Goal: Task Accomplishment & Management: Manage account settings

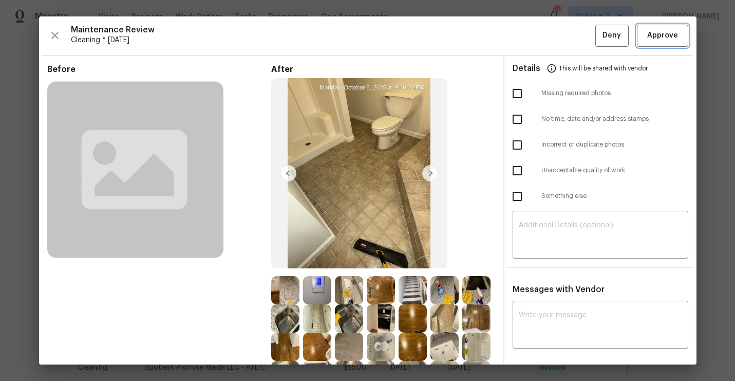
click at [666, 35] on span "Approve" at bounding box center [662, 35] width 31 height 13
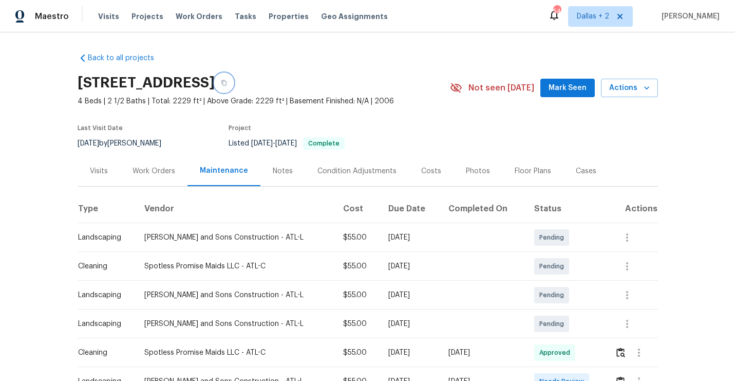
click at [233, 86] on button "button" at bounding box center [224, 82] width 18 height 18
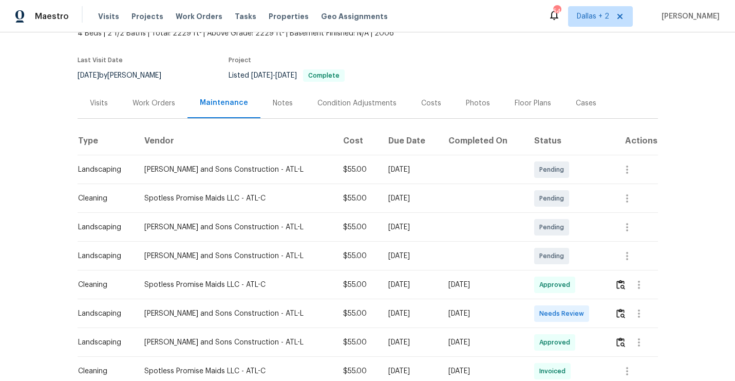
scroll to position [96, 0]
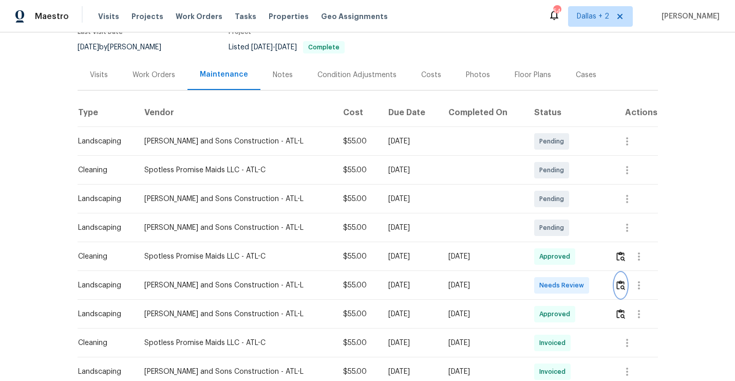
click at [619, 277] on button "button" at bounding box center [621, 285] width 12 height 25
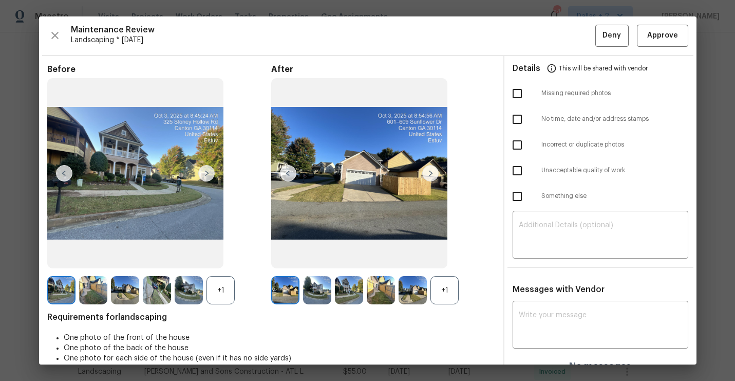
click at [451, 295] on div "+1" at bounding box center [444, 290] width 28 height 28
click at [218, 289] on div "+1" at bounding box center [220, 290] width 28 height 28
click at [275, 276] on img at bounding box center [285, 290] width 28 height 28
click at [271, 282] on img at bounding box center [285, 290] width 28 height 28
click at [289, 284] on img at bounding box center [285, 290] width 28 height 28
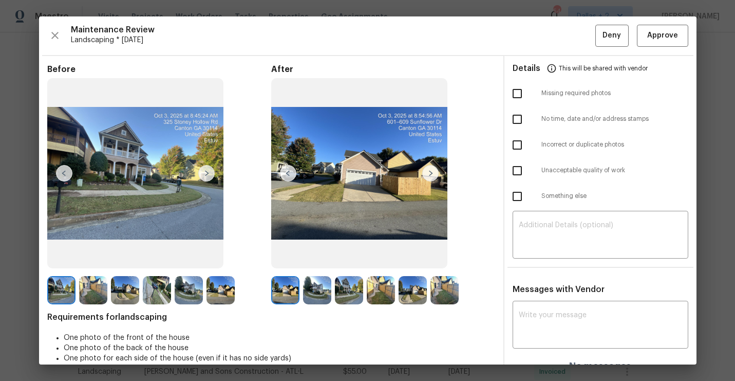
click at [432, 176] on img at bounding box center [430, 173] width 16 height 16
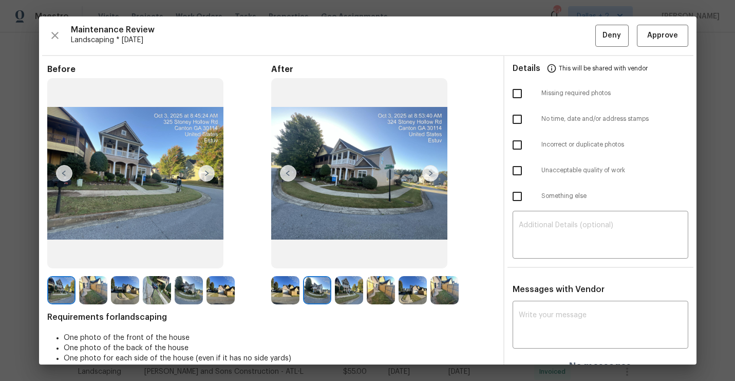
click at [433, 178] on img at bounding box center [430, 173] width 16 height 16
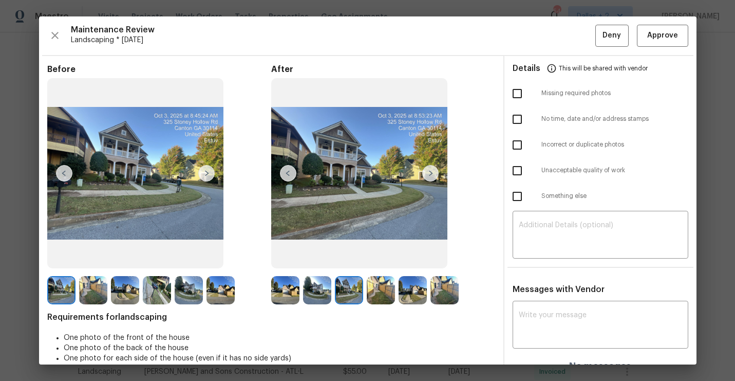
click at [270, 300] on div at bounding box center [159, 290] width 224 height 28
click at [284, 298] on img at bounding box center [285, 290] width 28 height 28
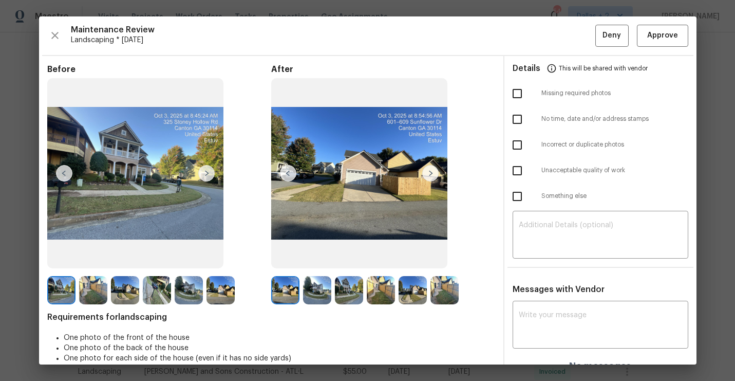
click at [439, 177] on img at bounding box center [359, 173] width 176 height 191
click at [433, 176] on img at bounding box center [430, 173] width 16 height 16
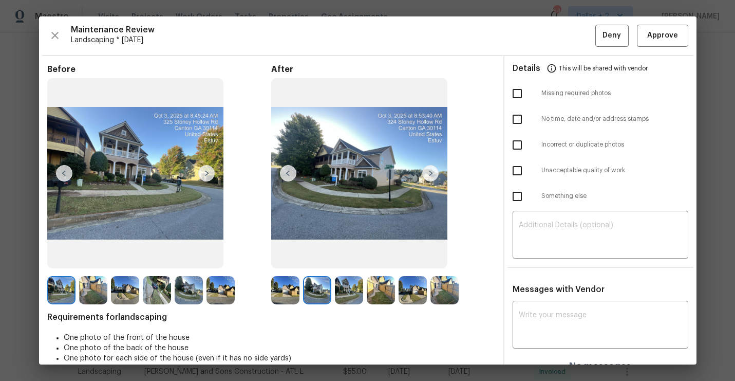
click at [433, 176] on img at bounding box center [430, 173] width 16 height 16
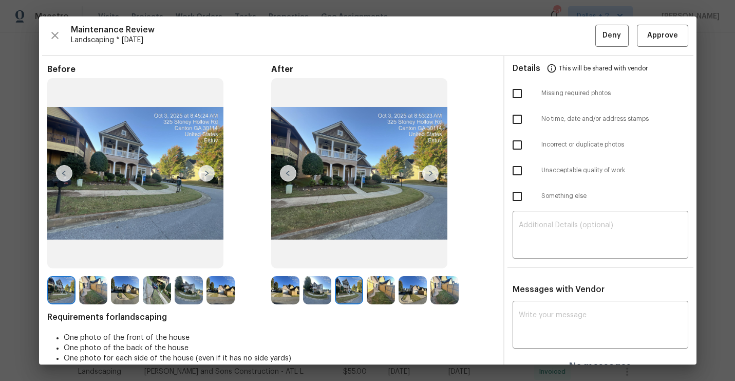
click at [433, 176] on img at bounding box center [430, 173] width 16 height 16
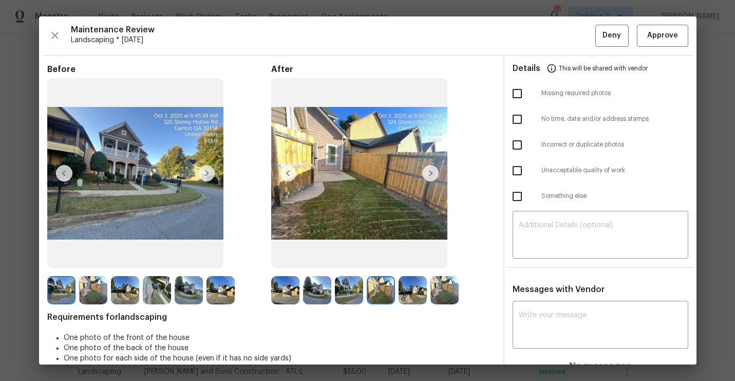
click at [433, 176] on img at bounding box center [430, 173] width 16 height 16
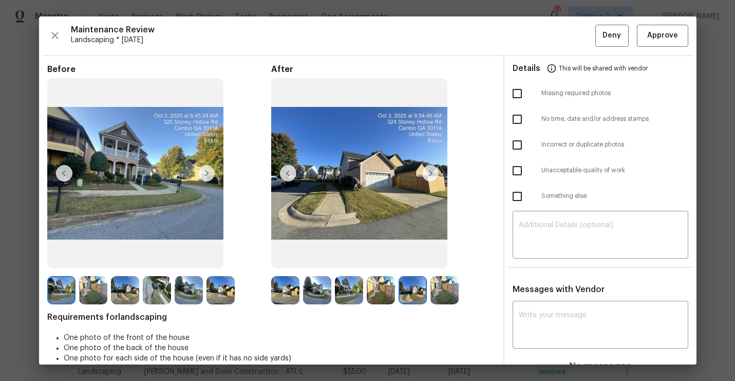
click at [410, 288] on img at bounding box center [412, 290] width 28 height 28
click at [448, 280] on img at bounding box center [444, 290] width 28 height 28
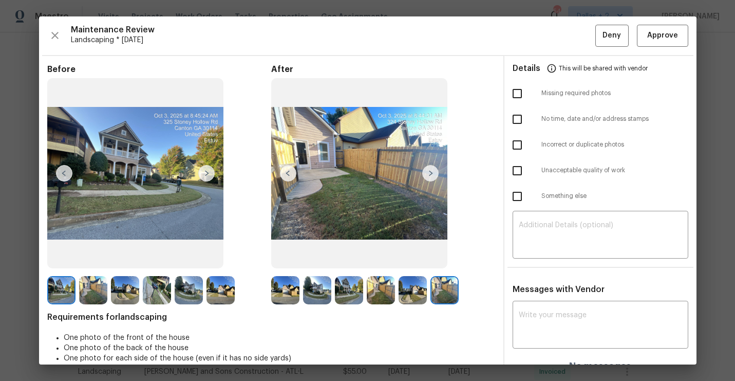
click at [61, 277] on img at bounding box center [61, 290] width 28 height 28
click at [203, 173] on img at bounding box center [206, 173] width 16 height 16
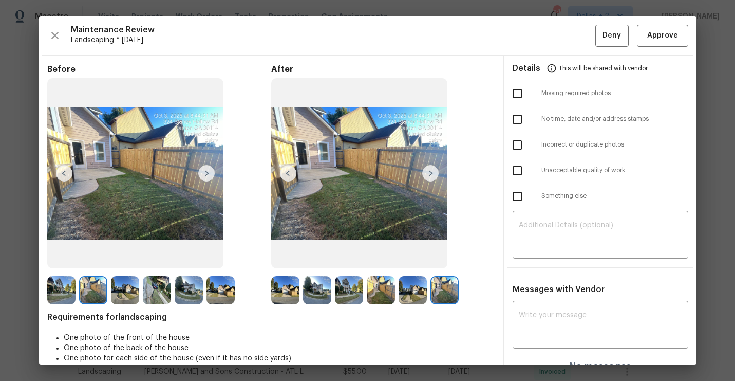
click at [203, 173] on img at bounding box center [206, 173] width 16 height 16
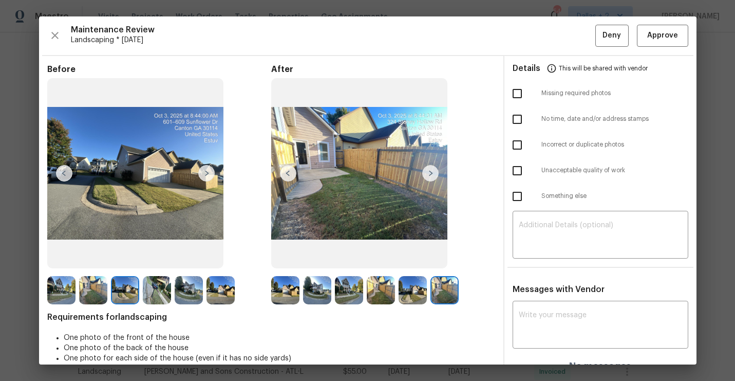
click at [203, 173] on img at bounding box center [206, 173] width 16 height 16
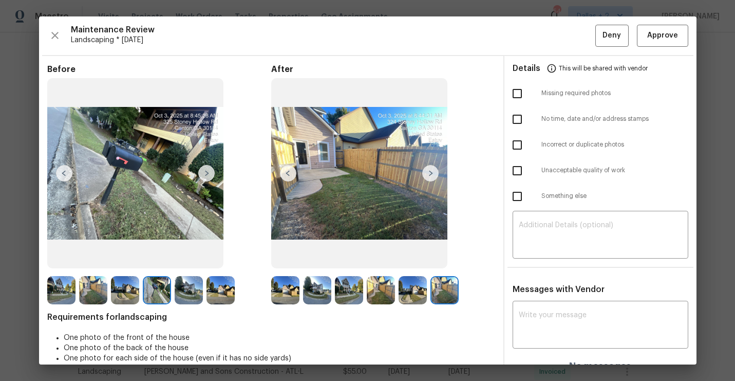
click at [203, 173] on img at bounding box center [206, 173] width 16 height 16
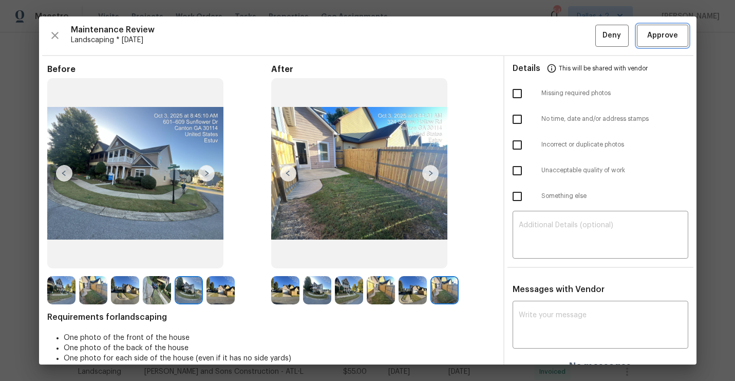
click at [661, 45] on button "Approve" at bounding box center [662, 36] width 51 height 22
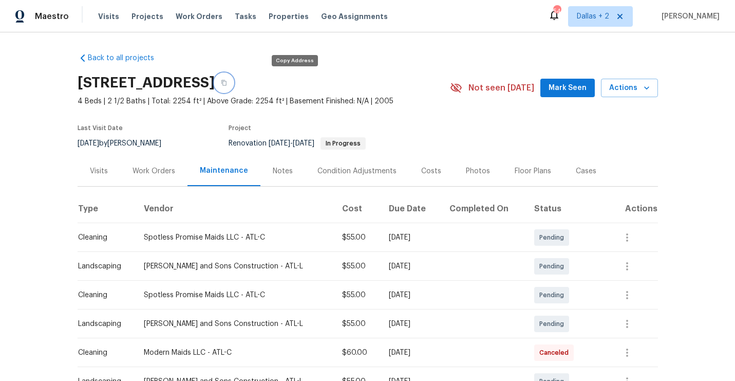
click at [227, 85] on icon "button" at bounding box center [224, 83] width 6 height 6
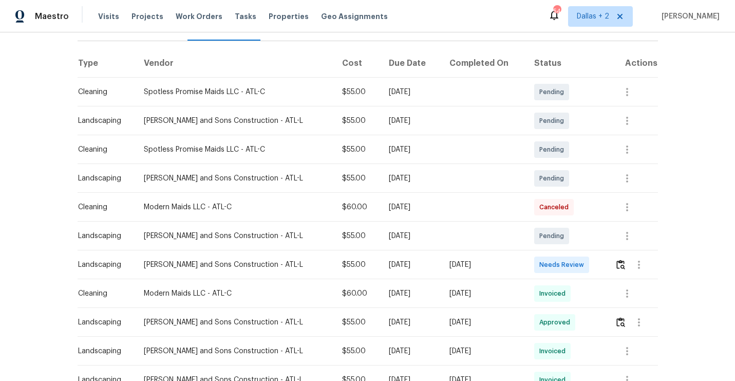
scroll to position [157, 0]
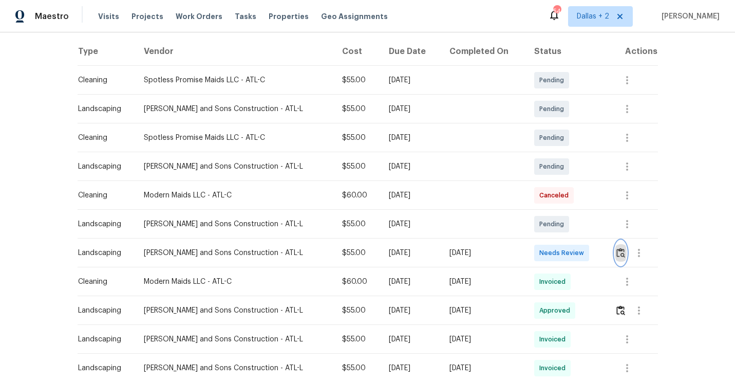
click at [622, 254] on img "button" at bounding box center [620, 253] width 9 height 10
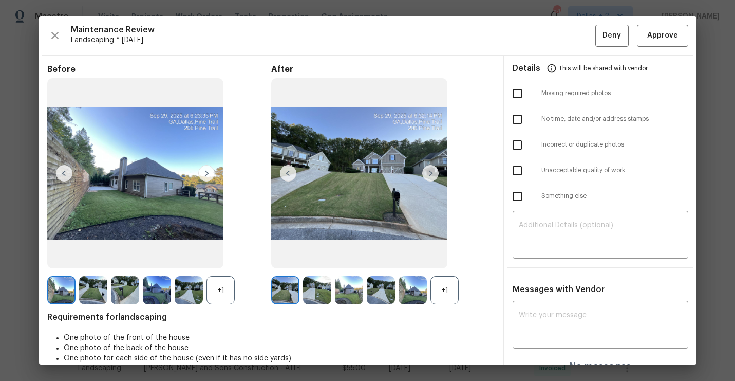
click at [448, 286] on div "+1" at bounding box center [444, 290] width 28 height 28
click at [217, 291] on div "+1" at bounding box center [220, 290] width 28 height 28
click at [58, 290] on img at bounding box center [61, 290] width 28 height 28
click at [201, 173] on img at bounding box center [206, 173] width 16 height 16
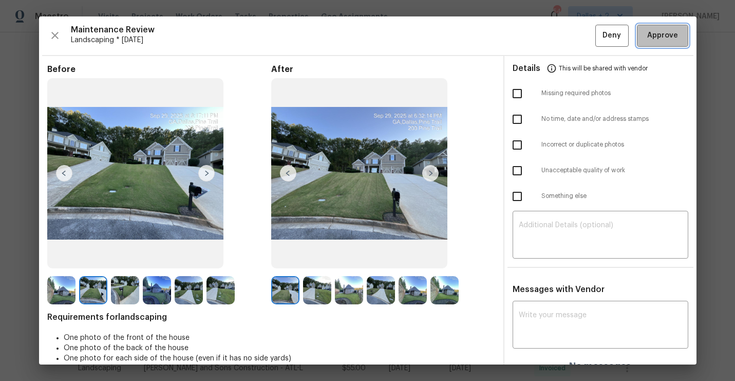
click at [661, 28] on button "Approve" at bounding box center [662, 36] width 51 height 22
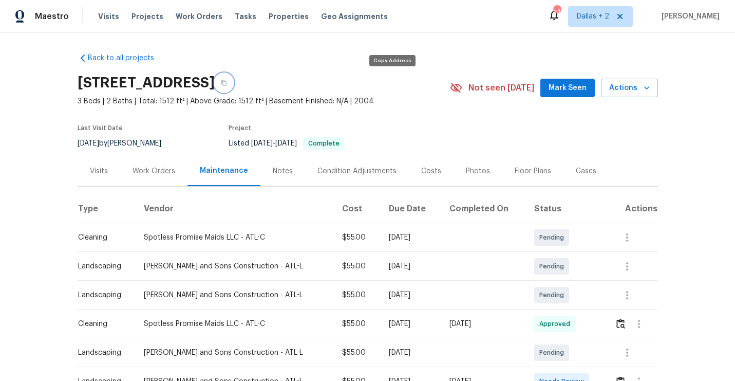
click at [233, 88] on button "button" at bounding box center [224, 82] width 18 height 18
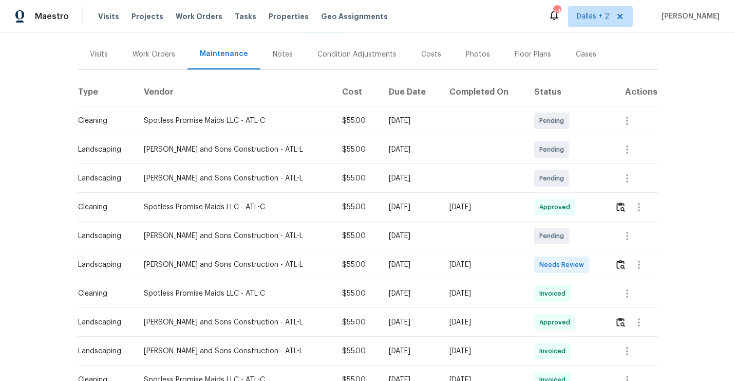
scroll to position [153, 0]
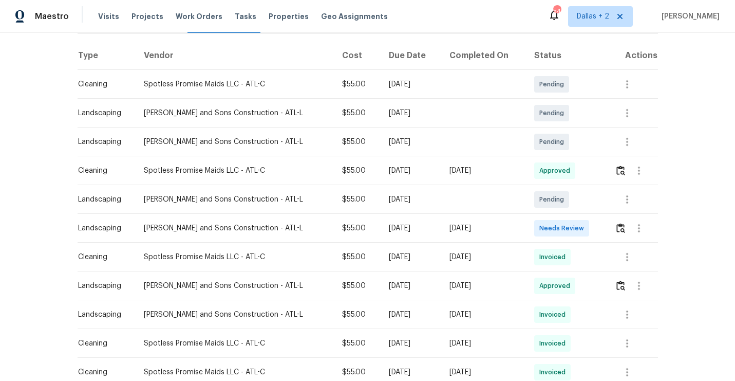
click at [615, 239] on div at bounding box center [636, 228] width 42 height 25
click at [617, 224] on img "button" at bounding box center [620, 228] width 9 height 10
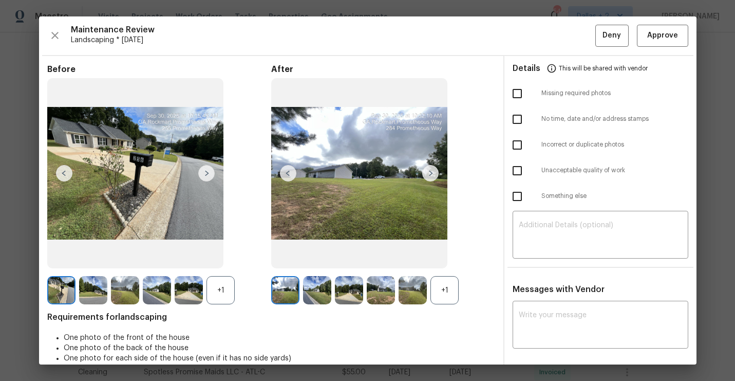
click at [451, 288] on div "+1" at bounding box center [444, 290] width 28 height 28
click at [226, 271] on div "Before +1" at bounding box center [159, 184] width 224 height 240
click at [221, 287] on div "+1" at bounding box center [220, 290] width 28 height 28
click at [667, 42] on span "Approve" at bounding box center [662, 35] width 31 height 13
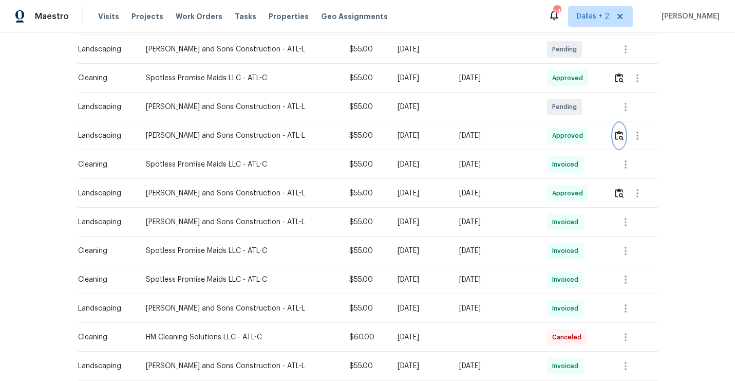
scroll to position [0, 0]
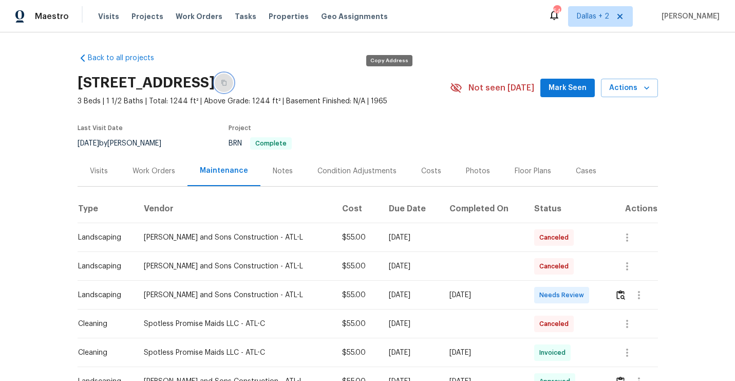
click at [227, 82] on icon "button" at bounding box center [224, 83] width 6 height 6
click at [624, 299] on button "button" at bounding box center [621, 294] width 12 height 25
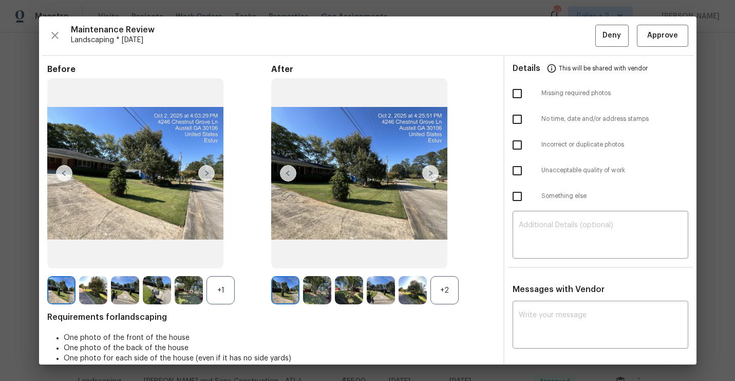
click at [220, 282] on div "+1" at bounding box center [220, 290] width 28 height 28
click at [443, 286] on div "+2" at bounding box center [444, 290] width 28 height 28
click at [51, 294] on img at bounding box center [61, 290] width 28 height 28
click at [201, 177] on img at bounding box center [206, 173] width 16 height 16
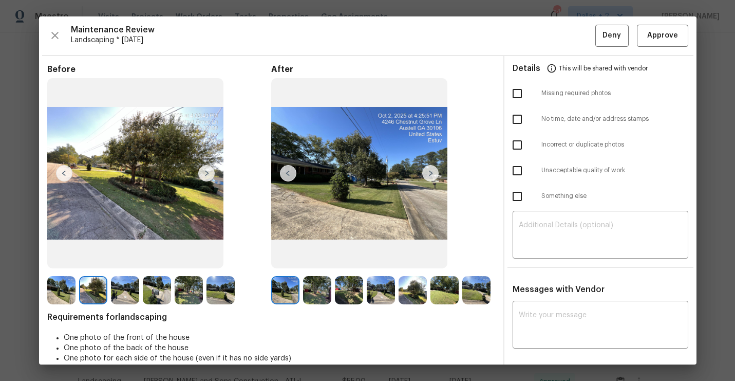
click at [205, 180] on img at bounding box center [206, 173] width 16 height 16
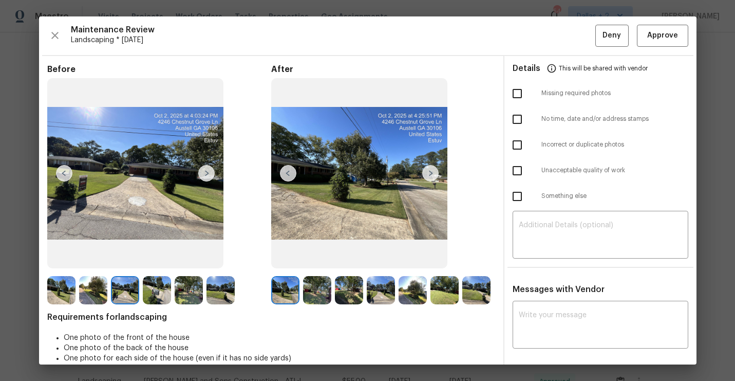
click at [65, 300] on img at bounding box center [61, 290] width 28 height 28
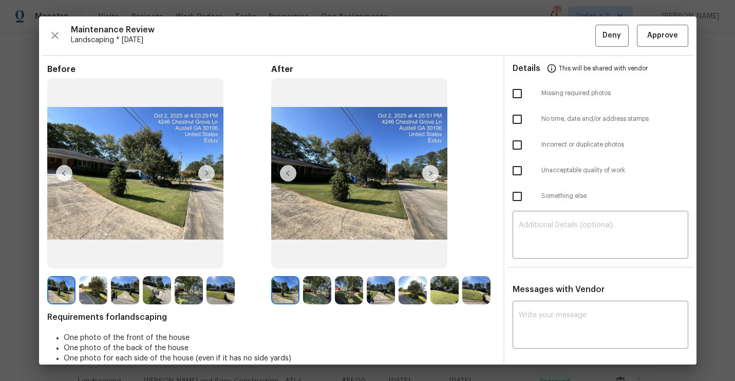
click at [213, 174] on img at bounding box center [206, 173] width 16 height 16
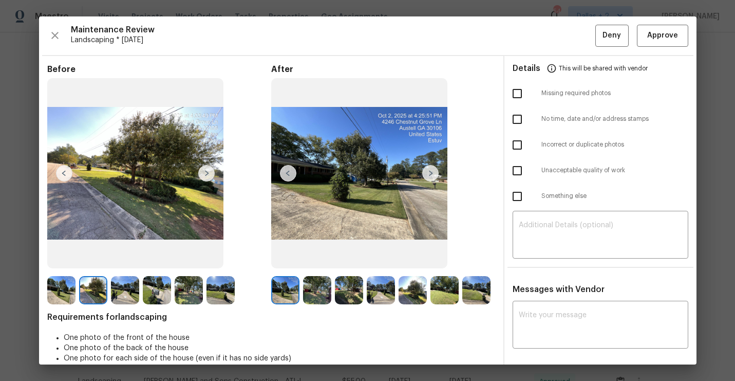
click at [211, 169] on img at bounding box center [206, 173] width 16 height 16
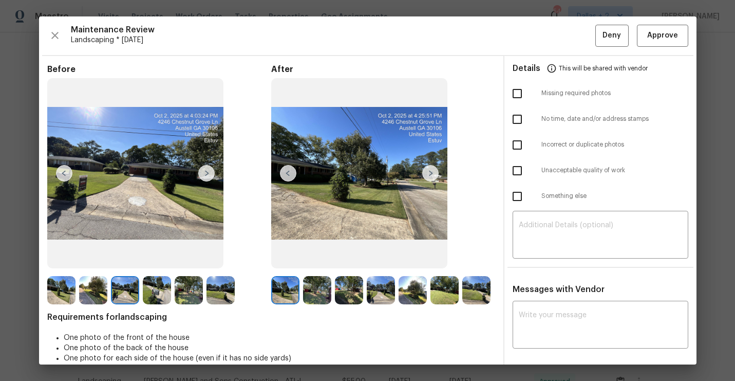
click at [211, 169] on img at bounding box center [206, 173] width 16 height 16
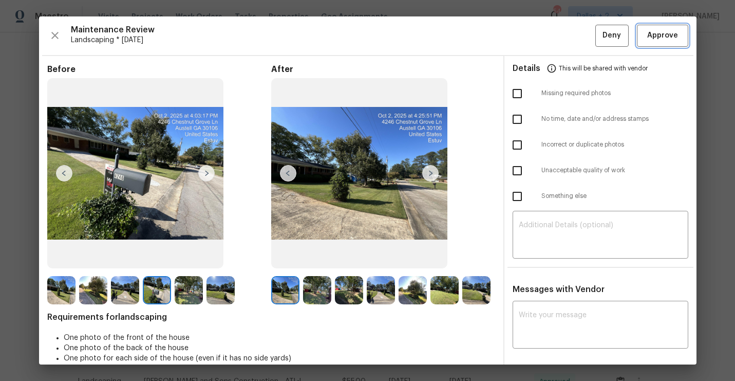
click at [668, 42] on button "Approve" at bounding box center [662, 36] width 51 height 22
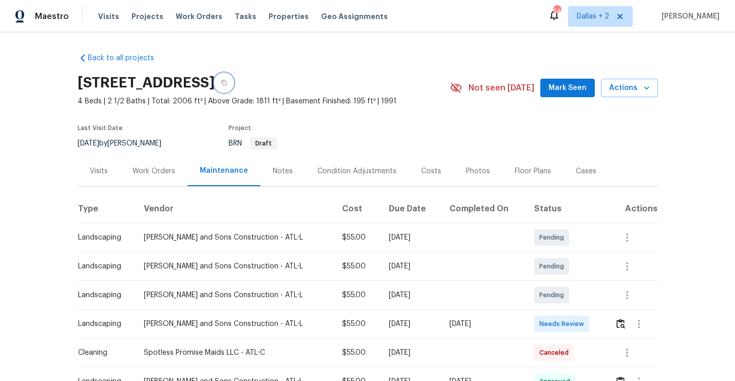
click at [233, 91] on button "button" at bounding box center [224, 82] width 18 height 18
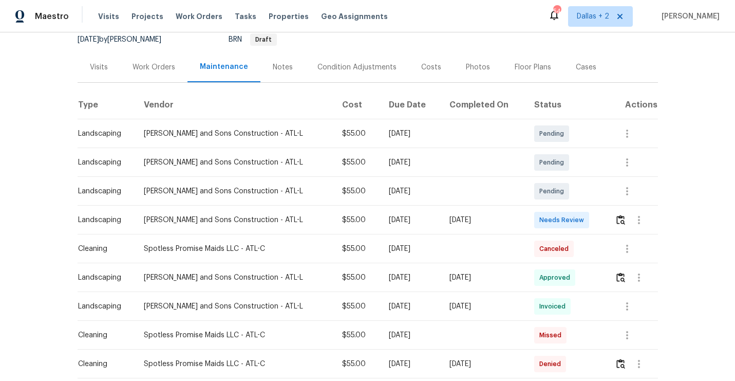
scroll to position [104, 0]
click at [621, 220] on img "button" at bounding box center [620, 219] width 9 height 10
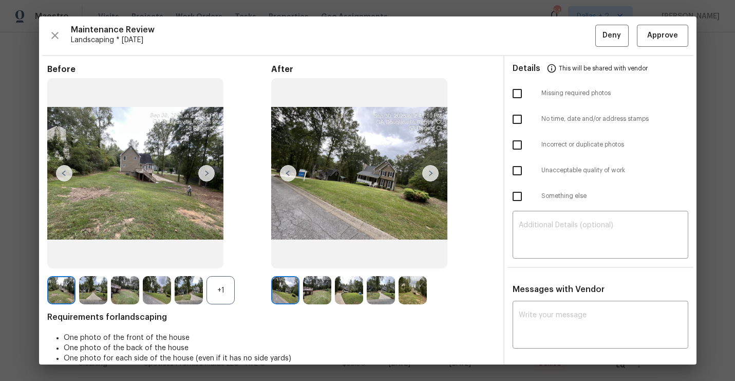
click at [214, 287] on div "+1" at bounding box center [220, 290] width 28 height 28
click at [307, 286] on img at bounding box center [317, 290] width 28 height 28
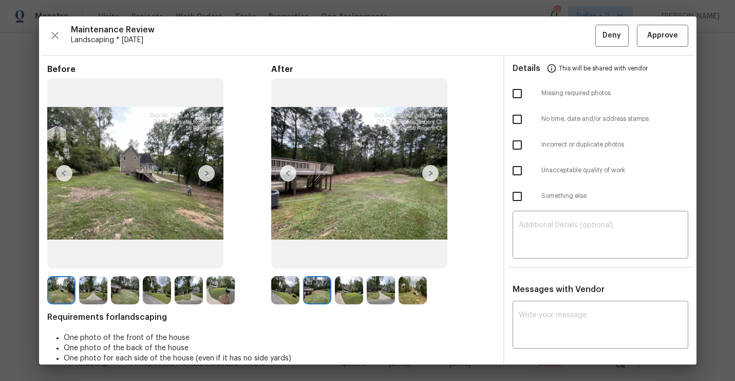
click at [431, 175] on img at bounding box center [430, 173] width 16 height 16
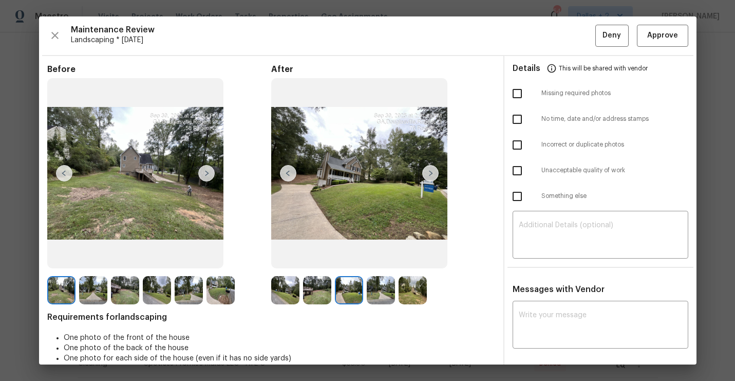
click at [431, 175] on img at bounding box center [430, 173] width 16 height 16
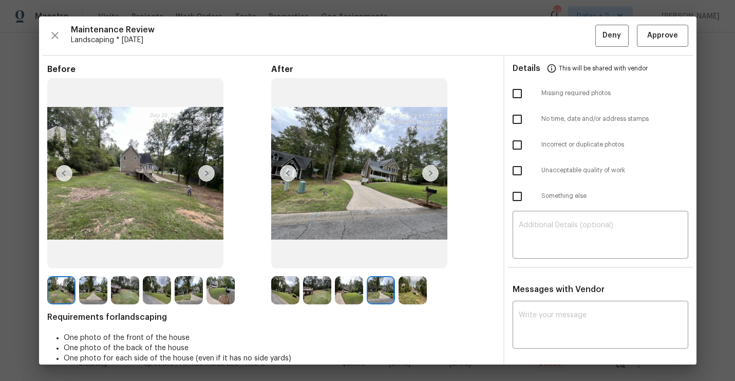
click at [203, 172] on img at bounding box center [206, 173] width 16 height 16
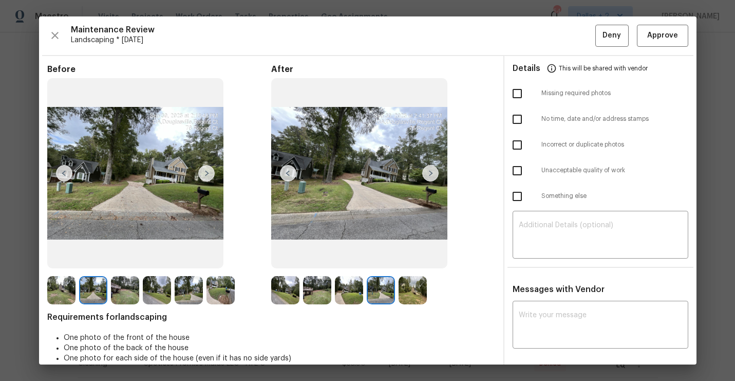
click at [282, 297] on img at bounding box center [285, 290] width 28 height 28
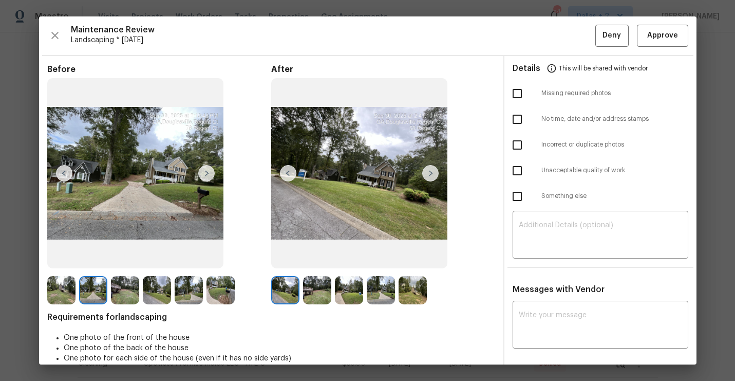
click at [429, 171] on img at bounding box center [430, 173] width 16 height 16
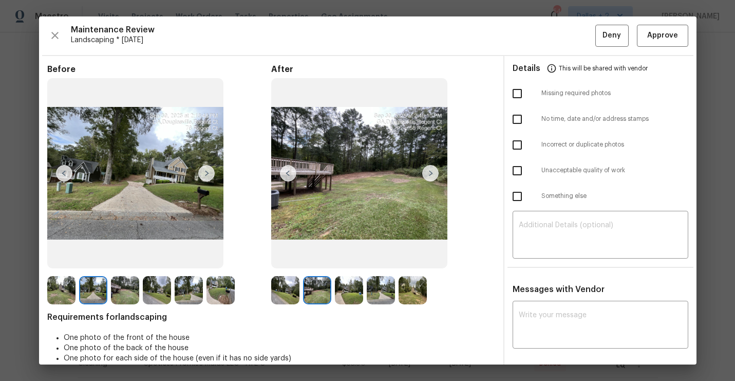
click at [429, 171] on img at bounding box center [430, 173] width 16 height 16
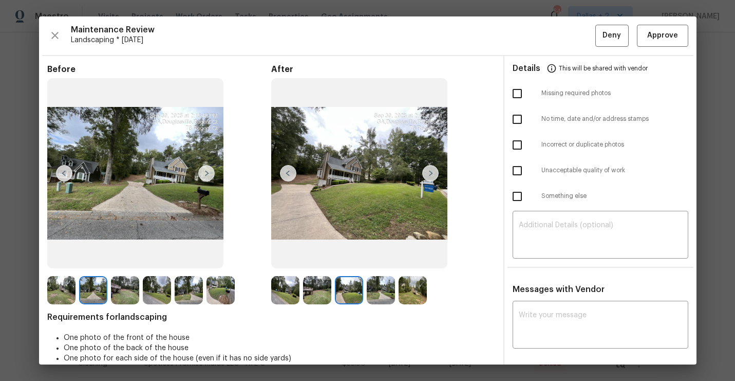
click at [429, 171] on img at bounding box center [430, 173] width 16 height 16
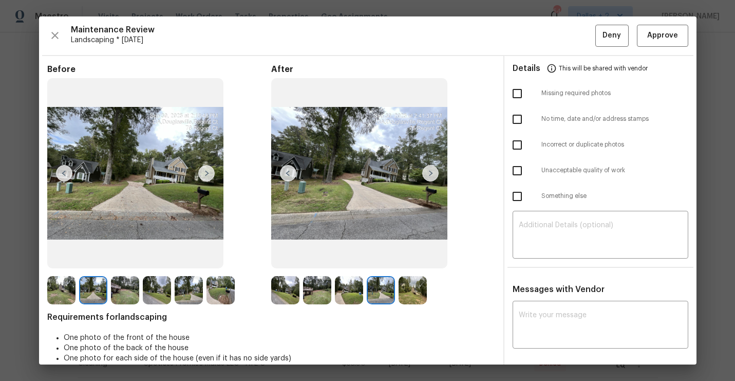
click at [429, 171] on img at bounding box center [430, 173] width 16 height 16
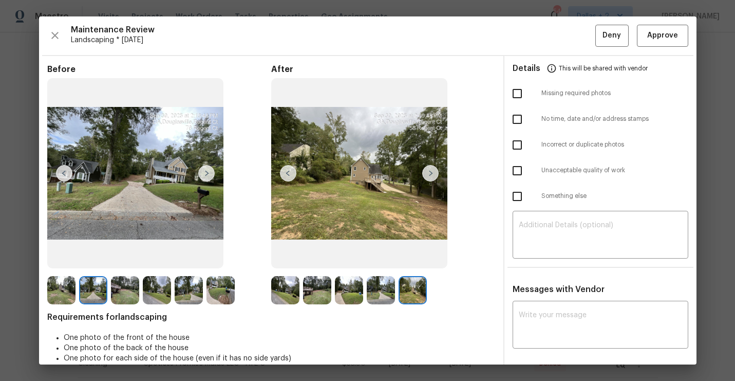
click at [286, 292] on img at bounding box center [285, 290] width 28 height 28
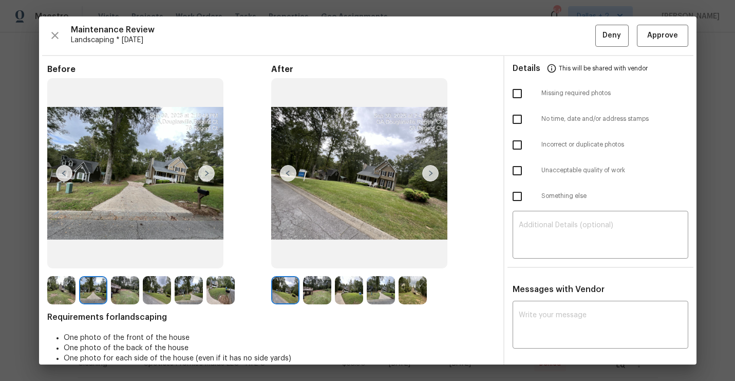
click at [431, 169] on img at bounding box center [430, 173] width 16 height 16
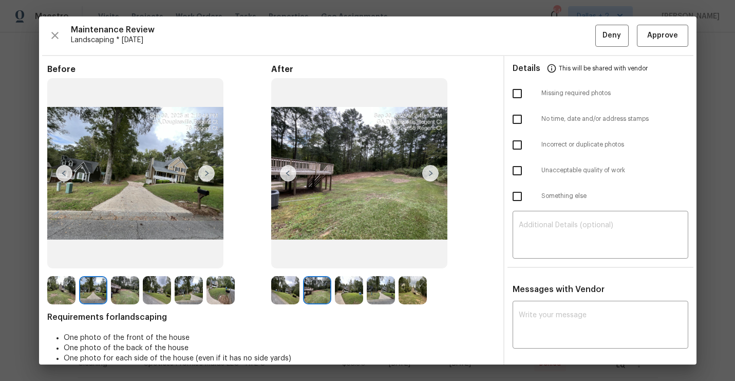
click at [431, 169] on img at bounding box center [430, 173] width 16 height 16
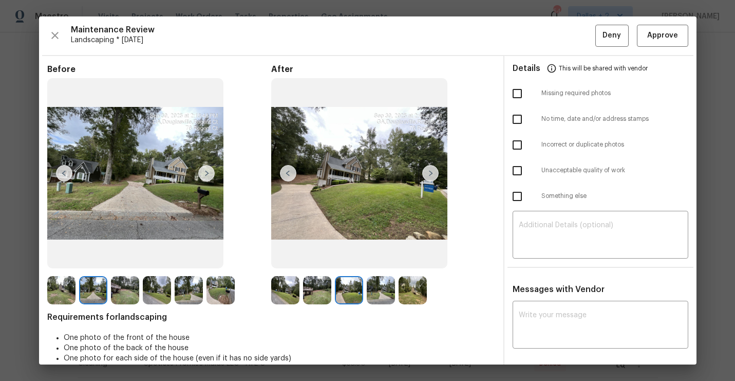
click at [431, 169] on img at bounding box center [430, 173] width 16 height 16
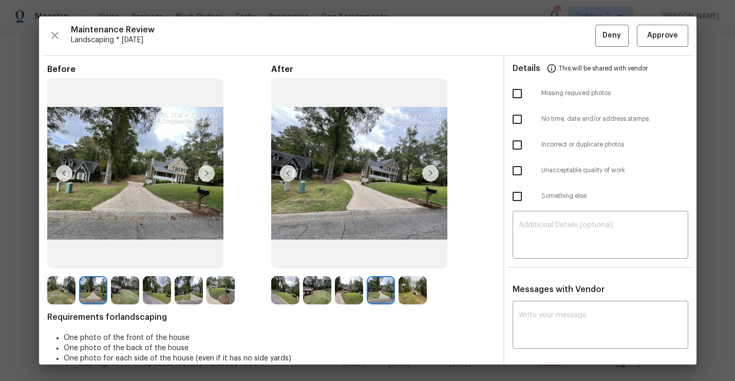
click at [431, 169] on img at bounding box center [430, 173] width 16 height 16
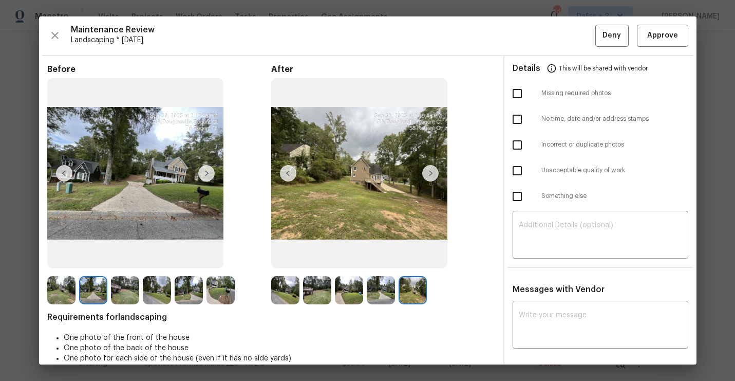
click at [431, 169] on img at bounding box center [430, 173] width 16 height 16
click at [656, 35] on span "Approve" at bounding box center [662, 35] width 31 height 13
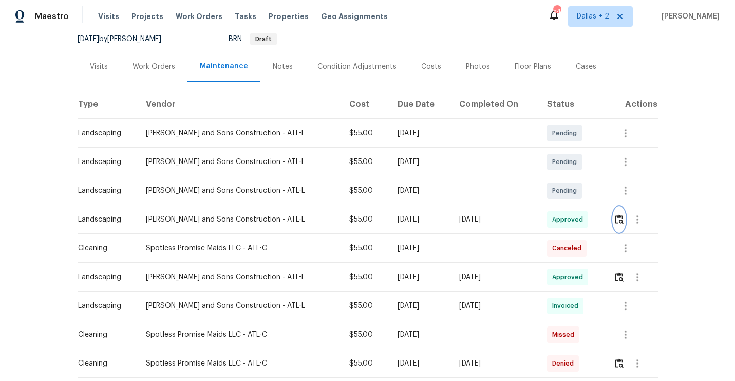
scroll to position [0, 0]
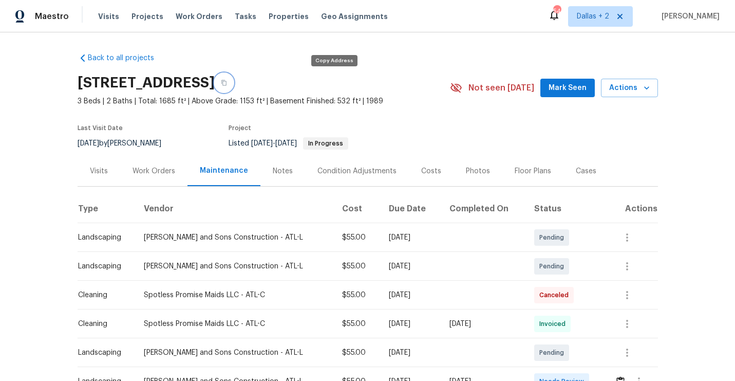
click at [227, 85] on icon "button" at bounding box center [224, 83] width 6 height 6
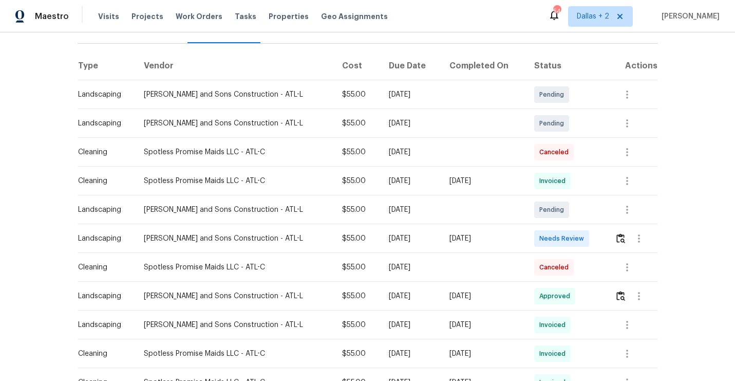
scroll to position [151, 0]
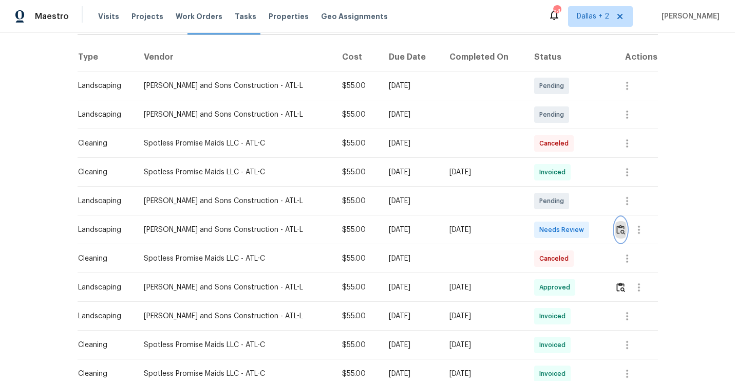
click at [615, 229] on button "button" at bounding box center [621, 229] width 12 height 25
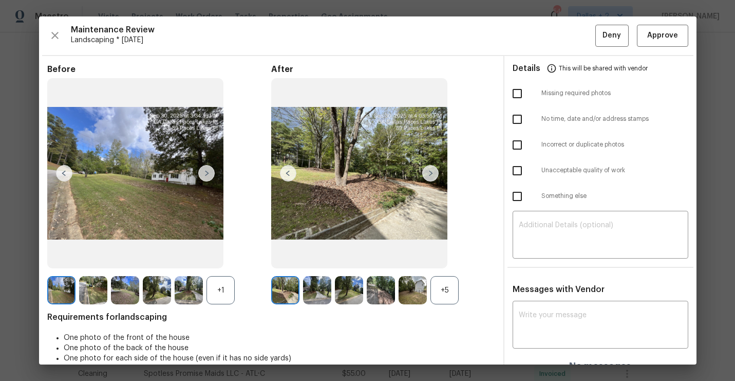
click at [219, 288] on div "+1" at bounding box center [220, 290] width 28 height 28
click at [444, 295] on div "+5" at bounding box center [444, 290] width 28 height 28
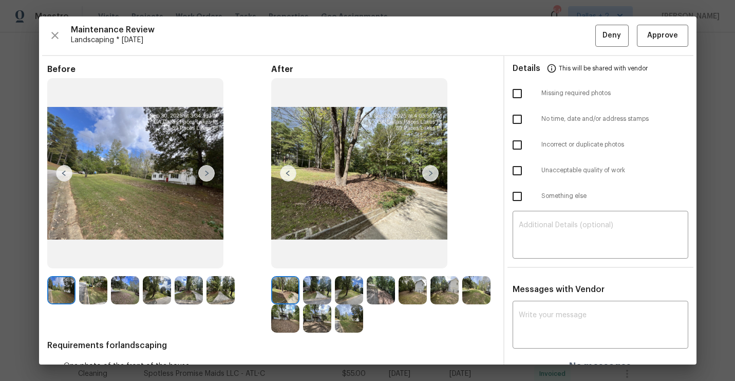
click at [205, 178] on img at bounding box center [206, 173] width 16 height 16
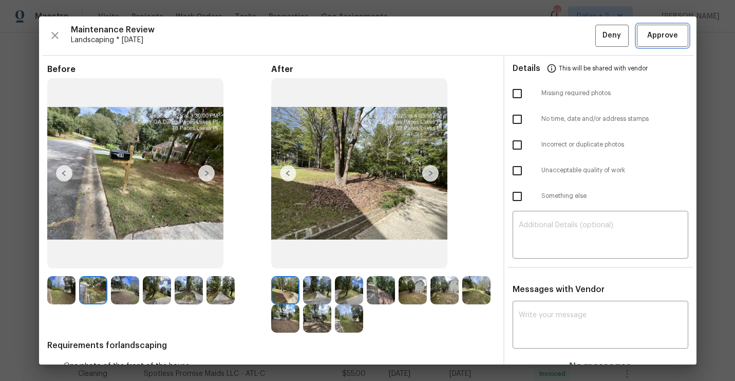
click at [669, 33] on span "Approve" at bounding box center [662, 35] width 31 height 13
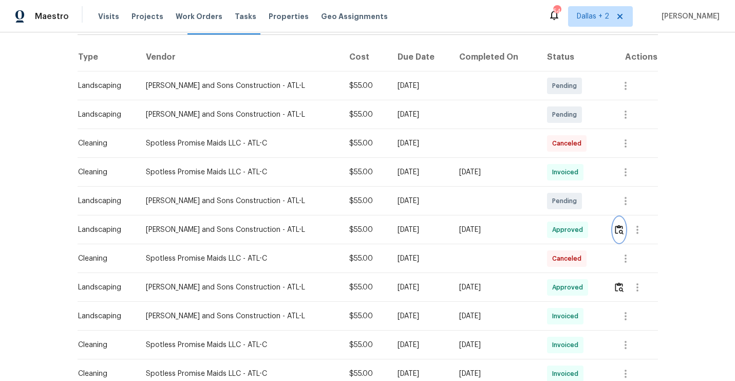
scroll to position [0, 0]
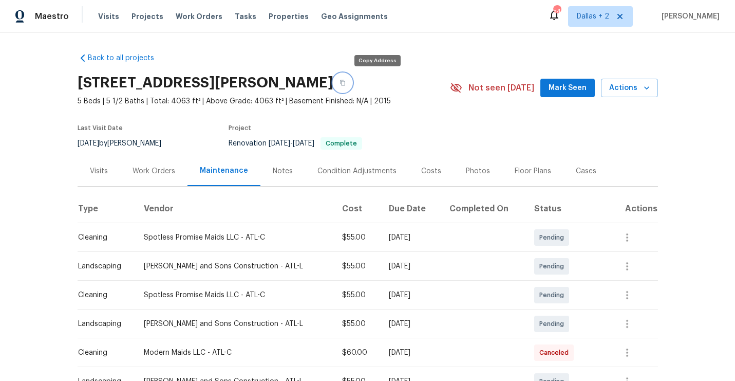
click at [352, 84] on button "button" at bounding box center [342, 82] width 18 height 18
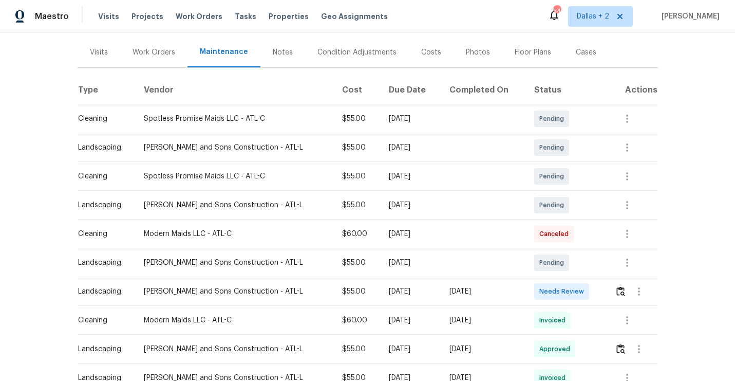
scroll to position [147, 0]
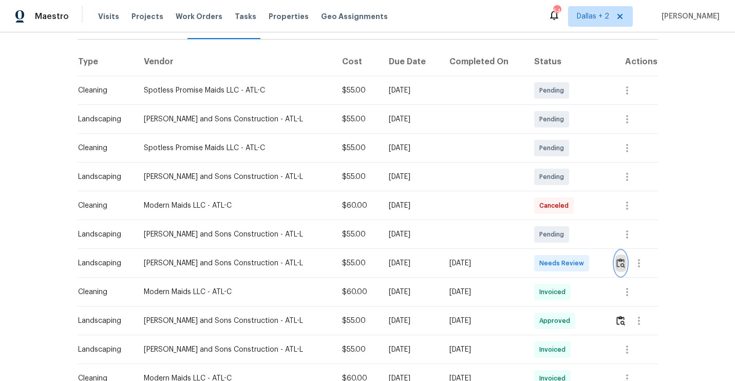
click at [625, 263] on button "button" at bounding box center [621, 263] width 12 height 25
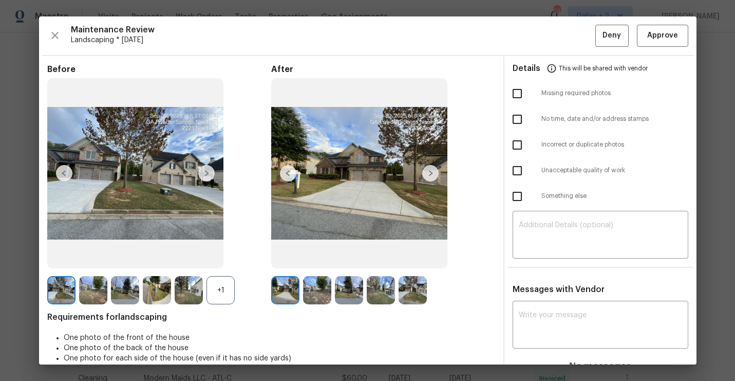
click at [217, 298] on div "+1" at bounding box center [220, 290] width 28 height 28
click at [283, 291] on img at bounding box center [285, 290] width 28 height 28
click at [431, 175] on img at bounding box center [430, 173] width 16 height 16
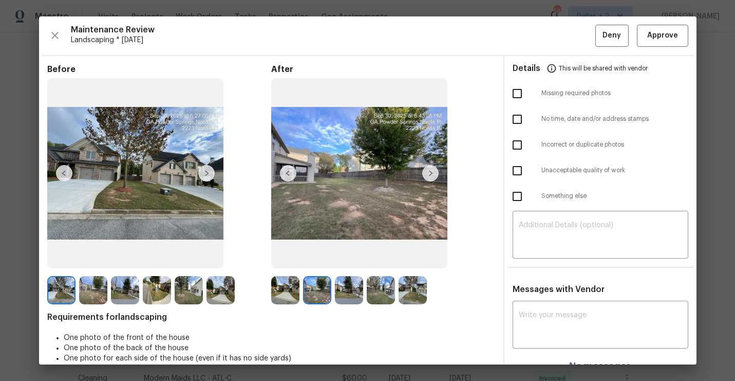
click at [208, 174] on img at bounding box center [206, 173] width 16 height 16
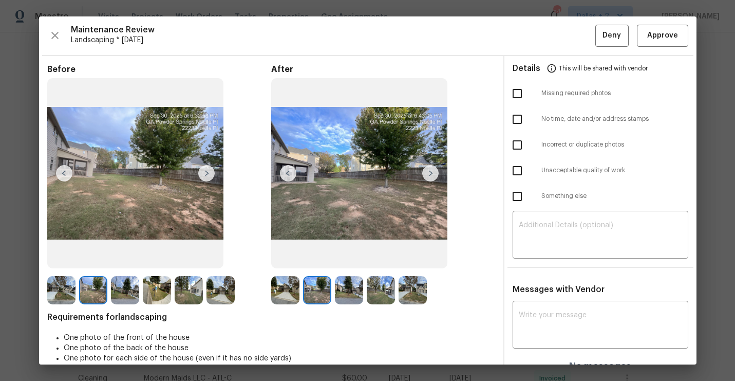
click at [208, 174] on img at bounding box center [206, 173] width 16 height 16
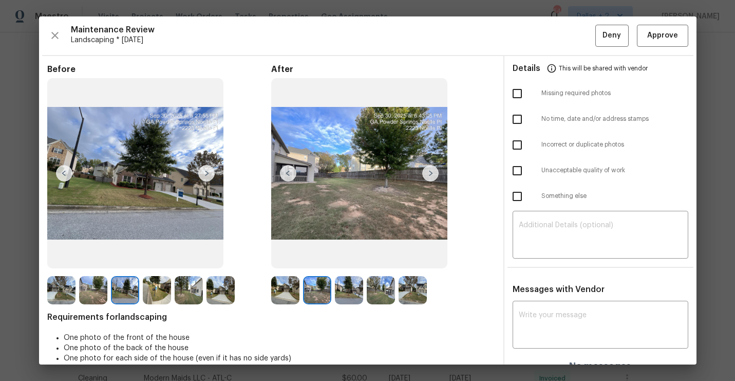
click at [208, 174] on img at bounding box center [206, 173] width 16 height 16
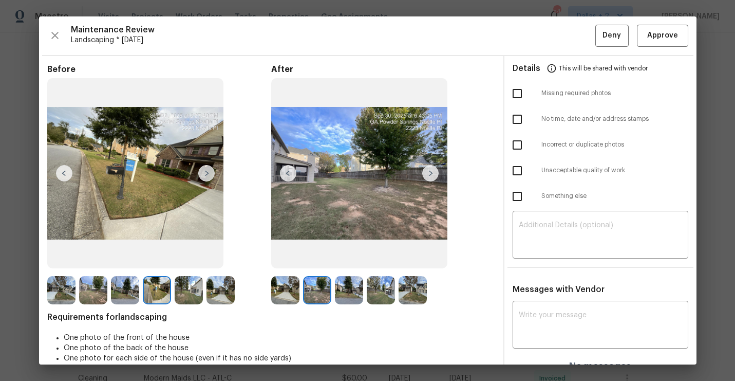
drag, startPoint x: 208, startPoint y: 174, endPoint x: 125, endPoint y: 193, distance: 85.8
click at [668, 34] on span "Approve" at bounding box center [662, 35] width 31 height 13
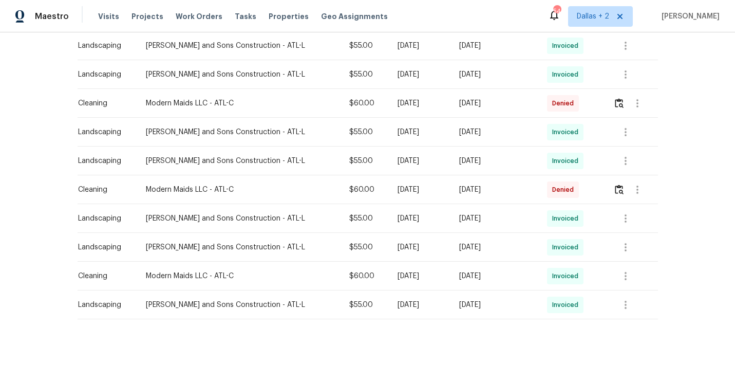
scroll to position [0, 0]
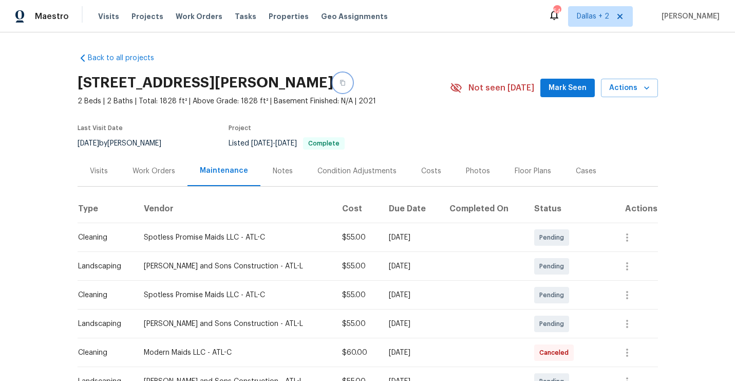
click at [352, 85] on button "button" at bounding box center [342, 82] width 18 height 18
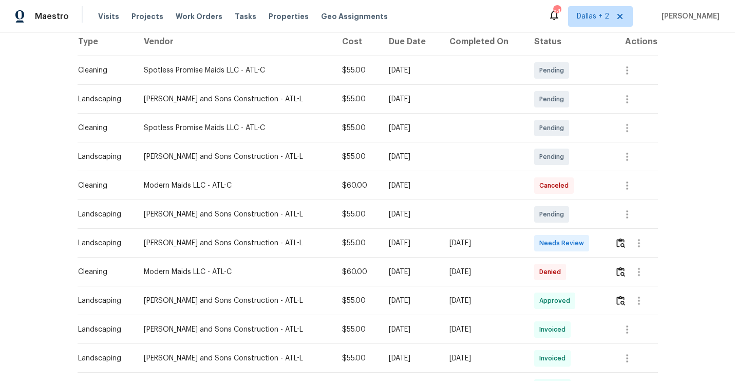
scroll to position [181, 0]
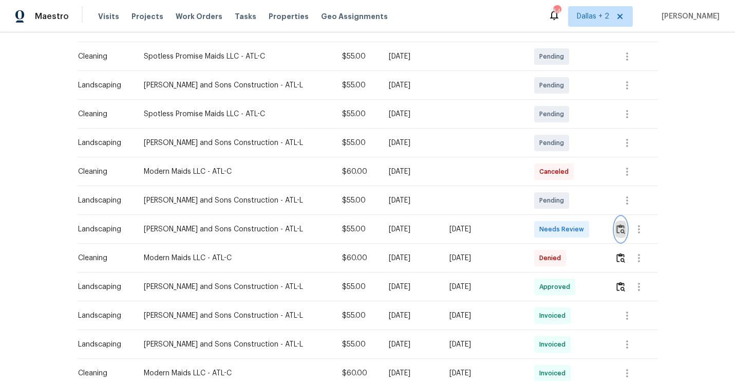
click at [617, 227] on img "button" at bounding box center [620, 229] width 9 height 10
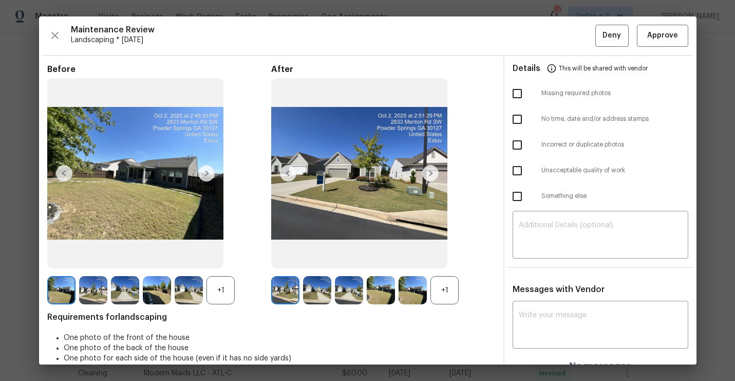
click at [451, 297] on div "+1" at bounding box center [444, 290] width 28 height 28
click at [224, 292] on div "+1" at bounding box center [220, 290] width 28 height 28
click at [234, 297] on img at bounding box center [220, 290] width 28 height 28
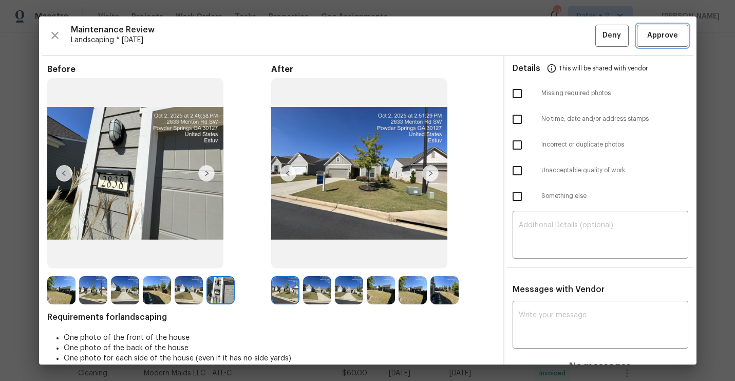
click at [664, 33] on span "Approve" at bounding box center [662, 35] width 31 height 13
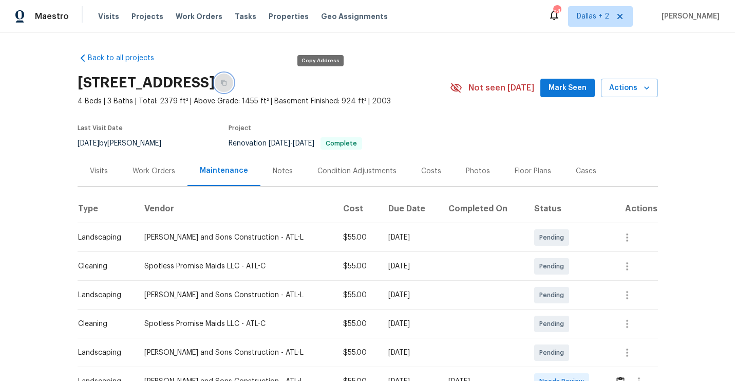
click at [233, 86] on button "button" at bounding box center [224, 82] width 18 height 18
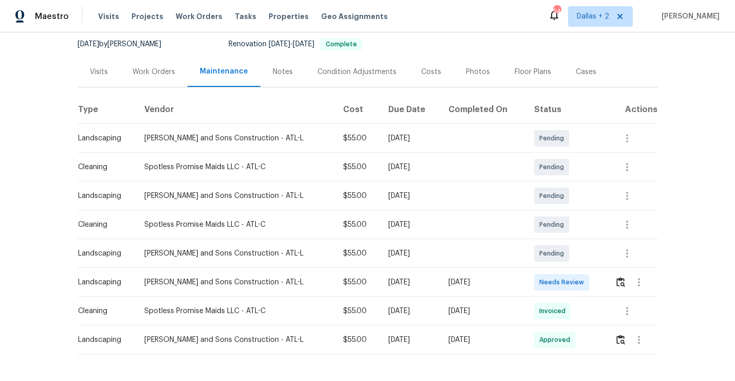
scroll to position [113, 0]
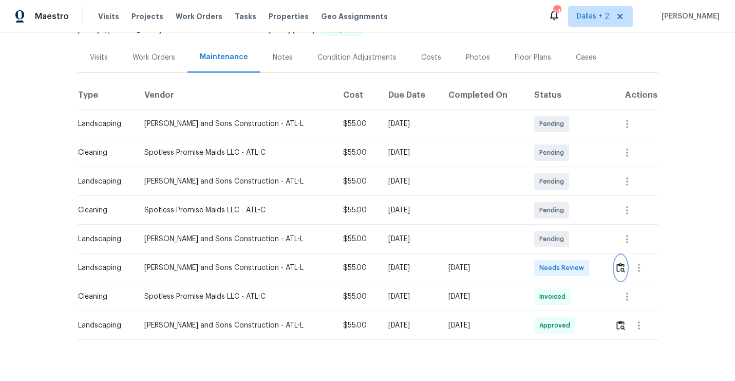
click at [618, 265] on img "button" at bounding box center [620, 267] width 9 height 10
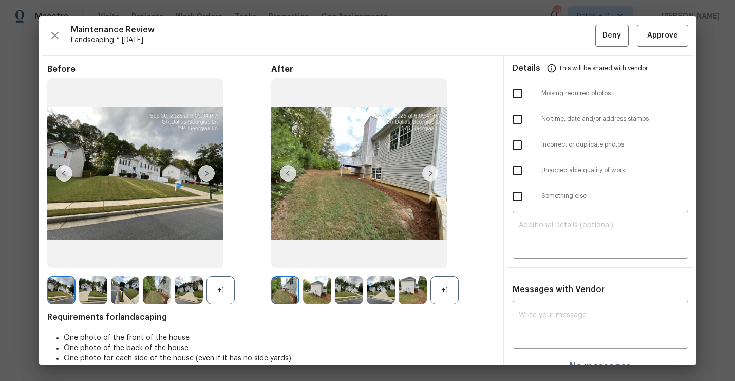
click at [445, 295] on div "+1" at bounding box center [444, 290] width 28 height 28
click at [448, 287] on img at bounding box center [444, 290] width 28 height 28
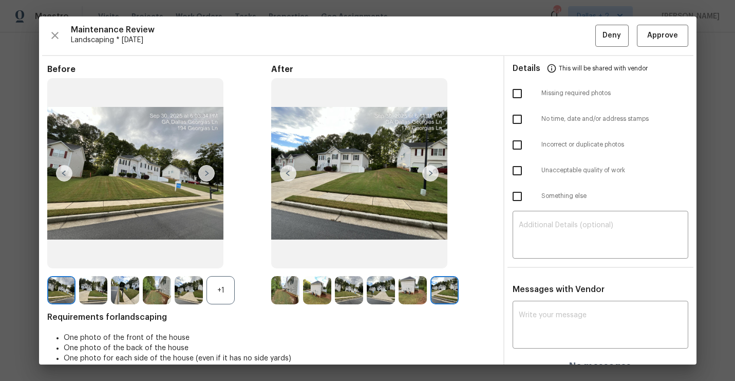
click at [325, 284] on img at bounding box center [317, 290] width 28 height 28
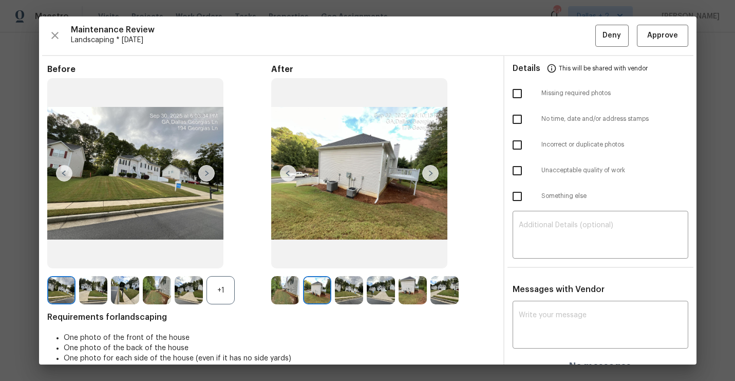
click at [222, 288] on div "+1" at bounding box center [220, 290] width 28 height 28
click at [204, 173] on img at bounding box center [206, 173] width 16 height 16
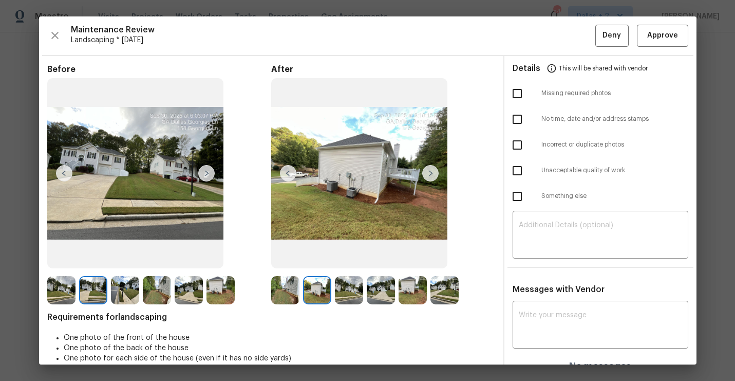
click at [204, 173] on img at bounding box center [206, 173] width 16 height 16
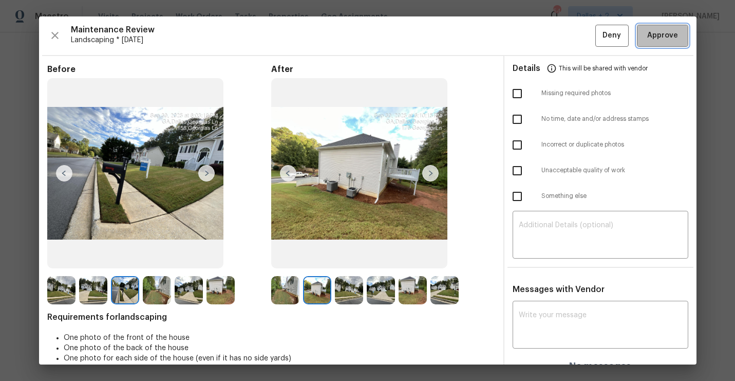
click at [664, 37] on span "Approve" at bounding box center [662, 35] width 31 height 13
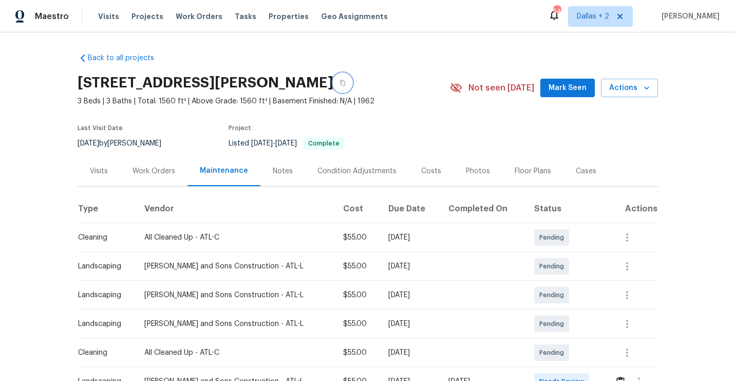
click at [339, 82] on icon "button" at bounding box center [342, 83] width 6 height 6
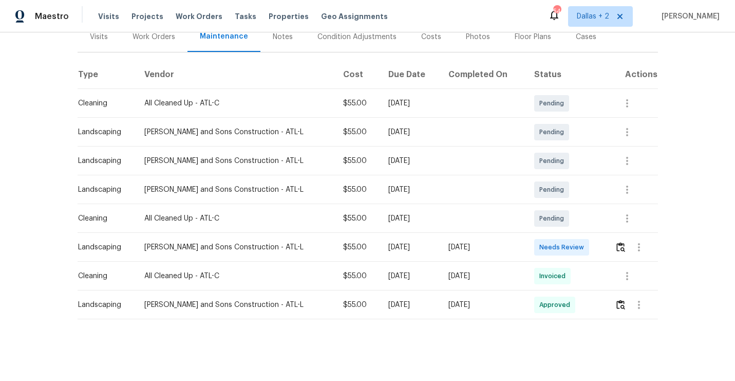
scroll to position [134, 0]
click at [617, 252] on button "button" at bounding box center [621, 247] width 12 height 25
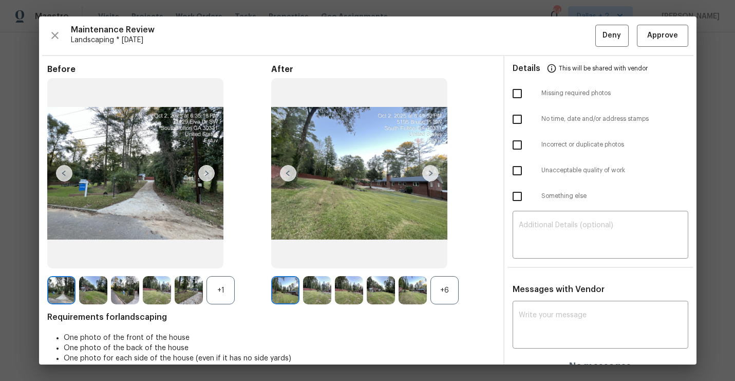
click at [229, 291] on div "+1" at bounding box center [220, 290] width 28 height 28
click at [434, 289] on div "+6" at bounding box center [444, 290] width 28 height 28
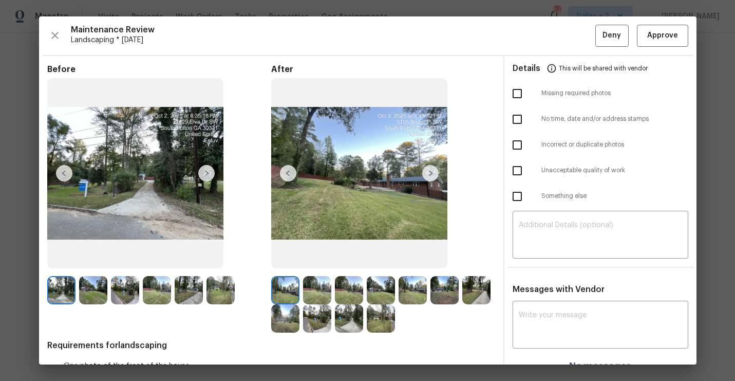
click at [317, 278] on img at bounding box center [317, 290] width 28 height 28
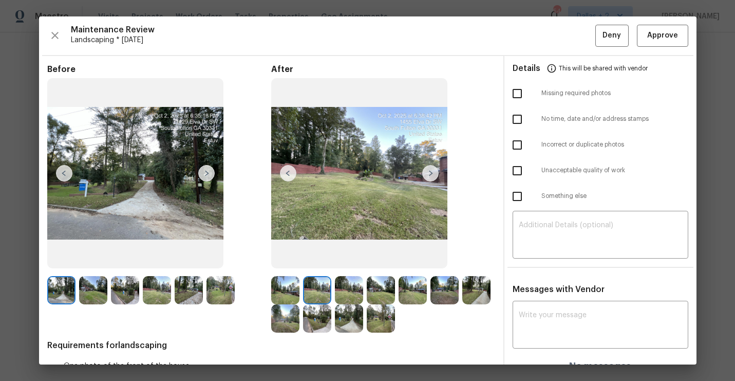
click at [53, 277] on img at bounding box center [61, 290] width 28 height 28
click at [66, 292] on img at bounding box center [61, 290] width 28 height 28
click at [216, 296] on img at bounding box center [220, 290] width 28 height 28
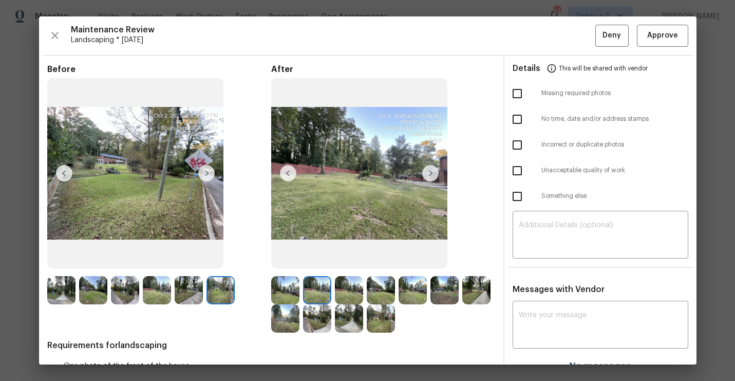
click at [282, 297] on img at bounding box center [285, 290] width 28 height 28
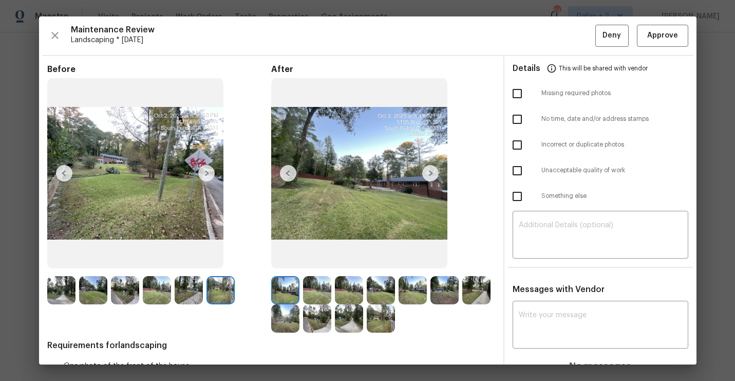
click at [430, 174] on img at bounding box center [430, 173] width 16 height 16
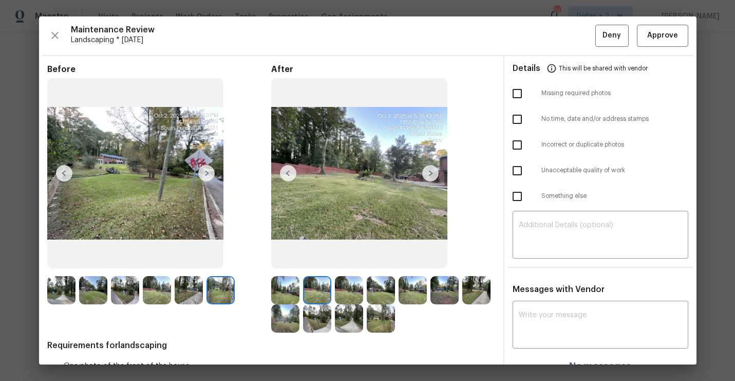
click at [430, 174] on img at bounding box center [430, 173] width 16 height 16
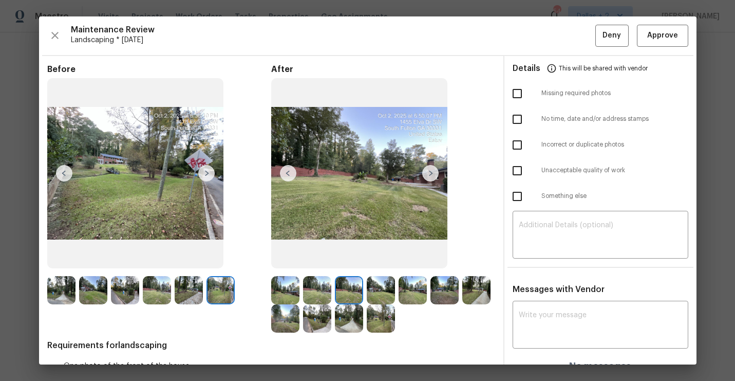
click at [176, 165] on img at bounding box center [135, 173] width 176 height 191
click at [290, 292] on img at bounding box center [285, 290] width 28 height 28
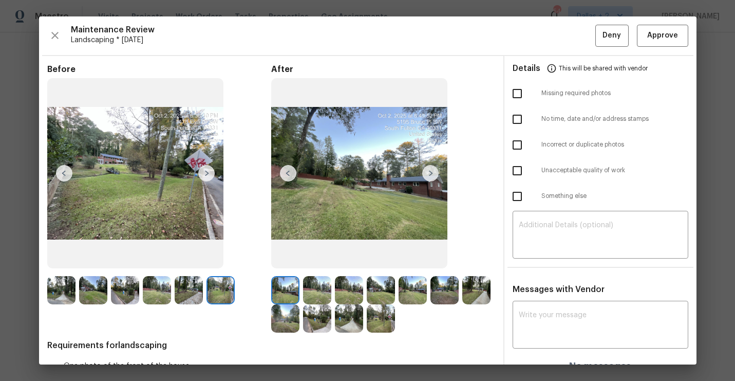
click at [311, 281] on img at bounding box center [317, 290] width 28 height 28
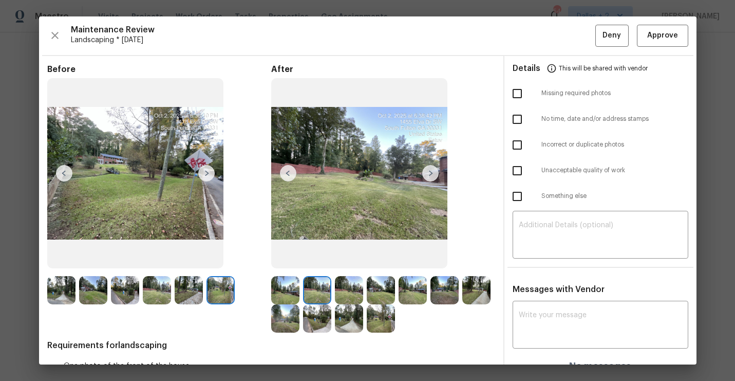
click at [332, 282] on div at bounding box center [319, 290] width 32 height 28
click at [350, 292] on img at bounding box center [349, 290] width 28 height 28
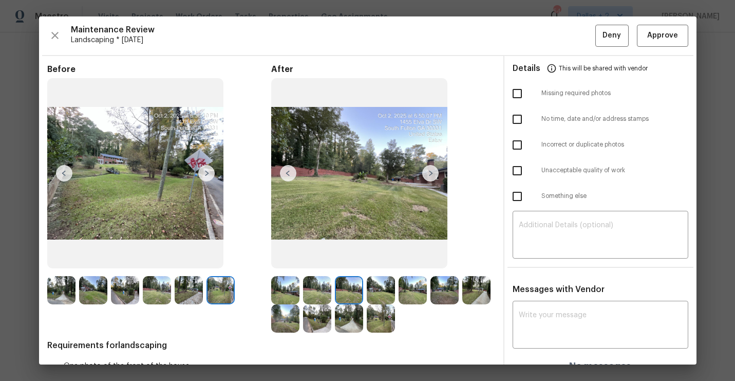
click at [360, 318] on img at bounding box center [349, 318] width 28 height 28
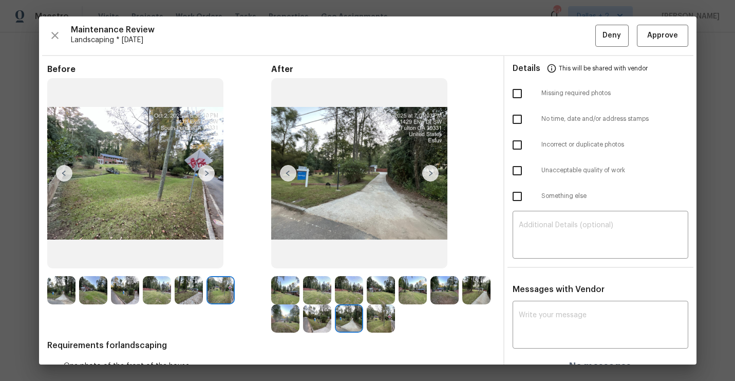
click at [385, 321] on img at bounding box center [381, 318] width 28 height 28
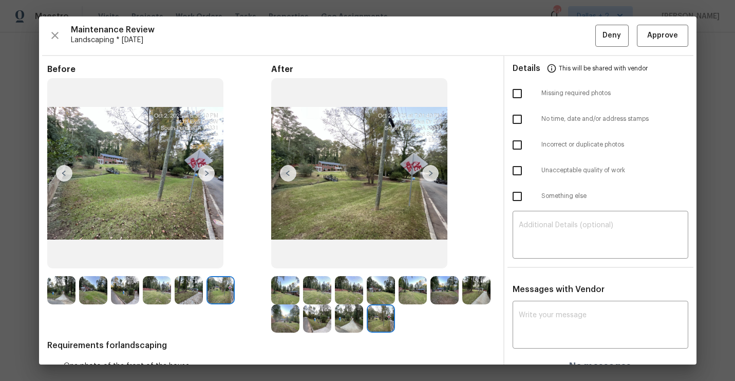
click at [63, 287] on img at bounding box center [61, 290] width 28 height 28
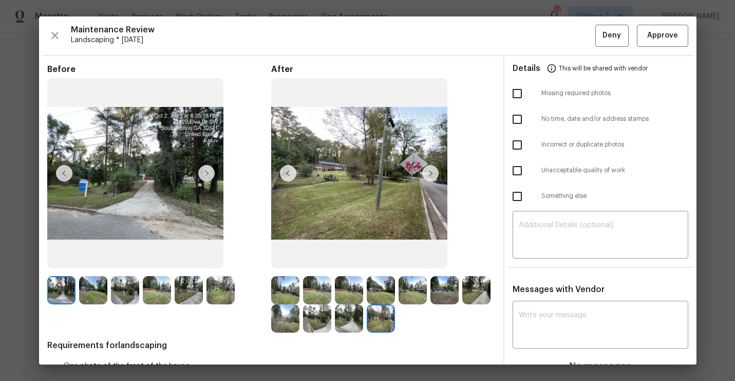
click at [205, 176] on img at bounding box center [206, 173] width 16 height 16
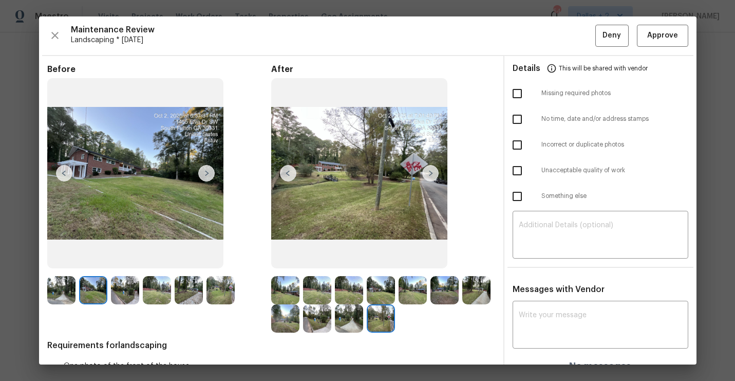
click at [205, 176] on img at bounding box center [206, 173] width 16 height 16
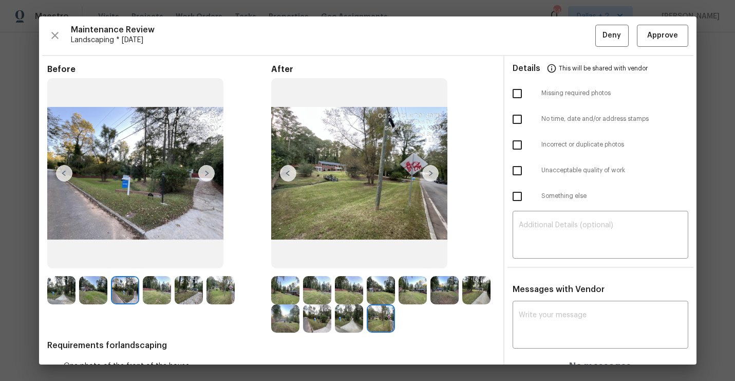
click at [205, 175] on img at bounding box center [206, 173] width 16 height 16
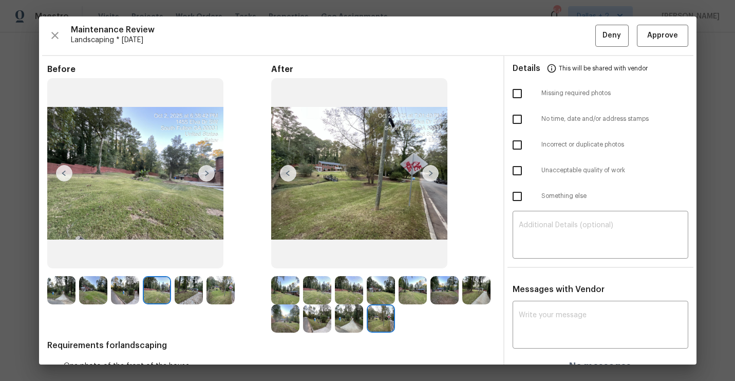
click at [274, 289] on img at bounding box center [285, 290] width 28 height 28
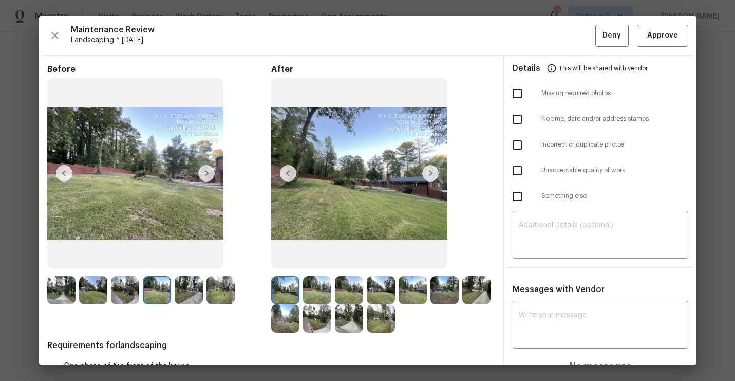
click at [433, 174] on img at bounding box center [430, 173] width 16 height 16
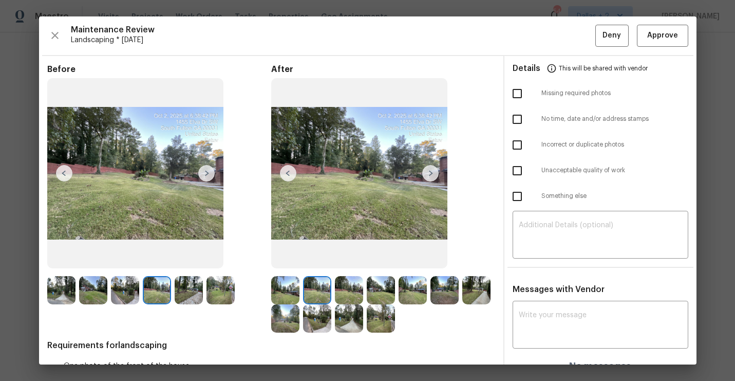
click at [433, 174] on img at bounding box center [430, 173] width 16 height 16
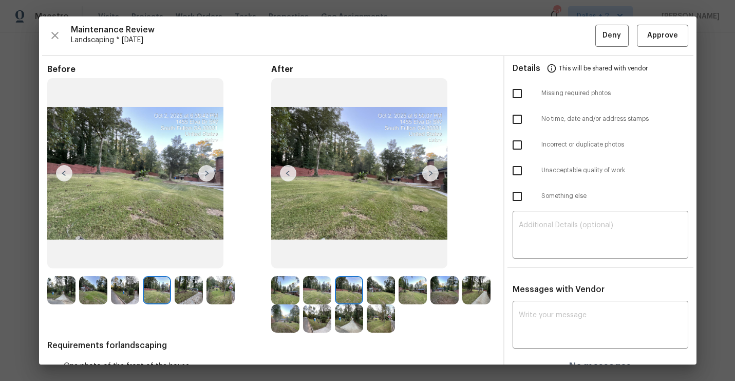
click at [433, 174] on img at bounding box center [430, 173] width 16 height 16
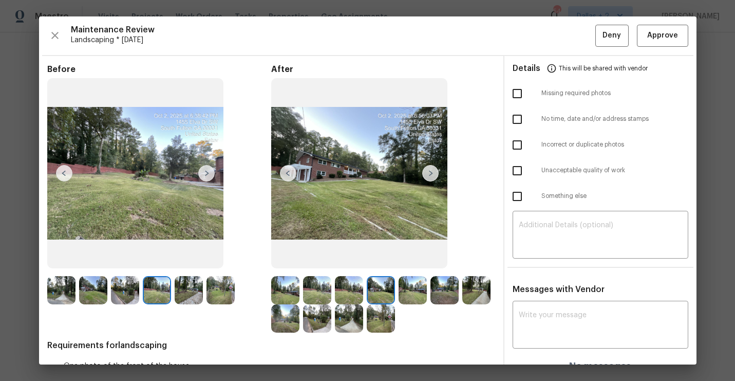
click at [433, 174] on img at bounding box center [430, 173] width 16 height 16
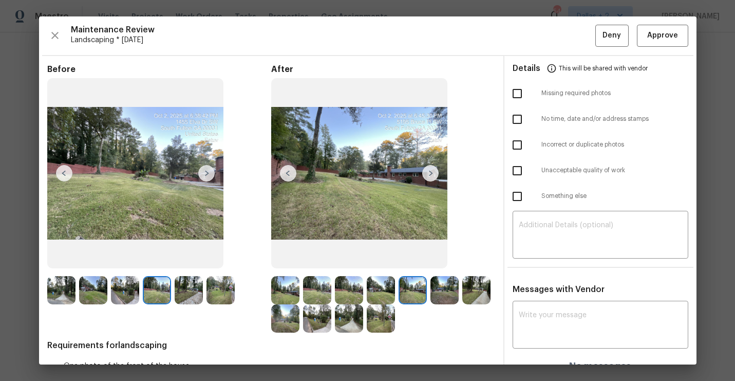
click at [433, 174] on img at bounding box center [430, 173] width 16 height 16
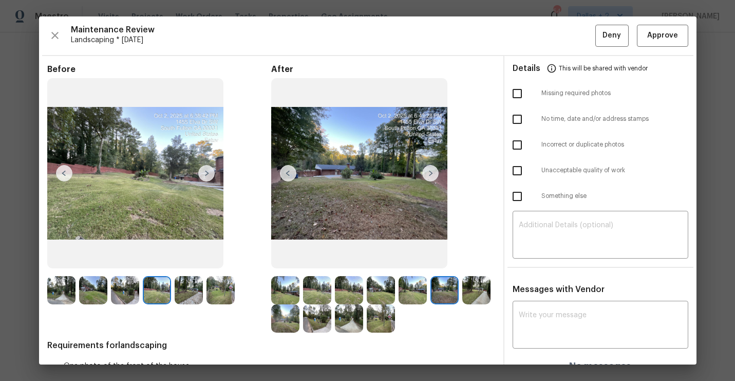
click at [433, 174] on img at bounding box center [430, 173] width 16 height 16
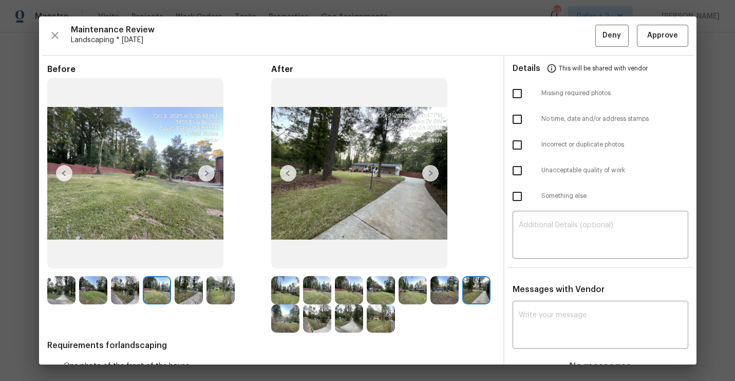
click at [433, 174] on img at bounding box center [430, 173] width 16 height 16
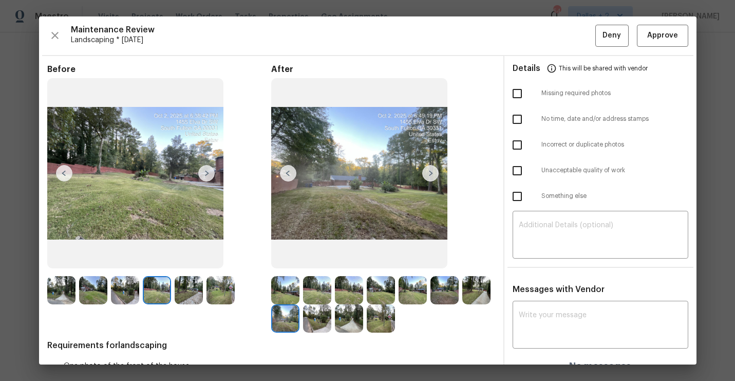
click at [277, 326] on img at bounding box center [285, 318] width 28 height 28
click at [313, 320] on img at bounding box center [317, 318] width 28 height 28
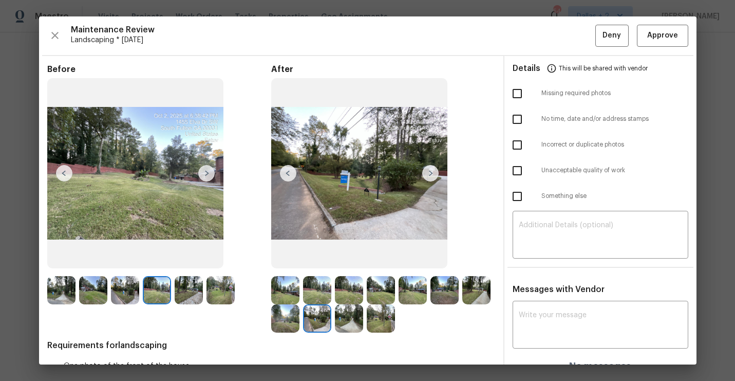
click at [357, 318] on img at bounding box center [349, 318] width 28 height 28
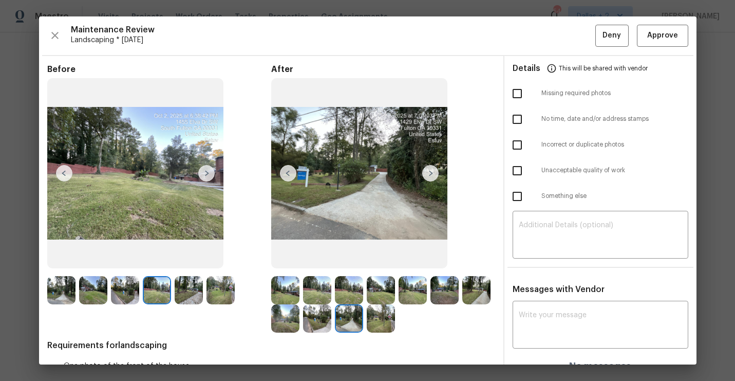
click at [373, 323] on img at bounding box center [381, 318] width 28 height 28
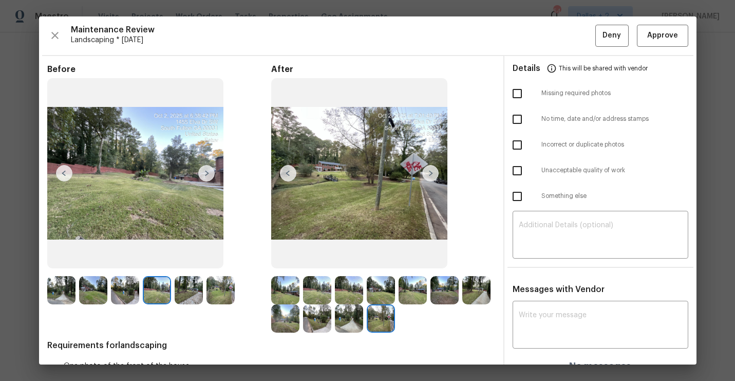
click at [58, 286] on img at bounding box center [61, 290] width 28 height 28
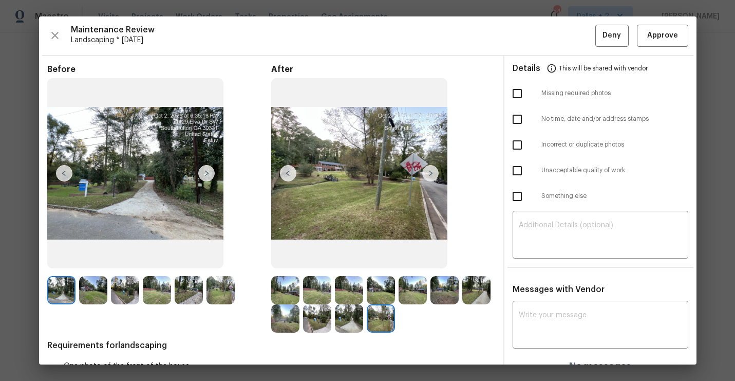
click at [208, 178] on img at bounding box center [206, 173] width 16 height 16
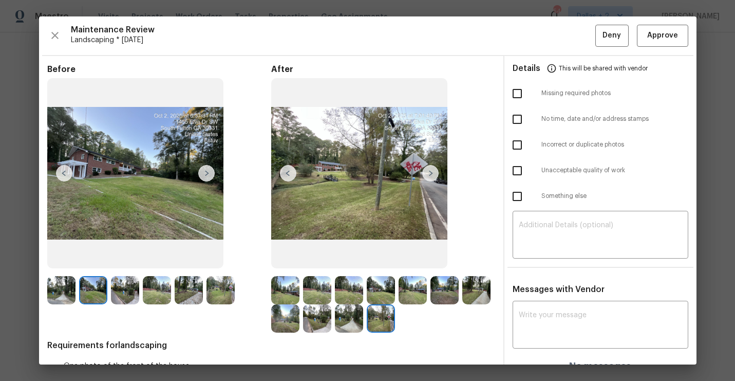
click at [208, 178] on img at bounding box center [206, 173] width 16 height 16
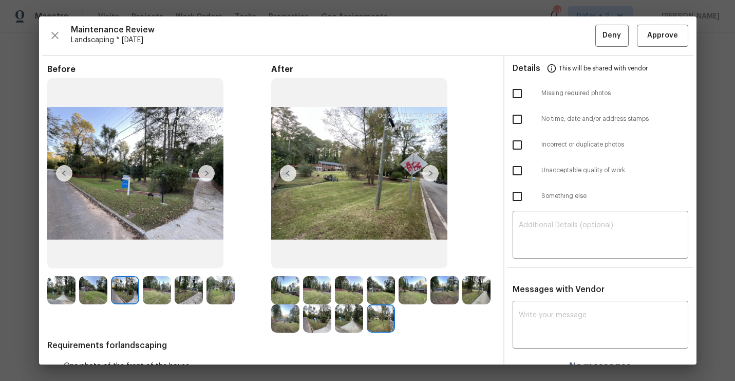
click at [208, 178] on img at bounding box center [206, 173] width 16 height 16
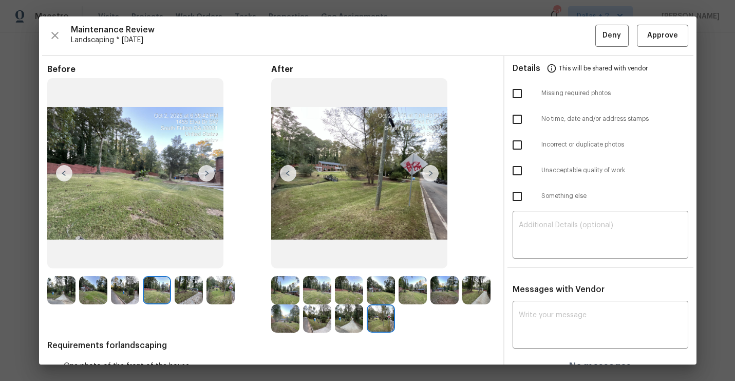
click at [208, 178] on img at bounding box center [206, 173] width 16 height 16
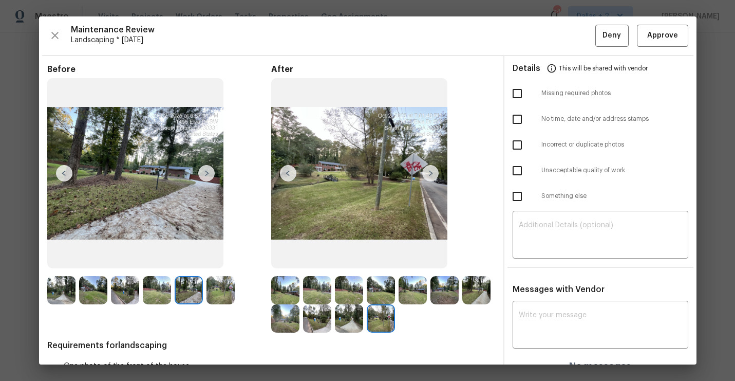
click at [208, 178] on img at bounding box center [206, 173] width 16 height 16
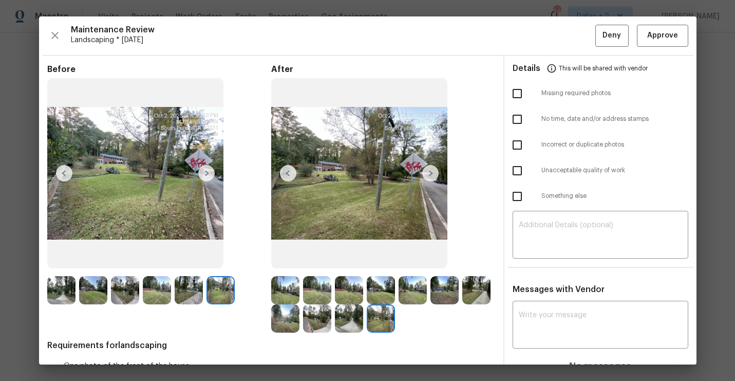
click at [284, 286] on img at bounding box center [285, 290] width 28 height 28
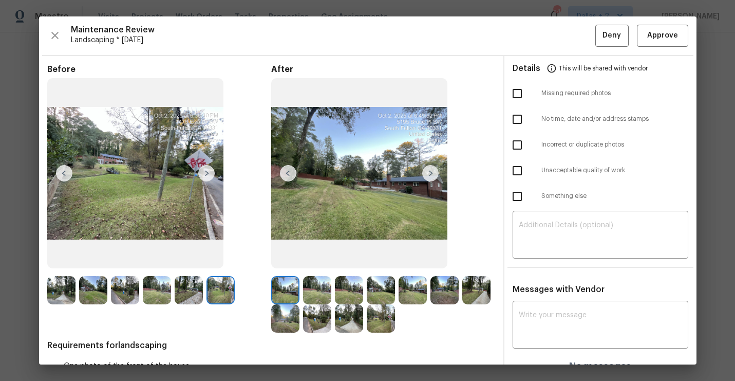
click at [434, 177] on img at bounding box center [430, 173] width 16 height 16
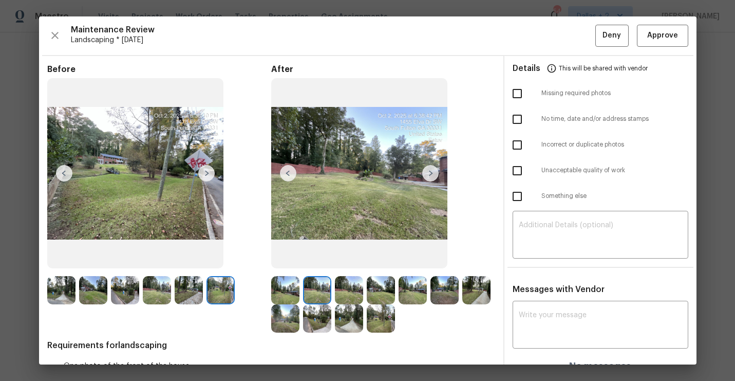
click at [434, 177] on img at bounding box center [430, 173] width 16 height 16
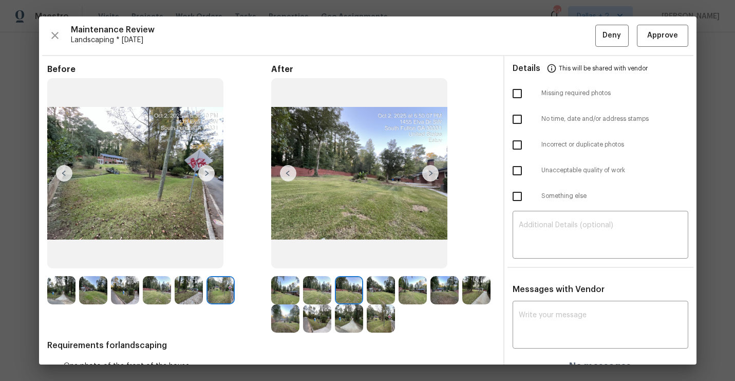
click at [434, 177] on img at bounding box center [430, 173] width 16 height 16
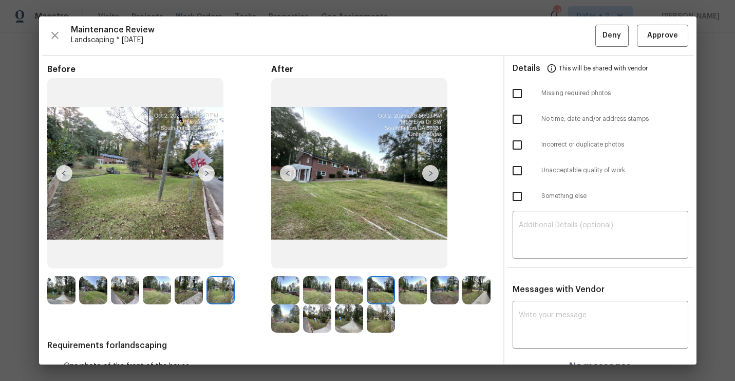
click at [434, 177] on img at bounding box center [430, 173] width 16 height 16
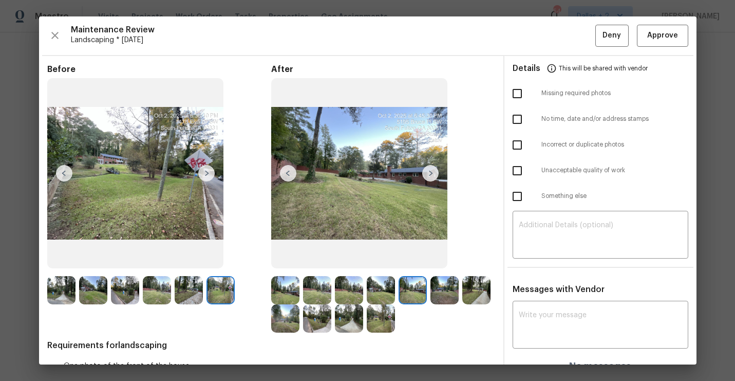
click at [434, 177] on img at bounding box center [430, 173] width 16 height 16
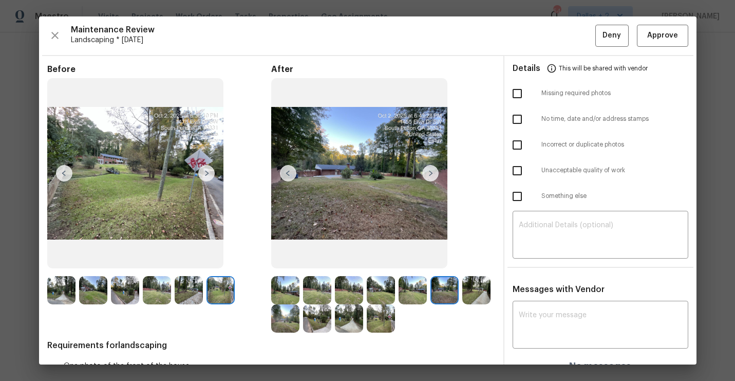
click at [434, 177] on img at bounding box center [430, 173] width 16 height 16
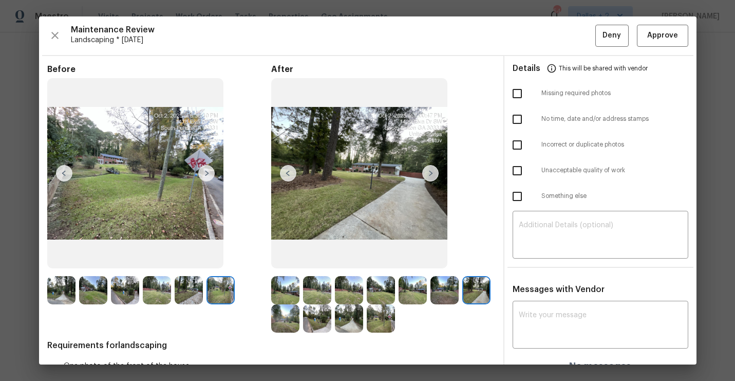
click at [434, 177] on img at bounding box center [430, 173] width 16 height 16
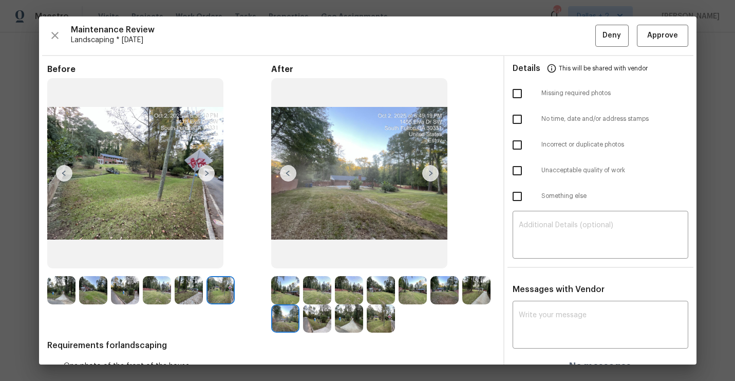
click at [434, 177] on img at bounding box center [430, 173] width 16 height 16
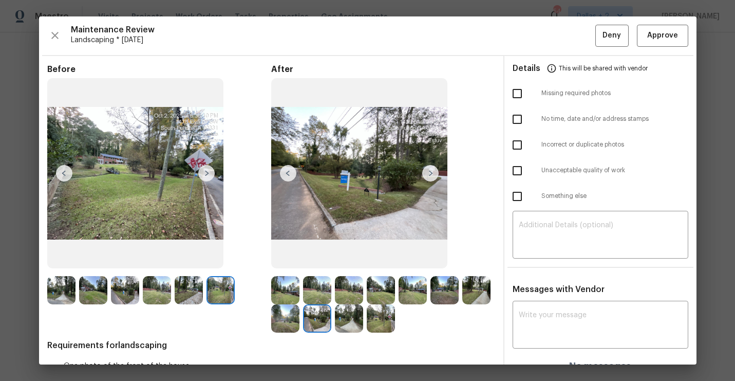
click at [434, 177] on img at bounding box center [430, 173] width 16 height 16
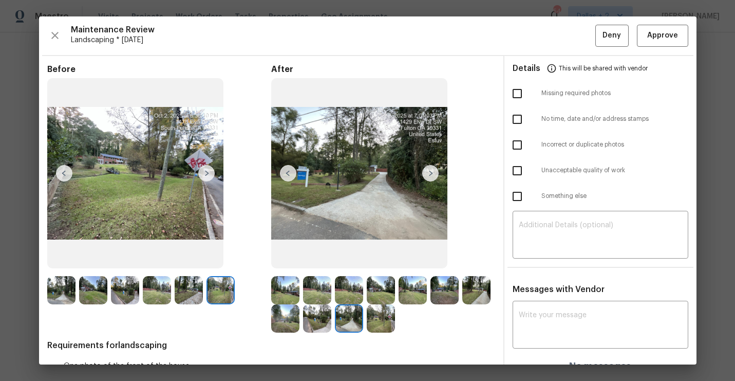
click at [434, 177] on img at bounding box center [430, 173] width 16 height 16
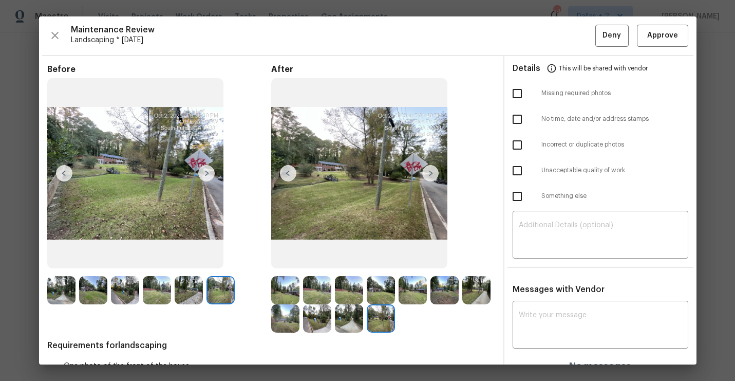
click at [434, 177] on img at bounding box center [430, 173] width 16 height 16
click at [281, 284] on img at bounding box center [285, 290] width 28 height 28
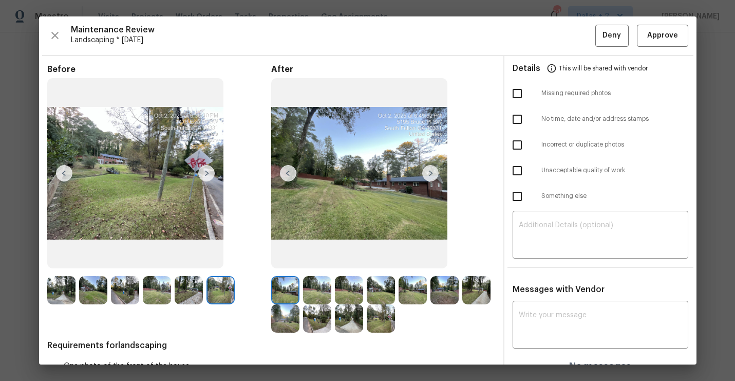
click at [430, 176] on img at bounding box center [430, 173] width 16 height 16
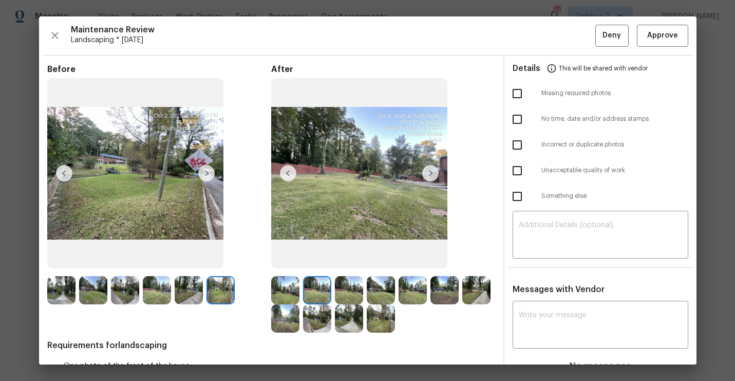
click at [430, 176] on img at bounding box center [430, 173] width 16 height 16
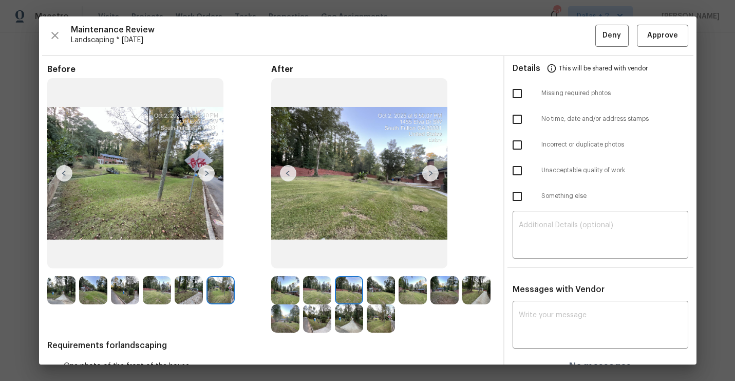
click at [430, 176] on img at bounding box center [430, 173] width 16 height 16
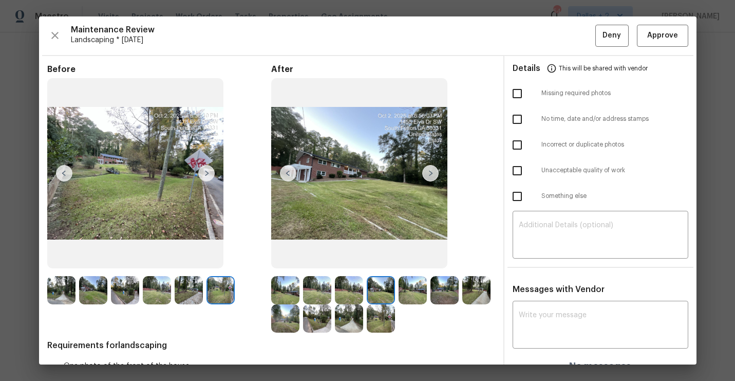
click at [430, 176] on img at bounding box center [430, 173] width 16 height 16
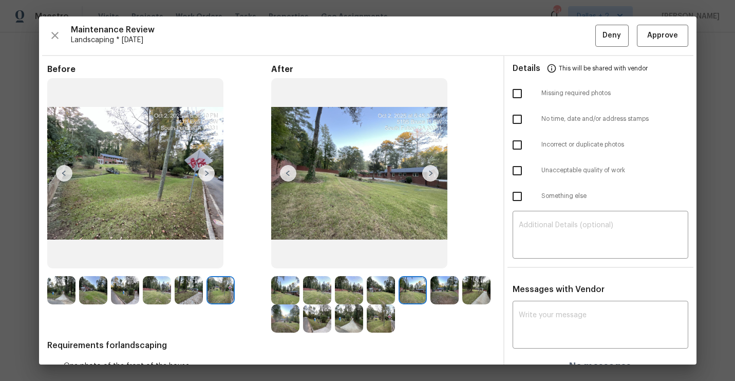
click at [430, 176] on img at bounding box center [430, 173] width 16 height 16
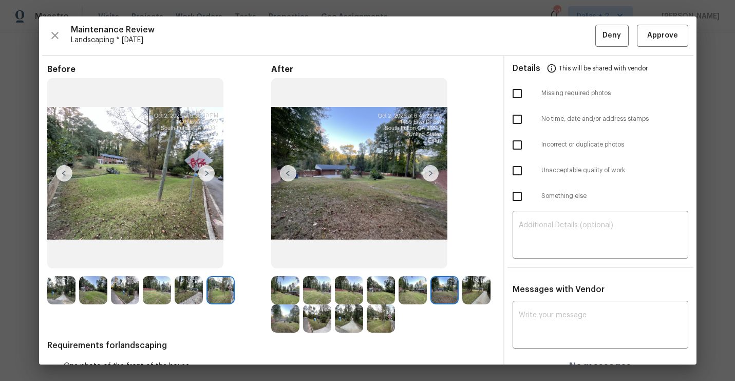
click at [430, 176] on img at bounding box center [430, 173] width 16 height 16
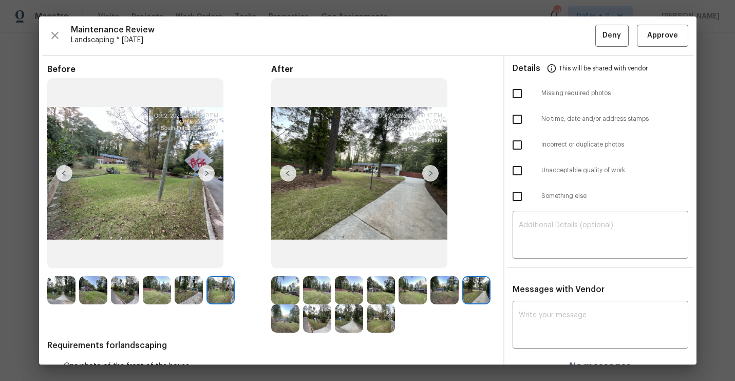
click at [430, 176] on img at bounding box center [430, 173] width 16 height 16
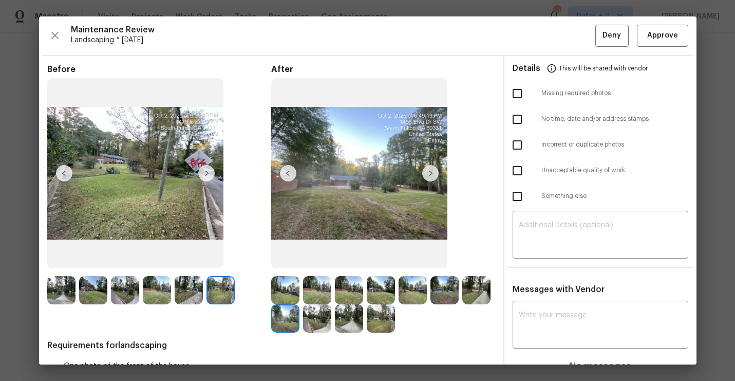
click at [430, 176] on img at bounding box center [430, 173] width 16 height 16
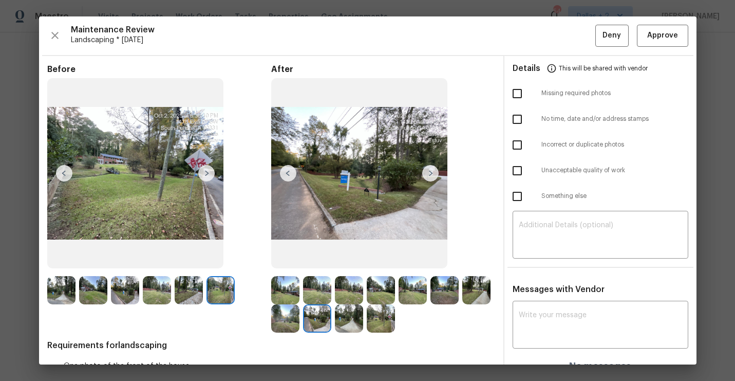
click at [430, 176] on img at bounding box center [430, 173] width 16 height 16
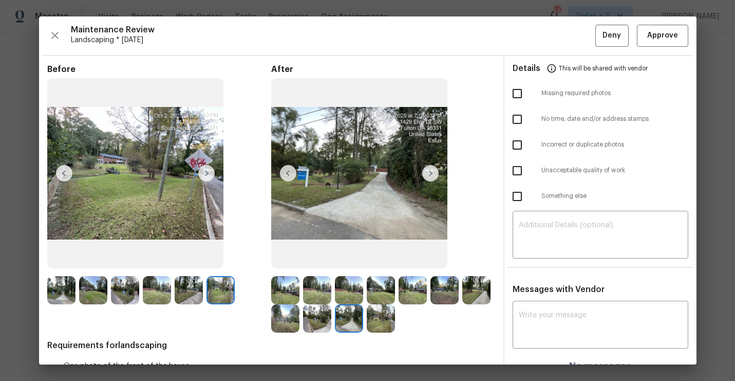
click at [430, 176] on img at bounding box center [430, 173] width 16 height 16
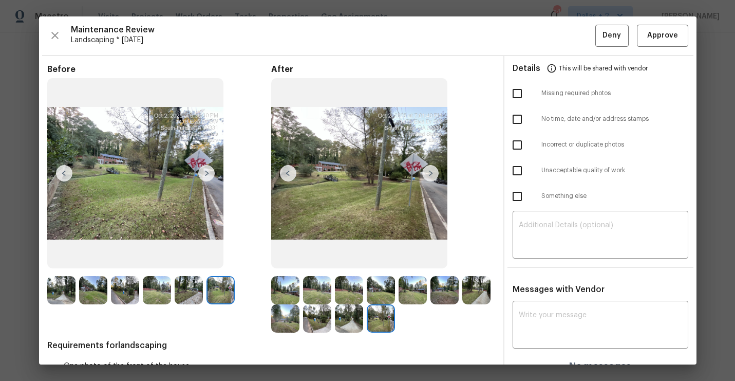
click at [430, 176] on img at bounding box center [430, 173] width 16 height 16
click at [53, 282] on img at bounding box center [61, 290] width 28 height 28
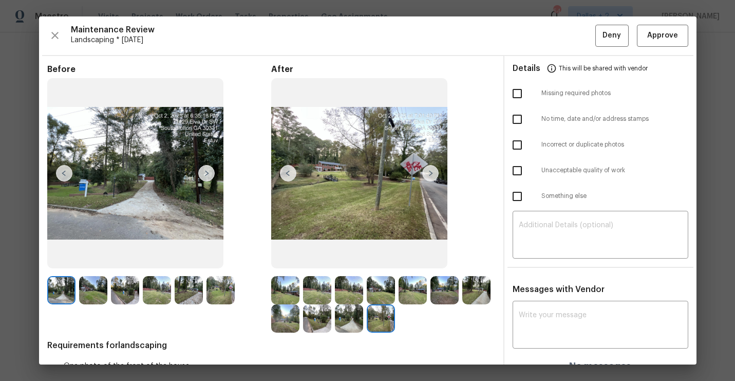
click at [211, 171] on img at bounding box center [206, 173] width 16 height 16
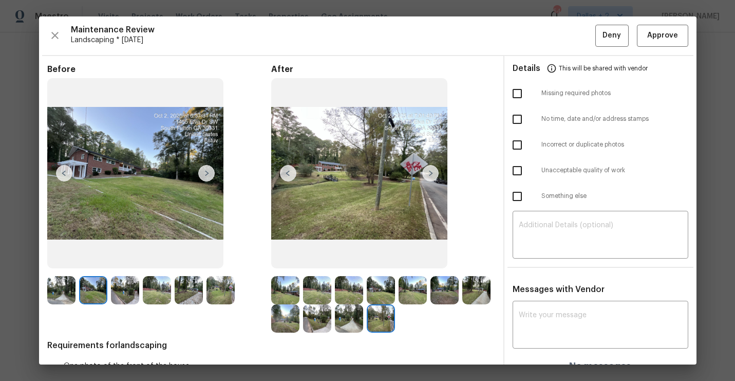
click at [211, 171] on img at bounding box center [206, 173] width 16 height 16
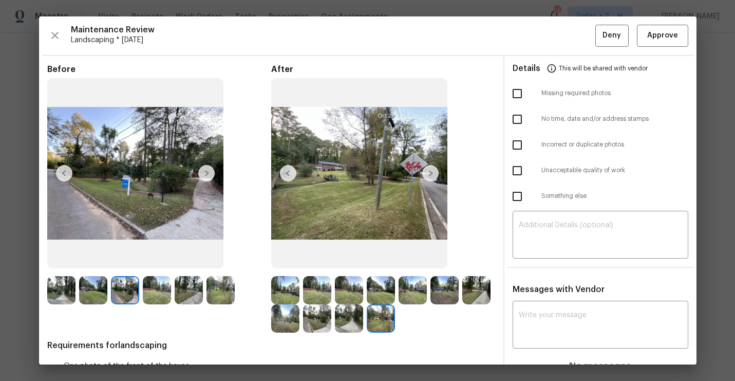
click at [211, 171] on img at bounding box center [206, 173] width 16 height 16
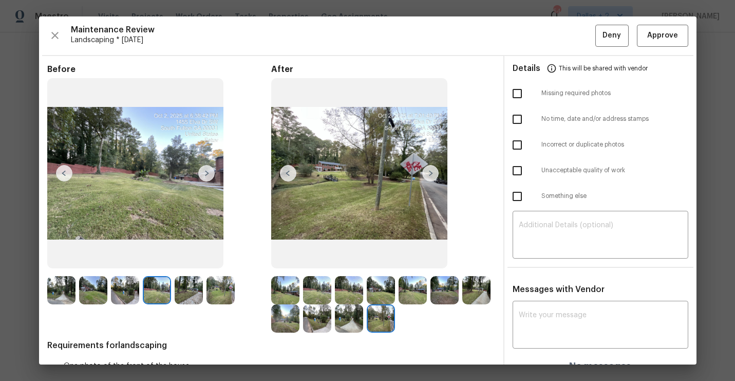
click at [211, 171] on img at bounding box center [206, 173] width 16 height 16
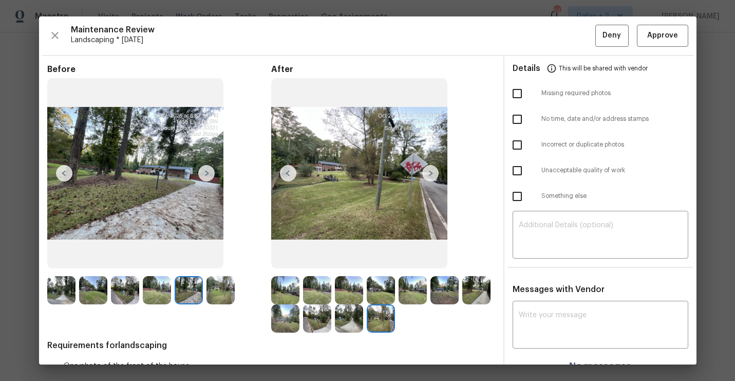
click at [211, 171] on img at bounding box center [206, 173] width 16 height 16
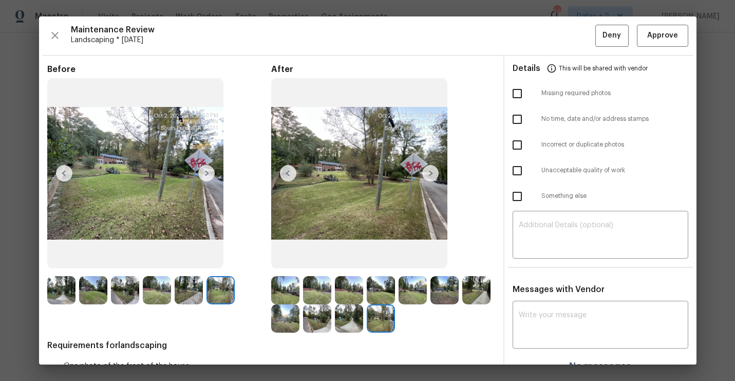
click at [58, 177] on img at bounding box center [64, 173] width 16 height 16
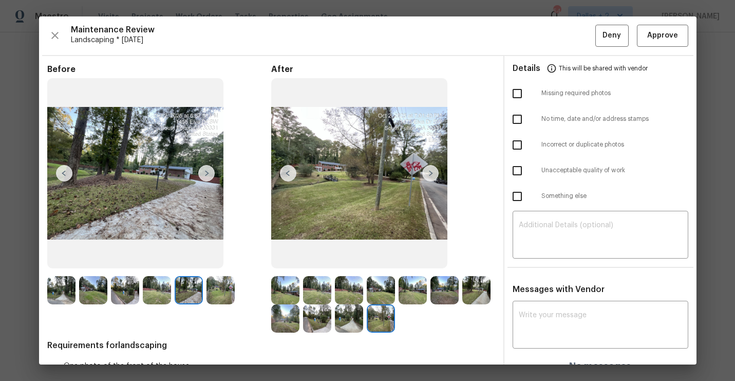
click at [62, 292] on img at bounding box center [61, 290] width 28 height 28
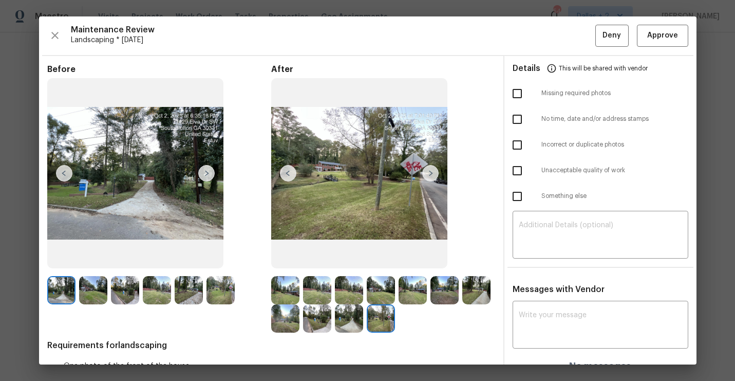
click at [201, 173] on img at bounding box center [206, 173] width 16 height 16
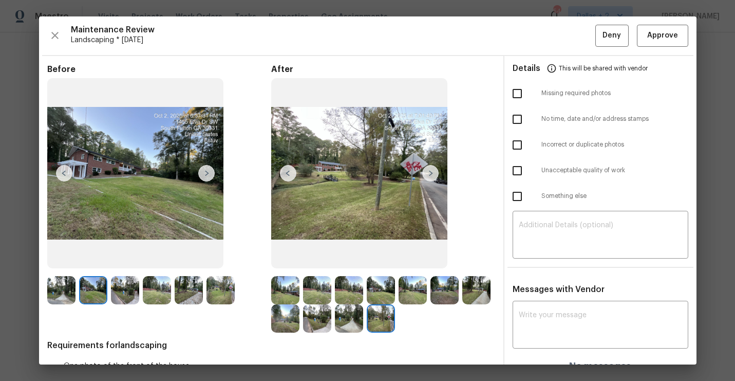
click at [201, 173] on img at bounding box center [206, 173] width 16 height 16
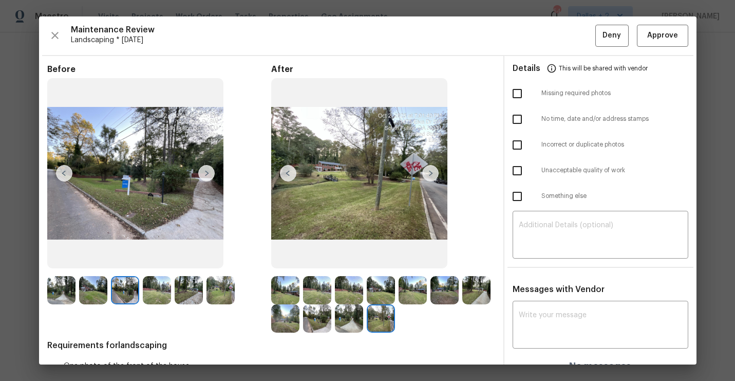
click at [201, 173] on img at bounding box center [206, 173] width 16 height 16
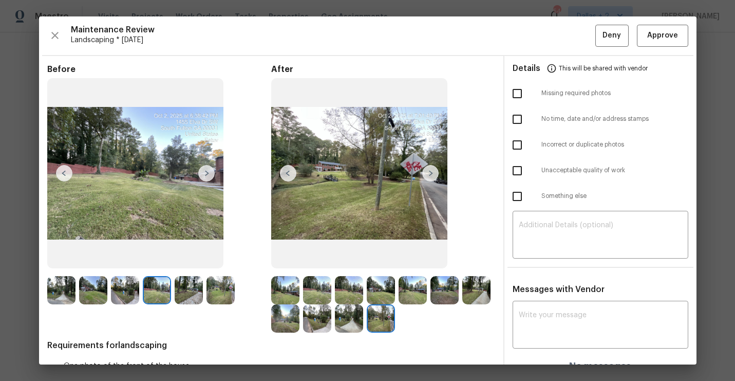
click at [201, 173] on img at bounding box center [206, 173] width 16 height 16
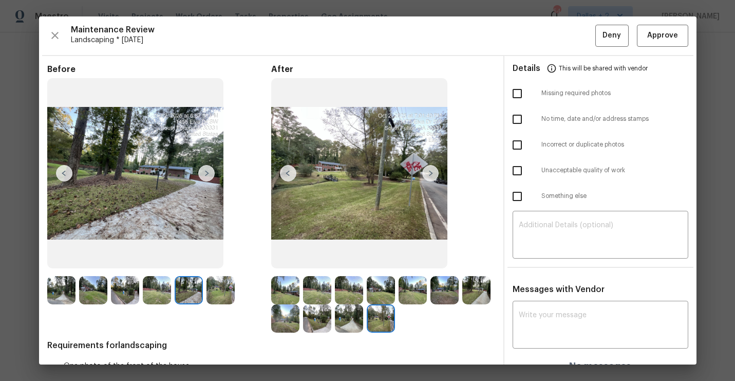
click at [213, 171] on img at bounding box center [206, 173] width 16 height 16
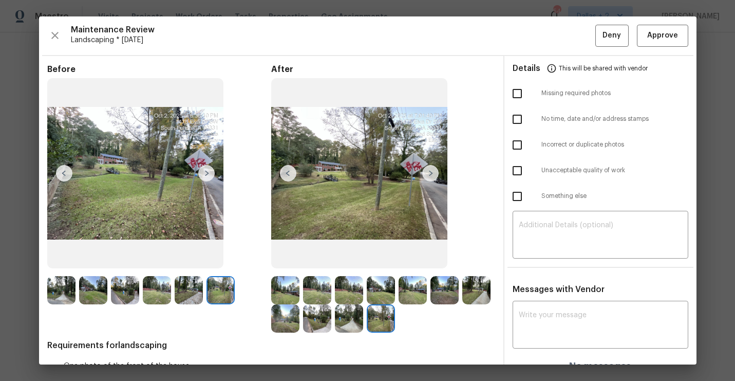
click at [206, 179] on img at bounding box center [206, 173] width 16 height 16
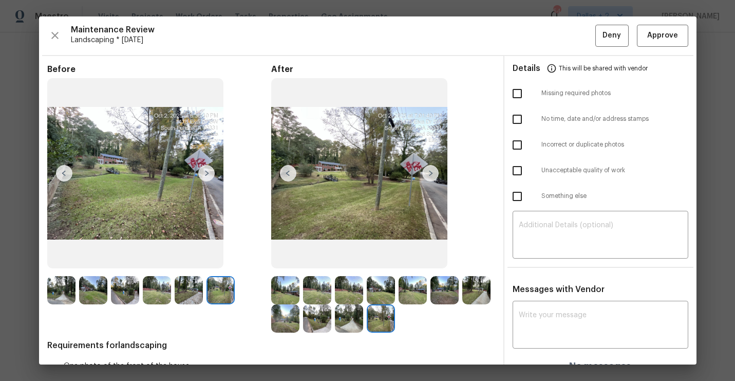
click at [286, 296] on img at bounding box center [285, 290] width 28 height 28
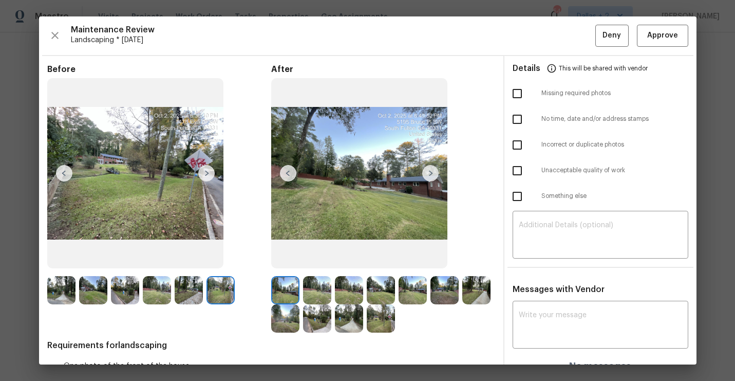
click at [324, 280] on img at bounding box center [317, 290] width 28 height 28
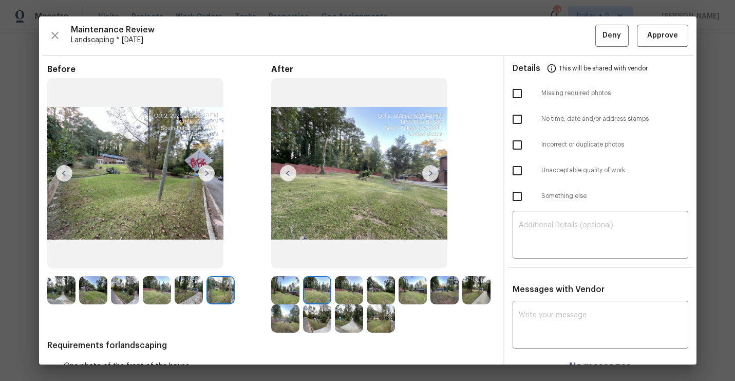
click at [430, 170] on img at bounding box center [430, 173] width 16 height 16
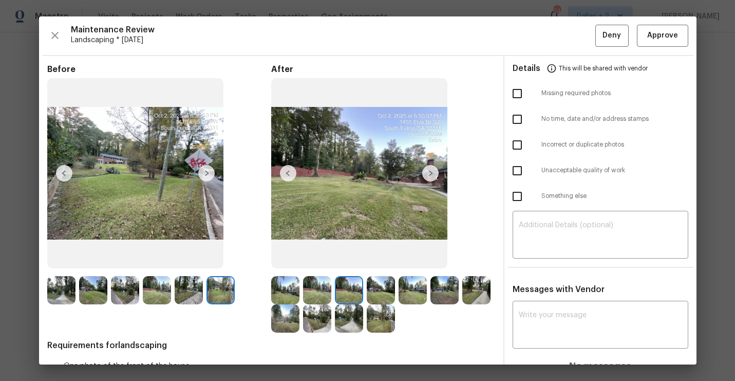
click at [430, 170] on img at bounding box center [430, 173] width 16 height 16
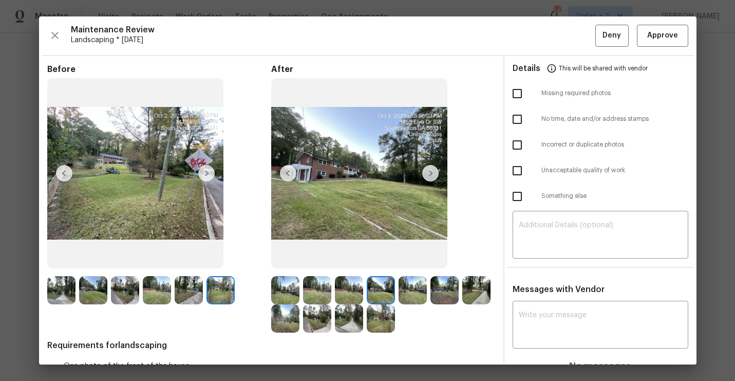
click at [430, 170] on img at bounding box center [430, 173] width 16 height 16
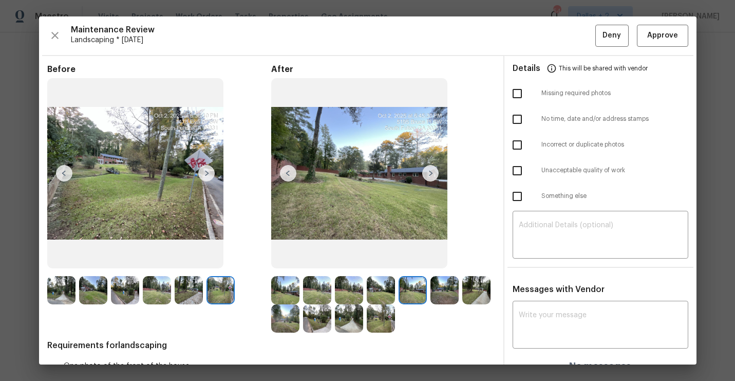
click at [430, 170] on img at bounding box center [430, 173] width 16 height 16
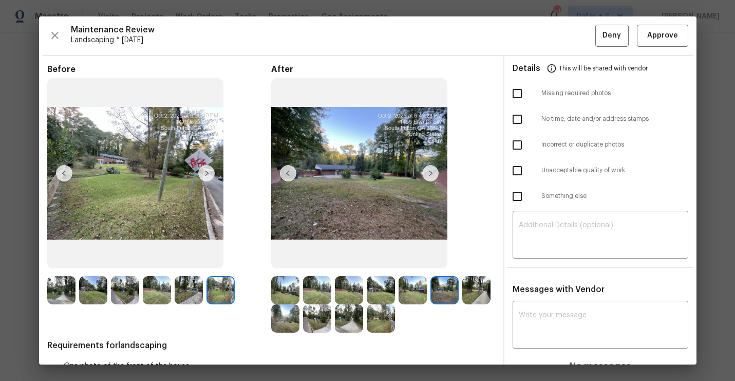
click at [430, 170] on img at bounding box center [430, 173] width 16 height 16
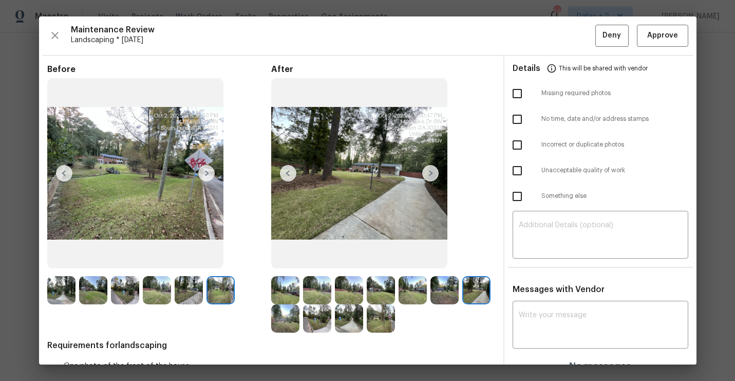
click at [430, 170] on img at bounding box center [430, 173] width 16 height 16
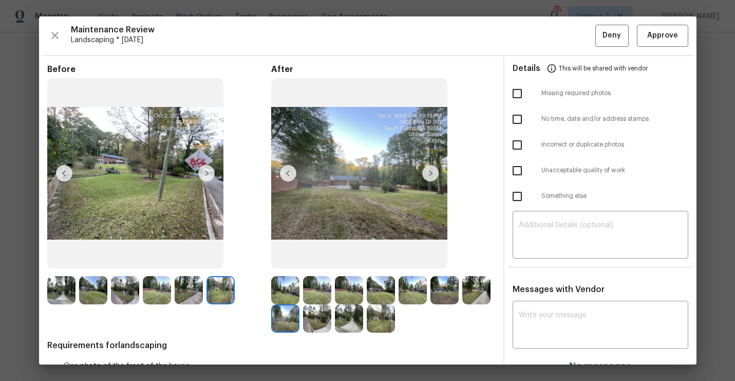
click at [293, 309] on img at bounding box center [285, 318] width 28 height 28
click at [314, 312] on img at bounding box center [317, 318] width 28 height 28
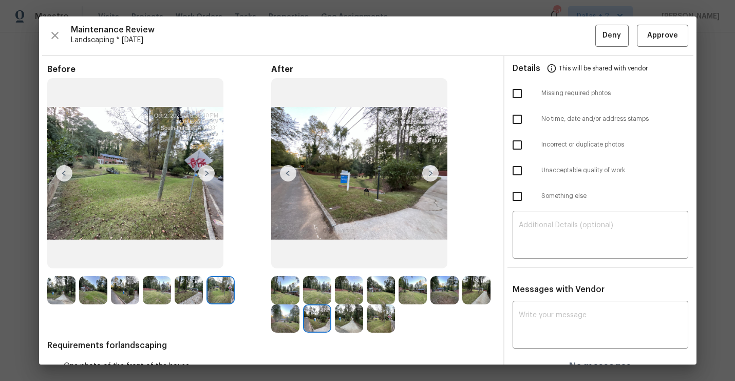
click at [349, 312] on img at bounding box center [349, 318] width 28 height 28
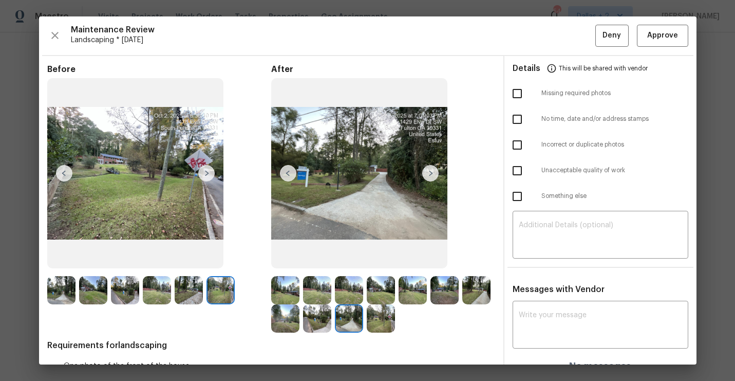
click at [316, 318] on img at bounding box center [317, 318] width 28 height 28
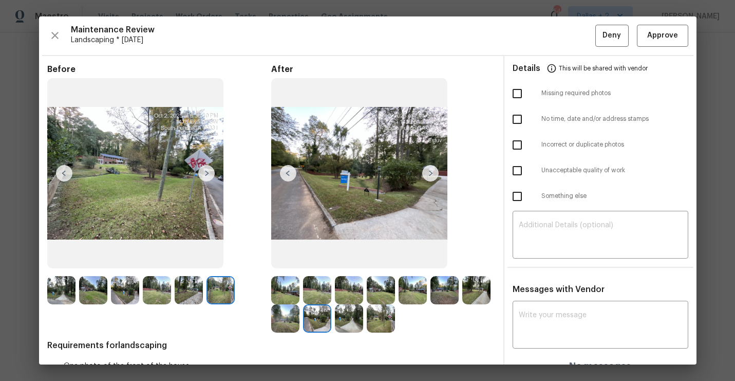
click at [386, 310] on img at bounding box center [381, 318] width 28 height 28
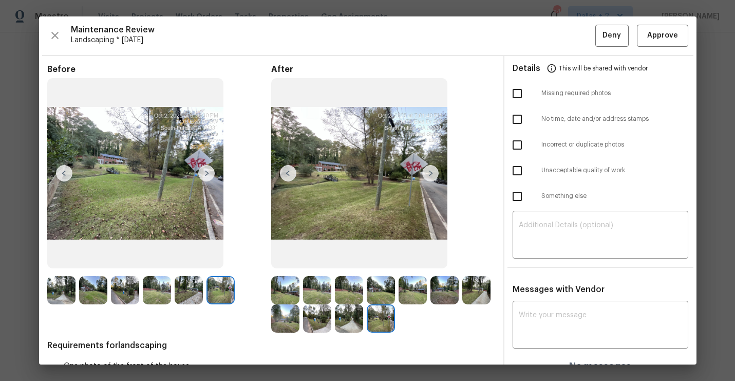
click at [273, 284] on img at bounding box center [285, 290] width 28 height 28
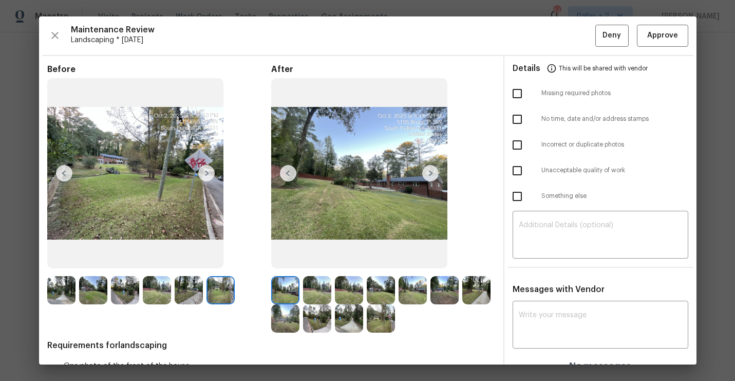
click at [429, 169] on img at bounding box center [430, 173] width 16 height 16
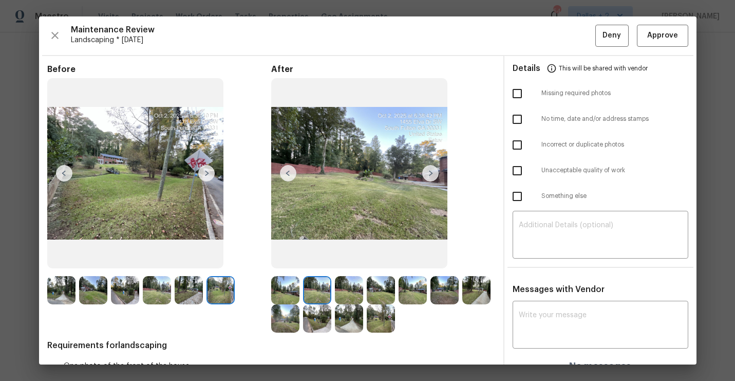
click at [429, 169] on img at bounding box center [430, 173] width 16 height 16
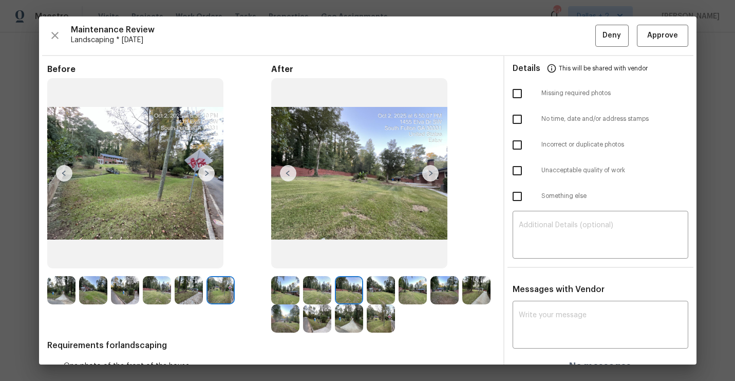
click at [429, 169] on img at bounding box center [430, 173] width 16 height 16
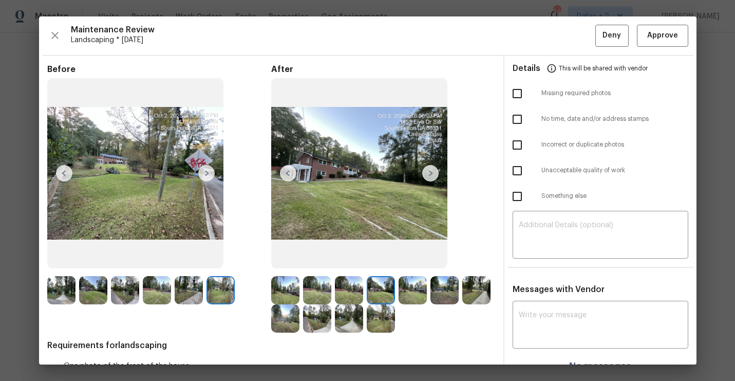
click at [429, 169] on img at bounding box center [430, 173] width 16 height 16
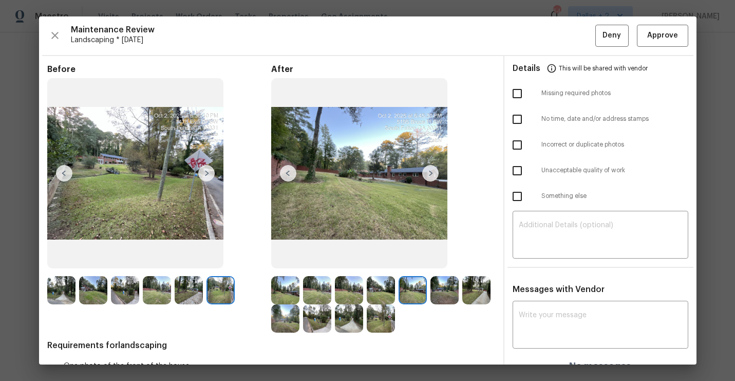
click at [429, 169] on img at bounding box center [430, 173] width 16 height 16
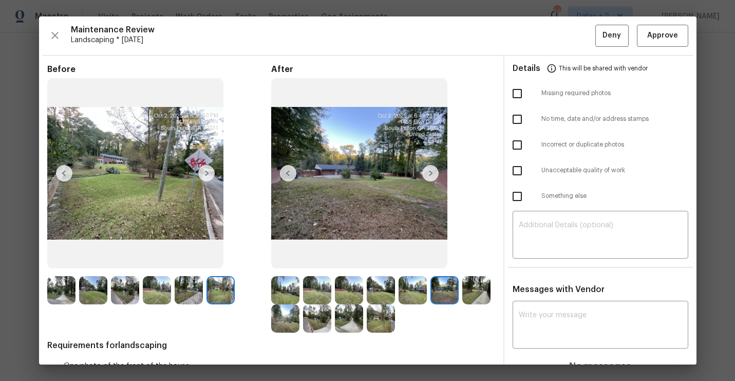
click at [429, 169] on img at bounding box center [430, 173] width 16 height 16
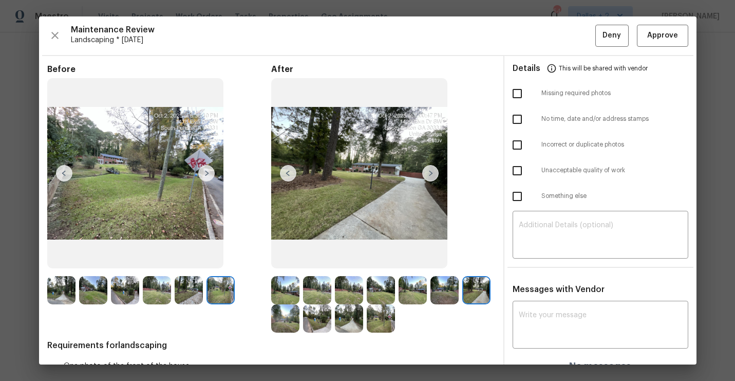
click at [429, 169] on img at bounding box center [430, 173] width 16 height 16
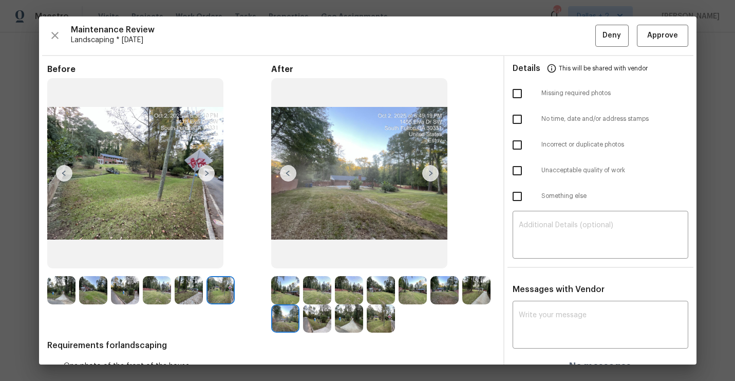
click at [429, 169] on img at bounding box center [430, 173] width 16 height 16
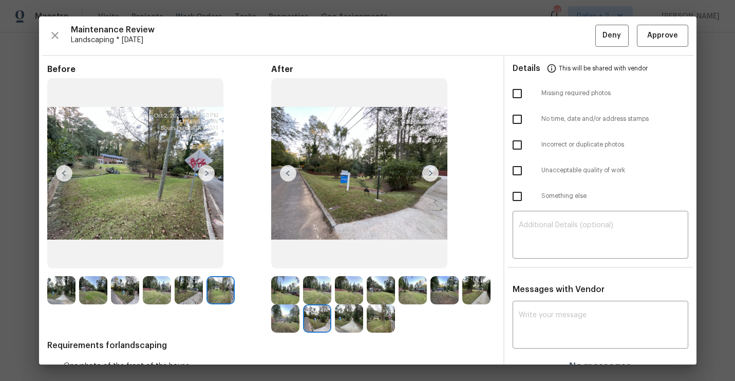
click at [429, 169] on img at bounding box center [430, 173] width 16 height 16
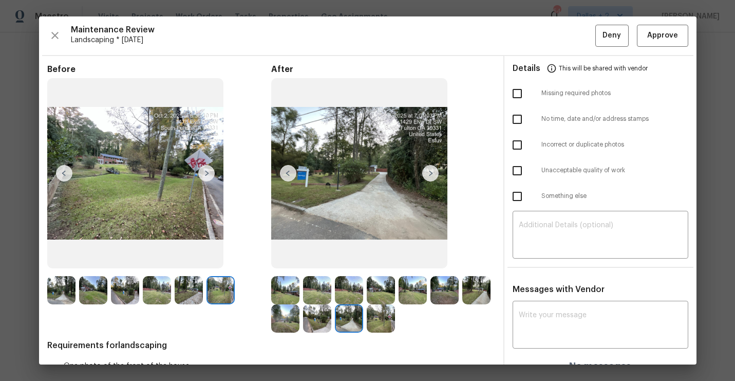
click at [429, 169] on img at bounding box center [430, 173] width 16 height 16
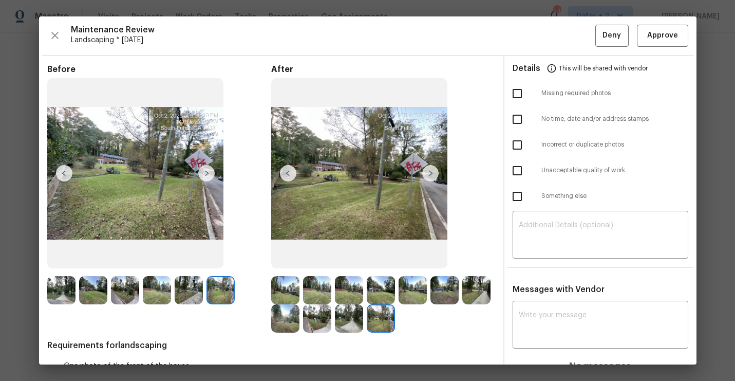
click at [429, 169] on img at bounding box center [430, 173] width 16 height 16
click at [427, 167] on img at bounding box center [430, 173] width 16 height 16
click at [58, 290] on img at bounding box center [61, 290] width 28 height 28
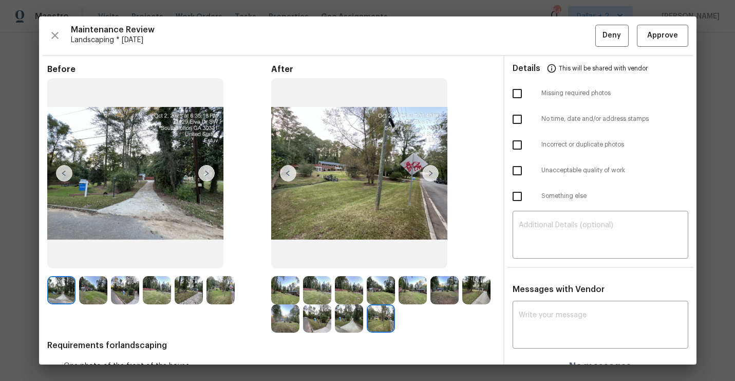
click at [86, 283] on img at bounding box center [93, 290] width 28 height 28
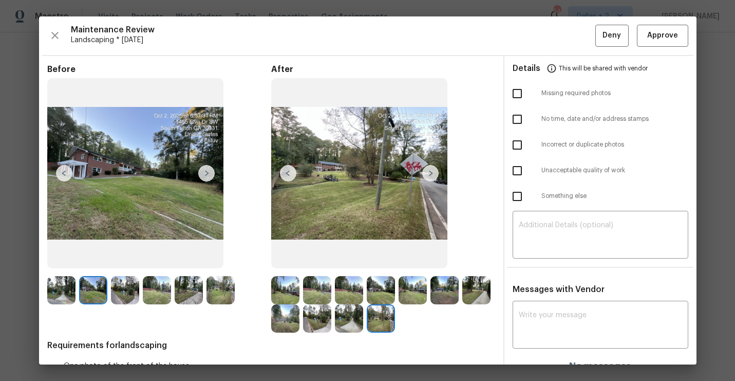
click at [124, 284] on img at bounding box center [125, 290] width 28 height 28
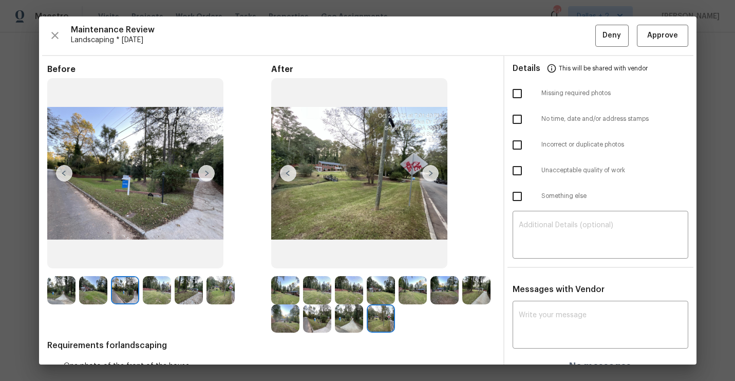
click at [158, 285] on img at bounding box center [157, 290] width 28 height 28
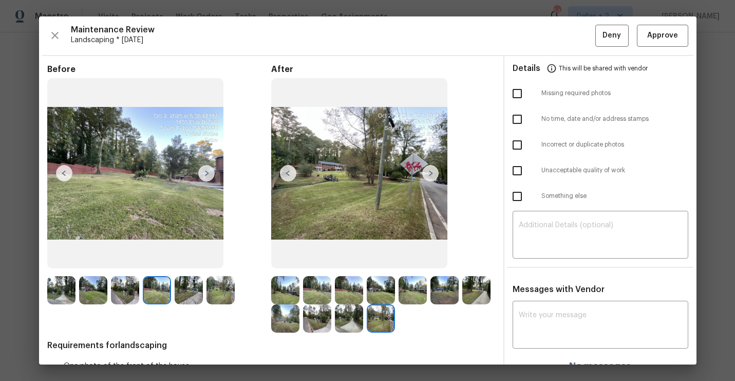
click at [188, 279] on img at bounding box center [189, 290] width 28 height 28
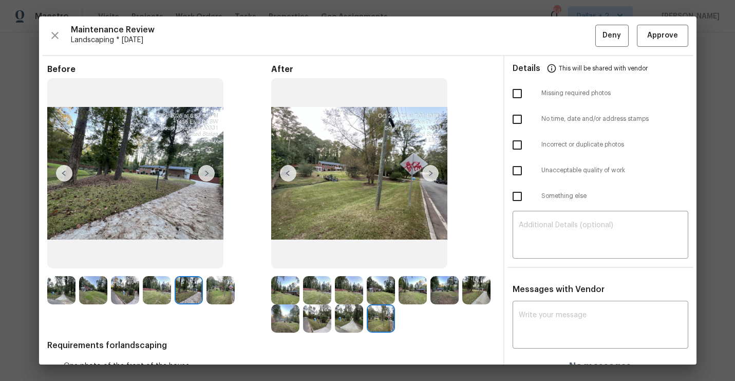
click at [230, 281] on img at bounding box center [220, 290] width 28 height 28
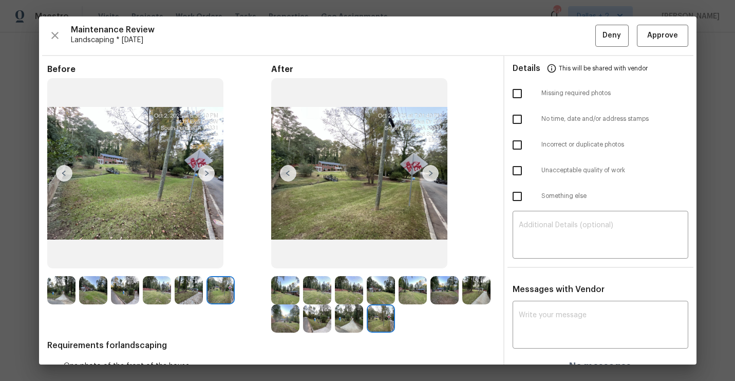
click at [195, 294] on img at bounding box center [189, 290] width 28 height 28
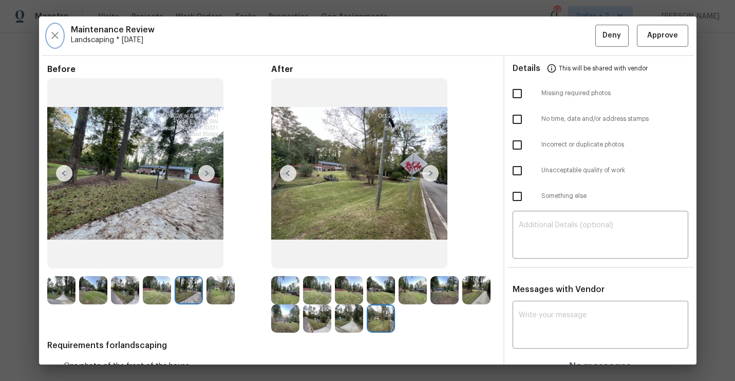
click at [52, 36] on icon "button" at bounding box center [55, 35] width 12 height 12
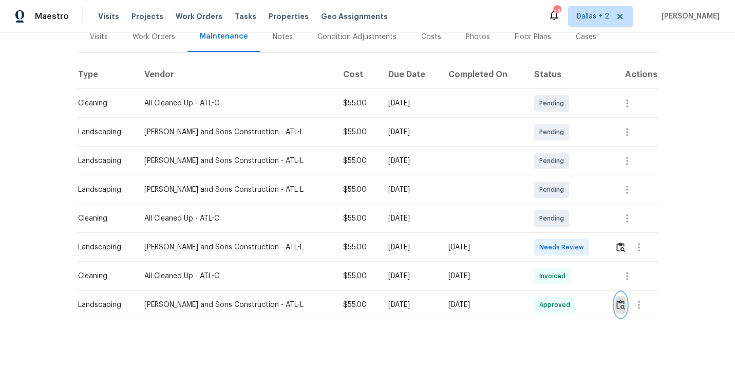
click at [620, 305] on img "button" at bounding box center [620, 304] width 9 height 10
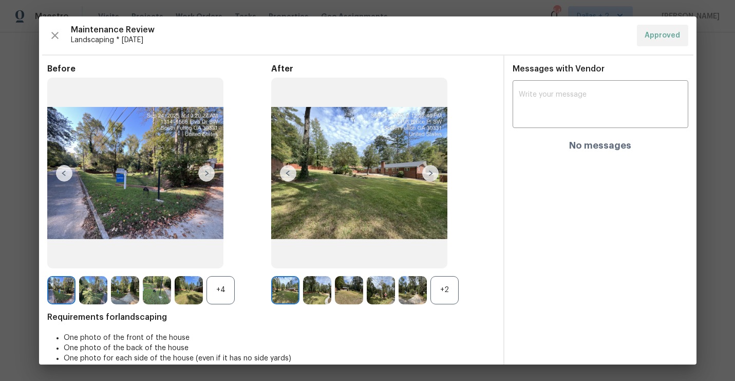
click at [449, 290] on div "+2" at bounding box center [444, 290] width 28 height 28
click at [219, 286] on div "+4" at bounding box center [220, 290] width 28 height 28
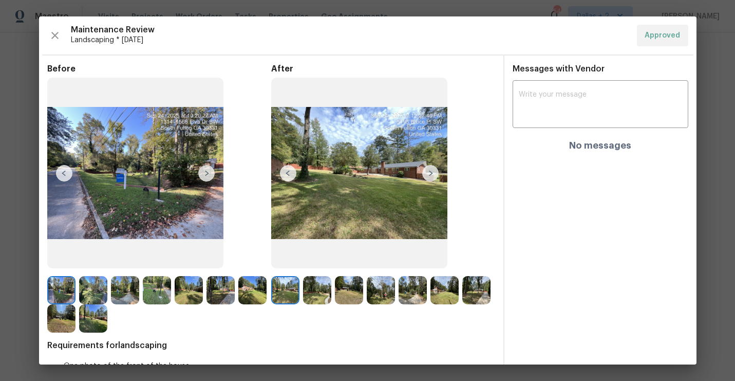
click at [205, 176] on img at bounding box center [206, 173] width 16 height 16
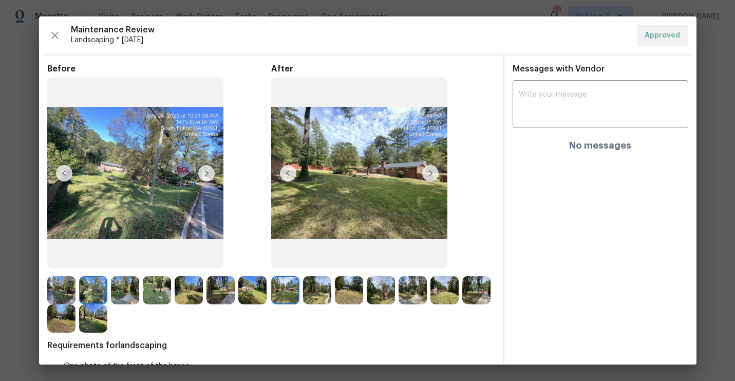
click at [205, 176] on img at bounding box center [206, 173] width 16 height 16
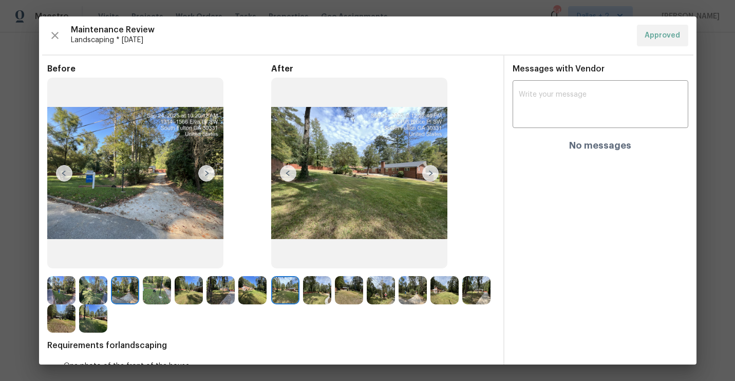
click at [205, 175] on img at bounding box center [206, 173] width 16 height 16
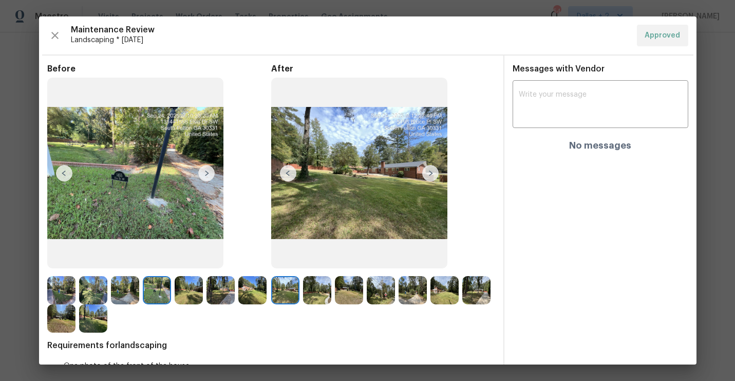
click at [205, 175] on img at bounding box center [206, 173] width 16 height 16
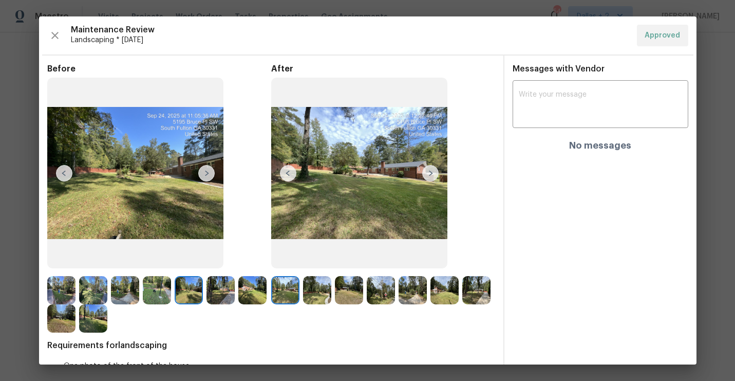
click at [205, 175] on img at bounding box center [206, 173] width 16 height 16
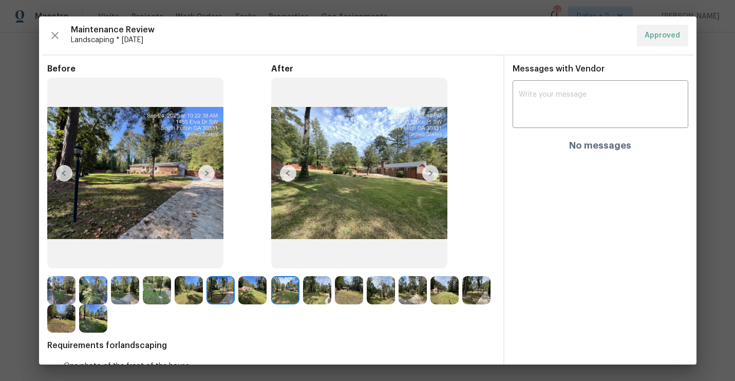
click at [117, 295] on img at bounding box center [125, 290] width 28 height 28
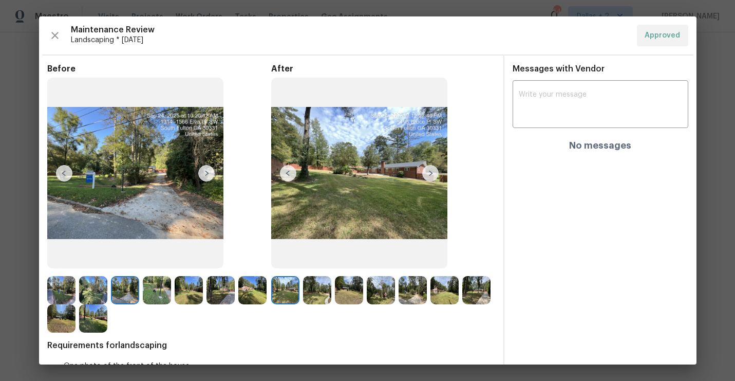
click at [94, 289] on img at bounding box center [93, 290] width 28 height 28
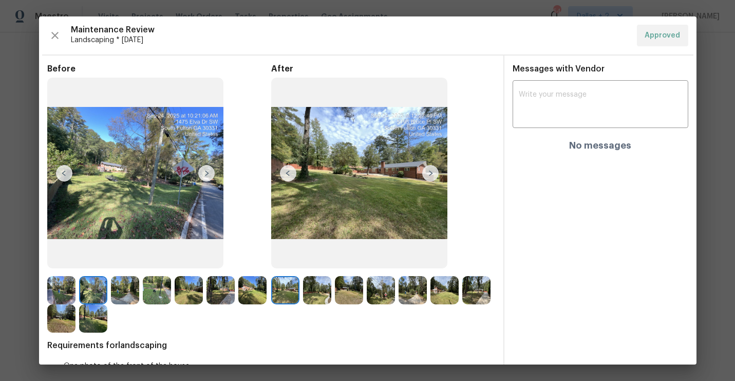
click at [68, 282] on img at bounding box center [61, 290] width 28 height 28
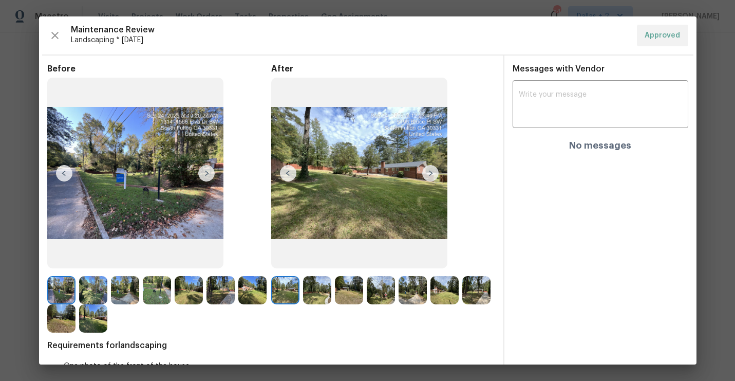
click at [94, 288] on img at bounding box center [93, 290] width 28 height 28
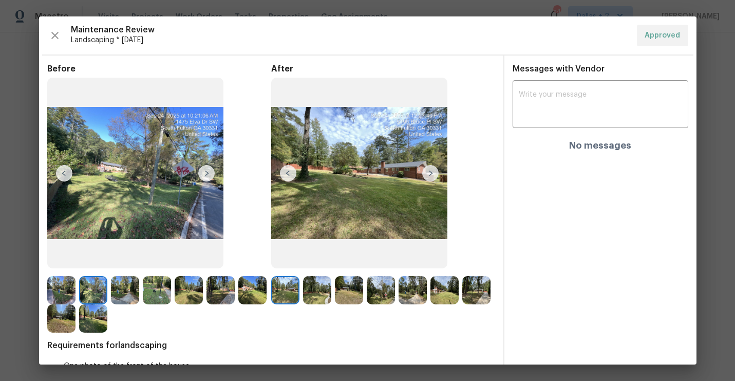
click at [138, 278] on img at bounding box center [125, 290] width 28 height 28
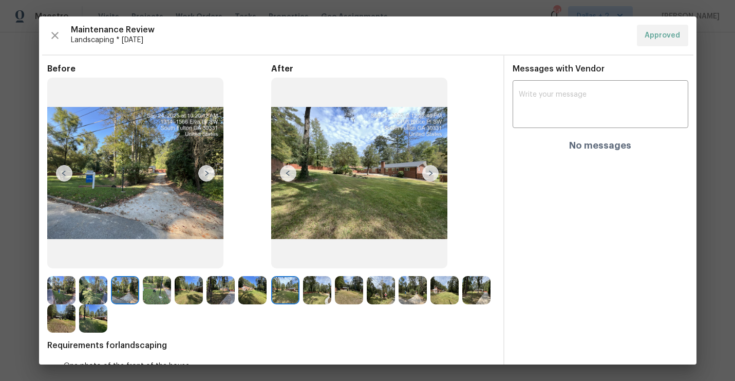
click at [151, 285] on img at bounding box center [157, 290] width 28 height 28
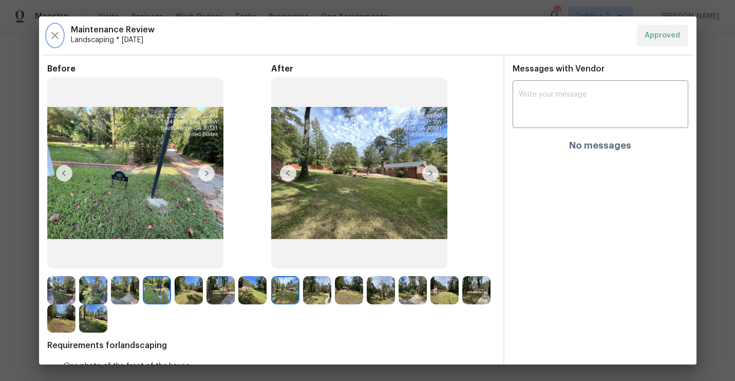
click at [56, 33] on icon "button" at bounding box center [54, 35] width 7 height 7
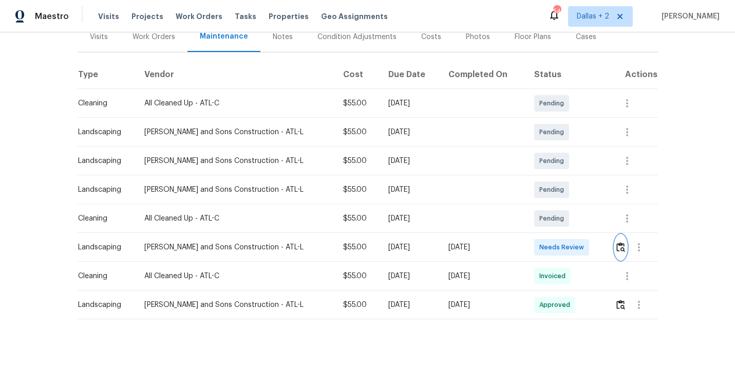
click at [616, 245] on img "button" at bounding box center [620, 247] width 9 height 10
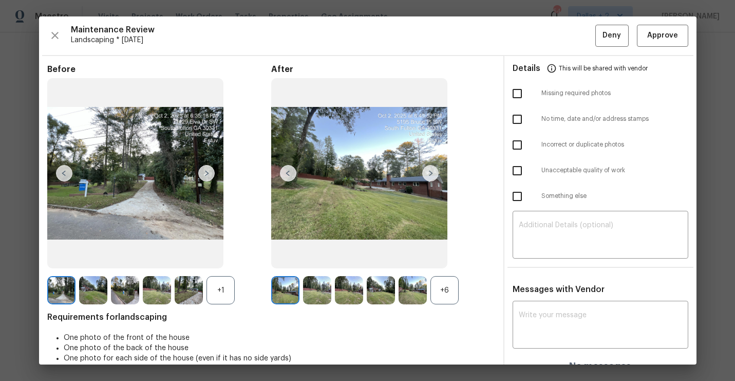
click at [218, 292] on div "+1" at bounding box center [220, 290] width 28 height 28
click at [57, 292] on img at bounding box center [61, 290] width 28 height 28
click at [664, 35] on span "Approve" at bounding box center [662, 35] width 31 height 13
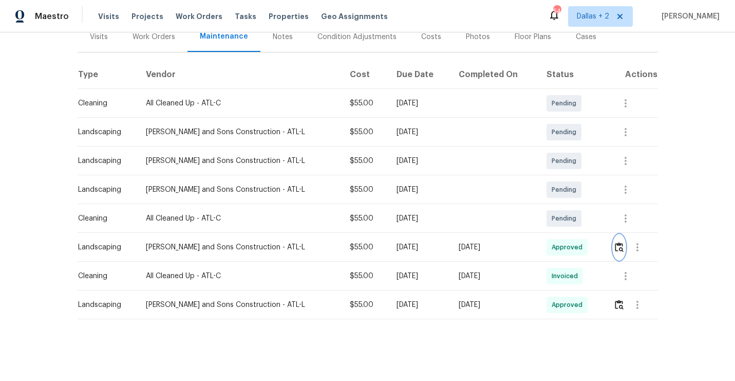
scroll to position [0, 0]
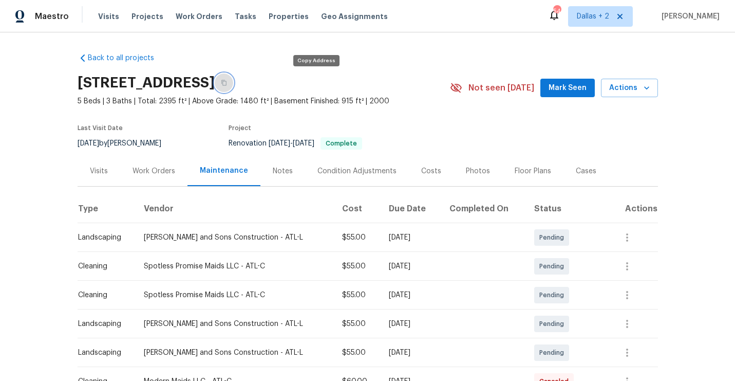
click at [233, 85] on button "button" at bounding box center [224, 82] width 18 height 18
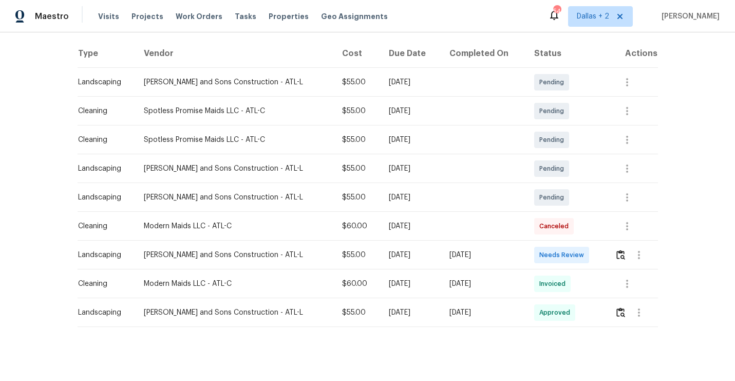
scroll to position [163, 0]
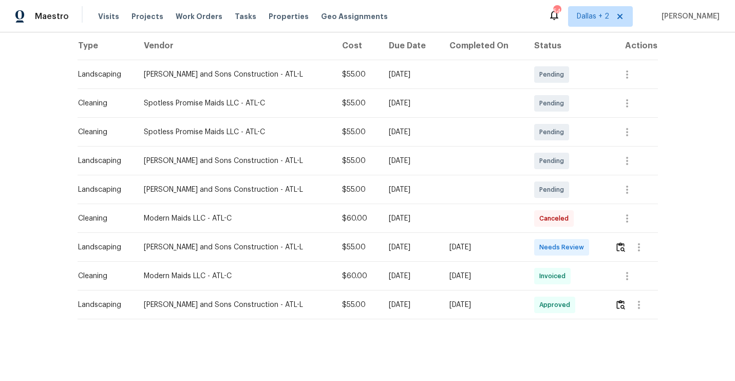
click at [611, 249] on td at bounding box center [631, 247] width 51 height 29
click at [620, 246] on img "button" at bounding box center [620, 247] width 9 height 10
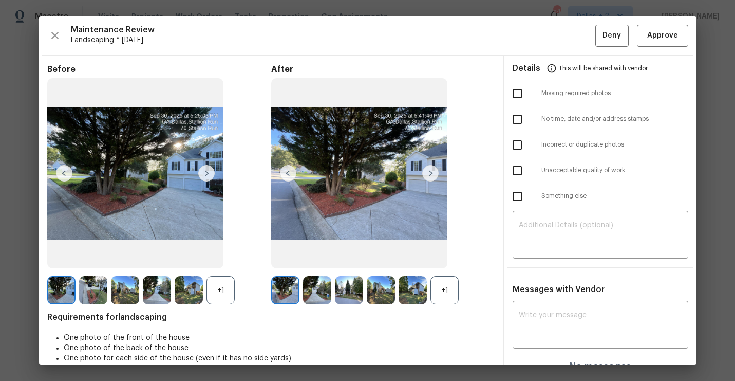
click at [219, 299] on div "+1" at bounding box center [220, 290] width 28 height 28
click at [444, 286] on div "+1" at bounding box center [444, 290] width 28 height 28
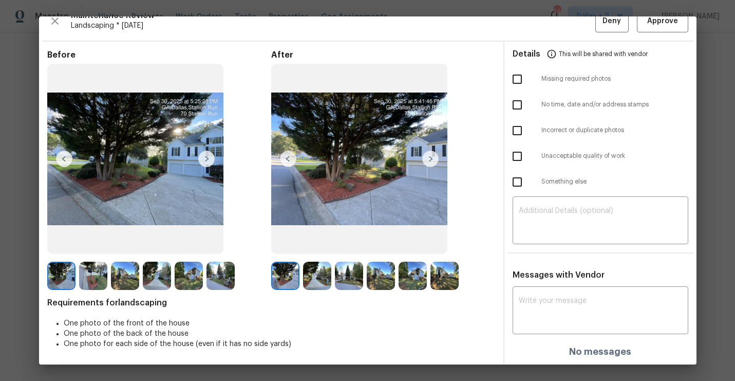
click at [59, 277] on img at bounding box center [61, 275] width 28 height 28
click at [92, 279] on img at bounding box center [93, 275] width 28 height 28
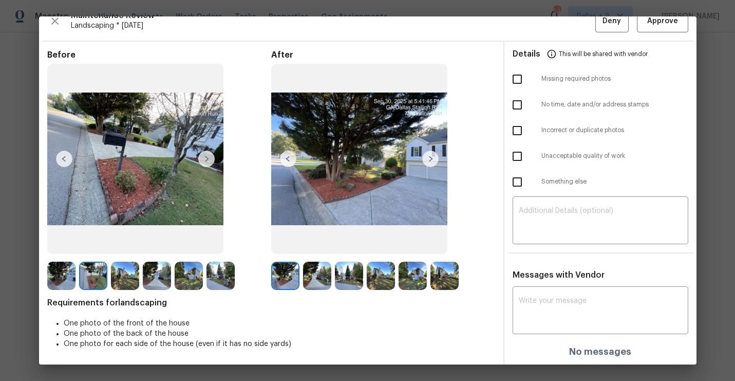
click at [122, 279] on img at bounding box center [125, 275] width 28 height 28
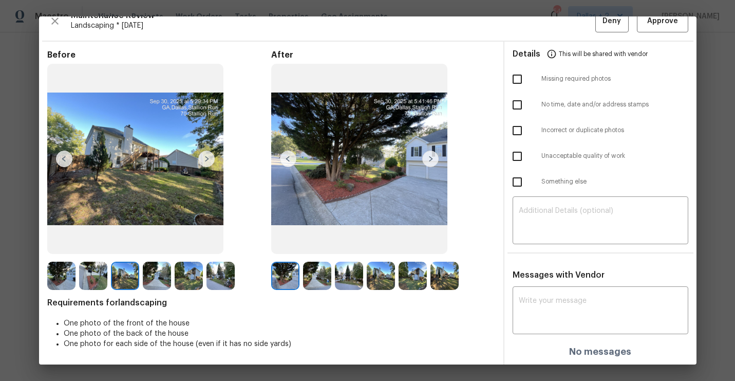
click at [155, 286] on img at bounding box center [157, 275] width 28 height 28
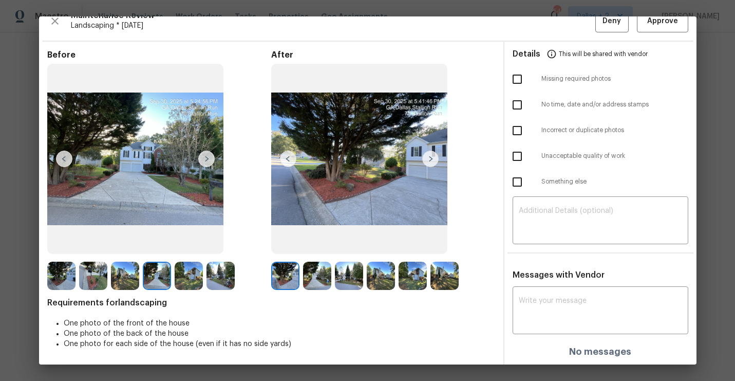
click at [195, 276] on img at bounding box center [189, 275] width 28 height 28
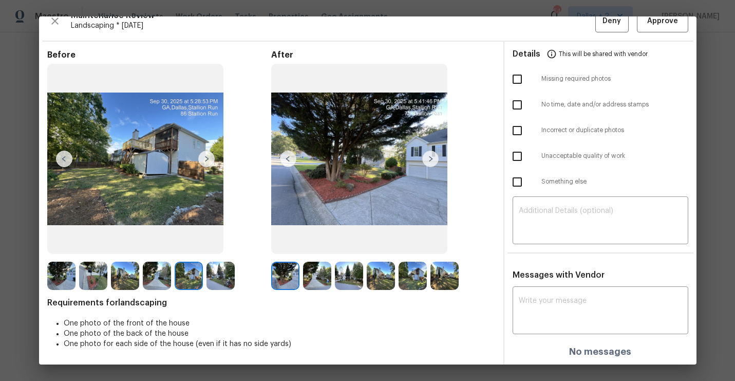
click at [210, 278] on img at bounding box center [220, 275] width 28 height 28
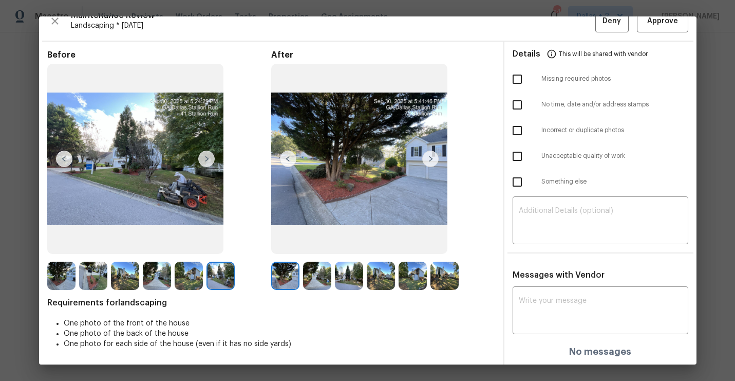
click at [287, 284] on img at bounding box center [285, 275] width 28 height 28
click at [303, 278] on img at bounding box center [317, 275] width 28 height 28
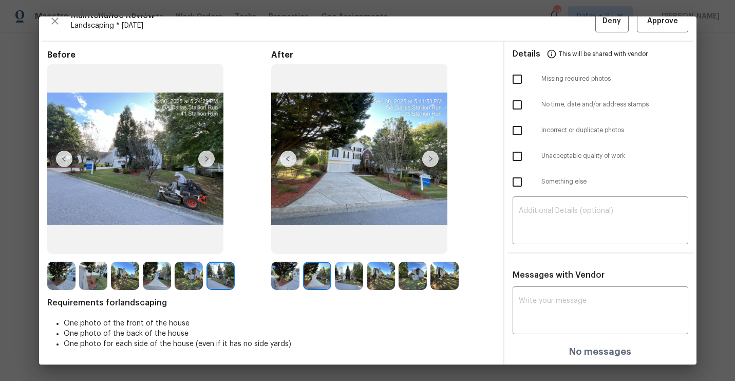
click at [351, 273] on img at bounding box center [349, 275] width 28 height 28
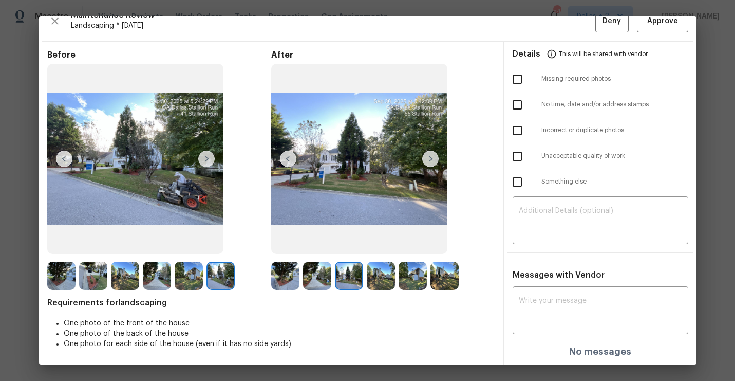
click at [392, 278] on img at bounding box center [381, 275] width 28 height 28
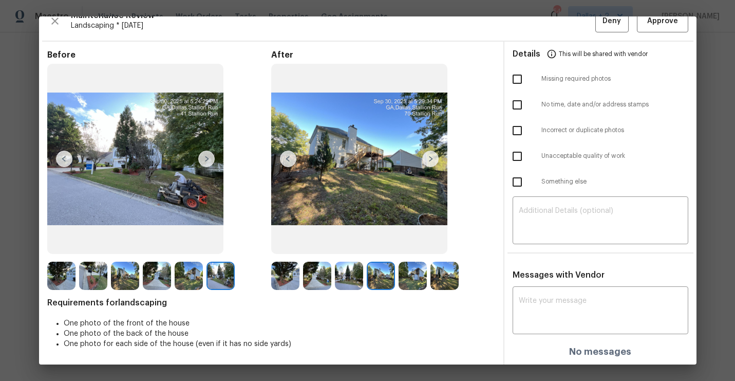
click at [404, 278] on img at bounding box center [412, 275] width 28 height 28
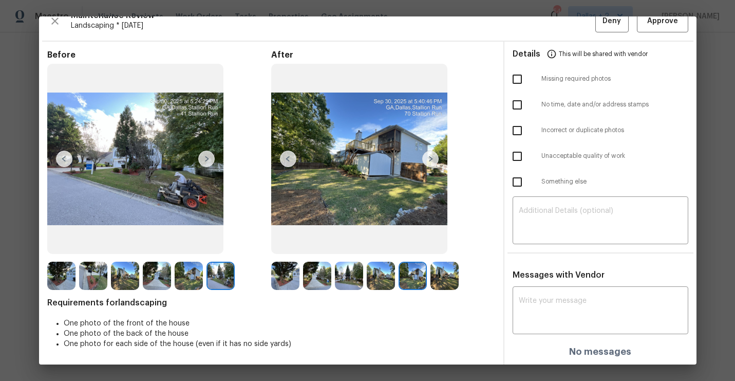
click at [432, 280] on img at bounding box center [444, 275] width 28 height 28
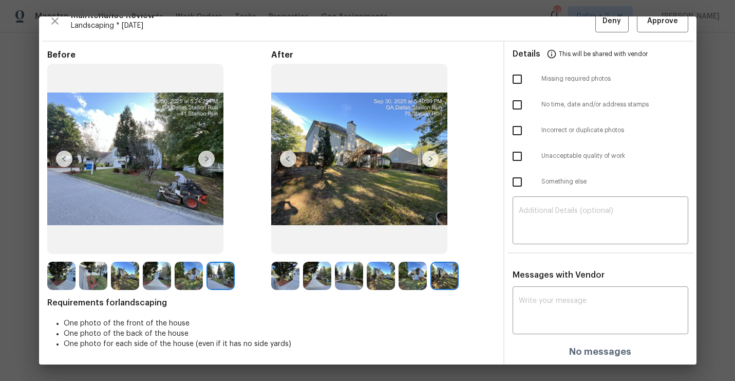
click at [286, 274] on img at bounding box center [285, 275] width 28 height 28
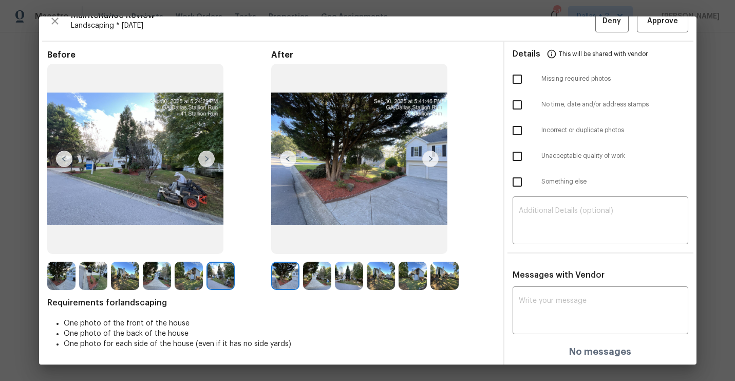
click at [434, 161] on img at bounding box center [430, 158] width 16 height 16
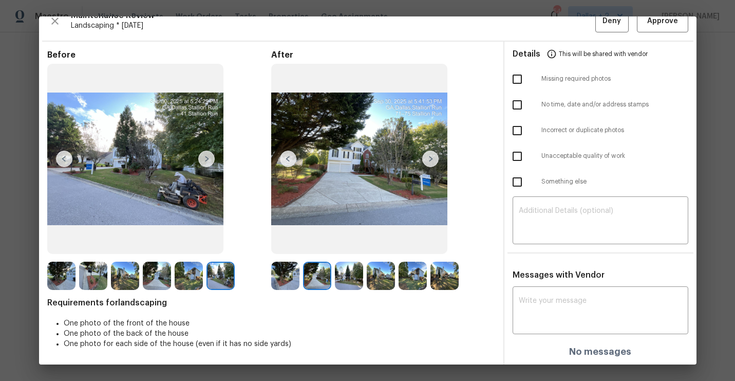
click at [434, 161] on img at bounding box center [430, 158] width 16 height 16
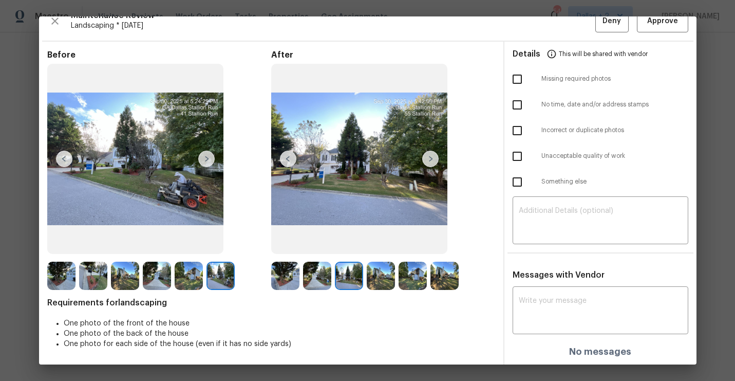
click at [283, 282] on img at bounding box center [285, 275] width 28 height 28
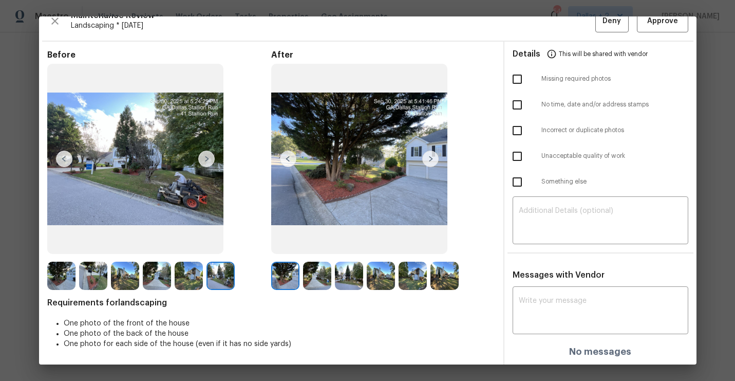
click at [430, 153] on img at bounding box center [430, 158] width 16 height 16
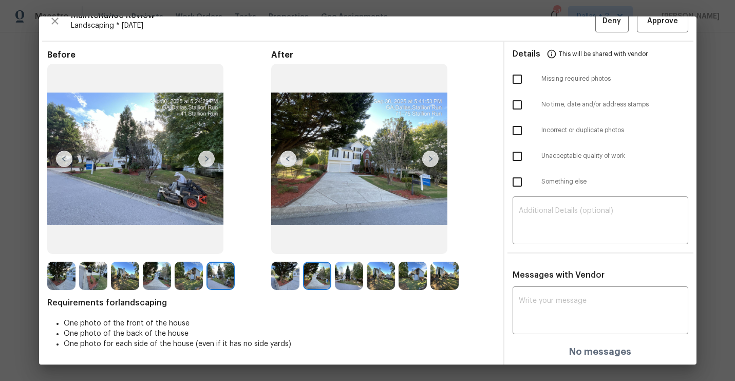
click at [64, 279] on img at bounding box center [61, 275] width 28 height 28
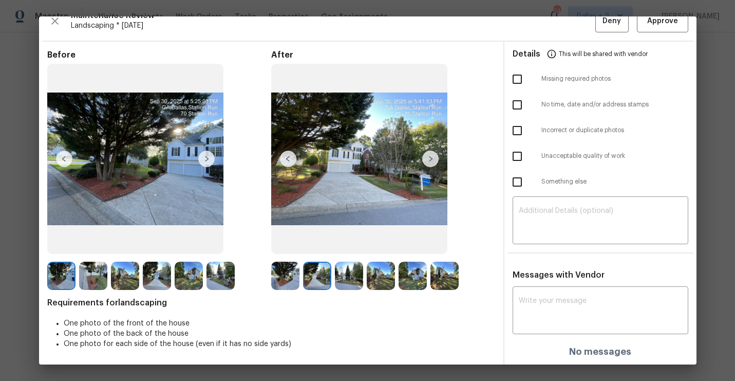
click at [285, 270] on img at bounding box center [285, 275] width 28 height 28
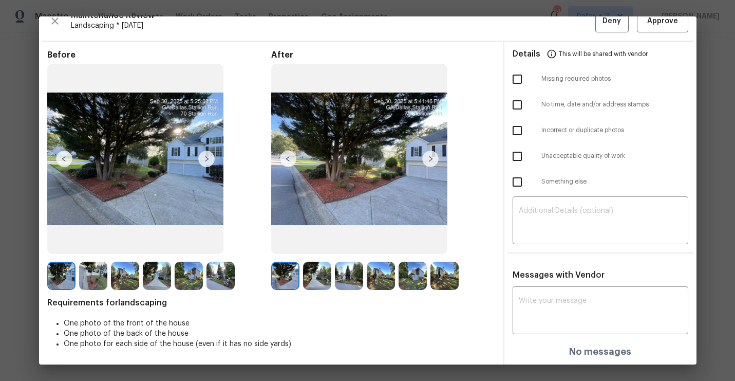
click at [428, 157] on img at bounding box center [430, 158] width 16 height 16
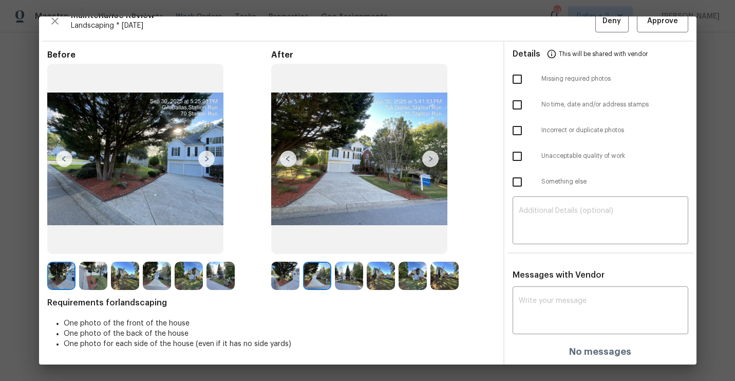
click at [428, 157] on img at bounding box center [430, 158] width 16 height 16
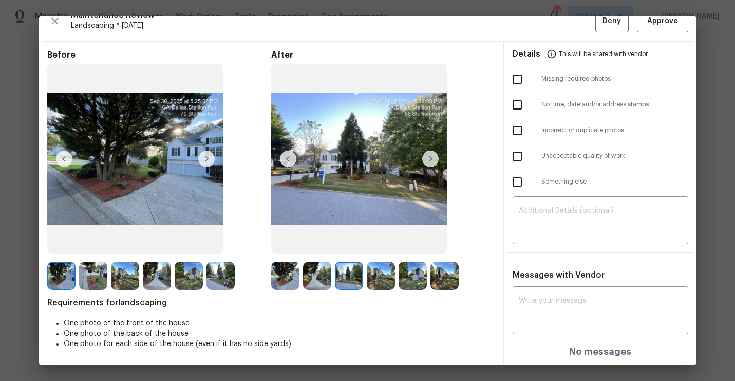
click at [428, 157] on img at bounding box center [430, 158] width 16 height 16
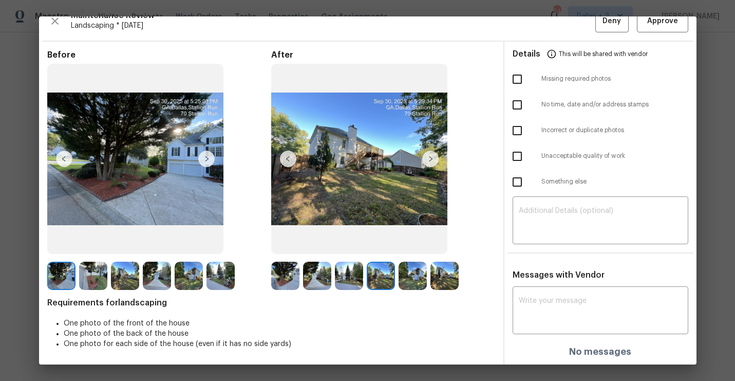
click at [428, 157] on img at bounding box center [430, 158] width 16 height 16
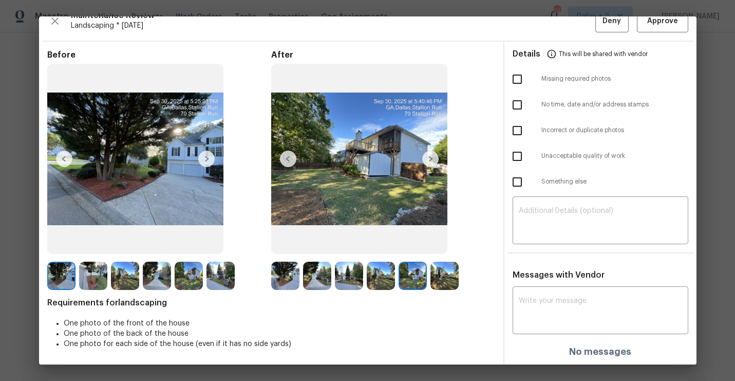
click at [428, 157] on img at bounding box center [430, 158] width 16 height 16
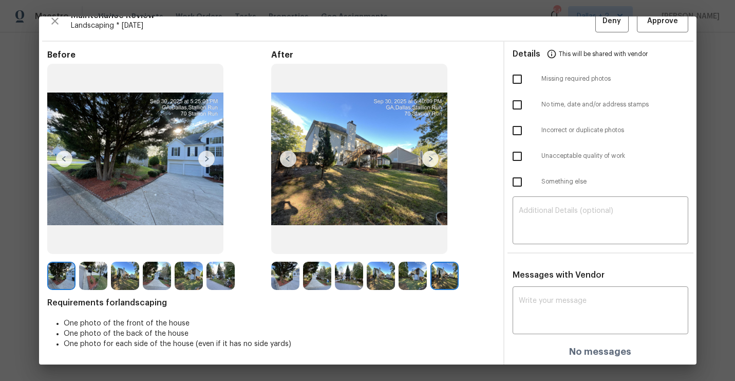
click at [428, 157] on img at bounding box center [430, 158] width 16 height 16
click at [69, 282] on img at bounding box center [61, 275] width 28 height 28
click at [206, 161] on img at bounding box center [206, 158] width 16 height 16
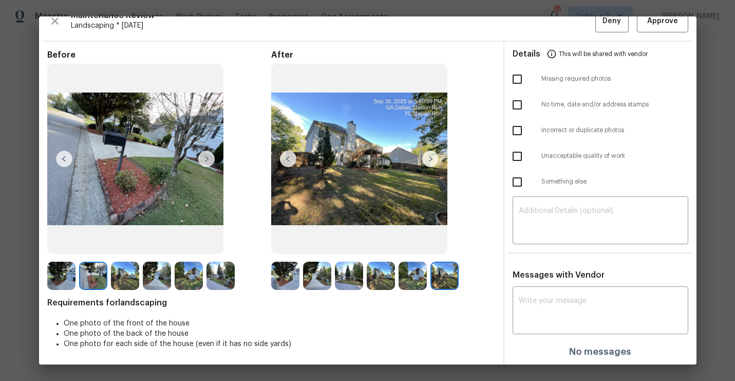
click at [96, 269] on img at bounding box center [93, 275] width 28 height 28
click at [124, 268] on img at bounding box center [125, 275] width 28 height 28
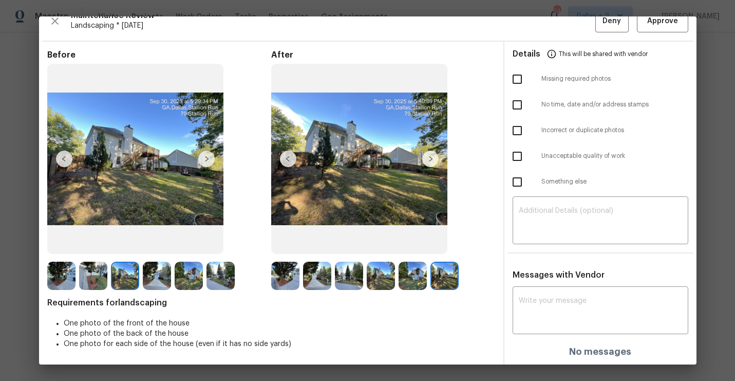
click at [100, 275] on img at bounding box center [93, 275] width 28 height 28
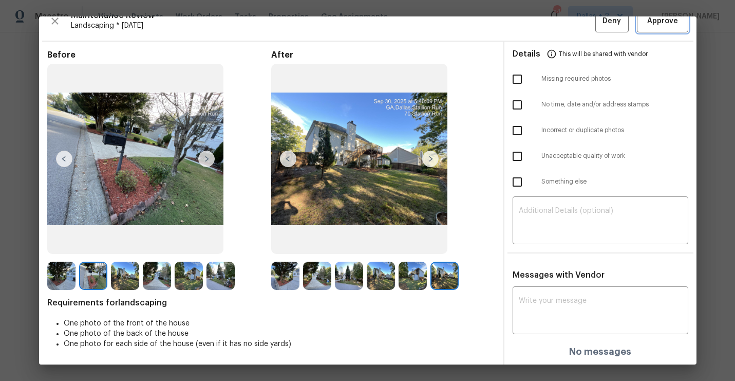
click at [677, 25] on span "Approve" at bounding box center [662, 21] width 35 height 13
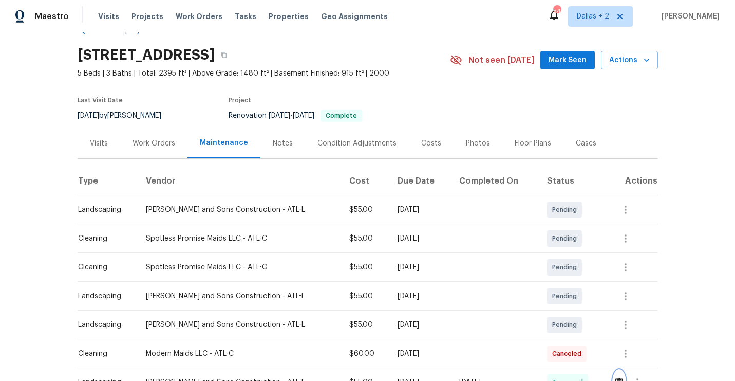
scroll to position [0, 0]
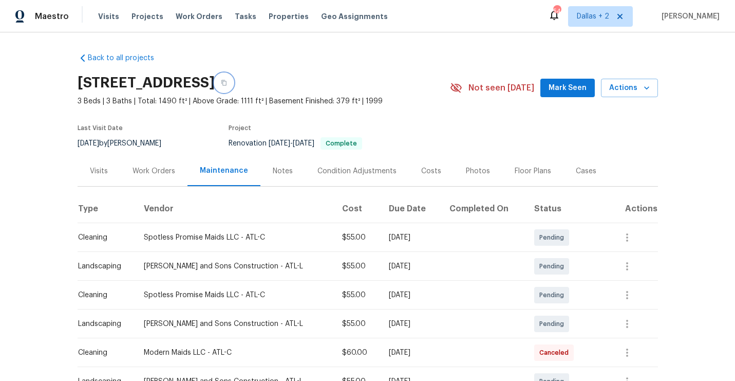
click at [233, 80] on button "button" at bounding box center [224, 82] width 18 height 18
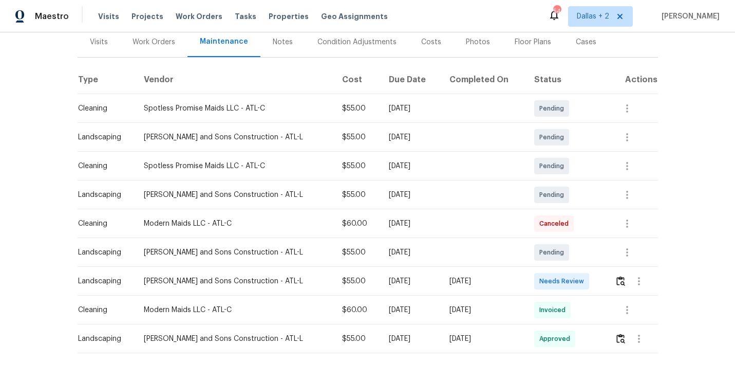
scroll to position [154, 0]
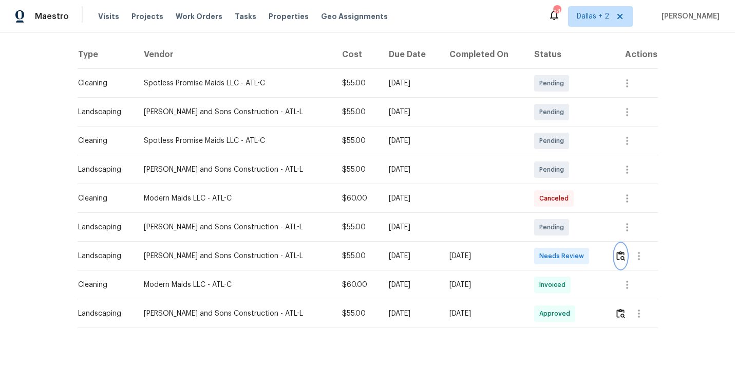
click at [623, 254] on img "button" at bounding box center [620, 256] width 9 height 10
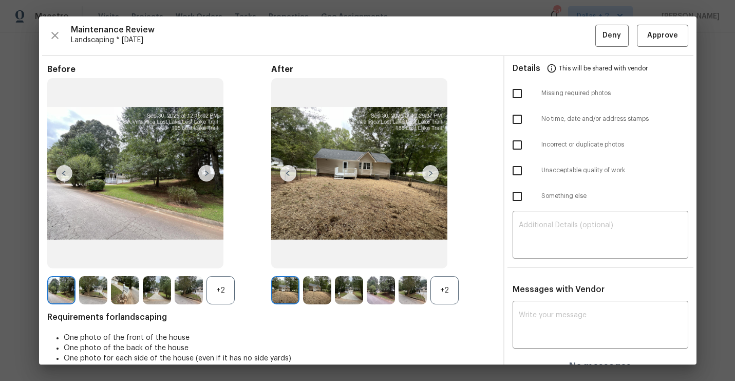
click at [216, 302] on div "+2" at bounding box center [220, 290] width 28 height 28
click at [129, 283] on img at bounding box center [125, 290] width 28 height 28
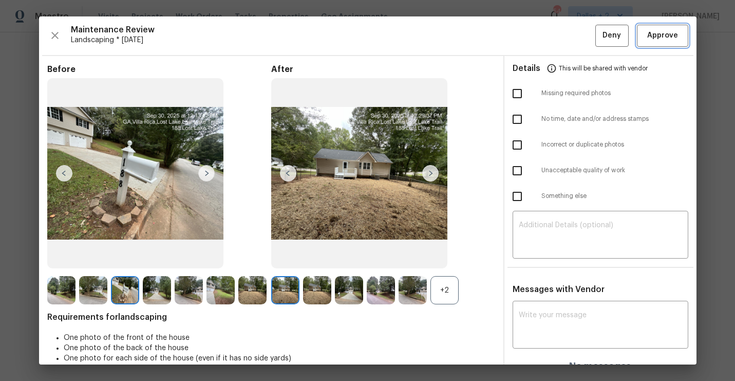
click at [666, 28] on button "Approve" at bounding box center [662, 36] width 51 height 22
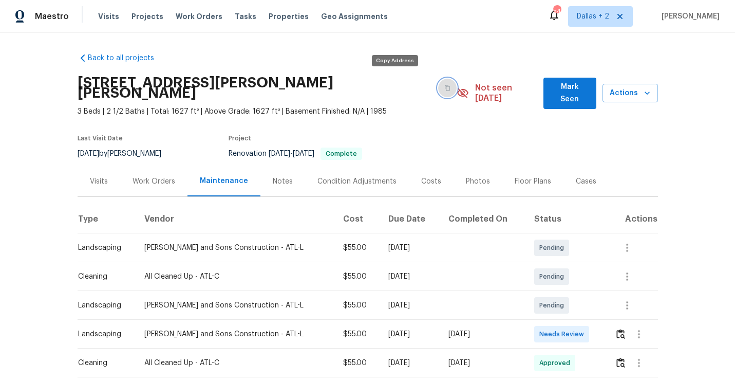
click at [438, 83] on button "button" at bounding box center [447, 88] width 18 height 18
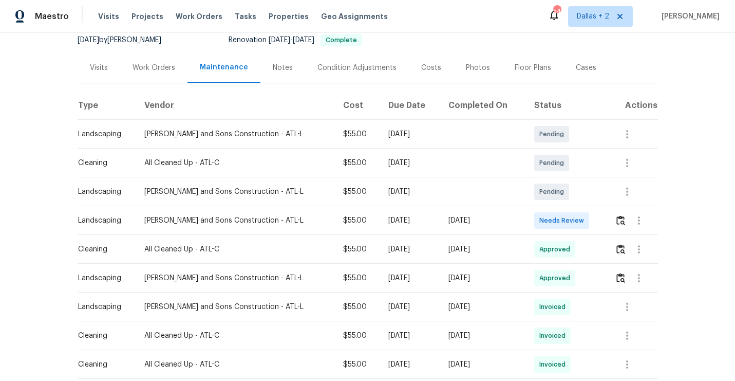
scroll to position [117, 0]
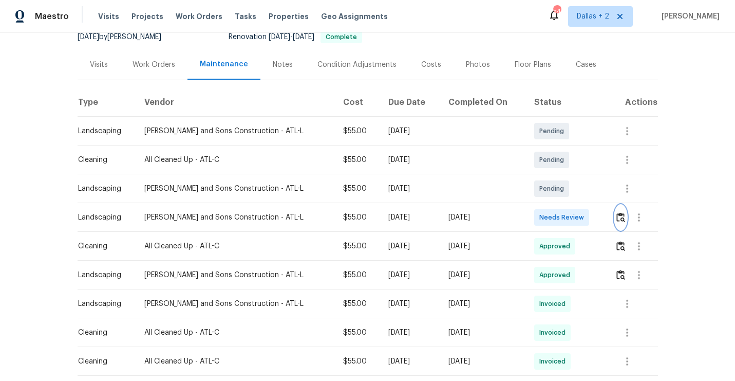
click at [621, 212] on img "button" at bounding box center [620, 217] width 9 height 10
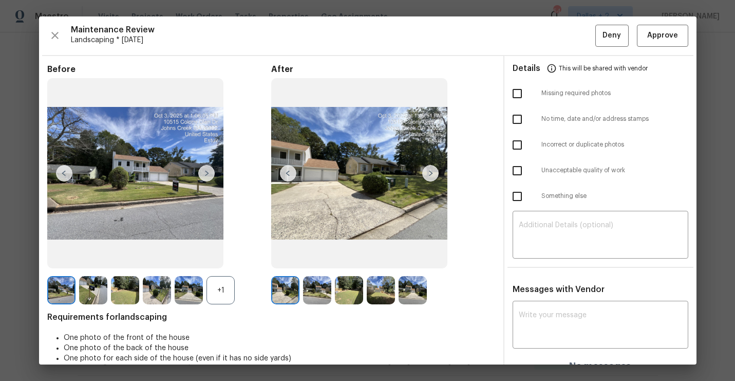
click at [221, 282] on div "+1" at bounding box center [220, 290] width 28 height 28
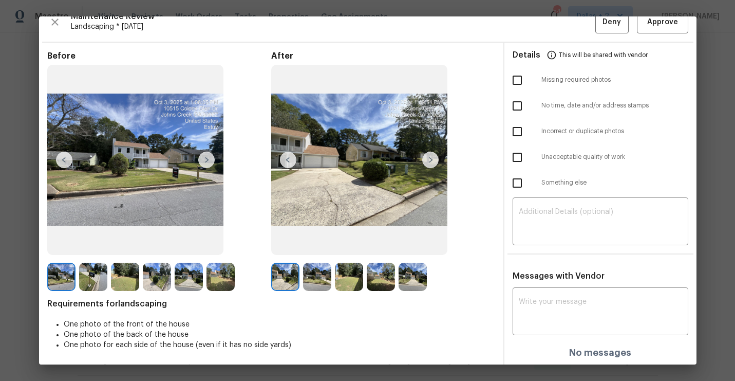
scroll to position [14, 0]
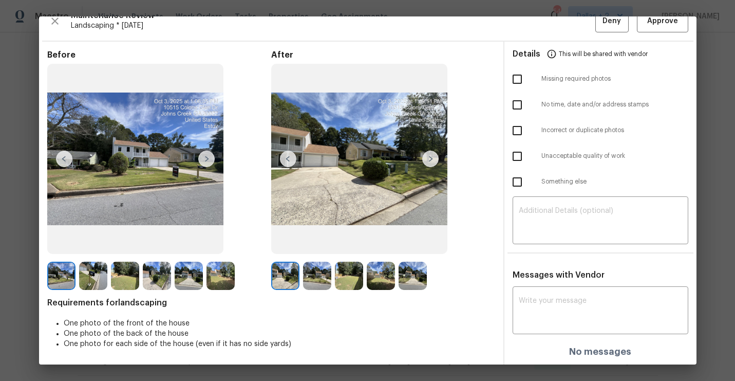
click at [290, 270] on img at bounding box center [285, 275] width 28 height 28
click at [280, 279] on img at bounding box center [285, 275] width 28 height 28
click at [220, 266] on img at bounding box center [220, 275] width 28 height 28
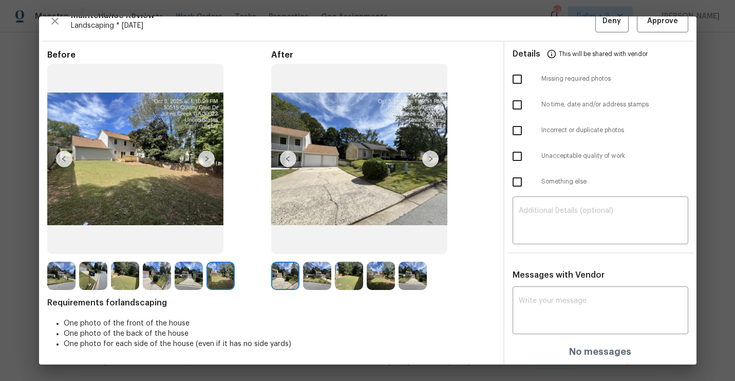
click at [427, 159] on img at bounding box center [430, 158] width 16 height 16
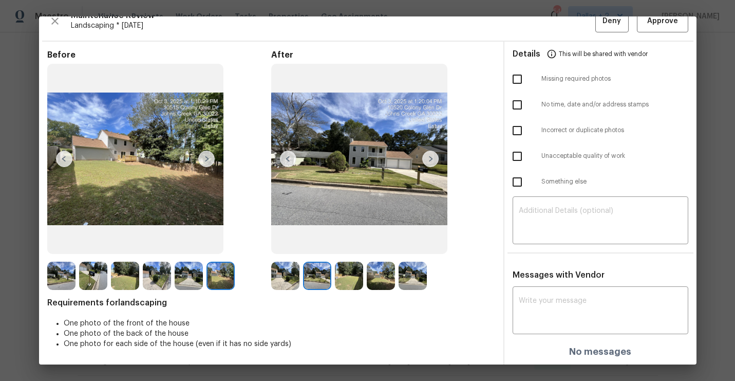
click at [433, 156] on img at bounding box center [430, 158] width 16 height 16
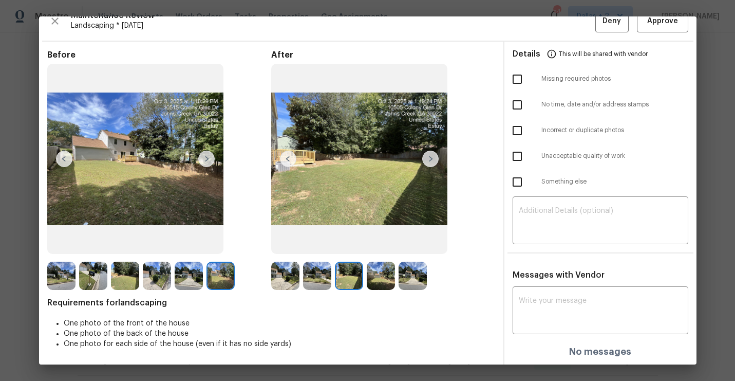
click at [435, 155] on img at bounding box center [430, 158] width 16 height 16
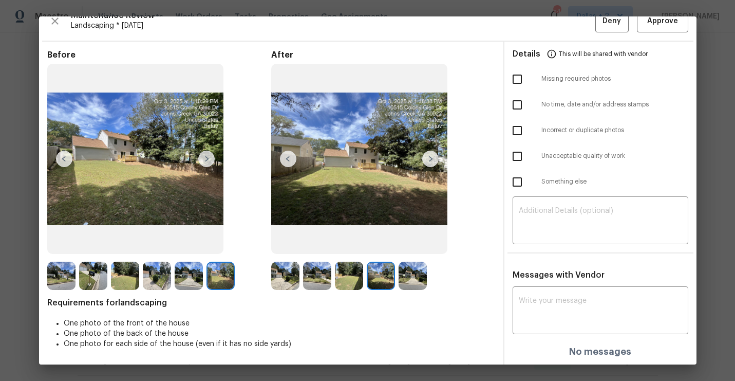
click at [435, 155] on img at bounding box center [430, 158] width 16 height 16
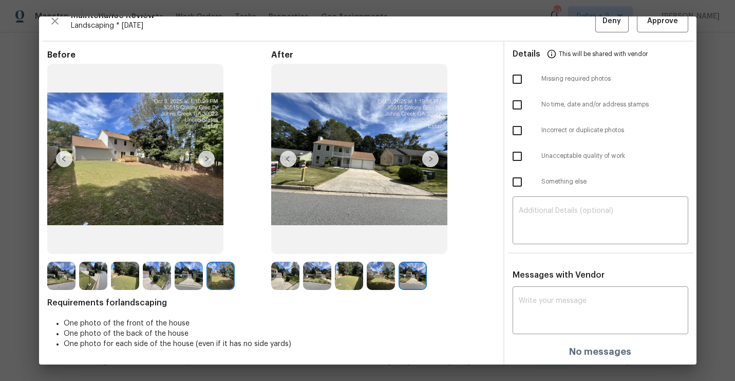
click at [65, 270] on img at bounding box center [61, 275] width 28 height 28
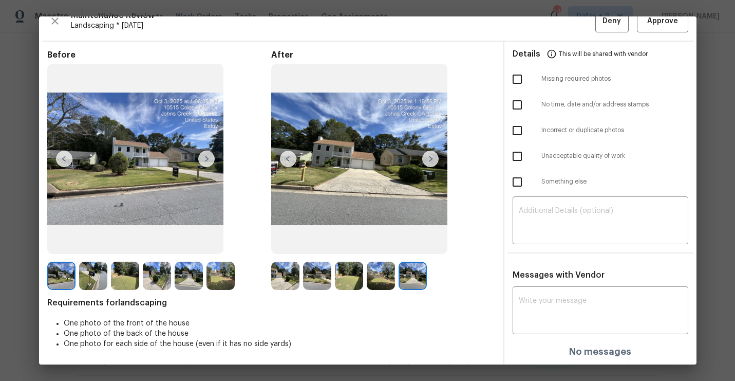
click at [210, 157] on img at bounding box center [206, 158] width 16 height 16
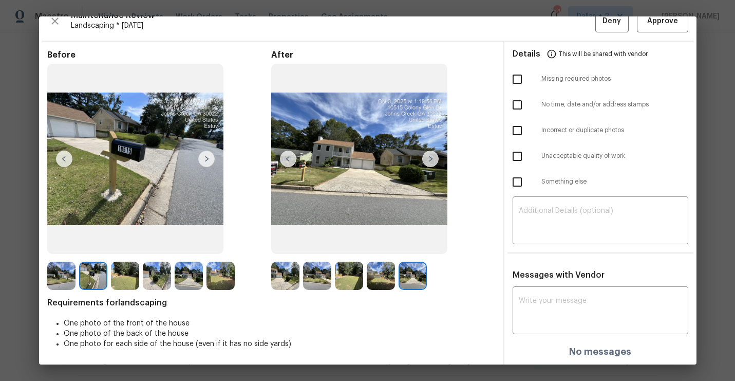
scroll to position [0, 0]
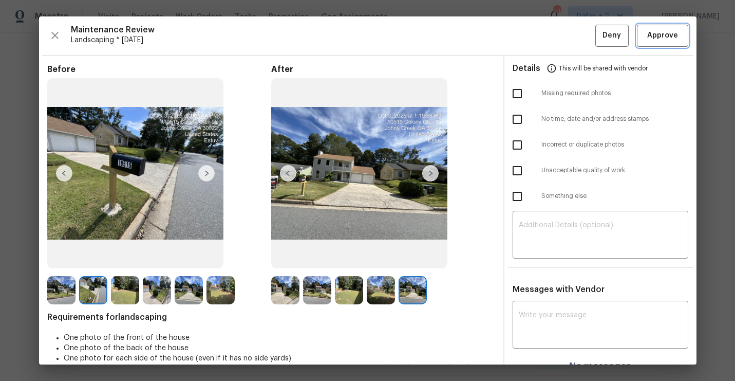
click at [680, 33] on button "Approve" at bounding box center [662, 36] width 51 height 22
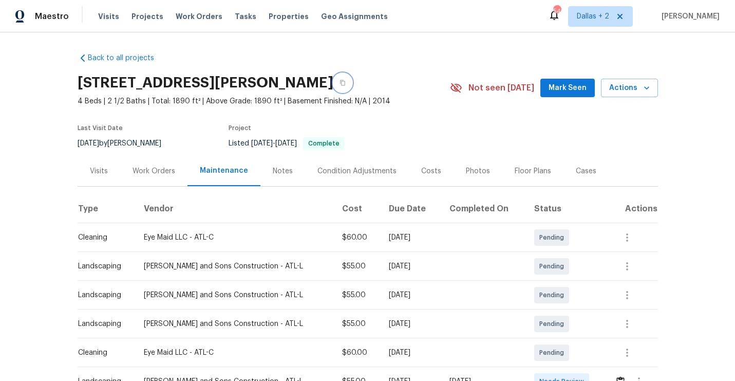
click at [346, 83] on icon "button" at bounding box center [342, 83] width 6 height 6
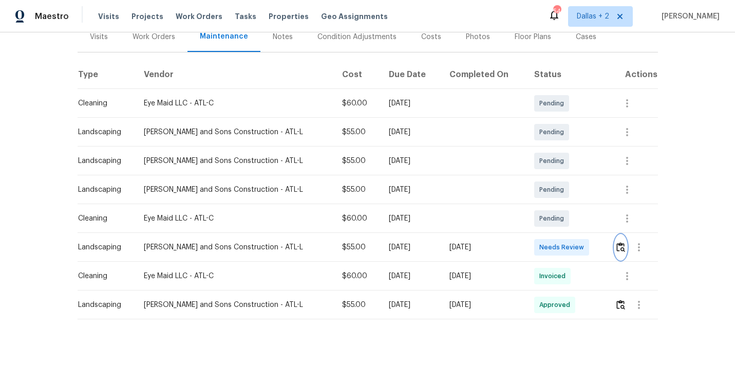
click at [618, 246] on img "button" at bounding box center [620, 247] width 9 height 10
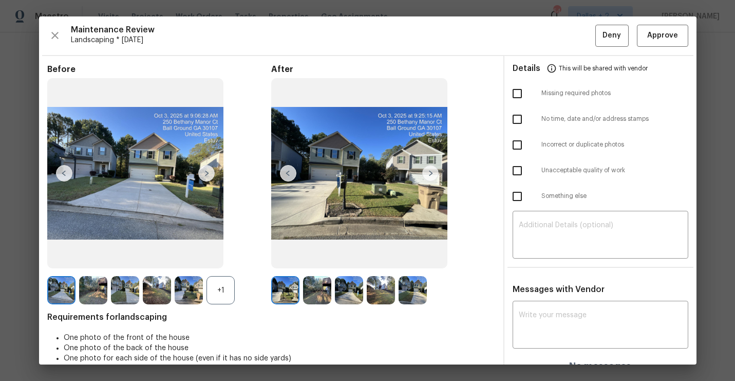
click at [214, 293] on div "+1" at bounding box center [220, 290] width 28 height 28
click at [281, 286] on img at bounding box center [285, 290] width 28 height 28
click at [283, 277] on img at bounding box center [285, 290] width 28 height 28
click at [428, 174] on img at bounding box center [430, 173] width 16 height 16
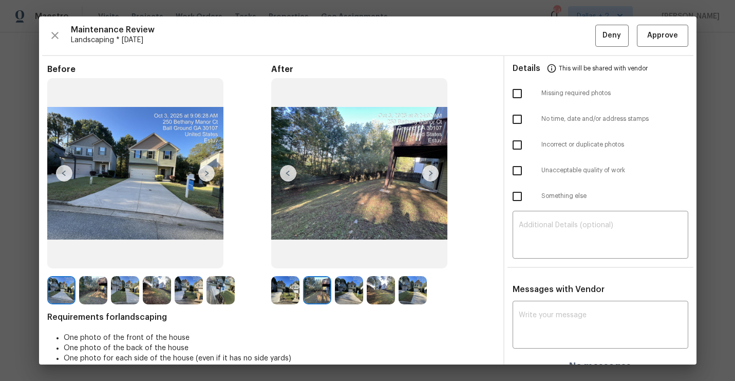
click at [225, 282] on img at bounding box center [220, 290] width 28 height 28
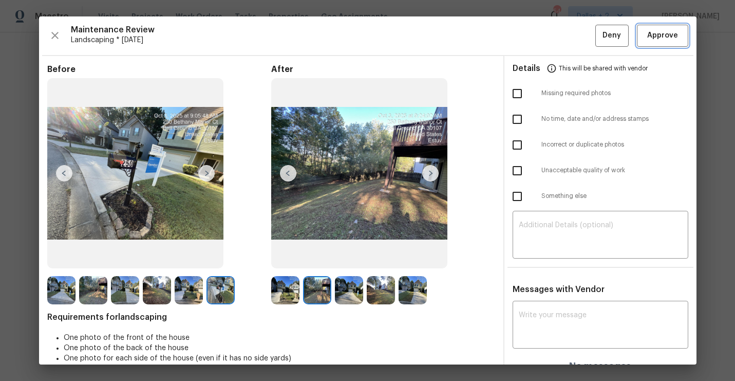
click at [684, 31] on button "Approve" at bounding box center [662, 36] width 51 height 22
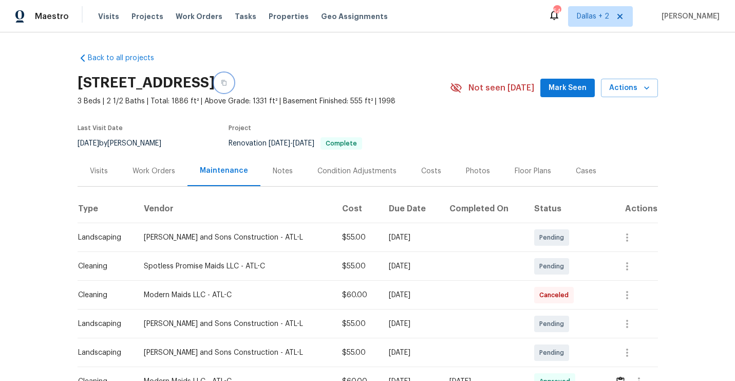
click at [226, 82] on icon "button" at bounding box center [223, 83] width 5 height 6
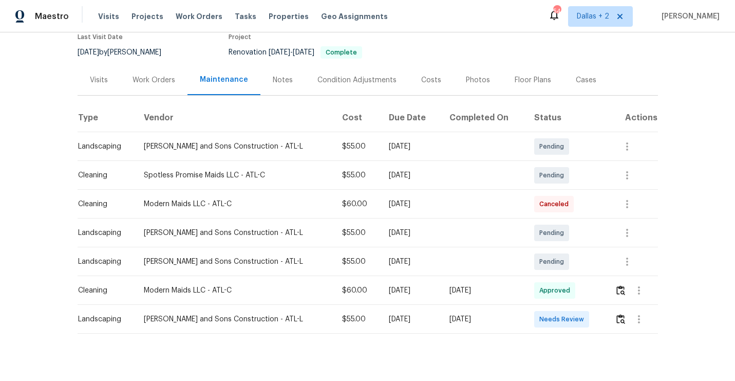
scroll to position [105, 0]
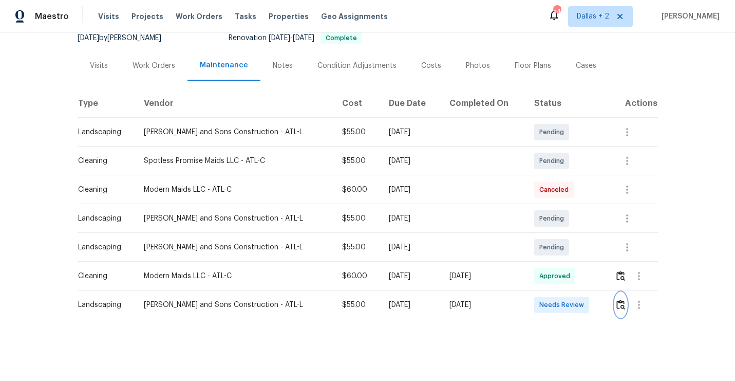
click at [615, 308] on button "button" at bounding box center [621, 304] width 12 height 25
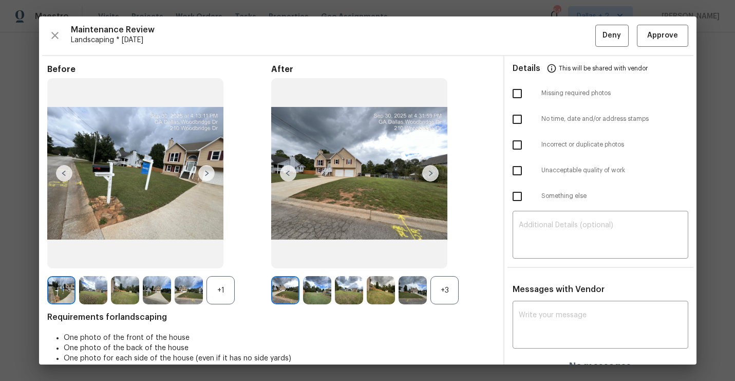
click at [436, 282] on div "+3" at bounding box center [444, 290] width 28 height 28
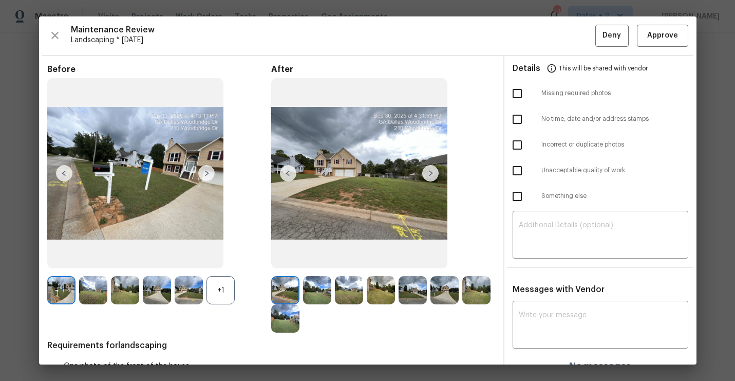
click at [221, 292] on div "+1" at bounding box center [220, 290] width 28 height 28
click at [322, 292] on img at bounding box center [317, 290] width 28 height 28
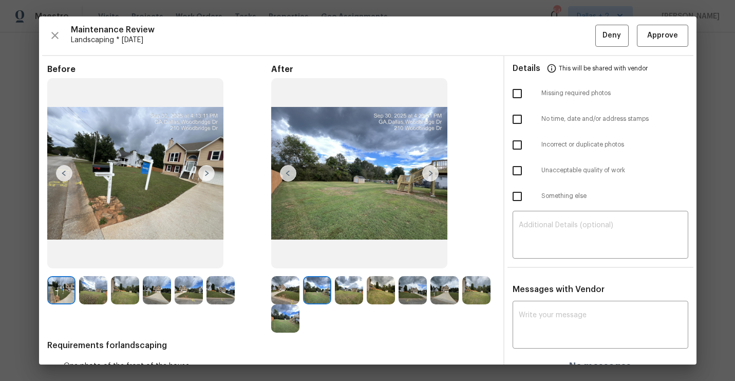
click at [349, 284] on img at bounding box center [349, 290] width 28 height 28
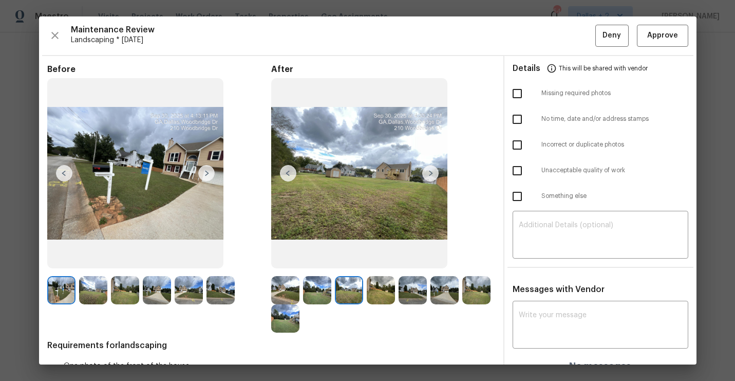
click at [384, 284] on img at bounding box center [381, 290] width 28 height 28
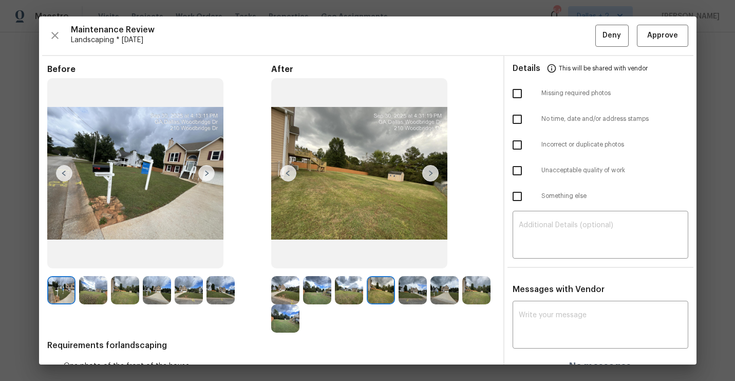
click at [406, 284] on img at bounding box center [412, 290] width 28 height 28
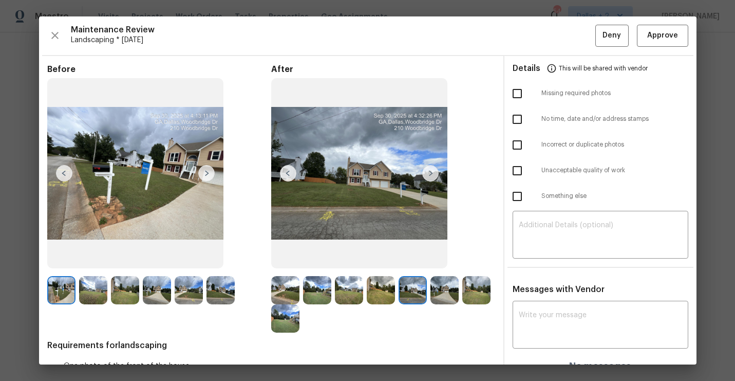
click at [447, 288] on img at bounding box center [444, 290] width 28 height 28
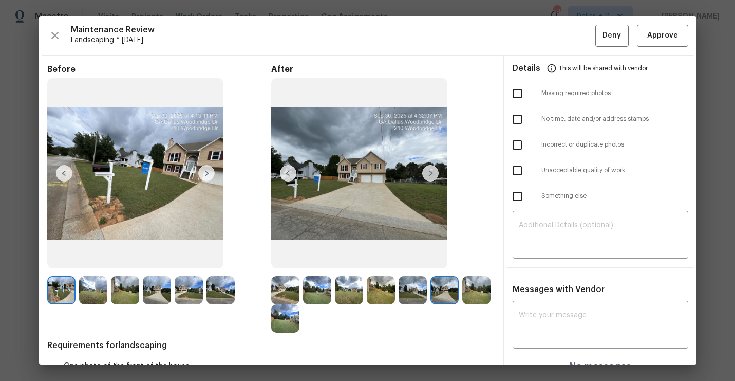
click at [484, 277] on img at bounding box center [476, 290] width 28 height 28
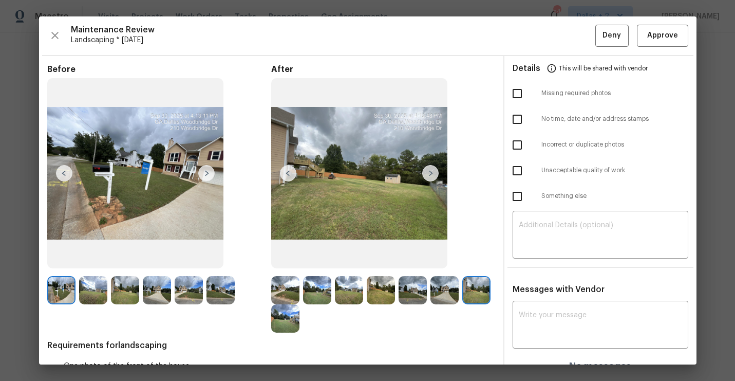
click at [287, 322] on img at bounding box center [285, 318] width 28 height 28
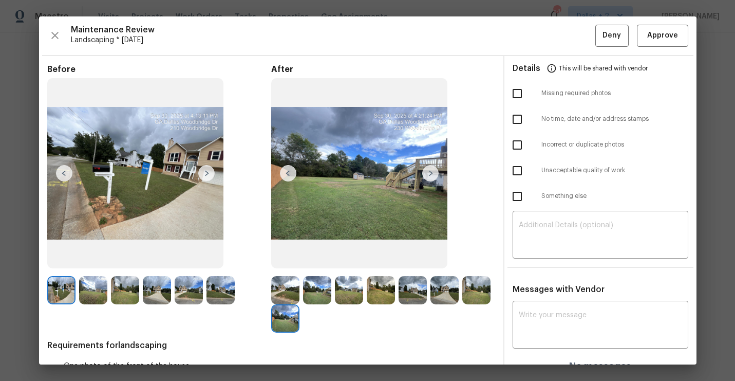
click at [275, 289] on img at bounding box center [285, 290] width 28 height 28
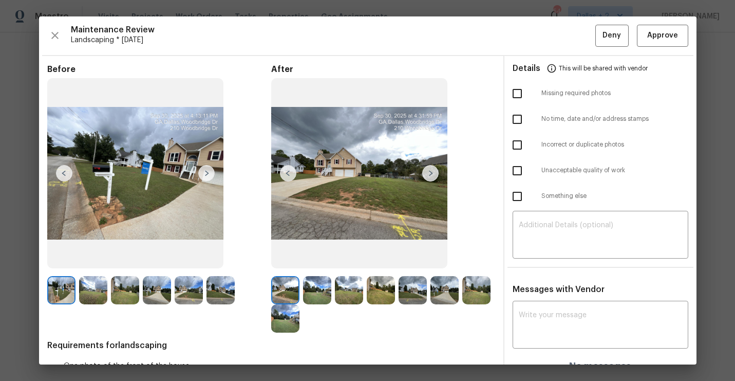
click at [299, 287] on div at bounding box center [287, 290] width 32 height 28
click at [325, 291] on img at bounding box center [317, 290] width 28 height 28
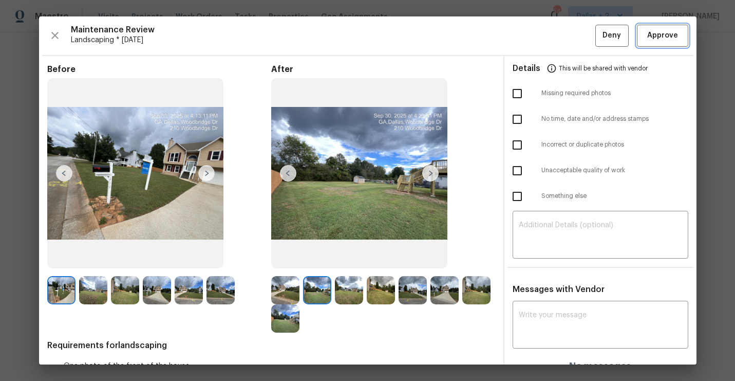
click at [654, 42] on button "Approve" at bounding box center [662, 36] width 51 height 22
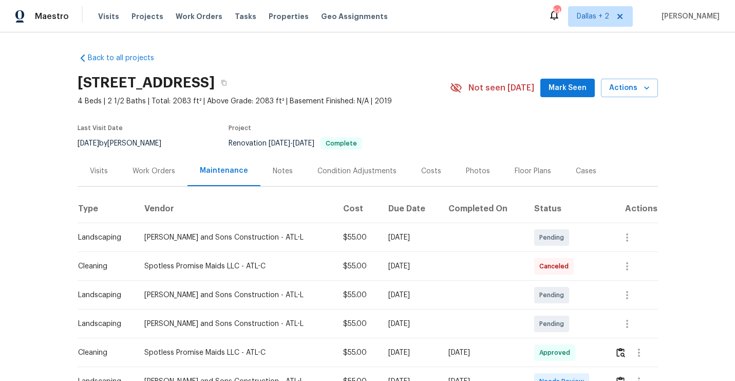
click at [215, 85] on h2 "[STREET_ADDRESS]" at bounding box center [146, 83] width 137 height 10
click at [226, 81] on icon "button" at bounding box center [223, 83] width 5 height 6
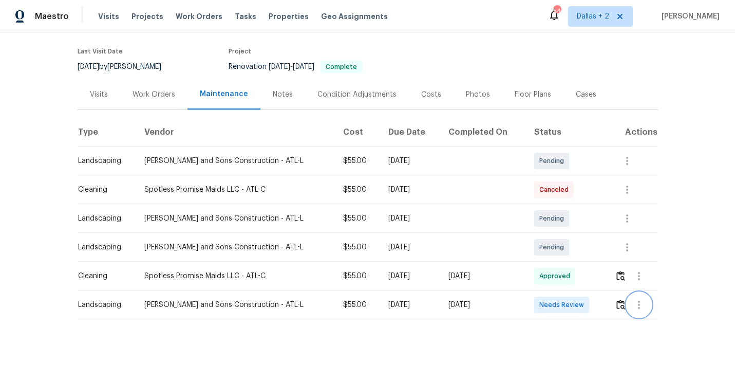
click at [627, 305] on button "button" at bounding box center [639, 304] width 25 height 25
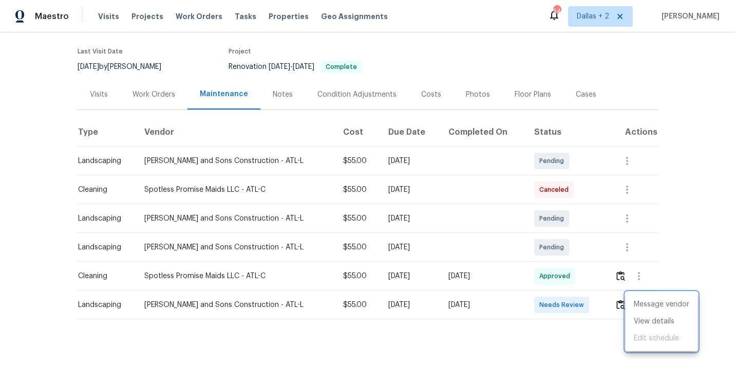
click at [586, 324] on div at bounding box center [367, 190] width 735 height 381
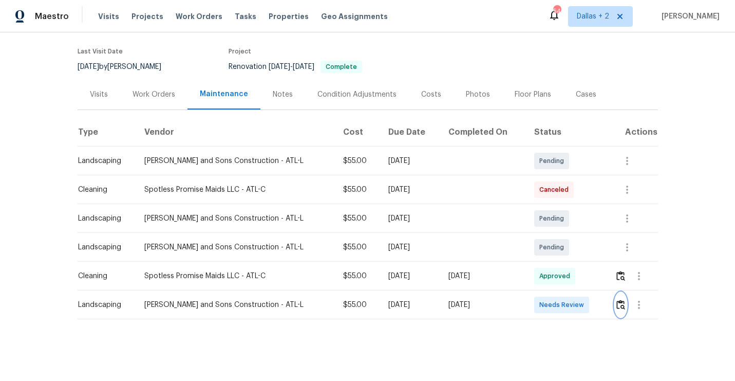
click at [620, 301] on img "button" at bounding box center [620, 304] width 9 height 10
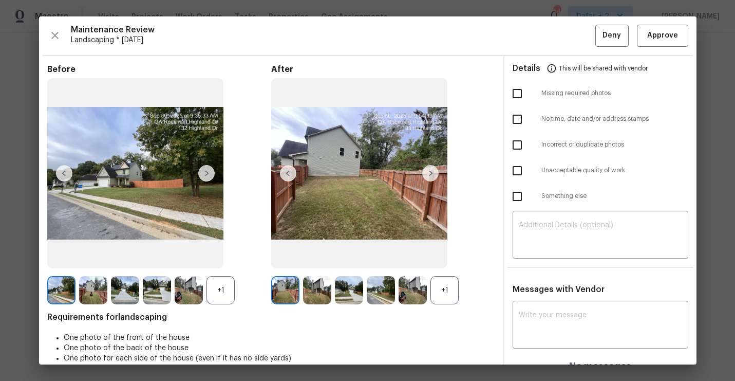
click at [435, 301] on div "+1" at bounding box center [444, 290] width 28 height 28
click at [225, 282] on div "+1" at bounding box center [220, 290] width 28 height 28
click at [193, 301] on img at bounding box center [189, 290] width 28 height 28
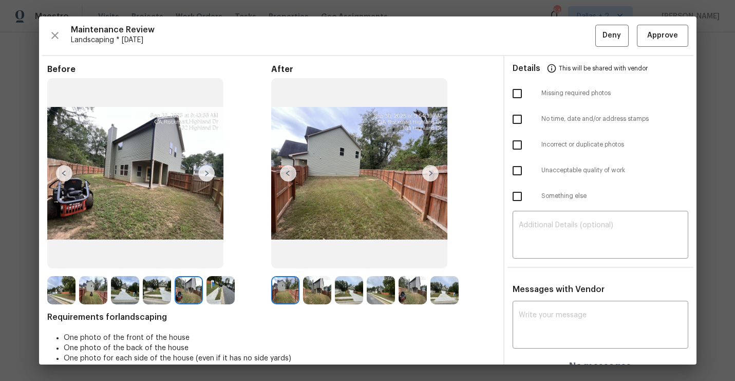
click at [52, 280] on img at bounding box center [61, 290] width 28 height 28
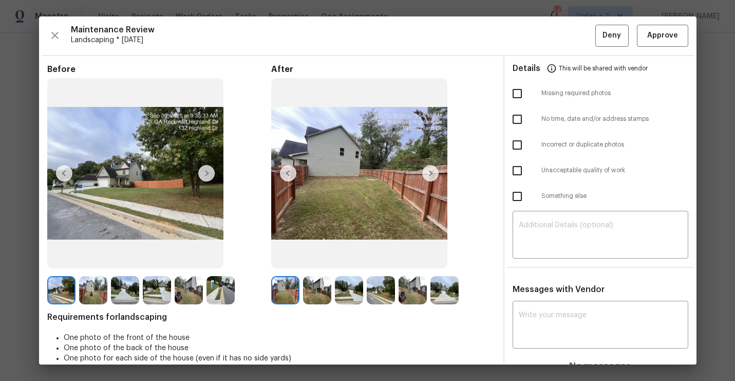
click at [205, 174] on img at bounding box center [206, 173] width 16 height 16
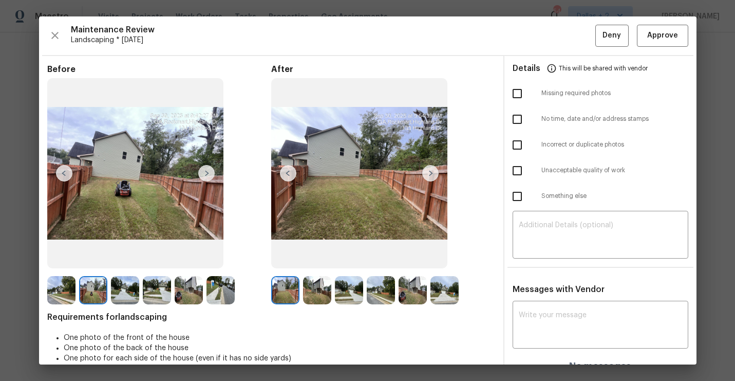
click at [94, 297] on img at bounding box center [93, 290] width 28 height 28
click at [129, 288] on img at bounding box center [125, 290] width 28 height 28
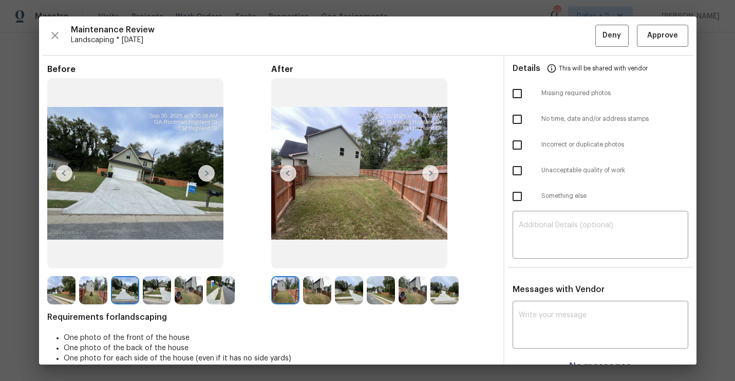
click at [159, 288] on img at bounding box center [157, 290] width 28 height 28
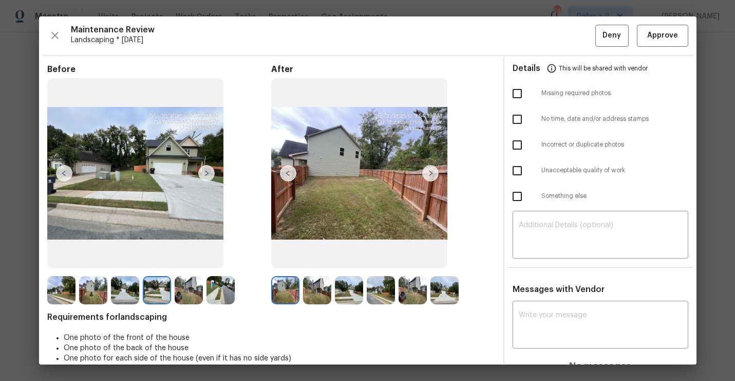
click at [123, 290] on img at bounding box center [125, 290] width 28 height 28
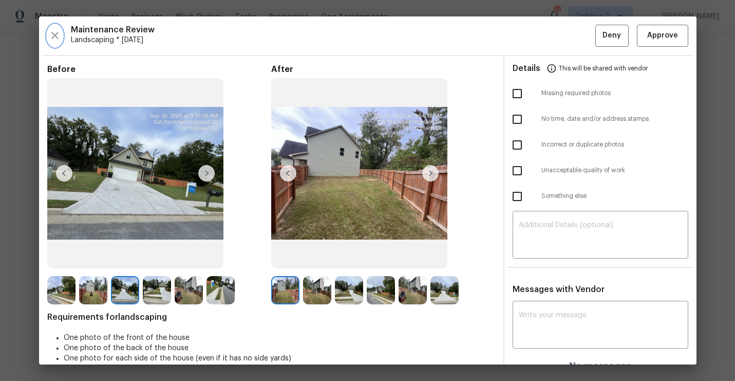
click at [58, 36] on icon "button" at bounding box center [55, 35] width 12 height 12
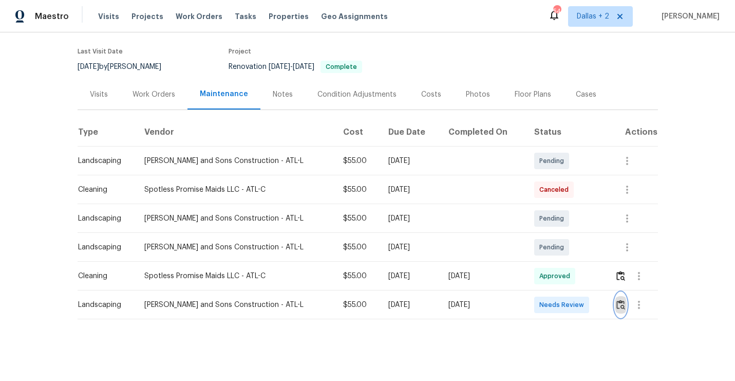
click at [615, 303] on button "button" at bounding box center [621, 304] width 12 height 25
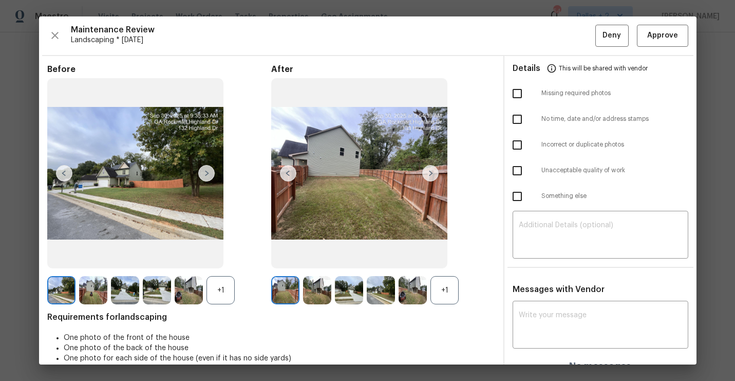
click at [447, 290] on div "+1" at bounding box center [444, 290] width 28 height 28
click at [213, 291] on div "+1" at bounding box center [220, 290] width 28 height 28
click at [343, 279] on img at bounding box center [349, 290] width 28 height 28
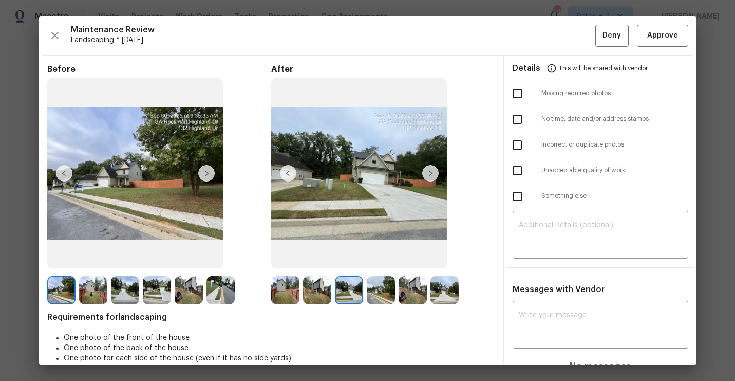
click at [410, 291] on img at bounding box center [412, 290] width 28 height 28
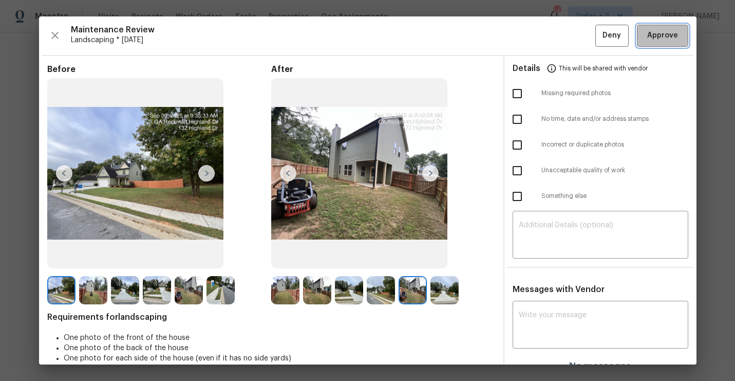
click at [651, 31] on span "Approve" at bounding box center [662, 35] width 31 height 13
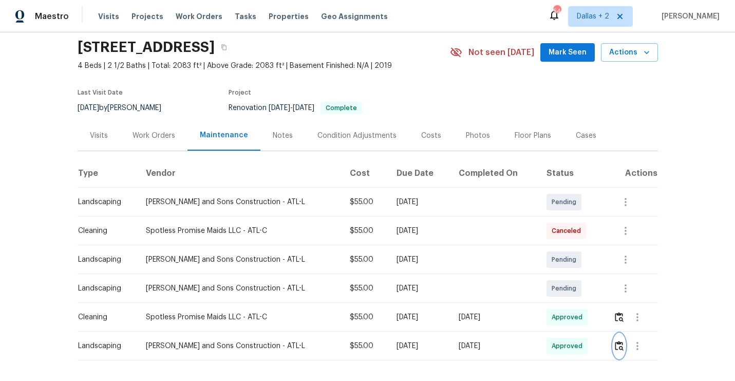
scroll to position [0, 0]
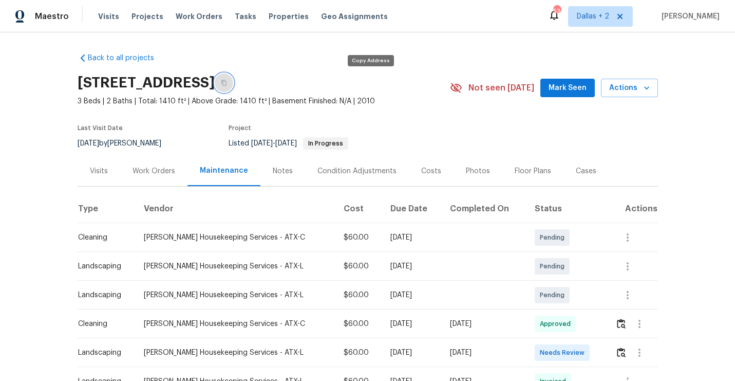
click at [227, 82] on icon "button" at bounding box center [224, 83] width 6 height 6
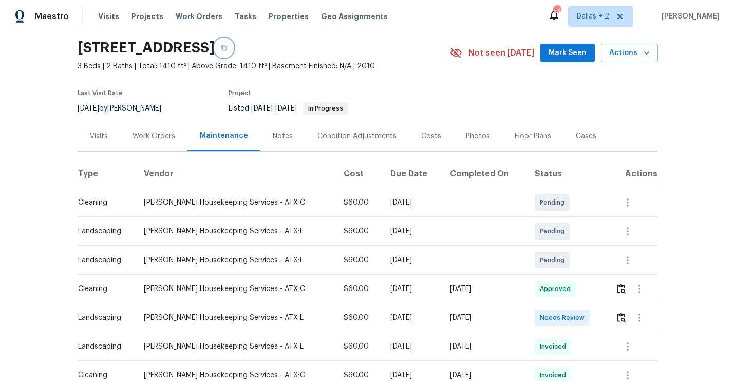
scroll to position [43, 0]
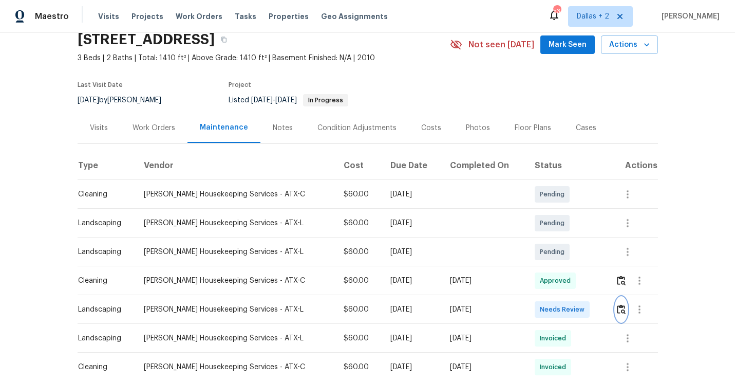
click at [618, 308] on img "button" at bounding box center [621, 309] width 9 height 10
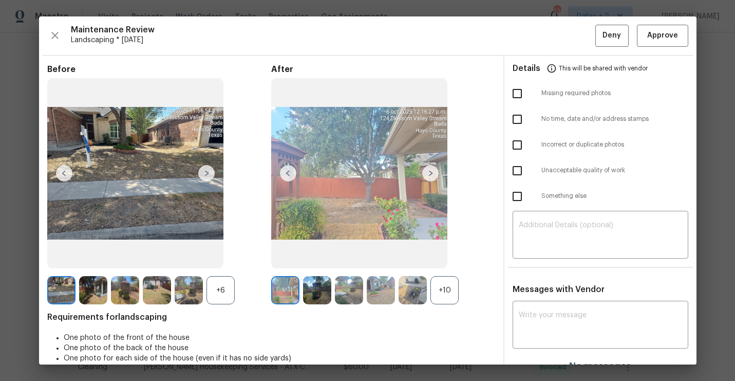
click at [438, 293] on div "+10" at bounding box center [444, 290] width 28 height 28
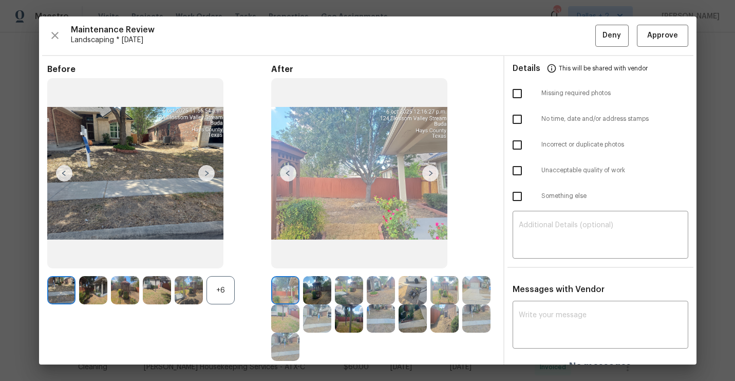
click at [221, 291] on div "+6" at bounding box center [220, 290] width 28 height 28
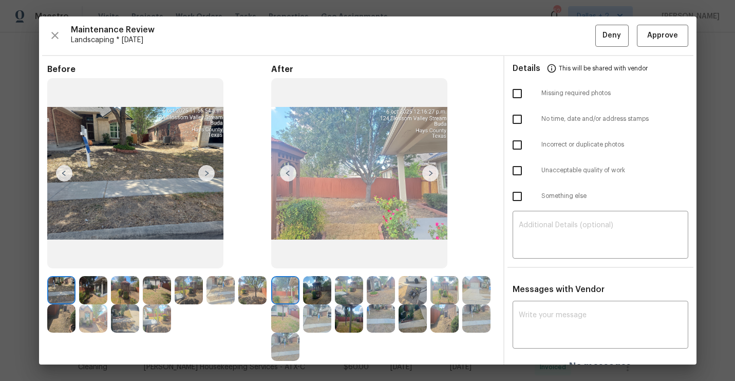
click at [428, 171] on img at bounding box center [430, 173] width 16 height 16
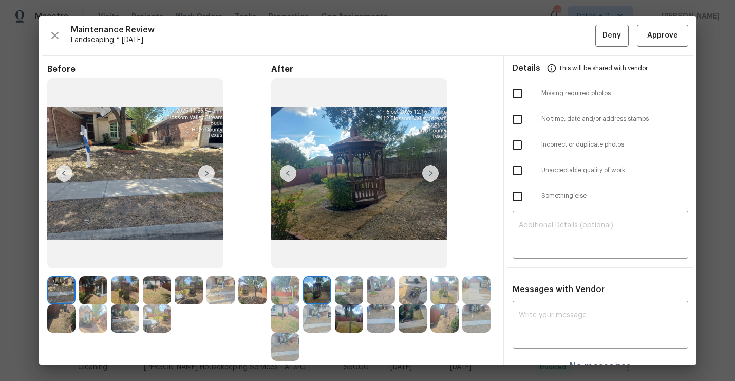
click at [428, 171] on img at bounding box center [430, 173] width 16 height 16
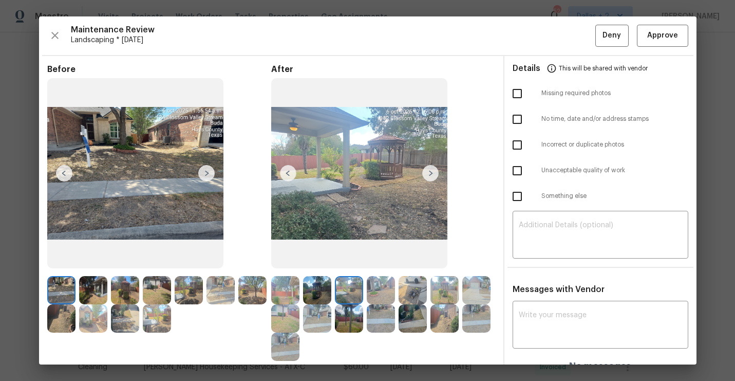
click at [428, 171] on img at bounding box center [430, 173] width 16 height 16
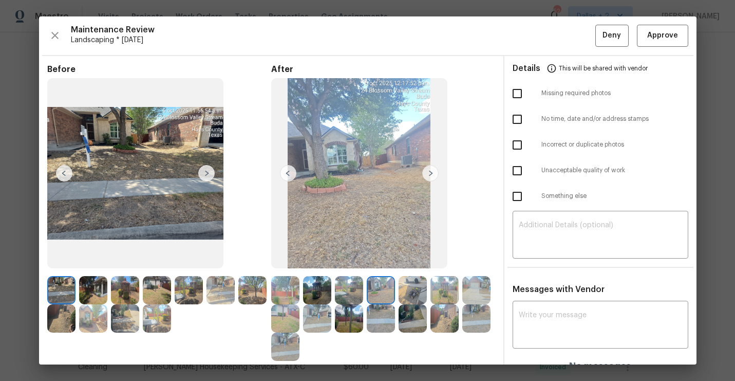
click at [428, 171] on img at bounding box center [430, 173] width 16 height 16
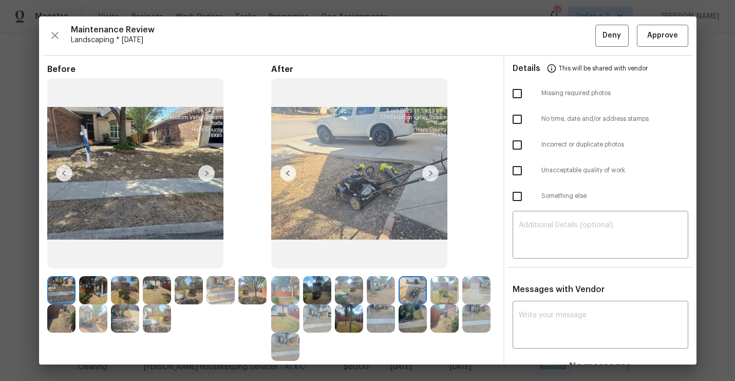
click at [428, 171] on img at bounding box center [430, 173] width 16 height 16
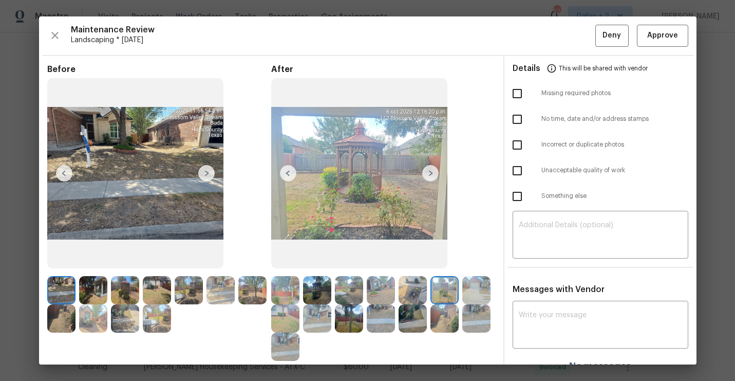
click at [428, 171] on img at bounding box center [430, 173] width 16 height 16
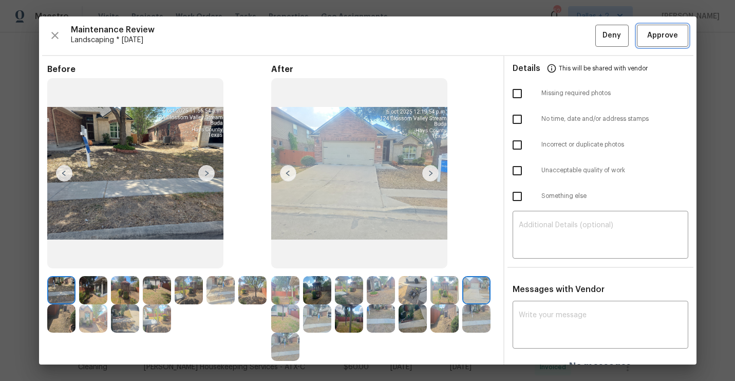
click at [669, 37] on span "Approve" at bounding box center [662, 35] width 31 height 13
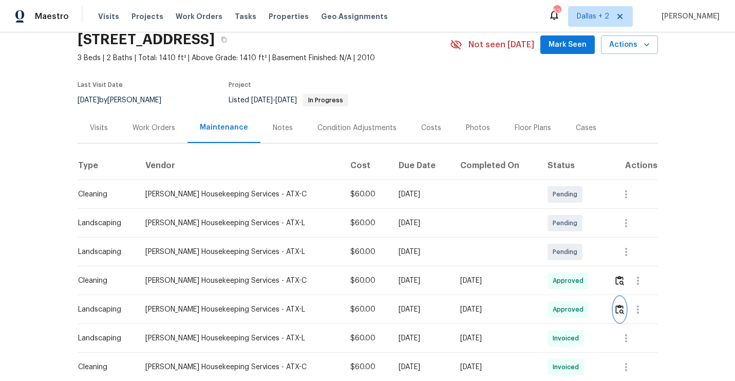
scroll to position [0, 0]
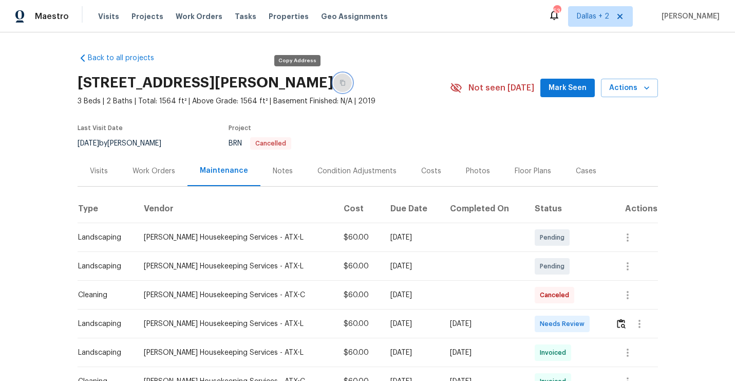
click at [333, 86] on button "button" at bounding box center [342, 82] width 18 height 18
click at [617, 322] on img "button" at bounding box center [621, 323] width 9 height 10
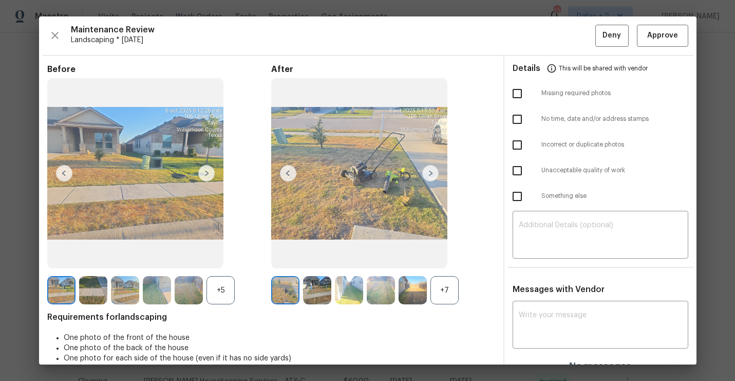
click at [450, 290] on div "+7" at bounding box center [444, 290] width 28 height 28
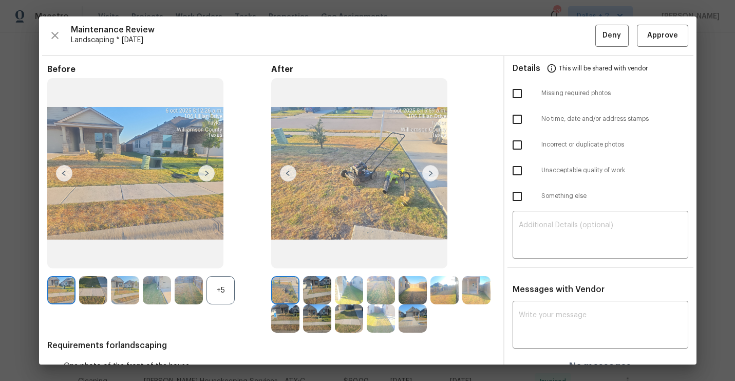
click at [222, 298] on div "+5" at bounding box center [220, 290] width 28 height 28
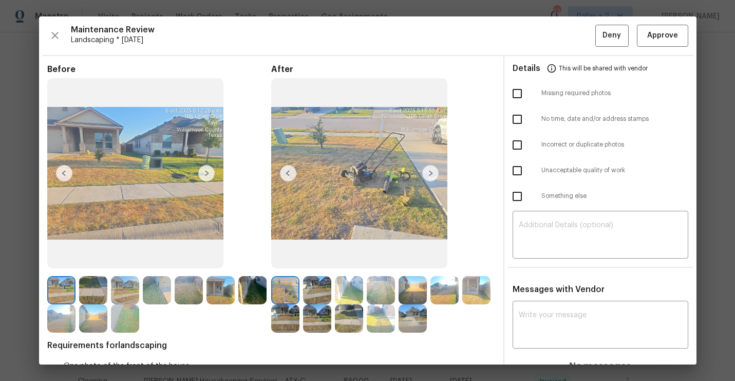
click at [431, 169] on img at bounding box center [430, 173] width 16 height 16
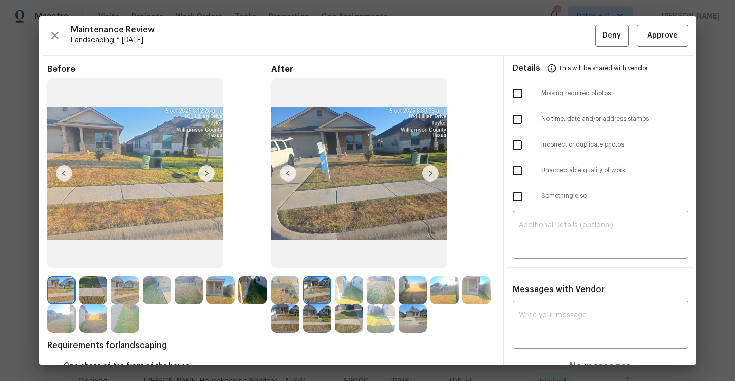
click at [431, 169] on img at bounding box center [430, 173] width 16 height 16
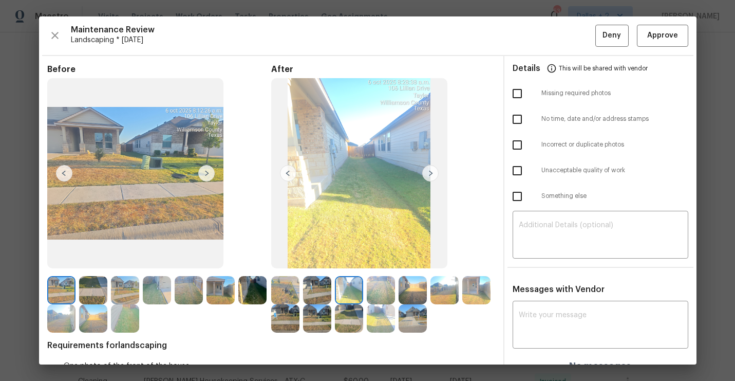
click at [431, 169] on img at bounding box center [430, 173] width 16 height 16
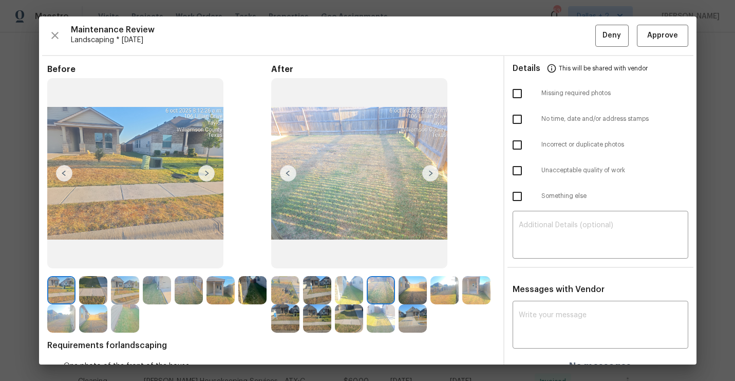
click at [431, 169] on img at bounding box center [430, 173] width 16 height 16
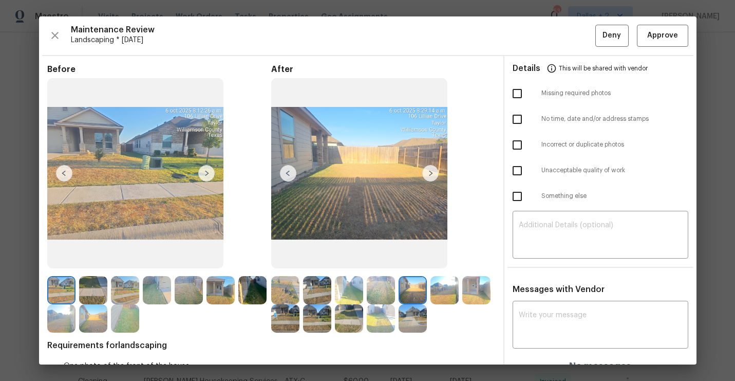
click at [431, 169] on img at bounding box center [430, 173] width 16 height 16
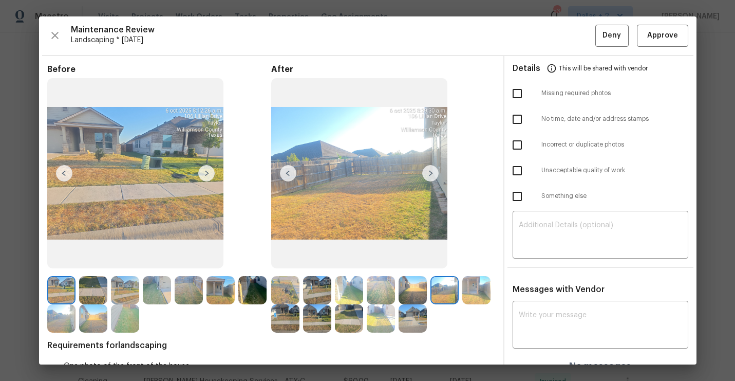
click at [431, 169] on img at bounding box center [430, 173] width 16 height 16
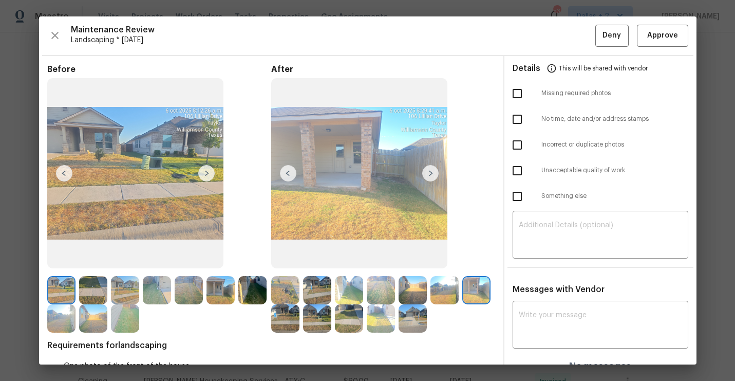
click at [270, 325] on div at bounding box center [159, 304] width 224 height 56
click at [271, 325] on img at bounding box center [285, 318] width 28 height 28
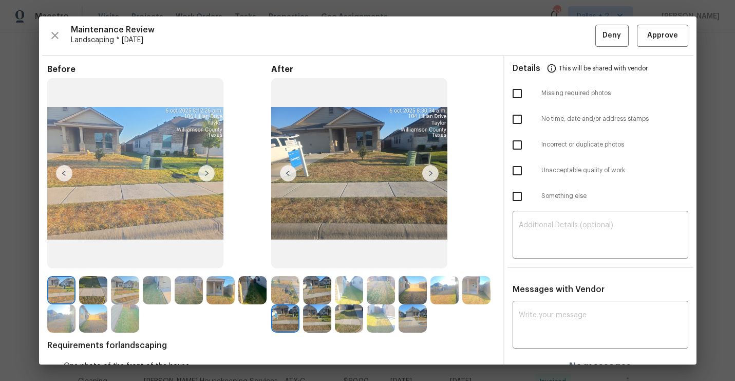
click at [274, 322] on img at bounding box center [285, 318] width 28 height 28
click at [282, 317] on img at bounding box center [285, 318] width 28 height 28
click at [426, 176] on img at bounding box center [430, 173] width 16 height 16
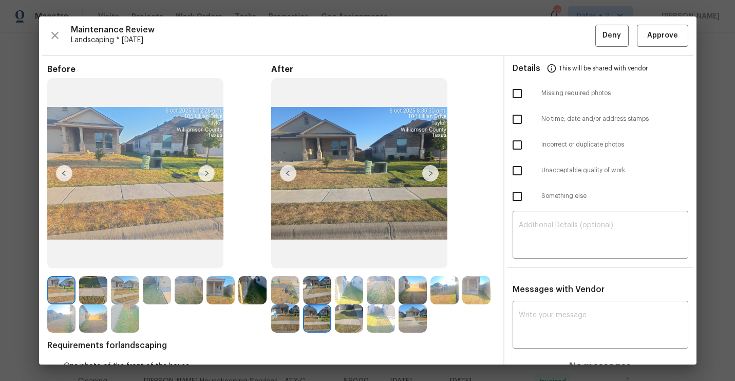
click at [433, 173] on img at bounding box center [430, 173] width 16 height 16
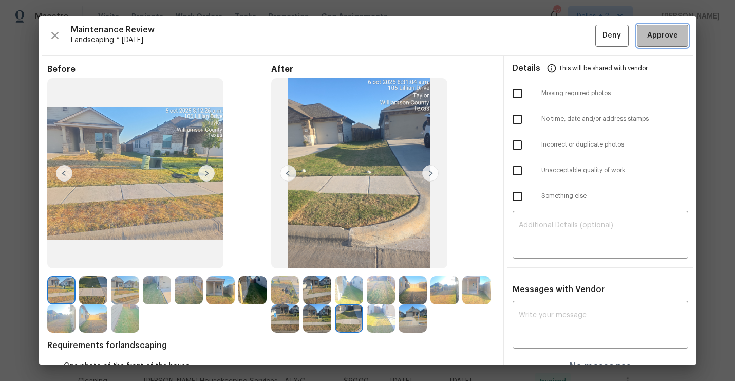
click at [667, 34] on span "Approve" at bounding box center [662, 35] width 31 height 13
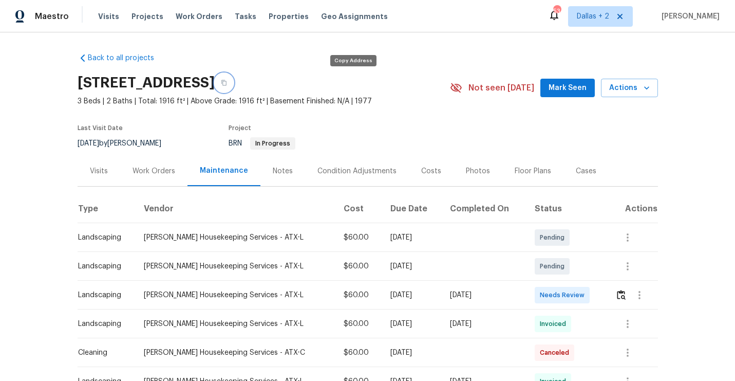
click at [227, 85] on icon "button" at bounding box center [224, 83] width 6 height 6
click at [621, 292] on img "button" at bounding box center [621, 295] width 9 height 10
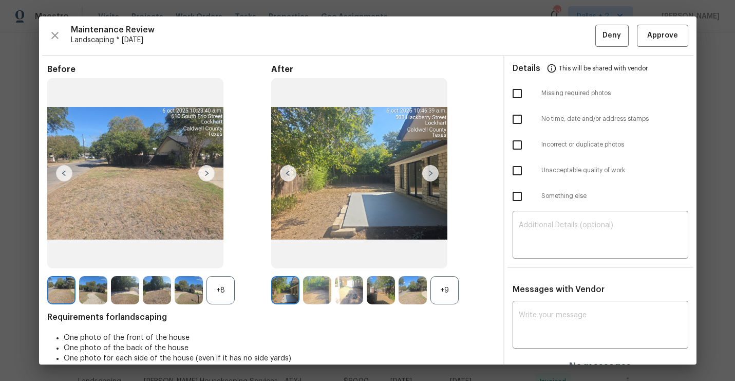
click at [449, 283] on div "+9" at bounding box center [444, 290] width 28 height 28
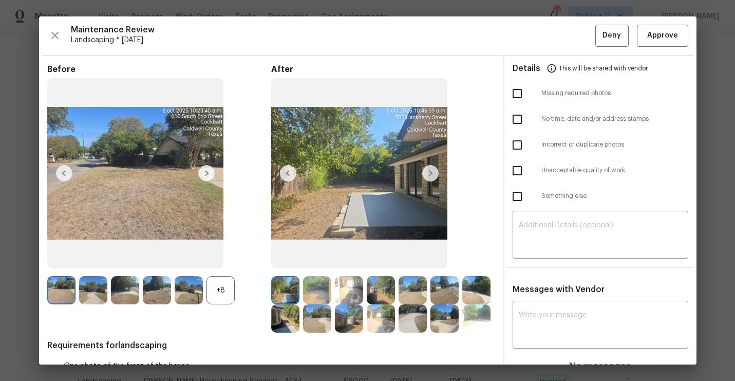
click at [233, 293] on div "+8" at bounding box center [220, 290] width 28 height 28
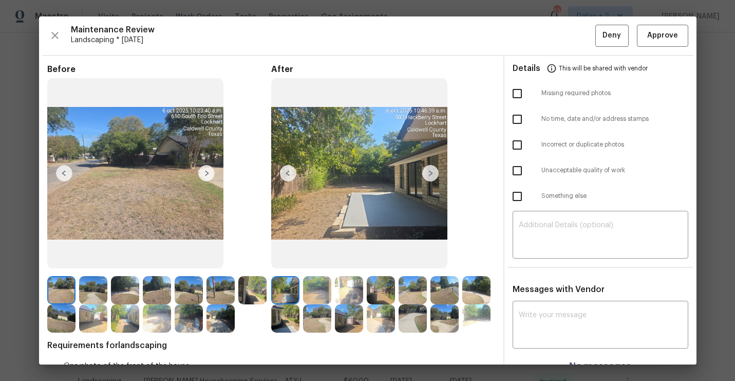
click at [82, 282] on img at bounding box center [93, 290] width 28 height 28
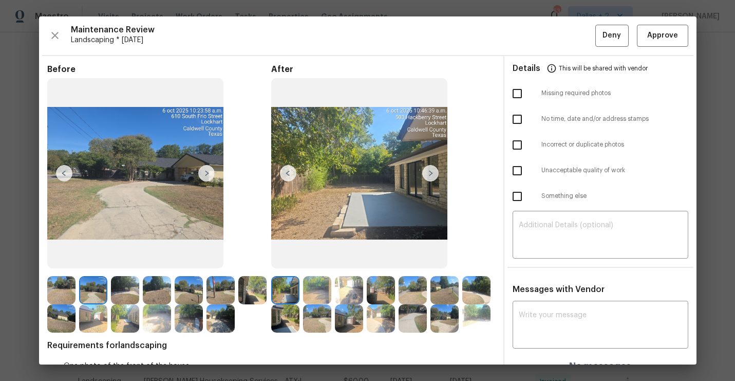
click at [316, 286] on img at bounding box center [317, 290] width 28 height 28
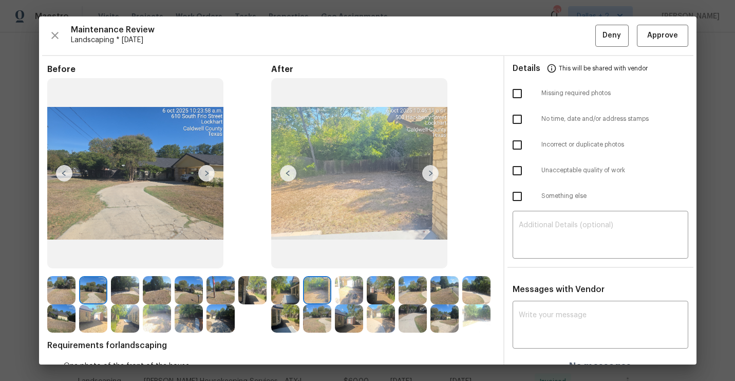
click at [289, 293] on img at bounding box center [285, 290] width 28 height 28
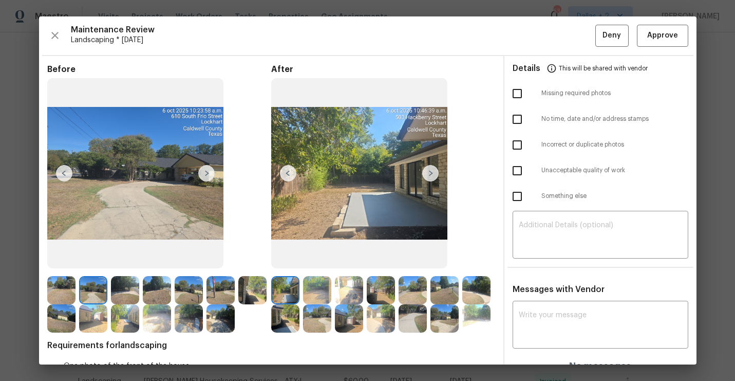
click at [433, 174] on img at bounding box center [430, 173] width 16 height 16
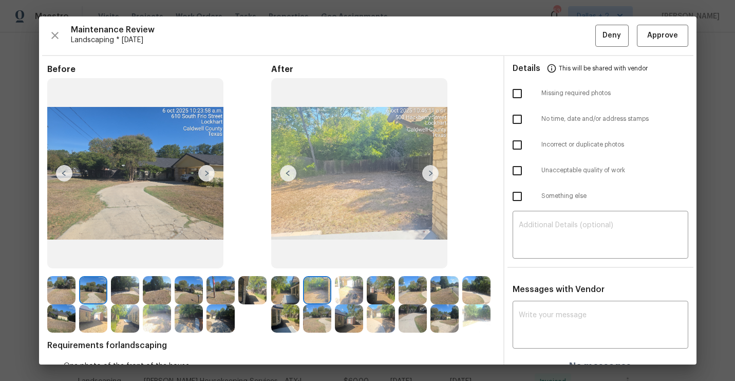
click at [433, 174] on img at bounding box center [430, 173] width 16 height 16
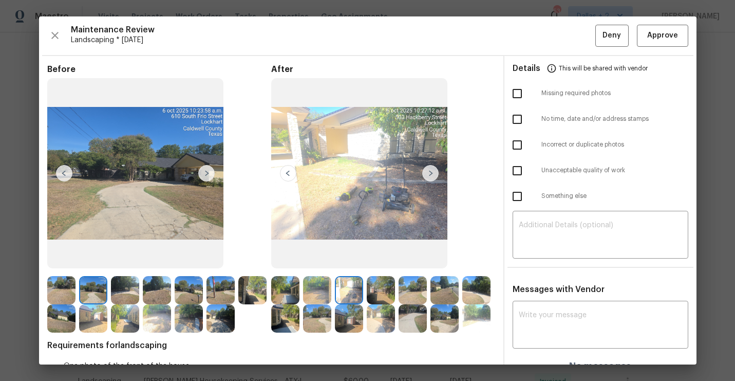
click at [433, 174] on img at bounding box center [430, 173] width 16 height 16
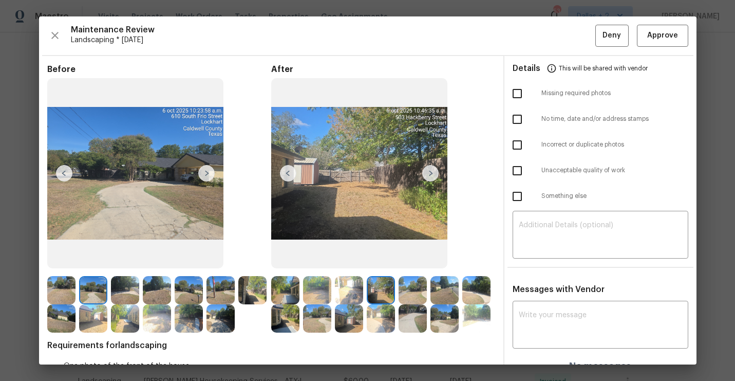
click at [433, 173] on img at bounding box center [430, 173] width 16 height 16
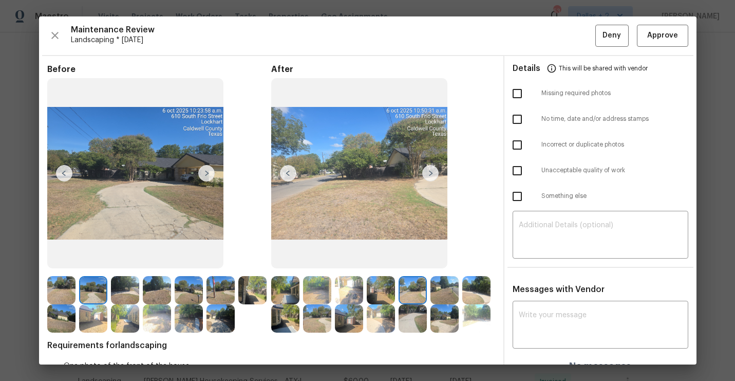
click at [431, 174] on img at bounding box center [430, 173] width 16 height 16
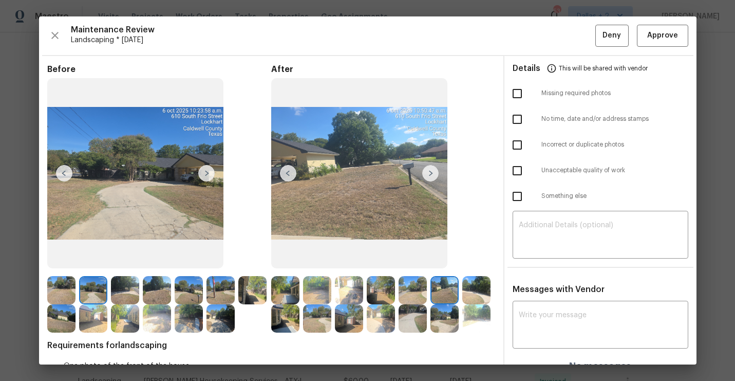
click at [370, 168] on img at bounding box center [359, 173] width 176 height 191
click at [430, 177] on img at bounding box center [430, 173] width 16 height 16
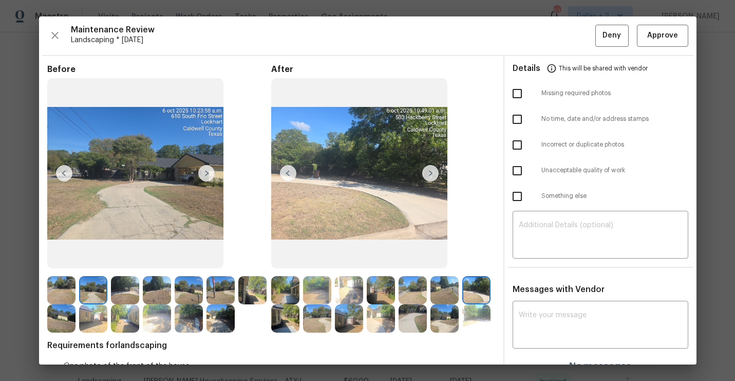
click at [430, 177] on img at bounding box center [430, 173] width 16 height 16
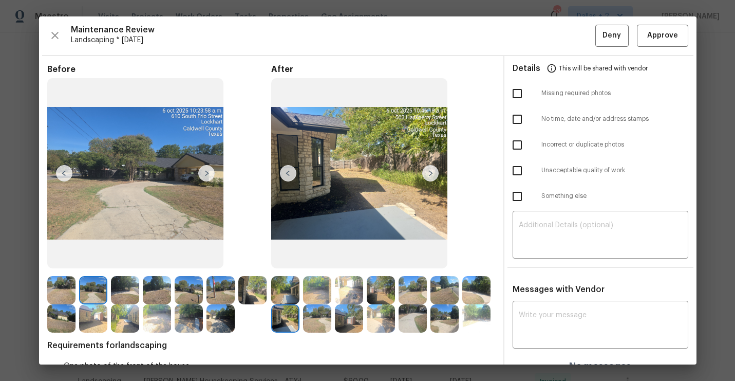
click at [430, 177] on img at bounding box center [430, 173] width 16 height 16
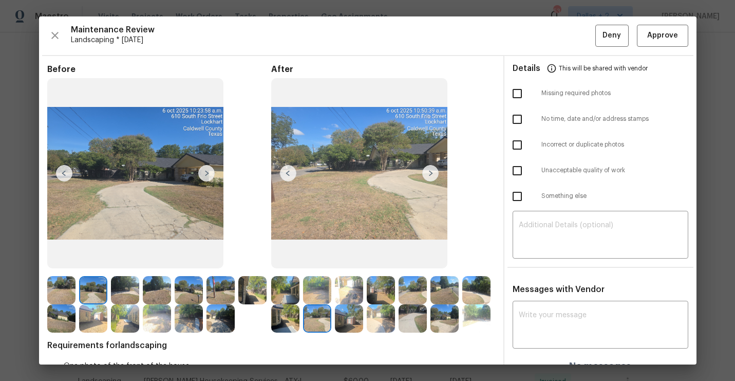
click at [430, 177] on img at bounding box center [430, 173] width 16 height 16
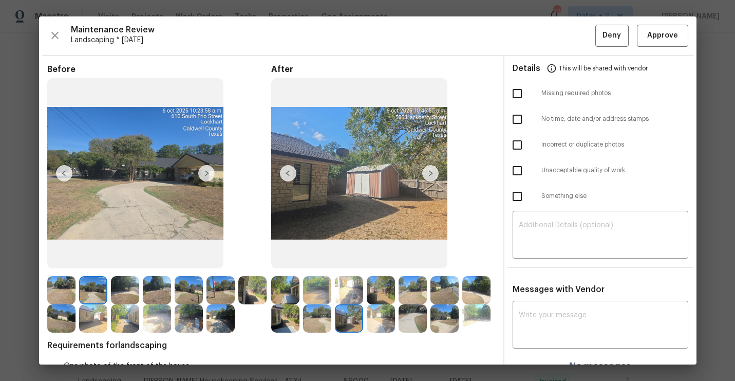
click at [430, 170] on img at bounding box center [430, 173] width 16 height 16
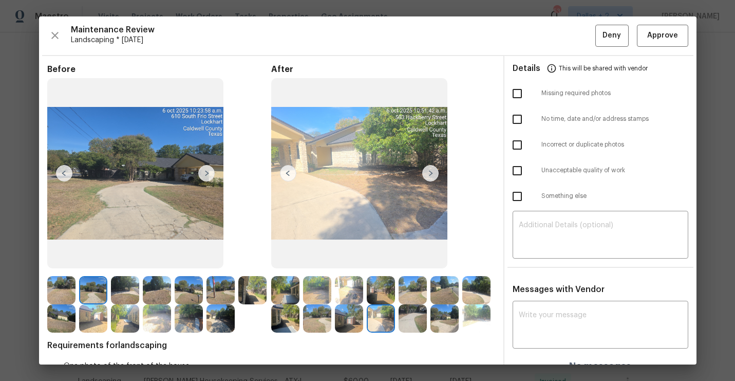
click at [430, 170] on img at bounding box center [430, 173] width 16 height 16
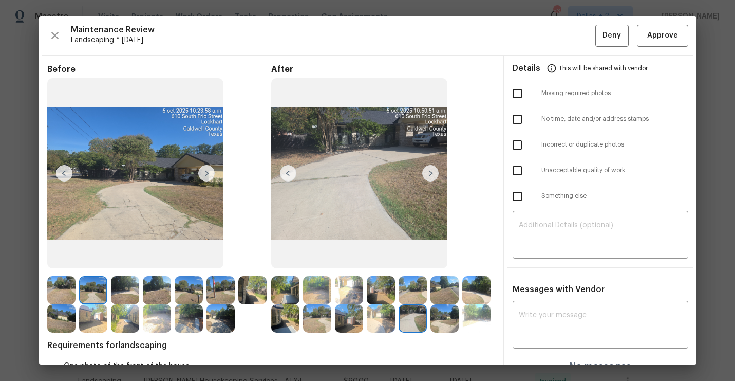
click at [430, 170] on img at bounding box center [430, 173] width 16 height 16
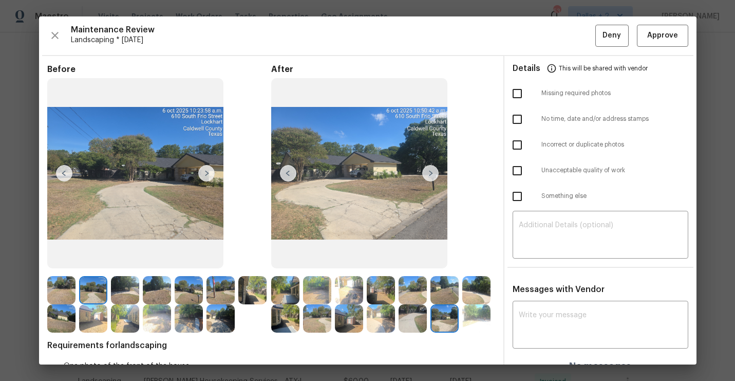
click at [226, 278] on img at bounding box center [220, 290] width 28 height 28
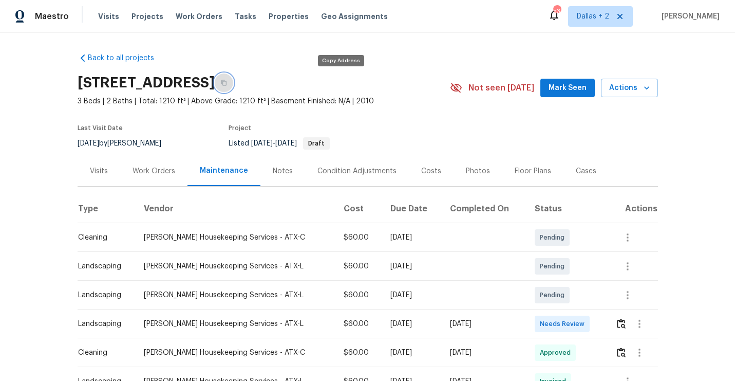
click at [227, 80] on icon "button" at bounding box center [224, 83] width 6 height 6
click at [622, 325] on img "button" at bounding box center [621, 323] width 9 height 10
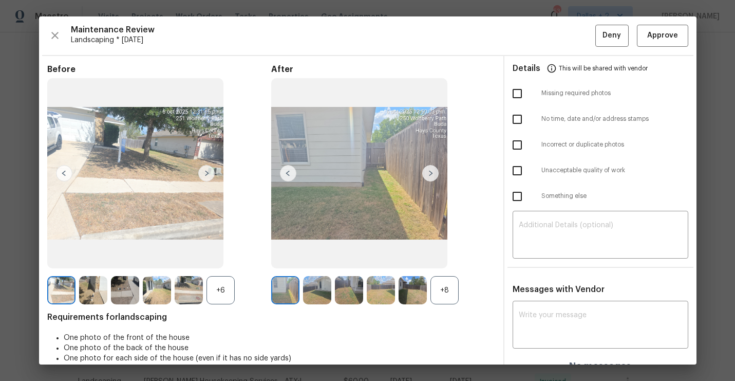
click at [441, 288] on div "+8" at bounding box center [444, 290] width 28 height 28
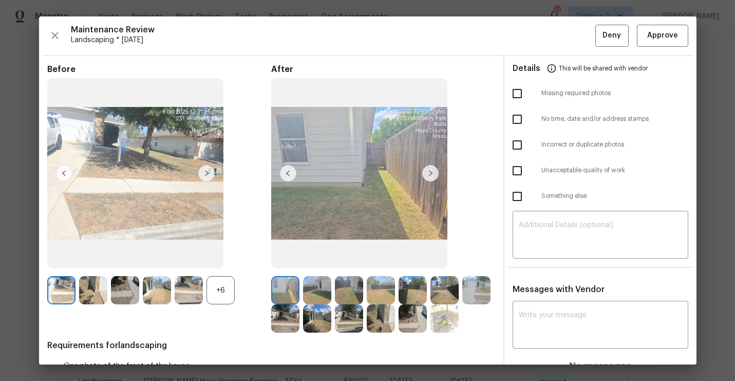
click at [218, 302] on div "+6" at bounding box center [220, 290] width 28 height 28
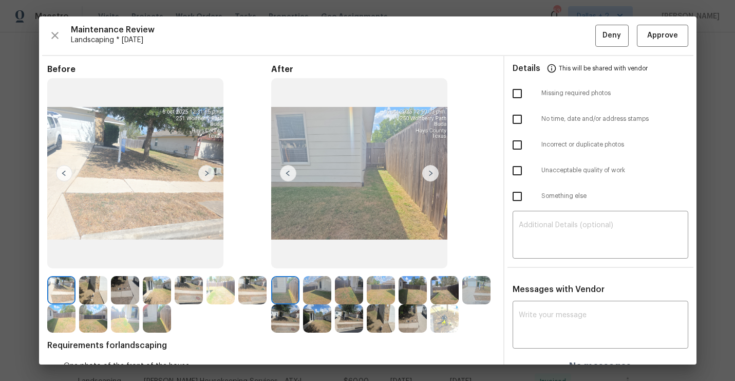
click at [85, 287] on img at bounding box center [93, 290] width 28 height 28
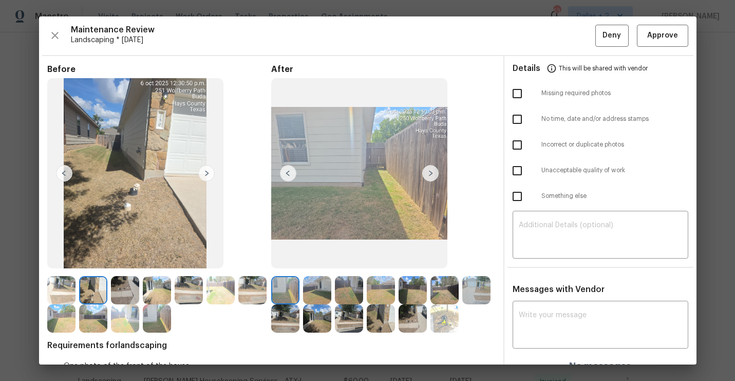
click at [471, 290] on img at bounding box center [476, 290] width 28 height 28
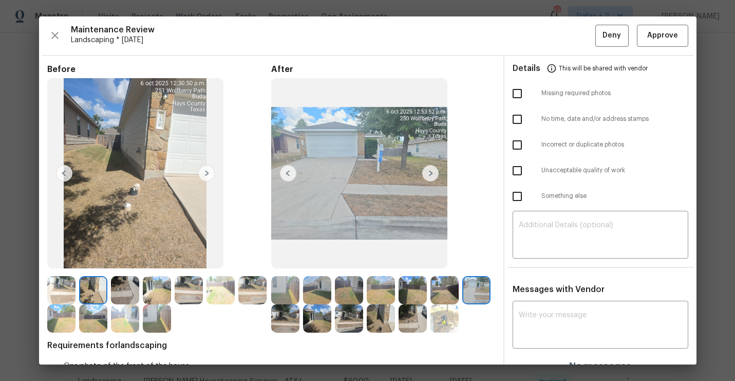
drag, startPoint x: 420, startPoint y: 290, endPoint x: 413, endPoint y: 291, distance: 7.3
click at [420, 290] on img at bounding box center [412, 290] width 28 height 28
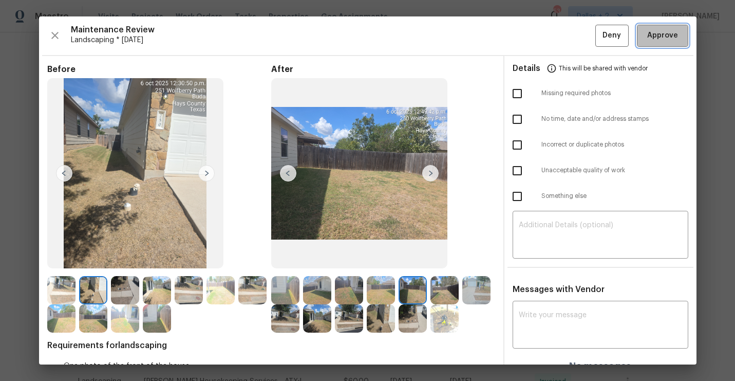
click at [663, 40] on span "Approve" at bounding box center [662, 35] width 31 height 13
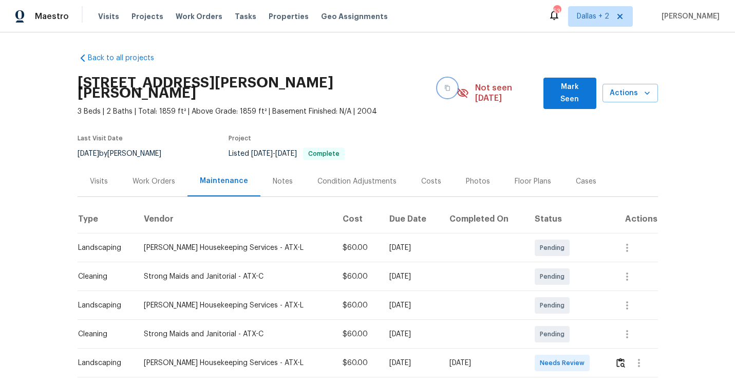
click at [438, 79] on button "button" at bounding box center [447, 88] width 18 height 18
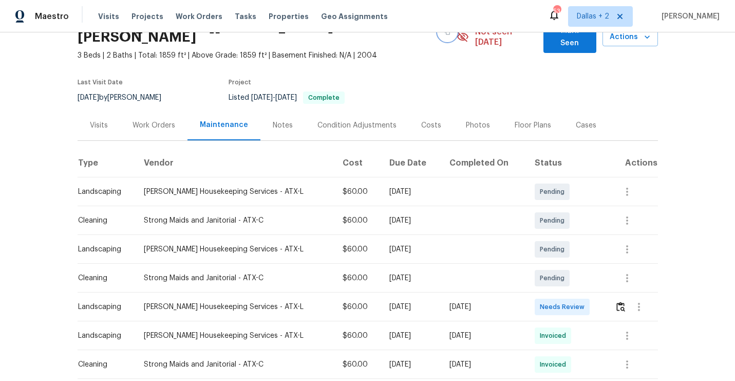
scroll to position [70, 0]
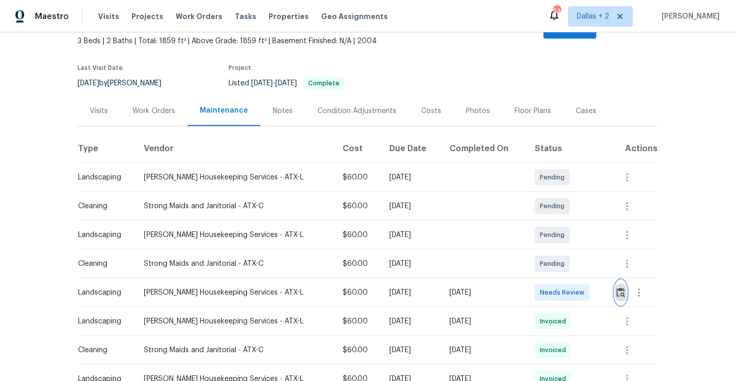
click at [620, 287] on img "button" at bounding box center [620, 292] width 9 height 10
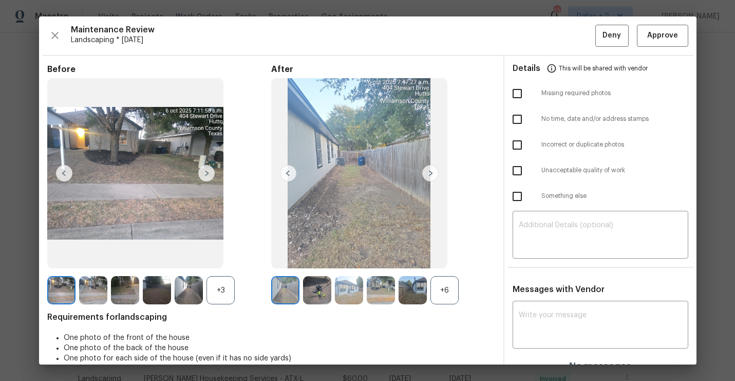
click at [447, 297] on div "+6" at bounding box center [444, 290] width 28 height 28
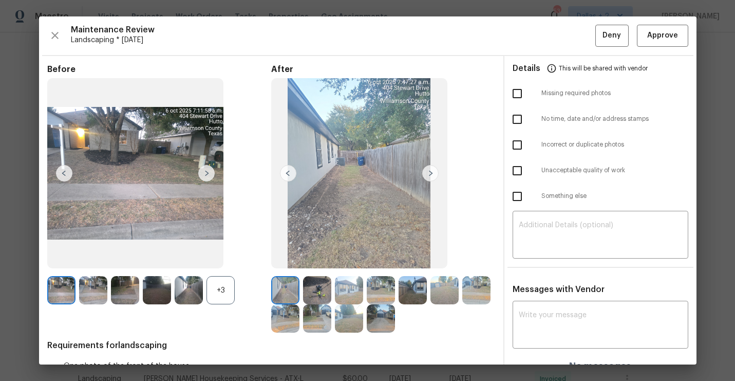
click at [236, 288] on div "+3" at bounding box center [159, 290] width 224 height 28
click at [224, 295] on div "+3" at bounding box center [220, 290] width 28 height 28
click at [209, 171] on img at bounding box center [206, 173] width 16 height 16
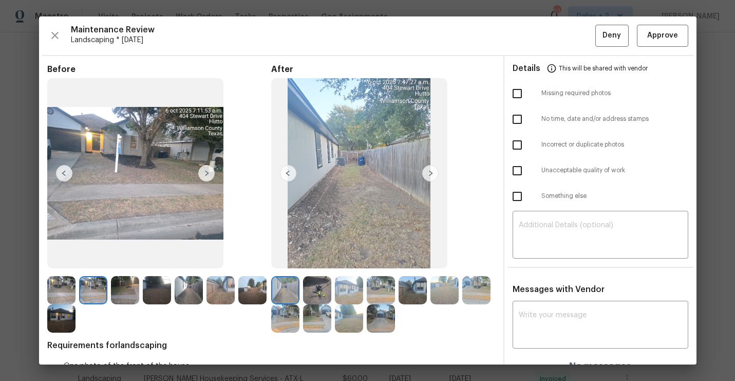
click at [206, 174] on img at bounding box center [206, 173] width 16 height 16
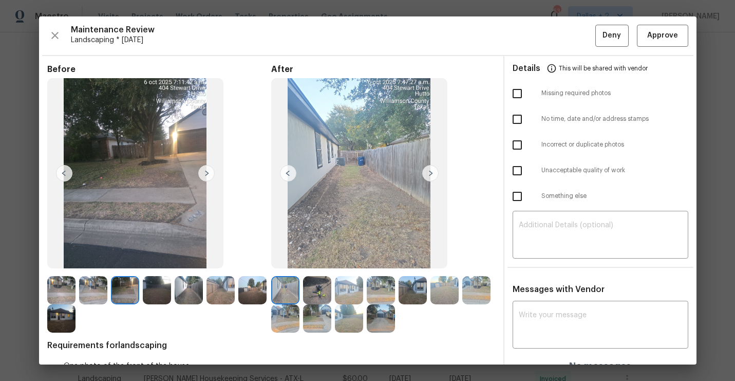
click at [307, 289] on img at bounding box center [317, 290] width 28 height 28
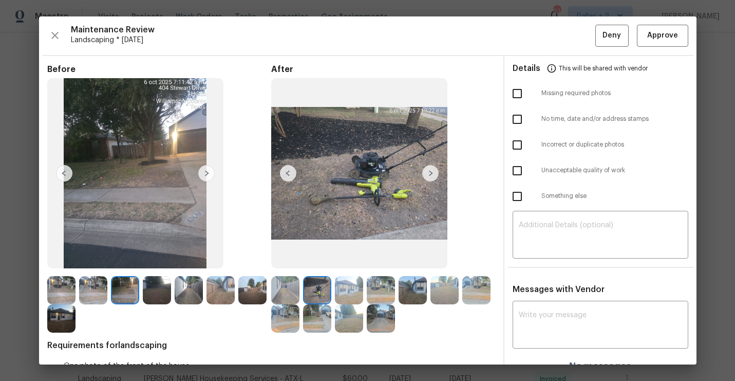
click at [383, 333] on div "Before After Requirements for landscaping One photo of the front of the house O…" at bounding box center [271, 235] width 448 height 342
click at [386, 322] on img at bounding box center [381, 318] width 28 height 28
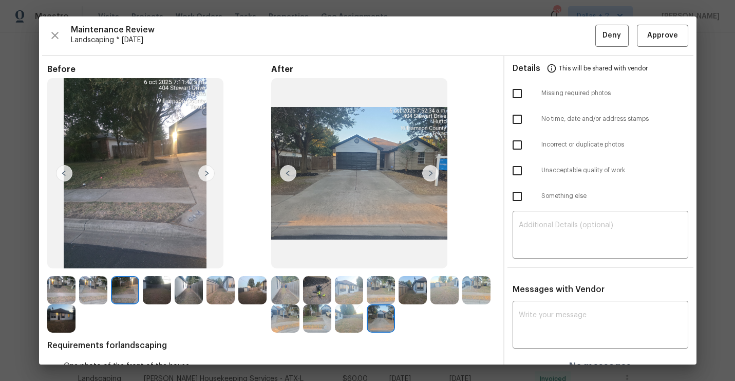
click at [201, 173] on img at bounding box center [206, 173] width 16 height 16
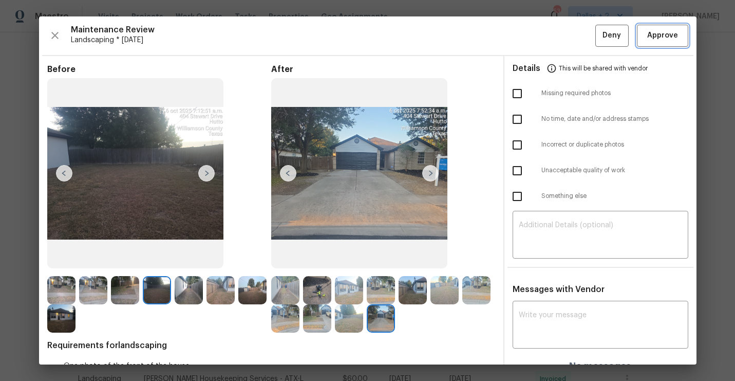
click at [655, 38] on span "Approve" at bounding box center [662, 35] width 31 height 13
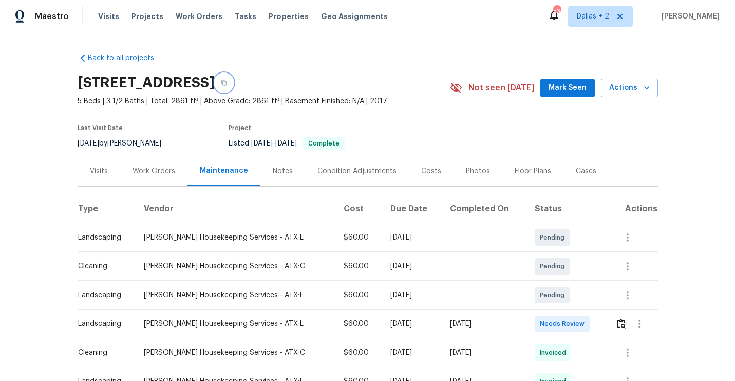
click at [233, 83] on button "button" at bounding box center [224, 82] width 18 height 18
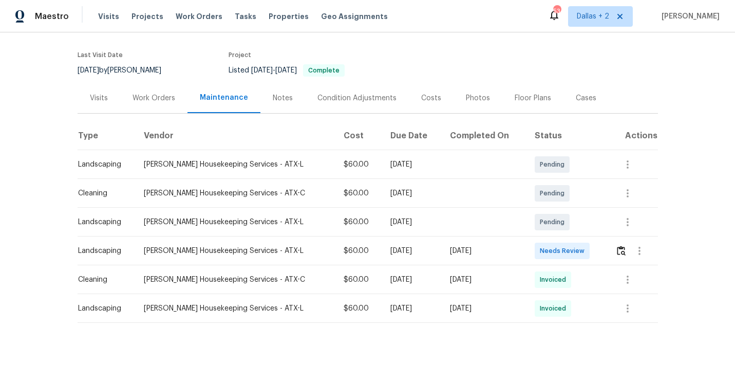
scroll to position [77, 0]
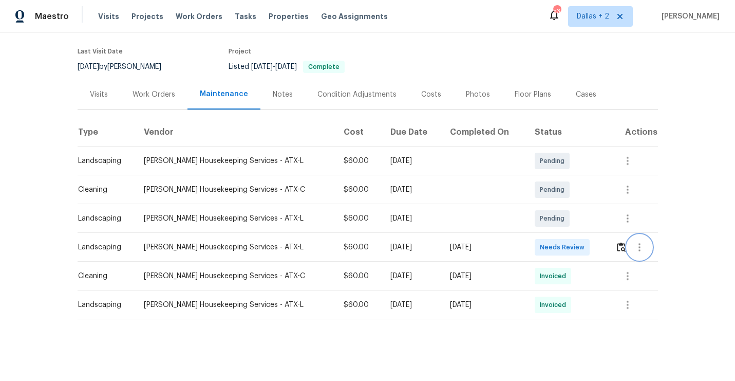
click at [629, 242] on button "button" at bounding box center [639, 247] width 25 height 25
click at [619, 245] on div at bounding box center [367, 190] width 735 height 381
click at [618, 252] on button "button" at bounding box center [621, 247] width 12 height 25
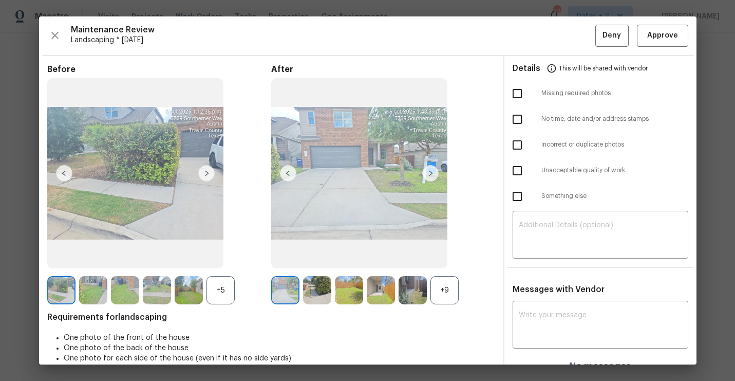
scroll to position [14, 0]
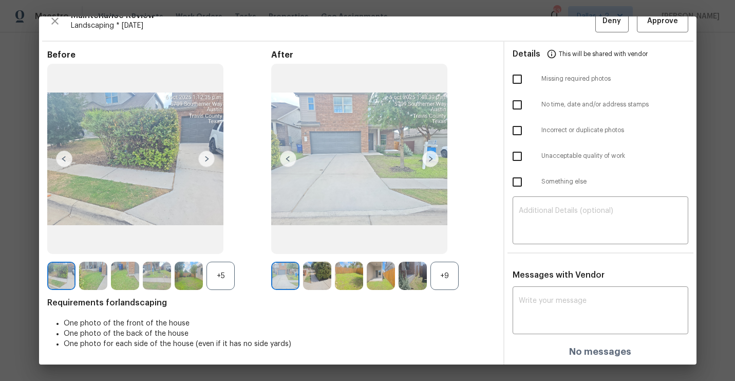
click at [433, 277] on div "+9" at bounding box center [444, 275] width 28 height 28
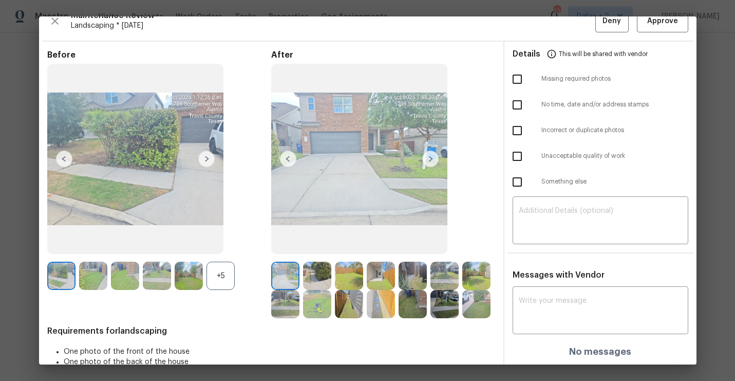
click at [223, 268] on div "+5" at bounding box center [220, 275] width 28 height 28
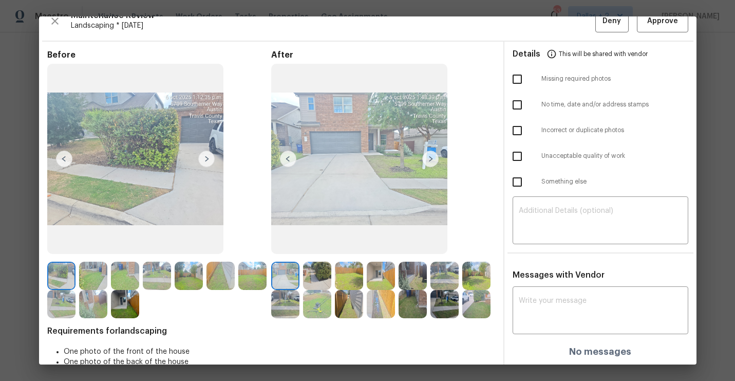
click at [122, 299] on img at bounding box center [125, 304] width 28 height 28
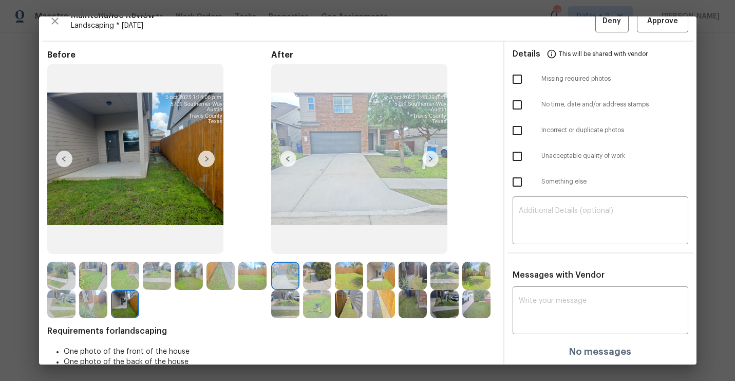
click at [443, 306] on img at bounding box center [444, 304] width 28 height 28
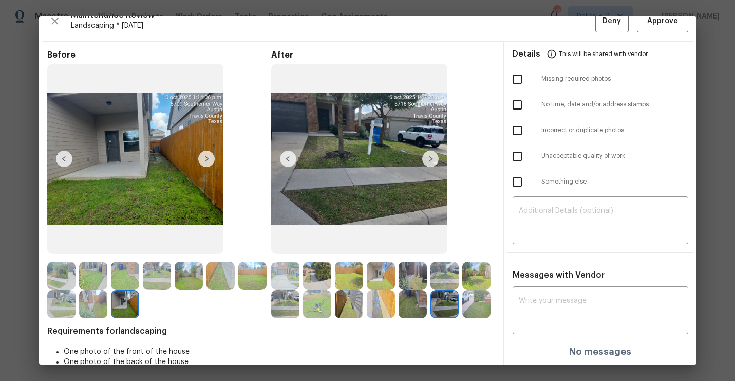
click at [90, 303] on img at bounding box center [93, 304] width 28 height 28
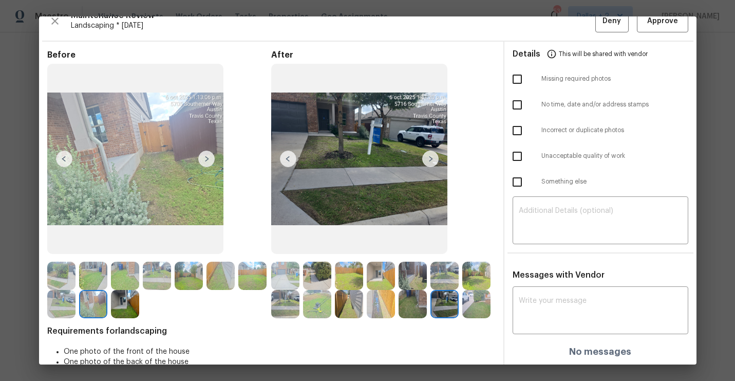
click at [55, 299] on img at bounding box center [61, 304] width 28 height 28
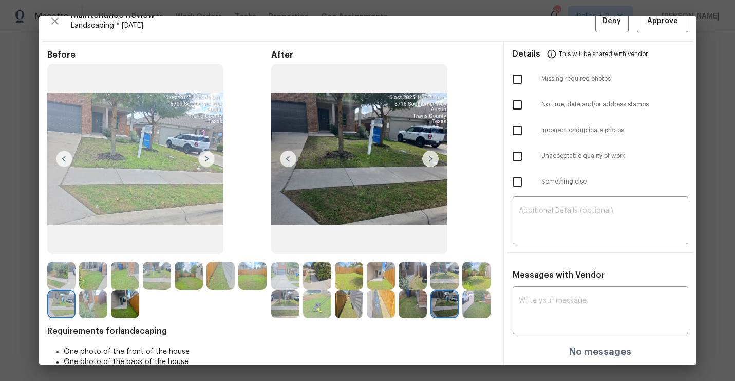
click at [273, 280] on img at bounding box center [285, 275] width 28 height 28
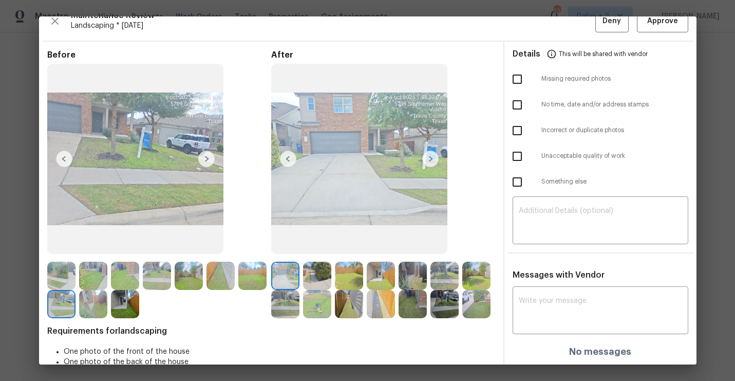
click at [427, 163] on img at bounding box center [430, 158] width 16 height 16
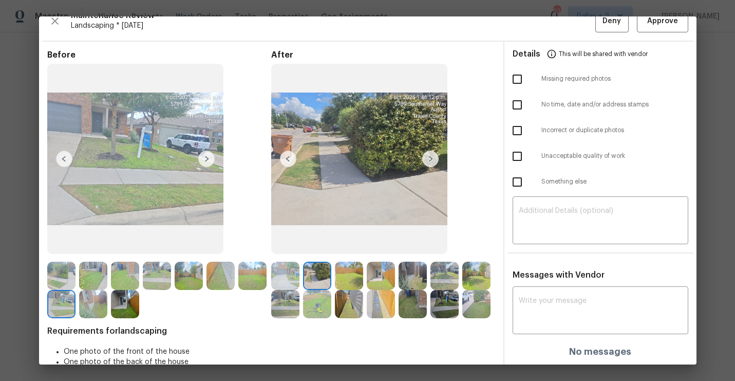
click at [294, 156] on img at bounding box center [288, 158] width 16 height 16
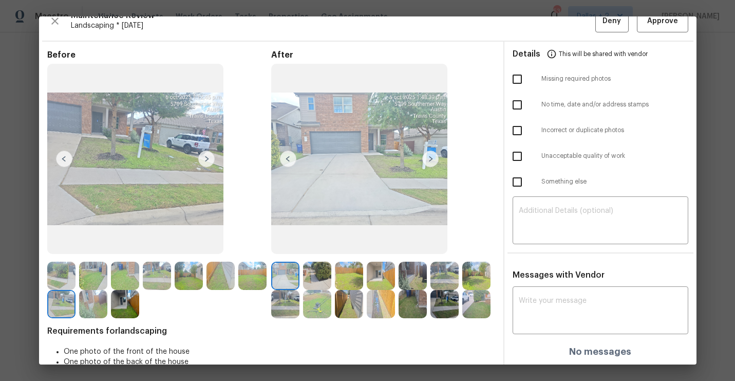
click at [372, 296] on img at bounding box center [381, 304] width 28 height 28
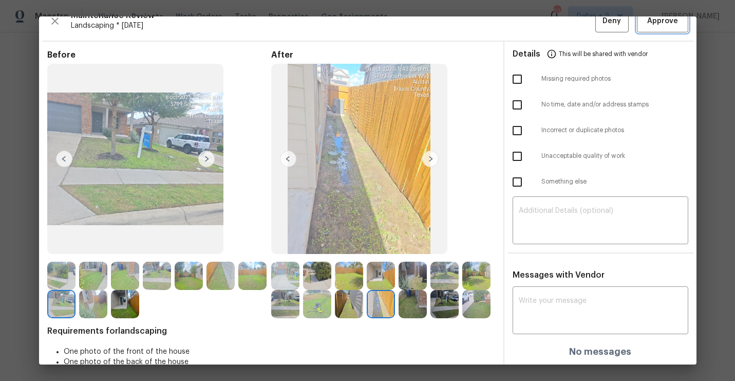
click at [661, 20] on span "Approve" at bounding box center [662, 21] width 31 height 13
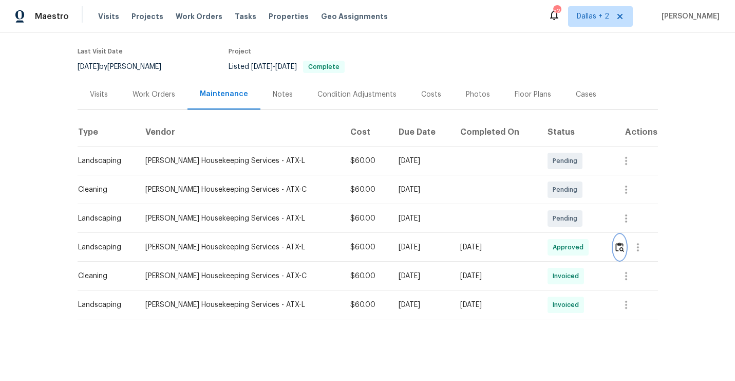
scroll to position [0, 0]
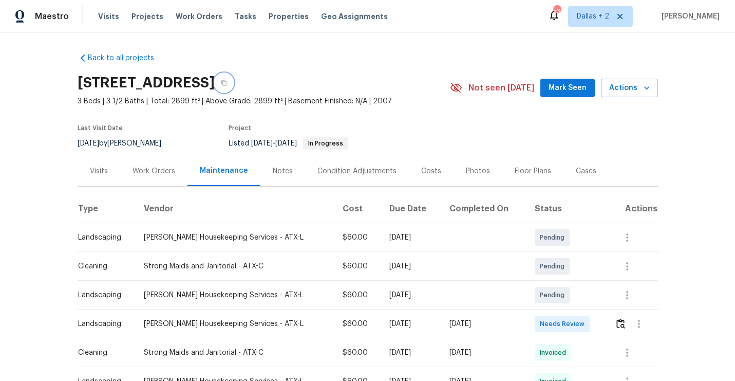
click at [233, 84] on button "button" at bounding box center [224, 82] width 18 height 18
click at [627, 322] on button "button" at bounding box center [639, 323] width 25 height 25
click at [625, 322] on li "Message vendor" at bounding box center [661, 323] width 72 height 17
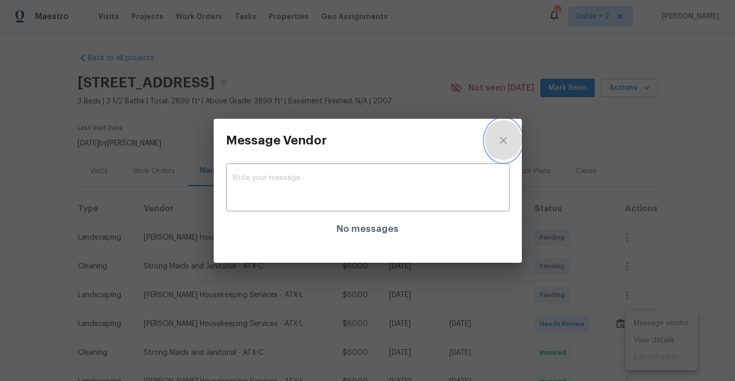
click at [505, 143] on icon "close" at bounding box center [503, 140] width 7 height 7
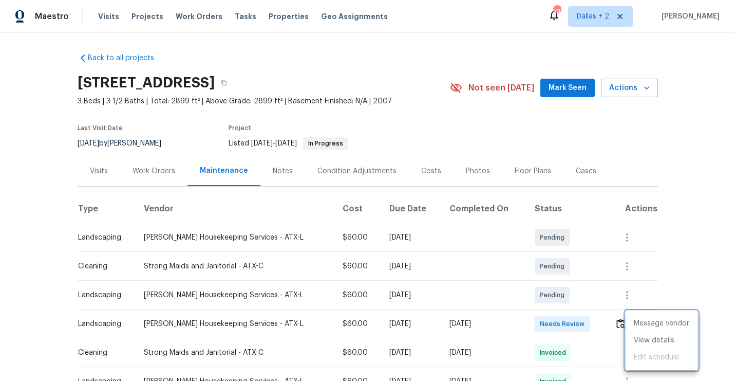
click at [594, 318] on div at bounding box center [367, 190] width 735 height 381
click at [619, 324] on img "button" at bounding box center [620, 323] width 9 height 10
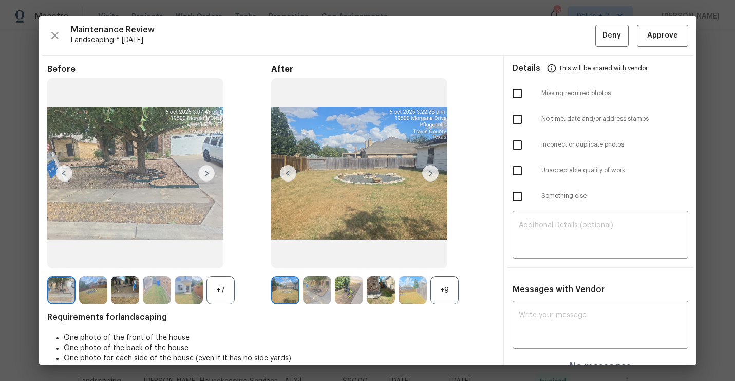
click at [454, 288] on div "+9" at bounding box center [444, 290] width 28 height 28
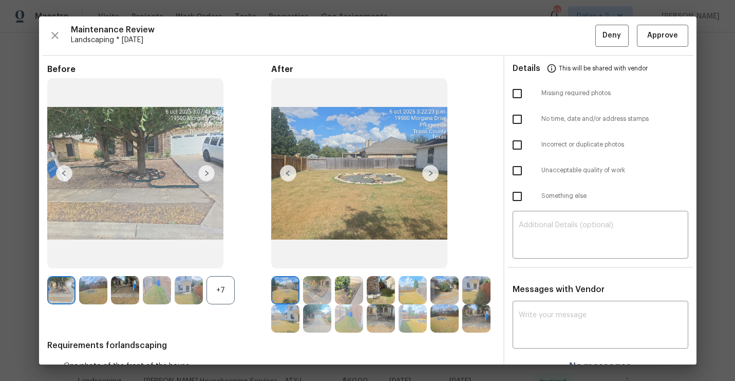
click at [224, 289] on div "+7" at bounding box center [220, 290] width 28 height 28
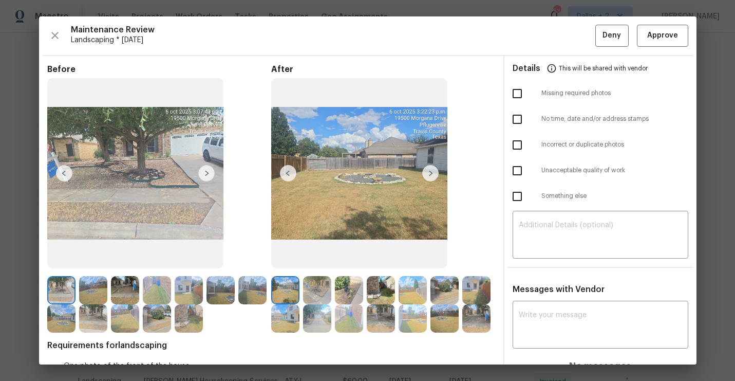
click at [429, 176] on img at bounding box center [430, 173] width 16 height 16
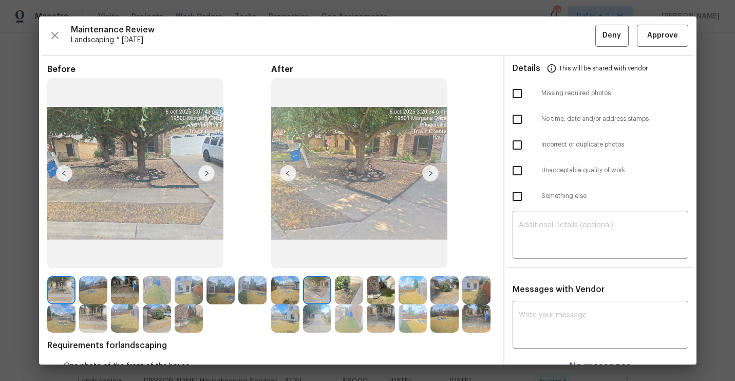
click at [429, 176] on img at bounding box center [430, 173] width 16 height 16
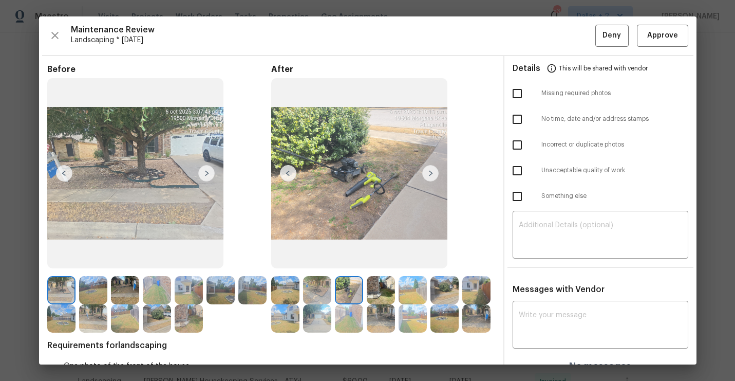
click at [429, 176] on img at bounding box center [430, 173] width 16 height 16
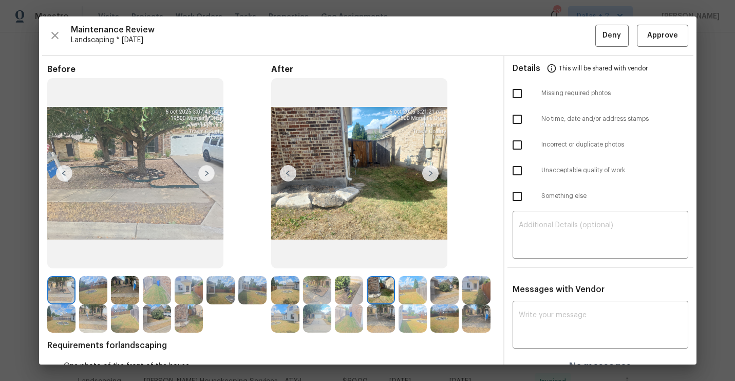
click at [429, 176] on img at bounding box center [430, 173] width 16 height 16
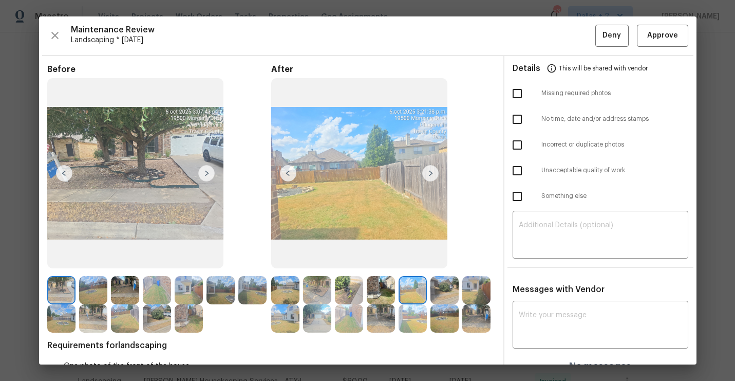
click at [429, 176] on img at bounding box center [430, 173] width 16 height 16
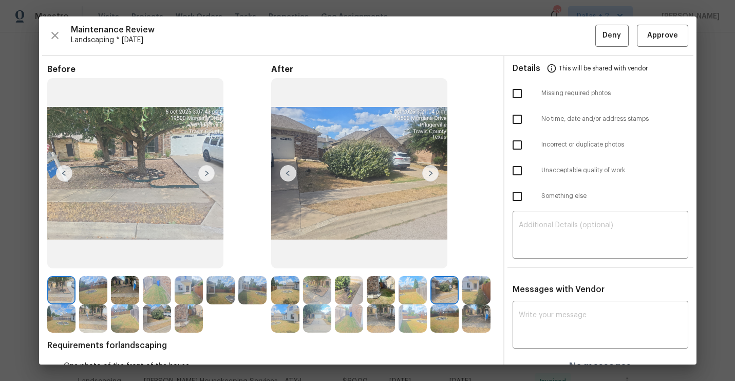
click at [429, 176] on img at bounding box center [430, 173] width 16 height 16
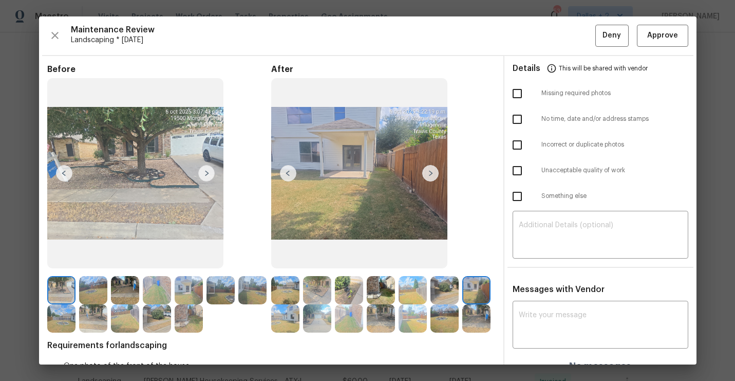
click at [289, 174] on img at bounding box center [288, 173] width 16 height 16
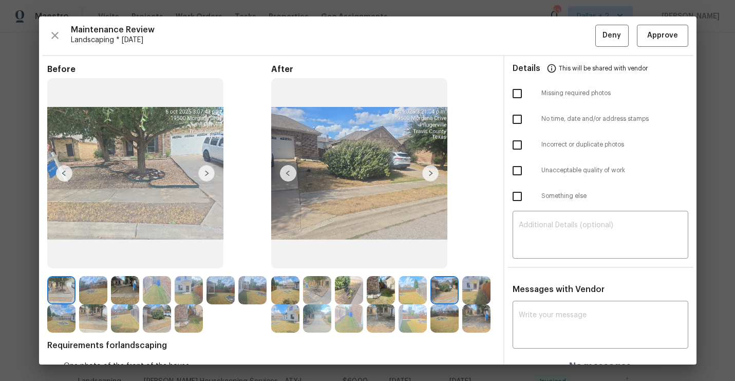
click at [389, 317] on img at bounding box center [381, 318] width 28 height 28
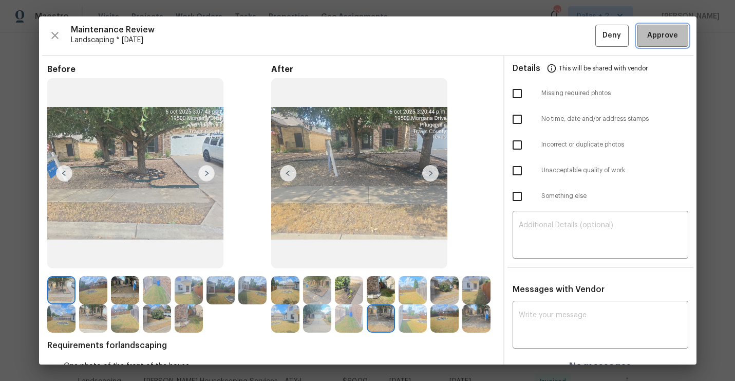
click at [673, 25] on button "Approve" at bounding box center [662, 36] width 51 height 22
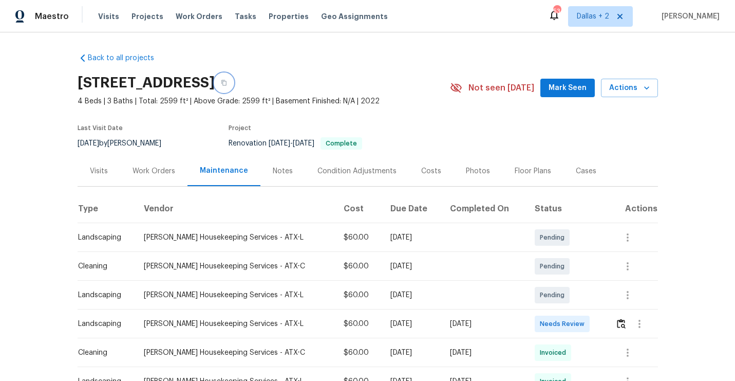
click at [233, 86] on button "button" at bounding box center [224, 82] width 18 height 18
click at [621, 318] on img "button" at bounding box center [621, 323] width 9 height 10
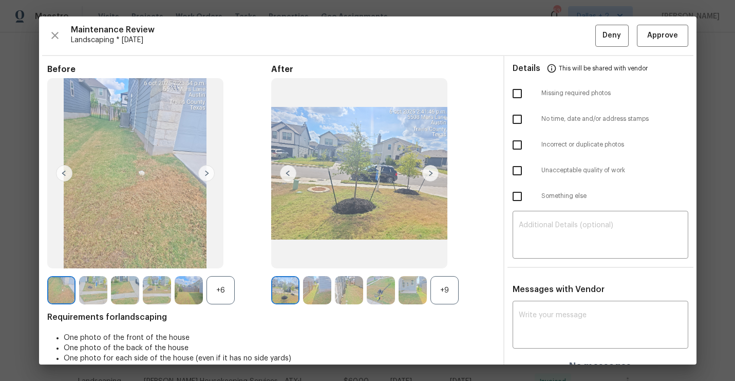
click at [445, 287] on div "+9" at bounding box center [444, 290] width 28 height 28
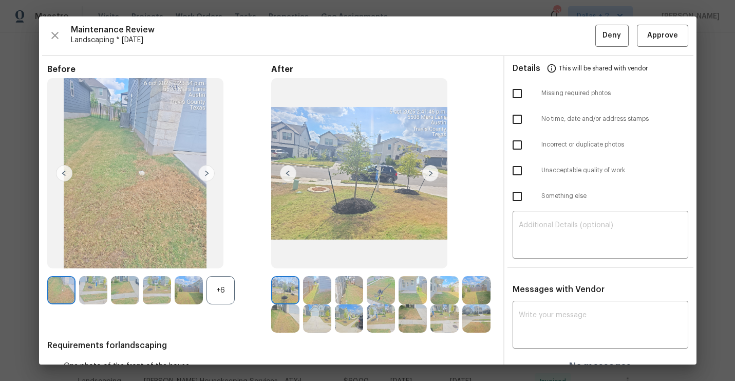
click at [435, 168] on img at bounding box center [430, 173] width 16 height 16
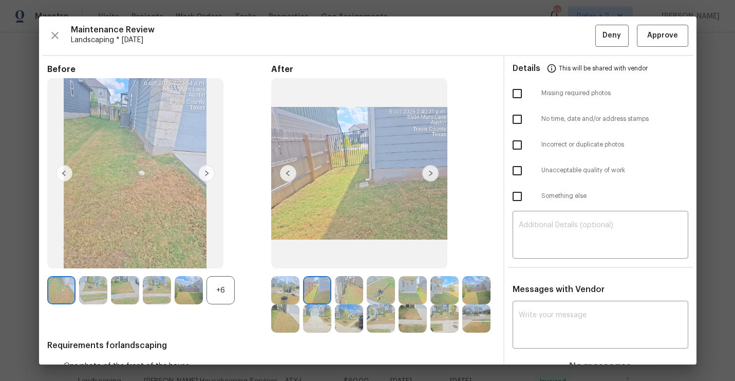
click at [217, 291] on div "+6" at bounding box center [220, 290] width 28 height 28
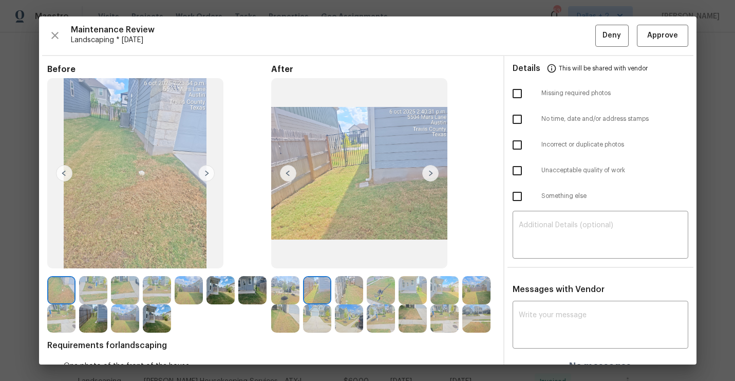
click at [284, 296] on img at bounding box center [285, 290] width 28 height 28
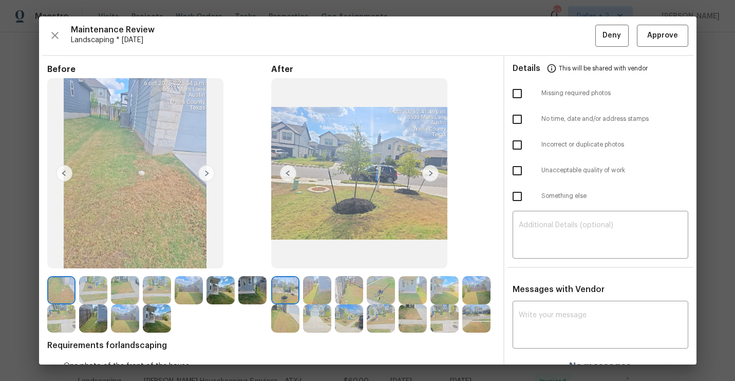
click at [426, 175] on img at bounding box center [430, 173] width 16 height 16
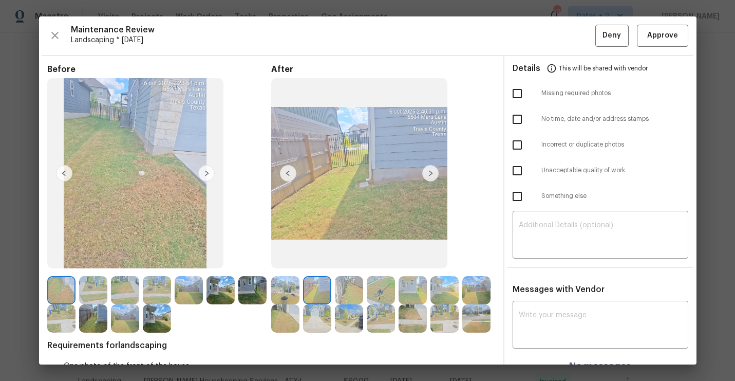
click at [430, 174] on img at bounding box center [430, 173] width 16 height 16
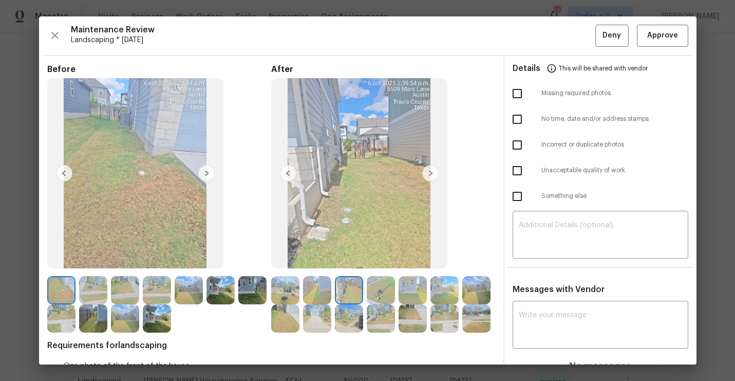
click at [430, 174] on img at bounding box center [430, 173] width 16 height 16
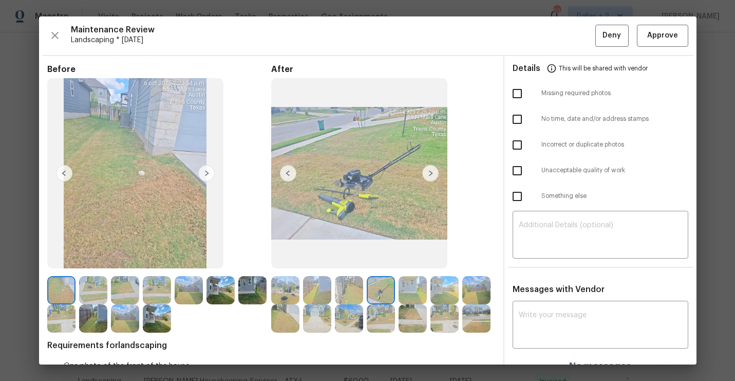
click at [430, 174] on img at bounding box center [430, 173] width 16 height 16
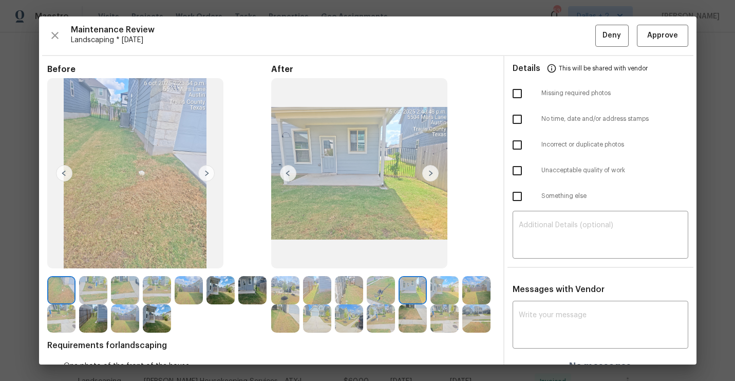
click at [430, 173] on img at bounding box center [430, 173] width 16 height 16
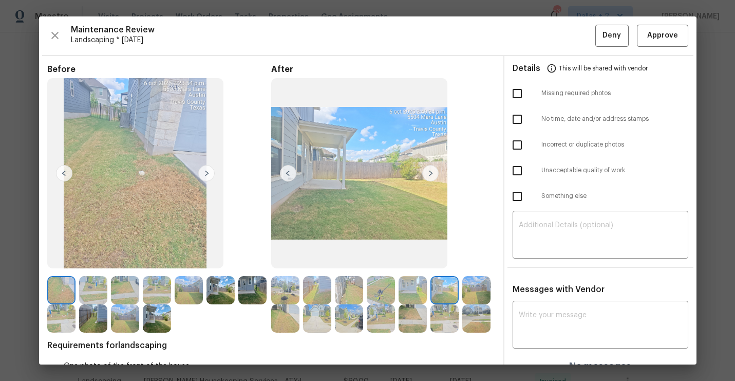
click at [430, 173] on img at bounding box center [430, 173] width 16 height 16
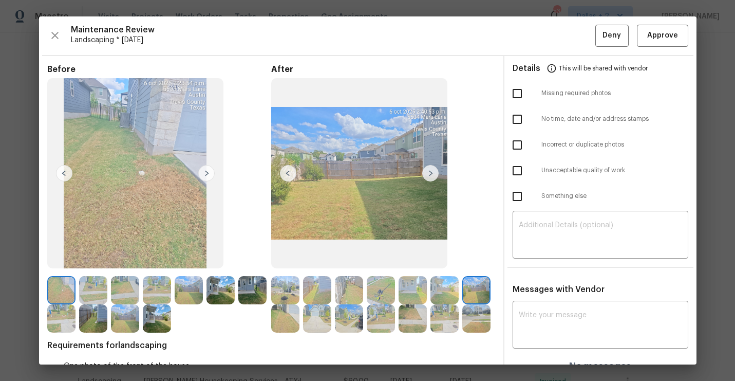
click at [430, 173] on img at bounding box center [430, 173] width 16 height 16
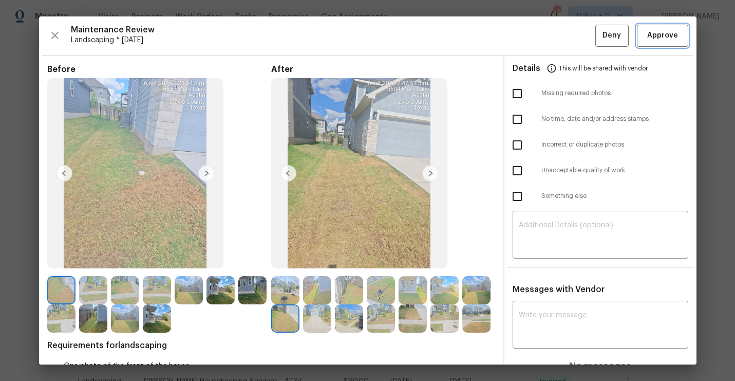
click at [659, 38] on span "Approve" at bounding box center [662, 35] width 31 height 13
click at [659, 38] on div "Maintenance Review Landscaping * Mon, Oct 06 Deny" at bounding box center [367, 36] width 641 height 22
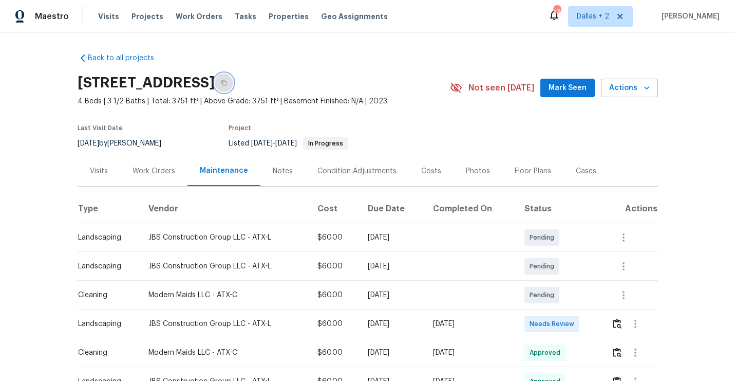
click at [233, 76] on button "button" at bounding box center [224, 82] width 18 height 18
click at [620, 319] on img "button" at bounding box center [617, 323] width 9 height 10
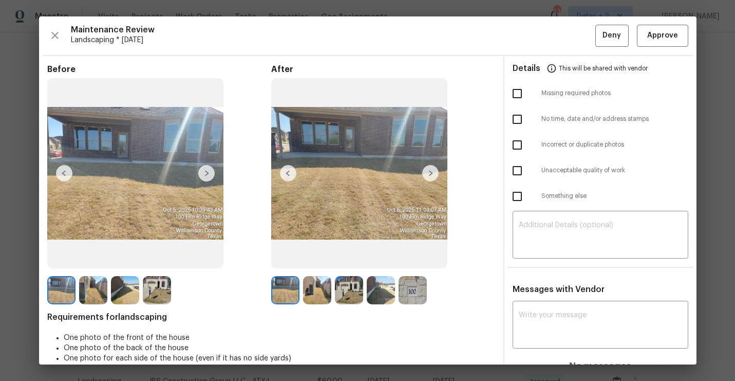
click at [435, 172] on img at bounding box center [430, 173] width 16 height 16
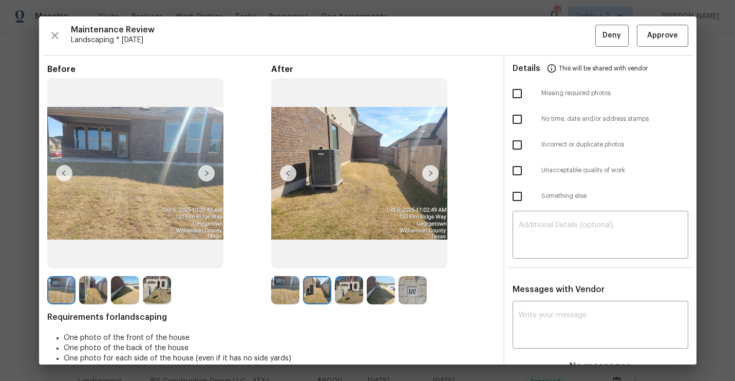
click at [435, 172] on img at bounding box center [430, 173] width 16 height 16
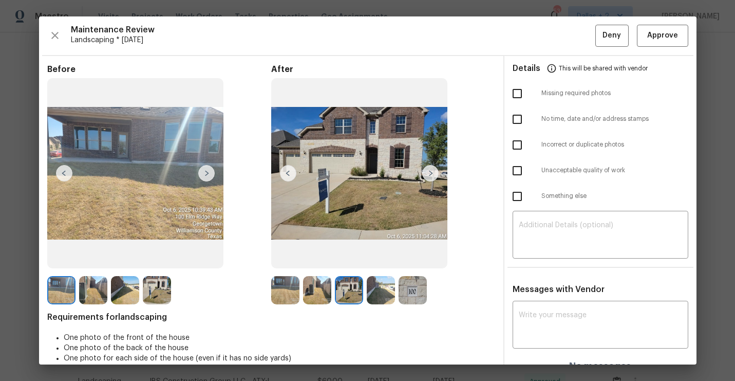
click at [435, 172] on img at bounding box center [430, 173] width 16 height 16
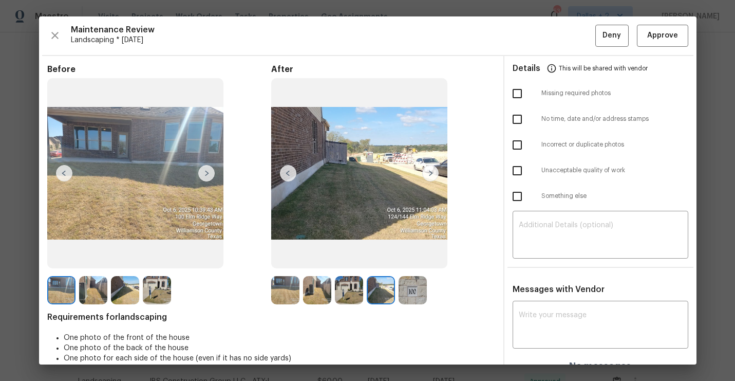
click at [435, 172] on img at bounding box center [430, 173] width 16 height 16
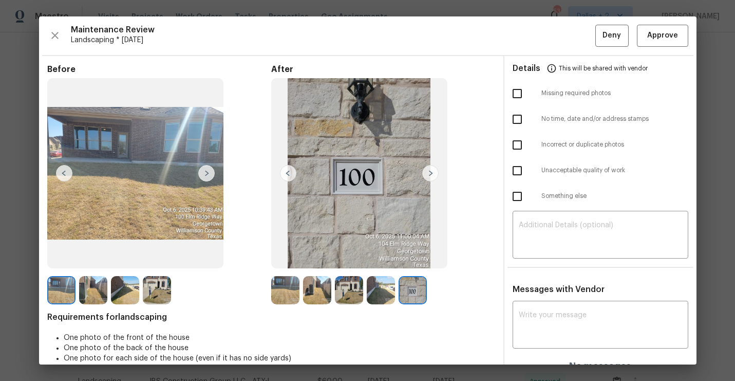
click at [288, 278] on img at bounding box center [285, 290] width 28 height 28
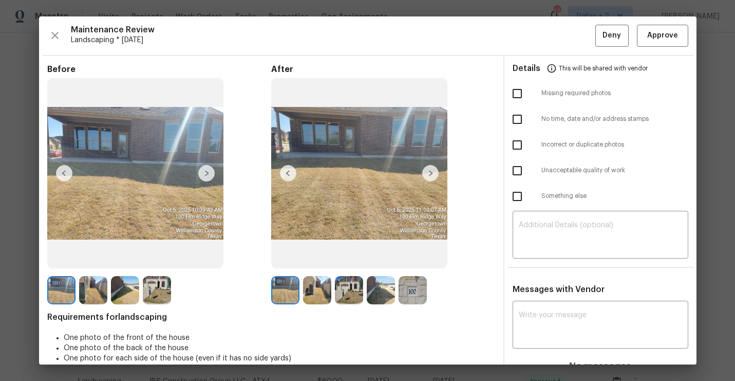
click at [429, 173] on img at bounding box center [430, 173] width 16 height 16
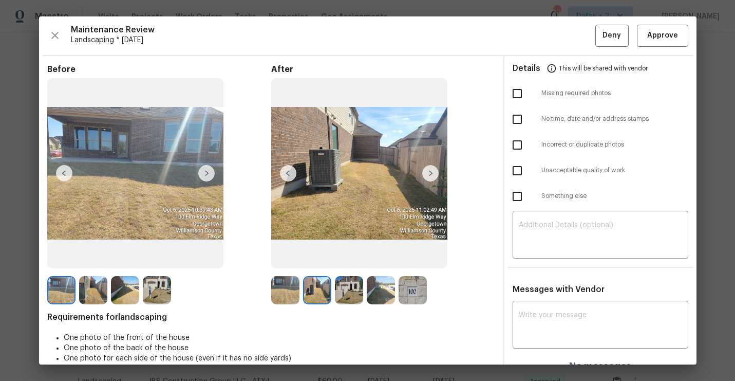
click at [429, 173] on img at bounding box center [430, 173] width 16 height 16
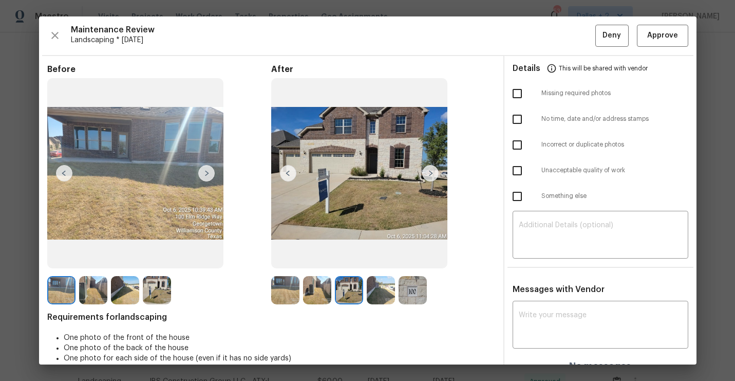
click at [429, 173] on img at bounding box center [430, 173] width 16 height 16
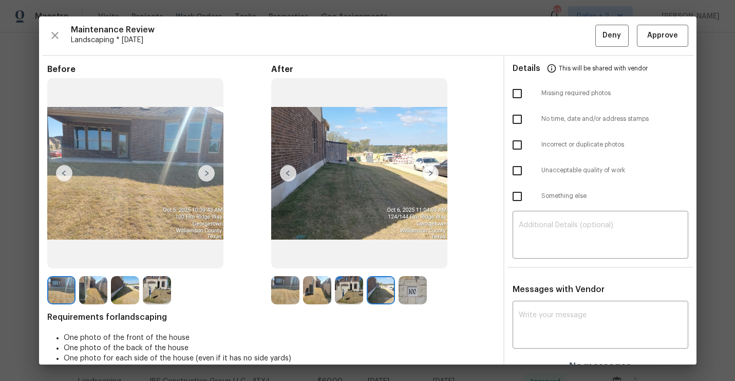
click at [429, 173] on img at bounding box center [430, 173] width 16 height 16
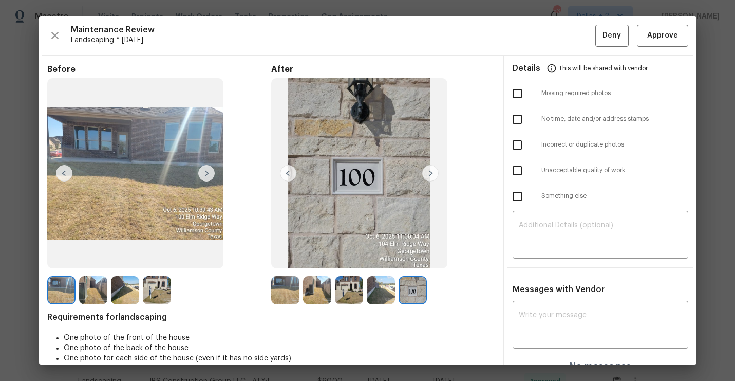
click at [278, 291] on img at bounding box center [285, 290] width 28 height 28
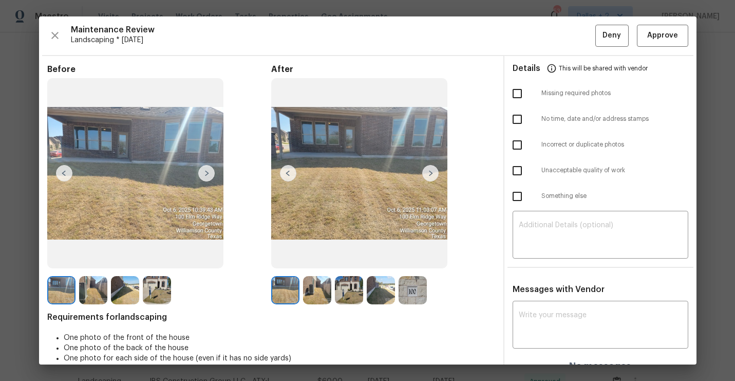
click at [426, 169] on img at bounding box center [430, 173] width 16 height 16
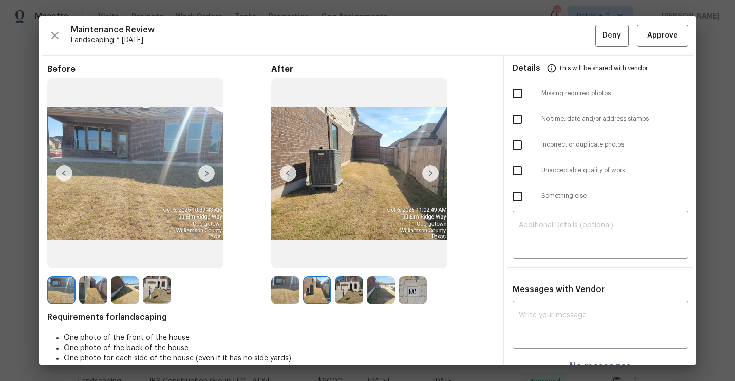
click at [433, 172] on img at bounding box center [430, 173] width 16 height 16
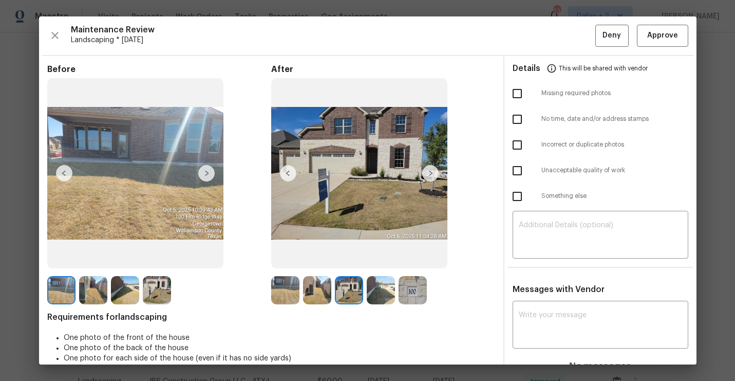
click at [433, 172] on img at bounding box center [430, 173] width 16 height 16
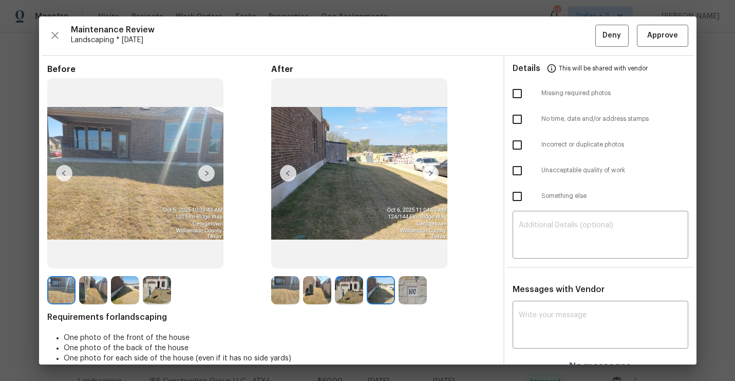
click at [433, 172] on img at bounding box center [430, 173] width 16 height 16
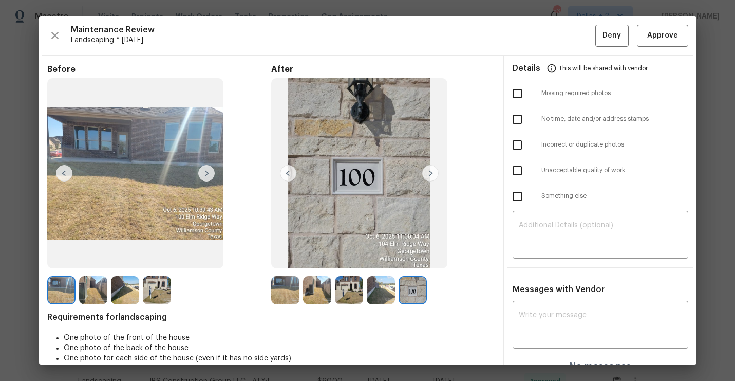
click at [282, 290] on img at bounding box center [285, 290] width 28 height 28
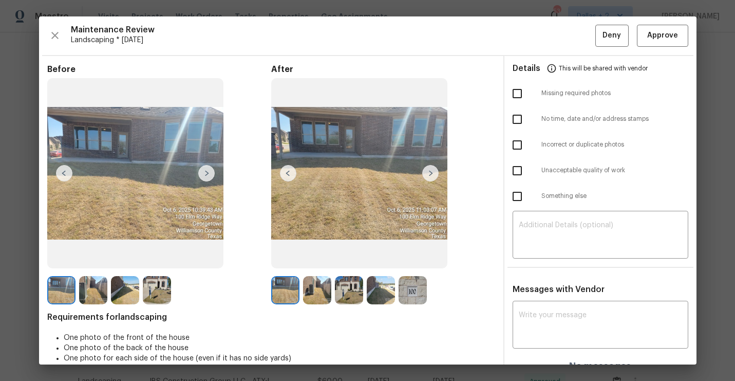
click at [434, 169] on img at bounding box center [430, 173] width 16 height 16
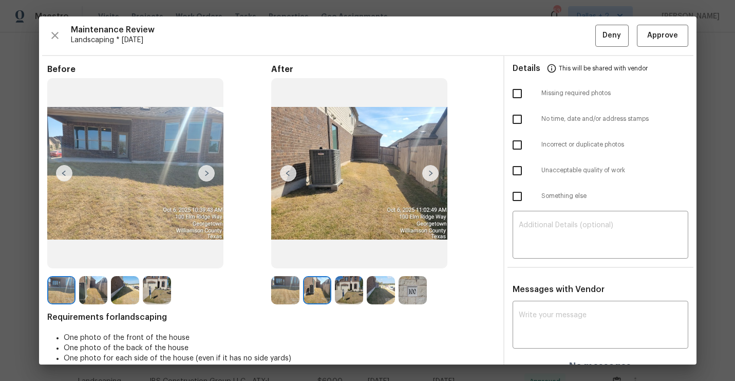
click at [434, 169] on img at bounding box center [430, 173] width 16 height 16
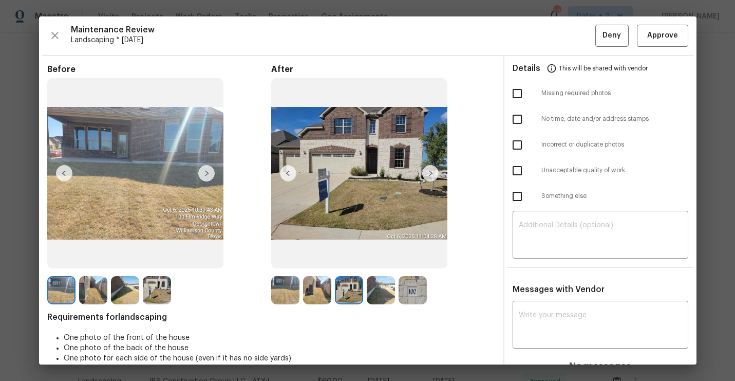
click at [434, 169] on img at bounding box center [430, 173] width 16 height 16
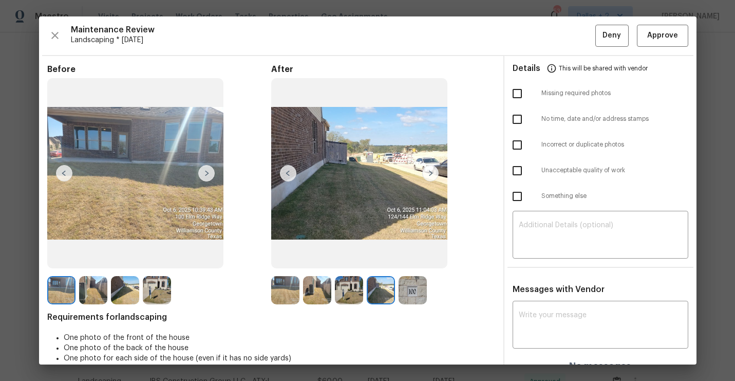
click at [434, 169] on img at bounding box center [430, 173] width 16 height 16
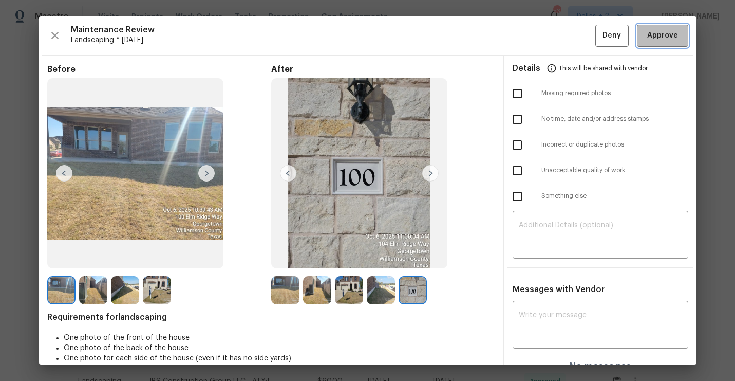
click at [646, 39] on span "Approve" at bounding box center [662, 35] width 35 height 13
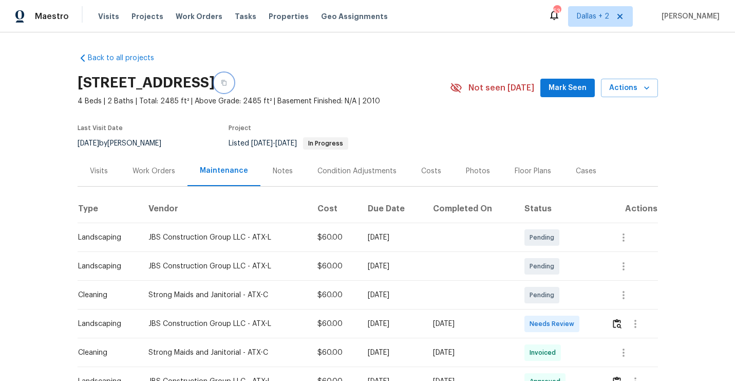
click at [227, 82] on icon "button" at bounding box center [224, 83] width 6 height 6
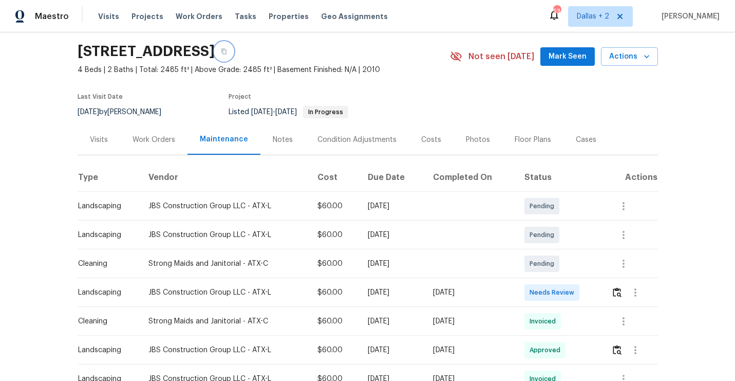
scroll to position [42, 0]
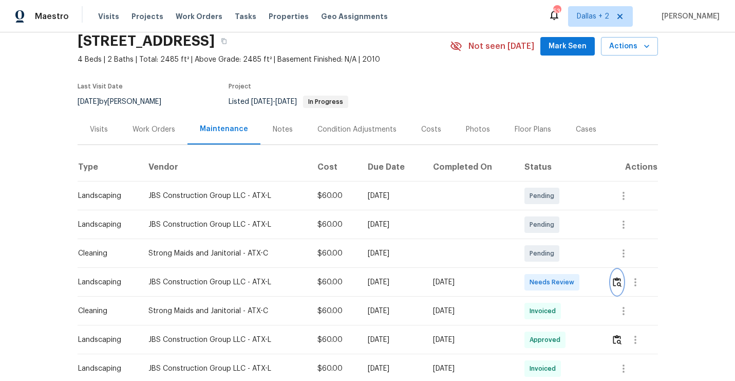
click at [622, 276] on button "button" at bounding box center [617, 282] width 12 height 25
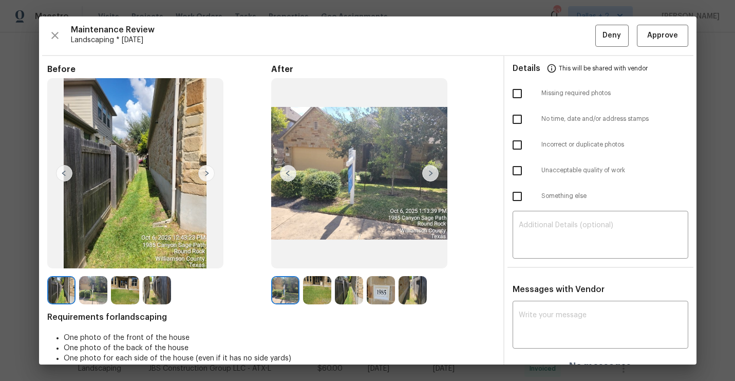
click at [288, 291] on img at bounding box center [285, 290] width 28 height 28
click at [434, 172] on img at bounding box center [430, 173] width 16 height 16
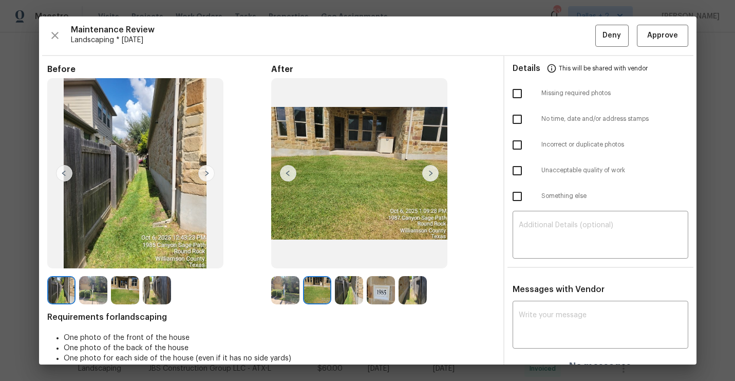
click at [434, 175] on img at bounding box center [430, 173] width 16 height 16
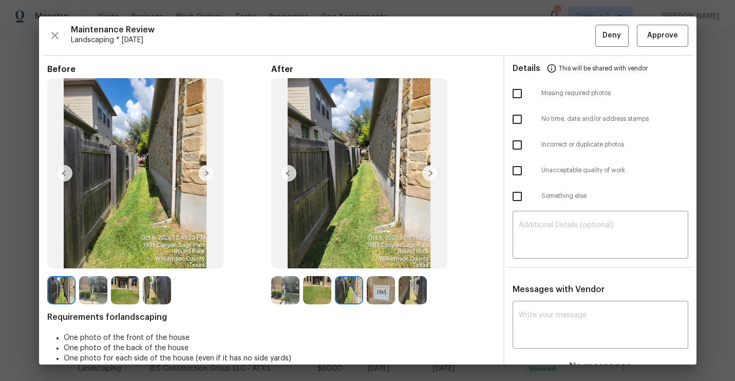
click at [434, 175] on img at bounding box center [430, 173] width 16 height 16
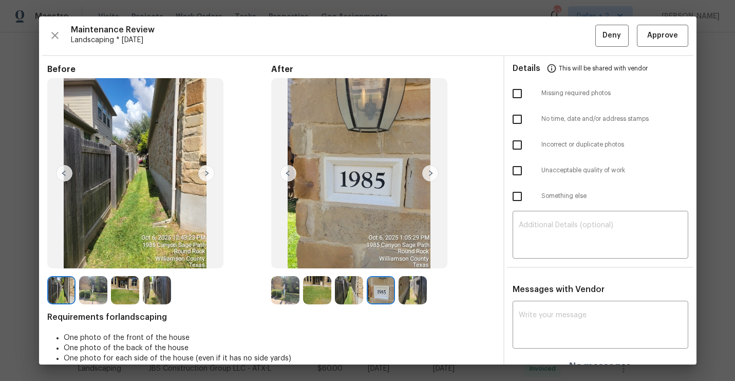
click at [434, 175] on img at bounding box center [430, 173] width 16 height 16
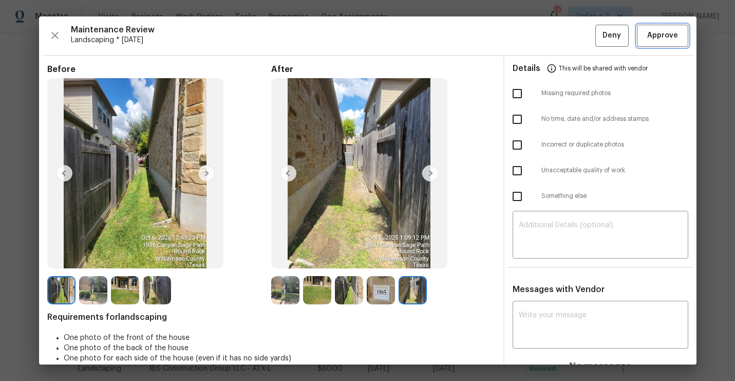
click at [668, 36] on span "Approve" at bounding box center [662, 35] width 31 height 13
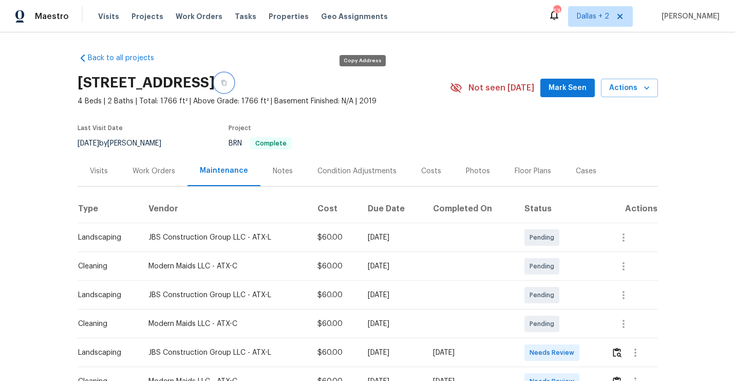
click at [233, 78] on button "button" at bounding box center [224, 82] width 18 height 18
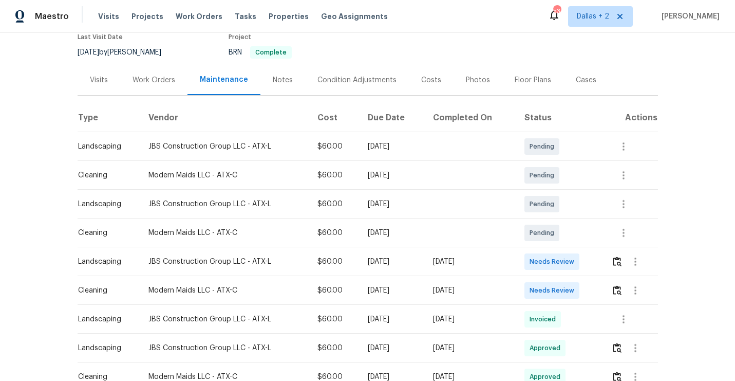
scroll to position [120, 0]
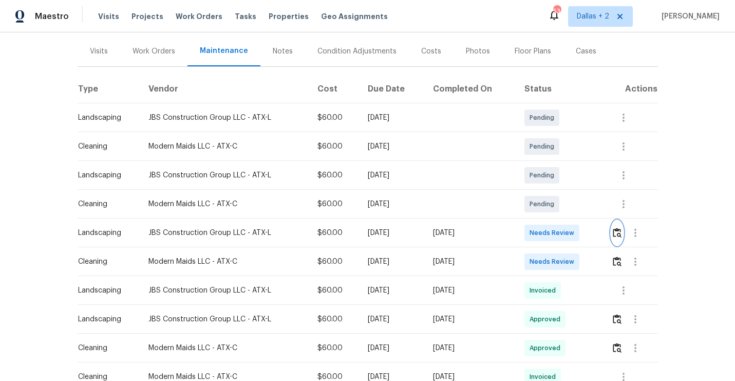
click at [617, 230] on img "button" at bounding box center [617, 232] width 9 height 10
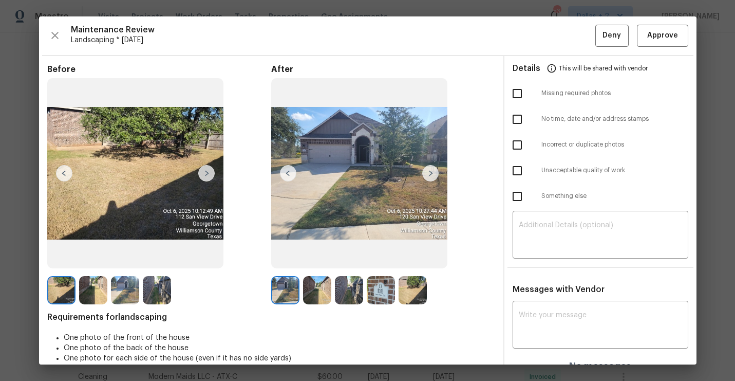
click at [434, 170] on img at bounding box center [430, 173] width 16 height 16
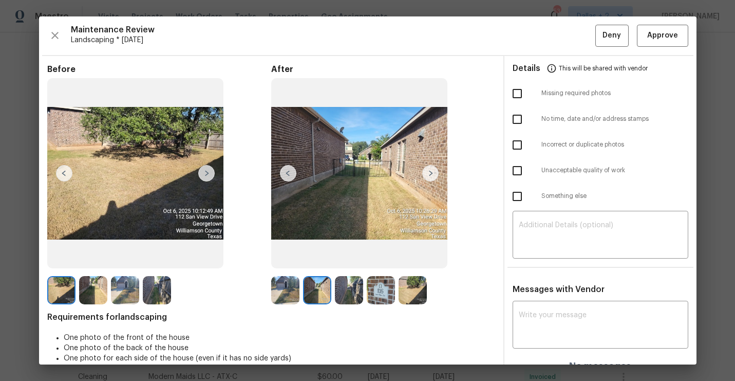
click at [434, 170] on img at bounding box center [430, 173] width 16 height 16
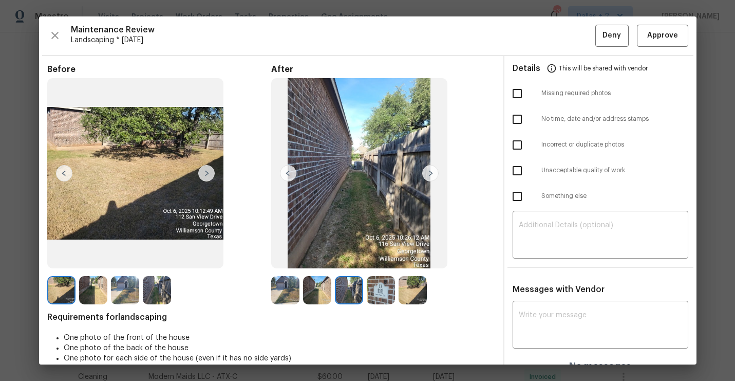
click at [434, 170] on img at bounding box center [430, 173] width 16 height 16
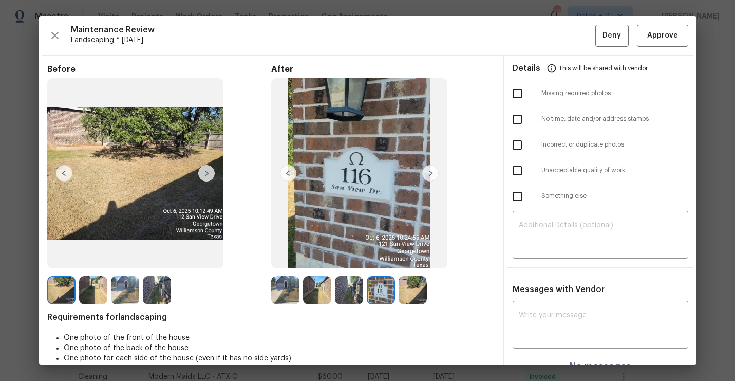
click at [434, 170] on img at bounding box center [430, 173] width 16 height 16
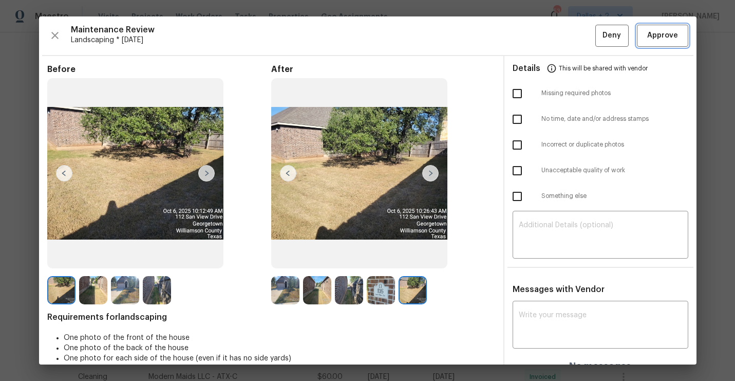
click at [658, 46] on button "Approve" at bounding box center [662, 36] width 51 height 22
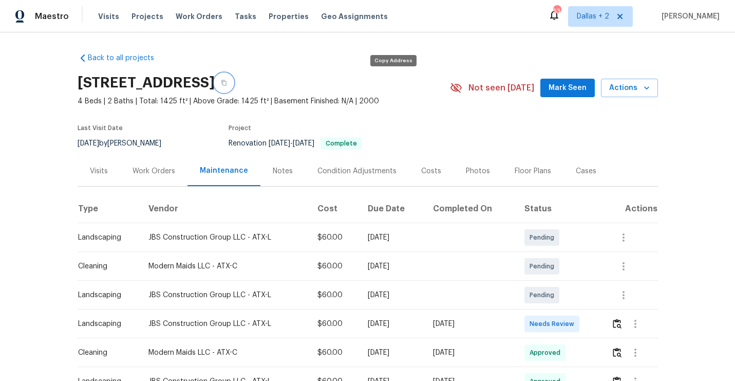
click at [233, 87] on button "button" at bounding box center [224, 82] width 18 height 18
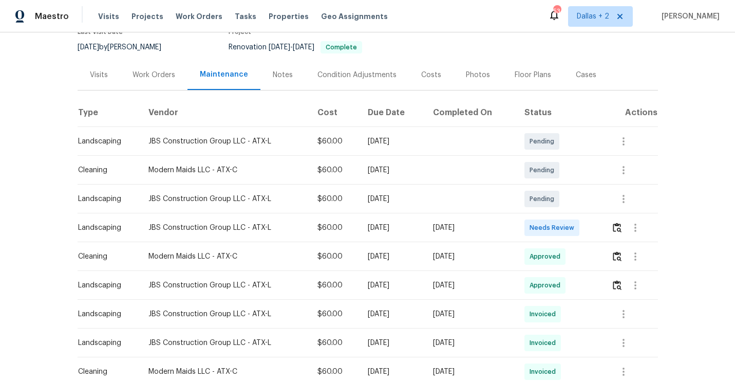
scroll to position [123, 0]
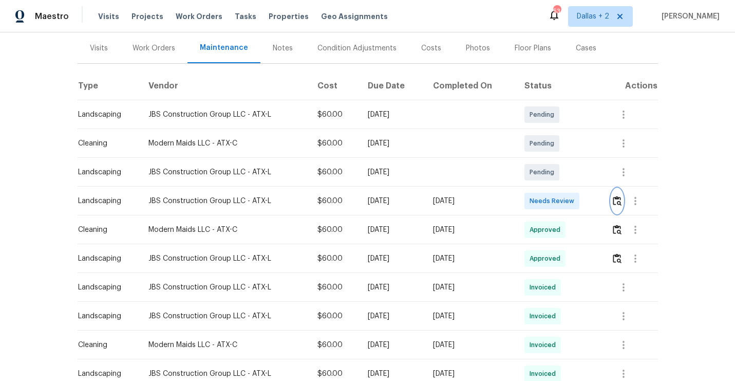
click at [621, 202] on img "button" at bounding box center [617, 201] width 9 height 10
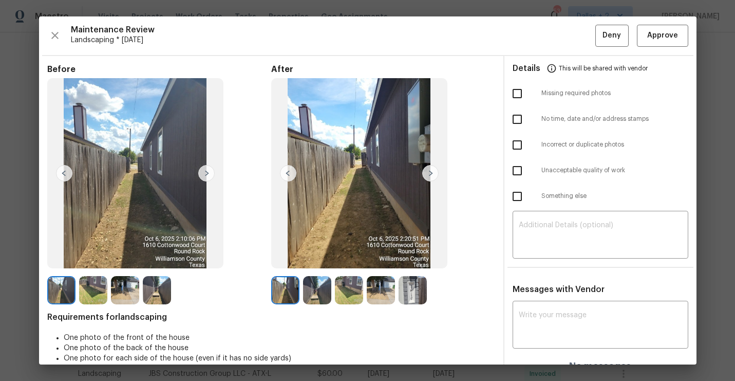
click at [207, 173] on img at bounding box center [206, 173] width 16 height 16
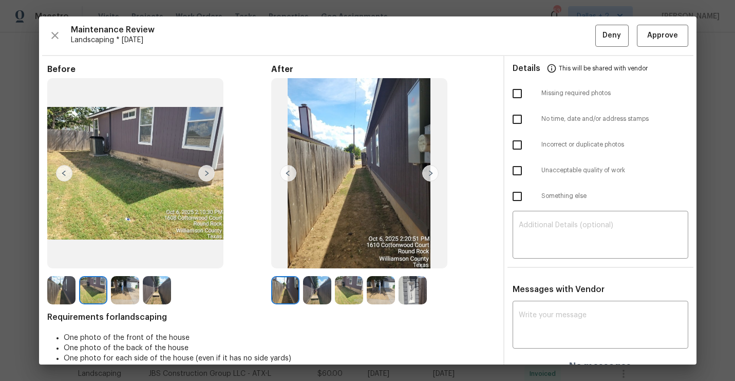
click at [207, 173] on img at bounding box center [206, 173] width 16 height 16
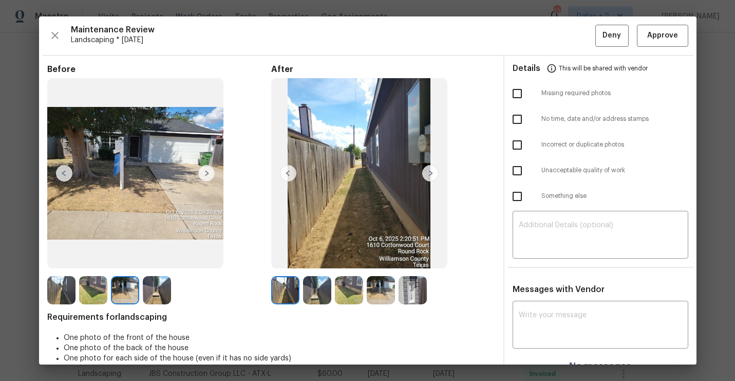
click at [207, 173] on img at bounding box center [206, 173] width 16 height 16
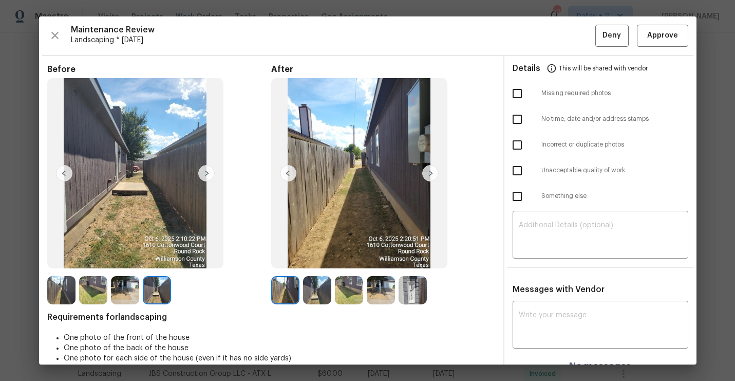
click at [421, 292] on img at bounding box center [412, 290] width 28 height 28
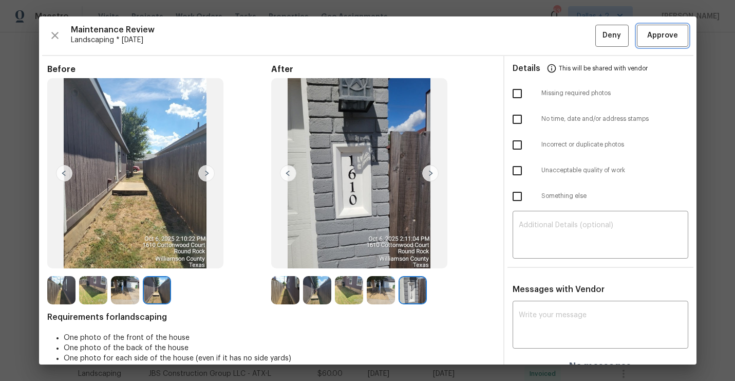
click at [662, 45] on button "Approve" at bounding box center [662, 36] width 51 height 22
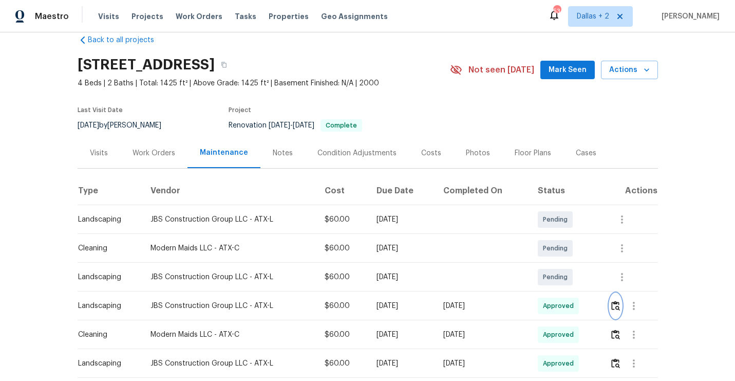
scroll to position [0, 0]
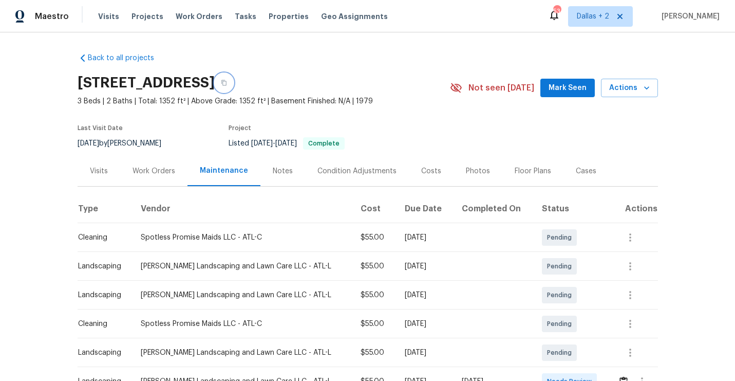
click at [233, 83] on button "button" at bounding box center [224, 82] width 18 height 18
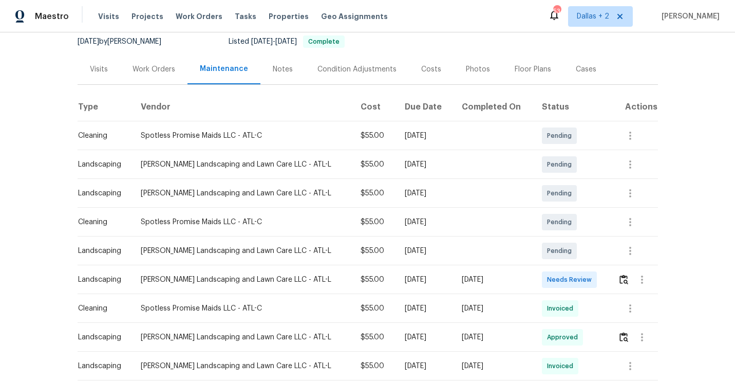
scroll to position [105, 0]
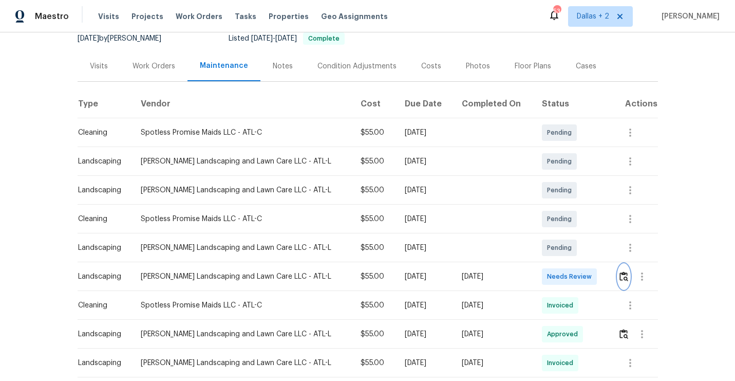
click at [621, 284] on button "button" at bounding box center [624, 276] width 12 height 25
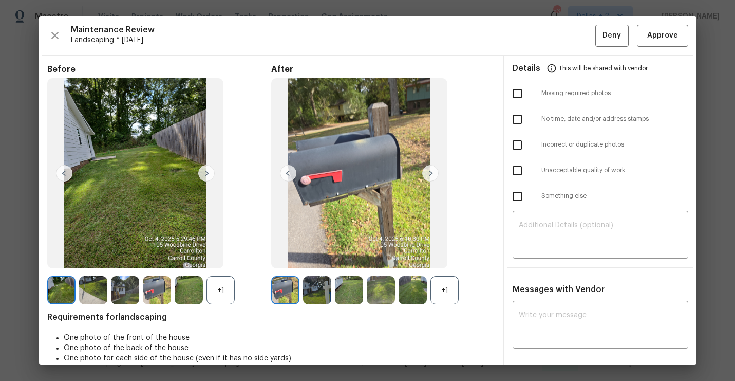
click at [443, 293] on div "+1" at bounding box center [444, 290] width 28 height 28
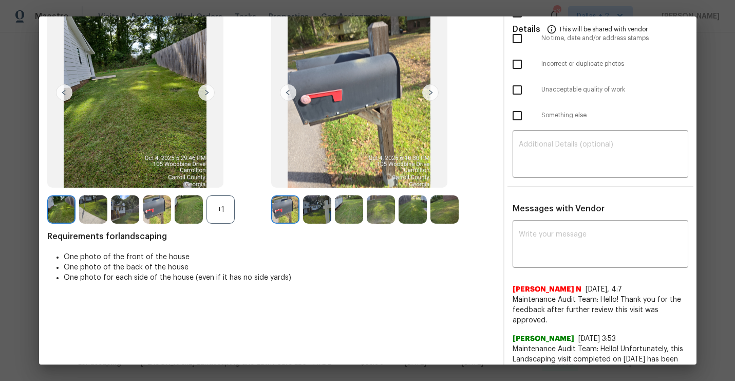
scroll to position [76, 0]
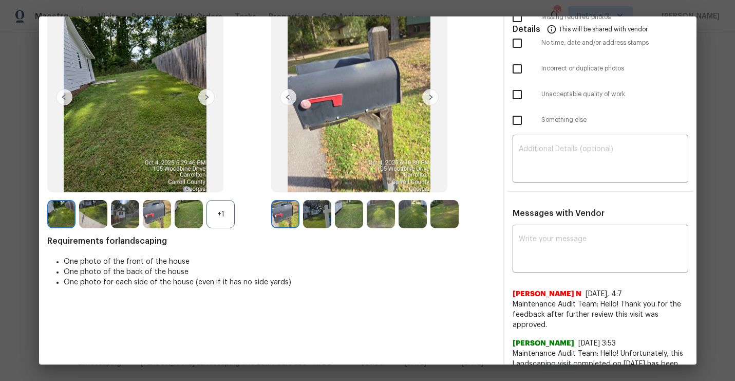
click at [426, 96] on img at bounding box center [430, 97] width 16 height 16
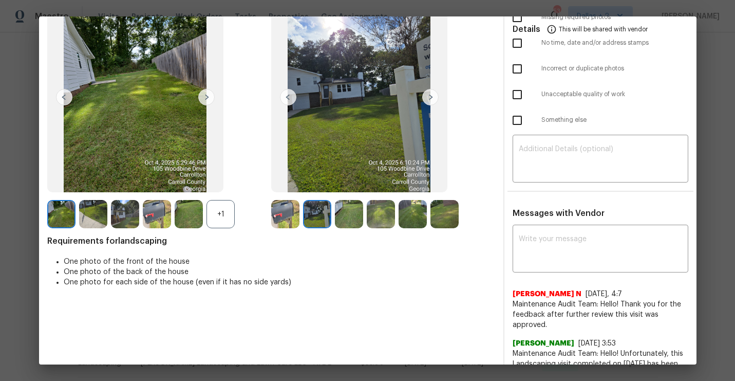
click at [426, 96] on img at bounding box center [430, 97] width 16 height 16
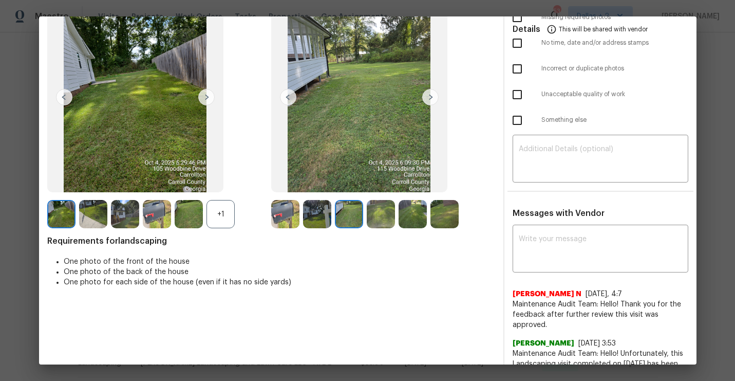
click at [351, 216] on img at bounding box center [349, 214] width 28 height 28
click at [428, 100] on img at bounding box center [430, 97] width 16 height 16
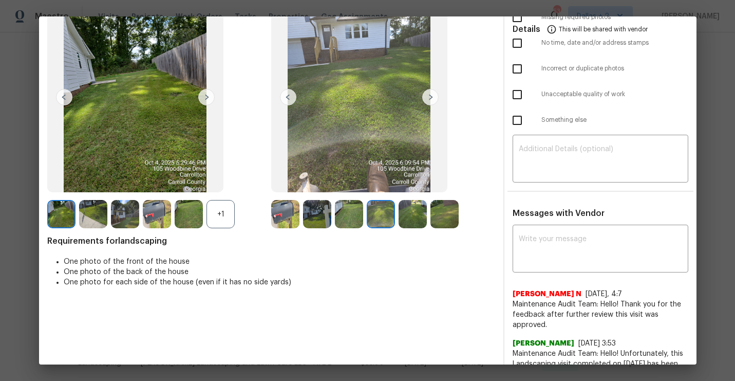
click at [274, 214] on img at bounding box center [285, 214] width 28 height 28
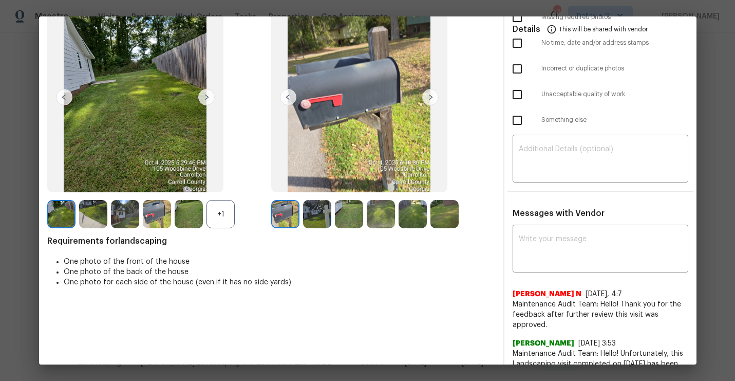
click at [434, 94] on img at bounding box center [430, 97] width 16 height 16
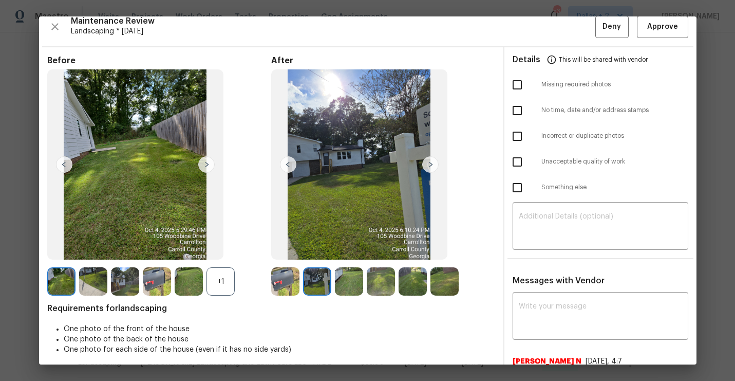
scroll to position [0, 0]
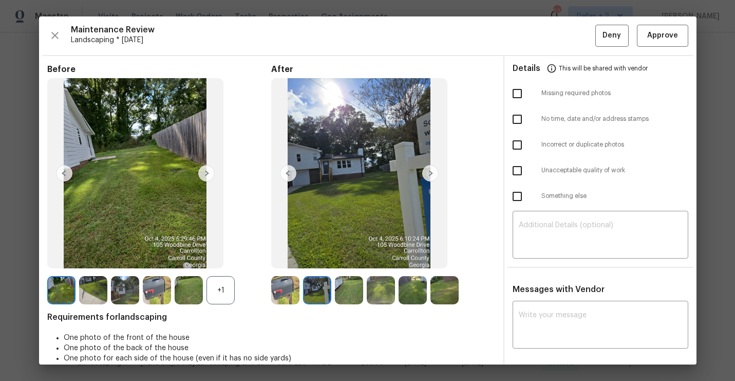
click at [429, 179] on img at bounding box center [430, 173] width 16 height 16
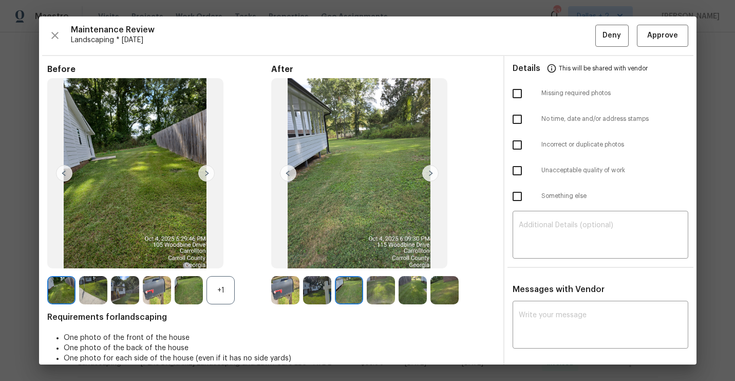
click at [429, 179] on img at bounding box center [430, 173] width 16 height 16
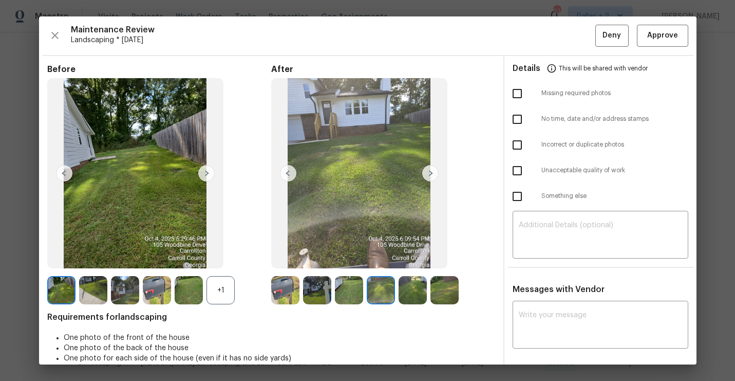
click at [429, 179] on img at bounding box center [430, 173] width 16 height 16
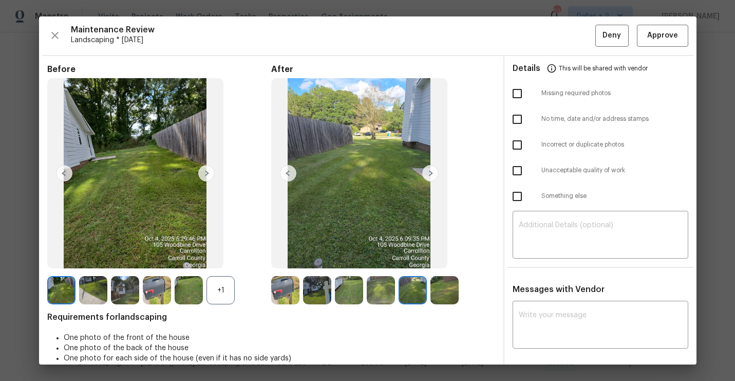
click at [274, 277] on img at bounding box center [285, 290] width 28 height 28
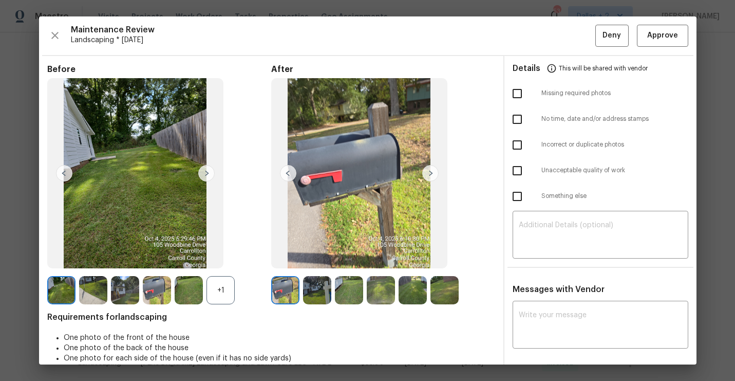
click at [434, 172] on img at bounding box center [430, 173] width 16 height 16
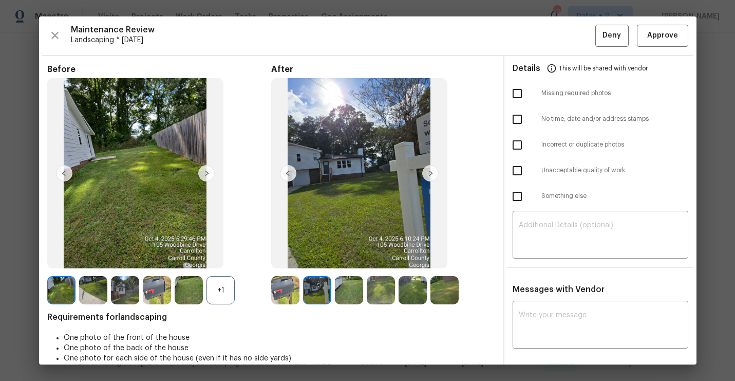
click at [430, 171] on img at bounding box center [430, 173] width 16 height 16
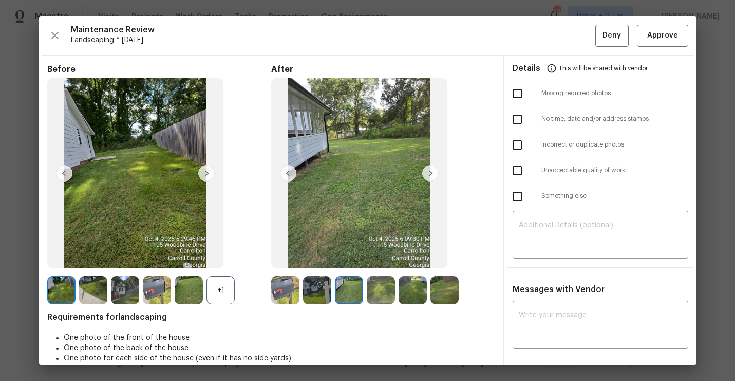
click at [430, 171] on img at bounding box center [430, 173] width 16 height 16
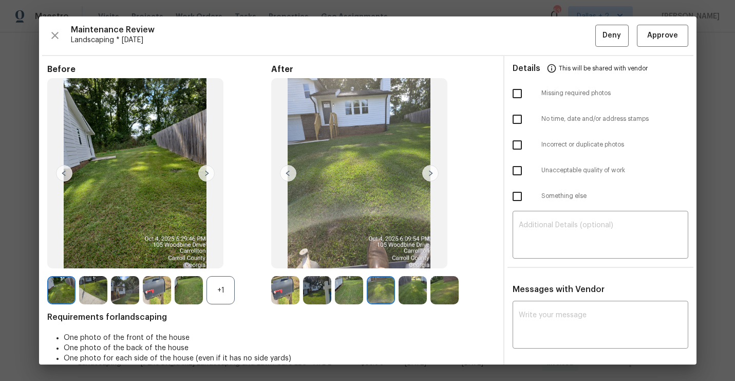
click at [430, 171] on img at bounding box center [430, 173] width 16 height 16
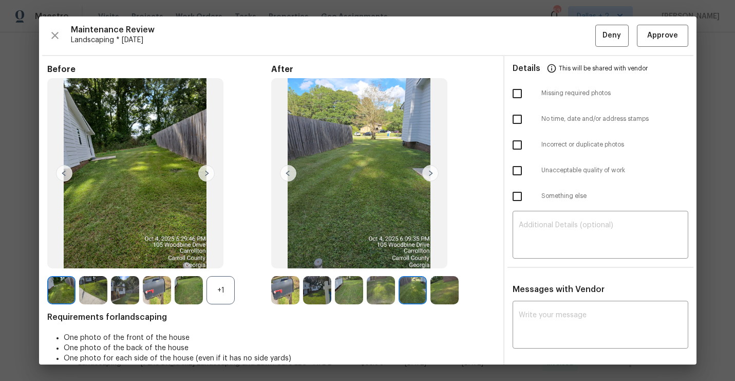
click at [430, 171] on img at bounding box center [430, 173] width 16 height 16
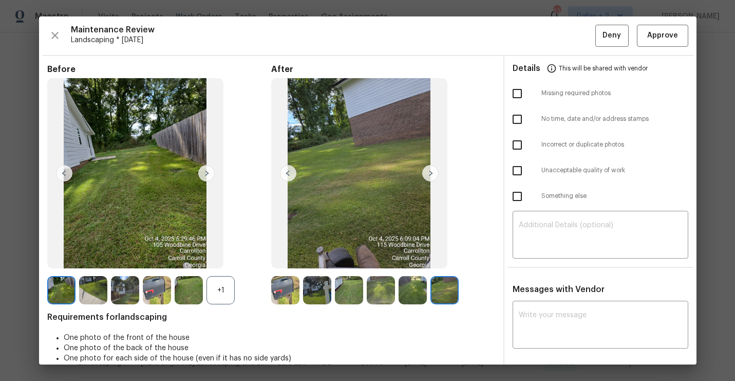
click at [436, 289] on img at bounding box center [444, 290] width 28 height 28
click at [287, 290] on img at bounding box center [285, 290] width 28 height 28
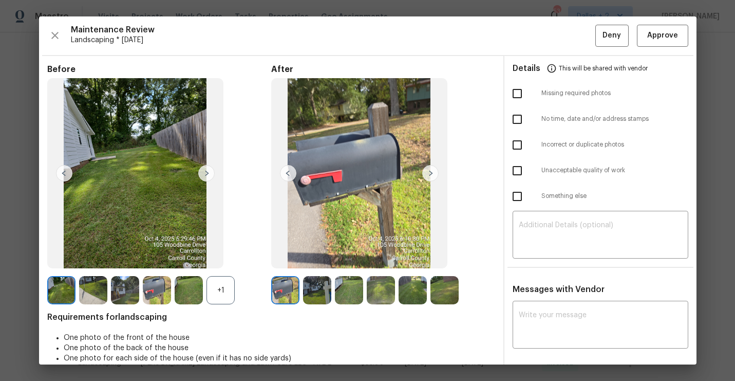
click at [428, 174] on img at bounding box center [430, 173] width 16 height 16
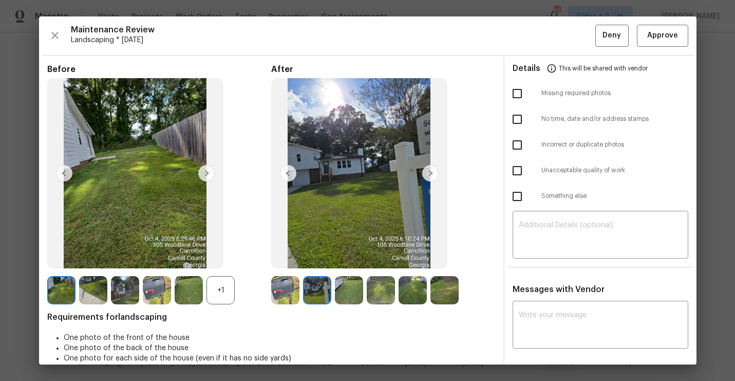
click at [428, 174] on img at bounding box center [430, 173] width 16 height 16
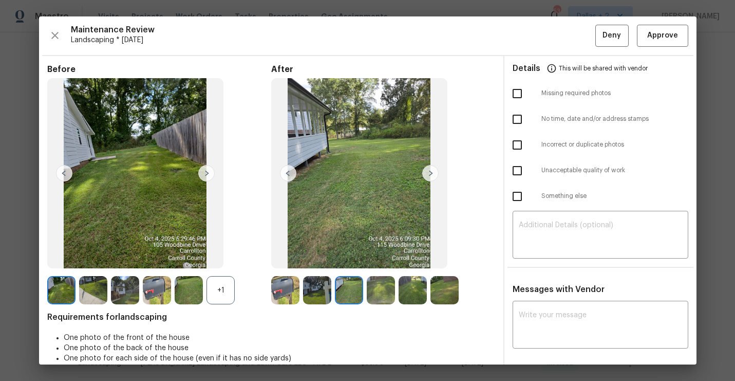
click at [428, 174] on img at bounding box center [430, 173] width 16 height 16
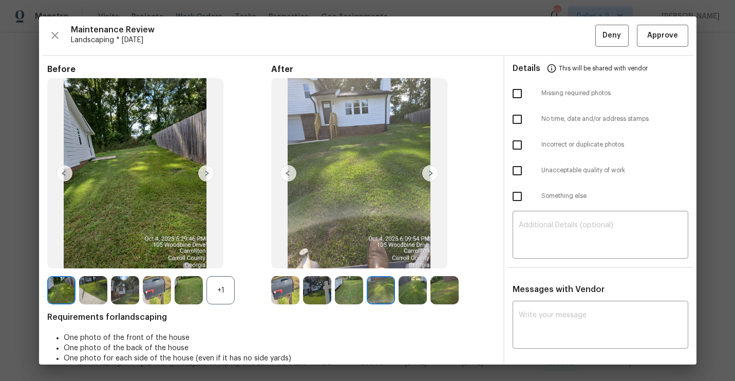
click at [428, 174] on img at bounding box center [430, 173] width 16 height 16
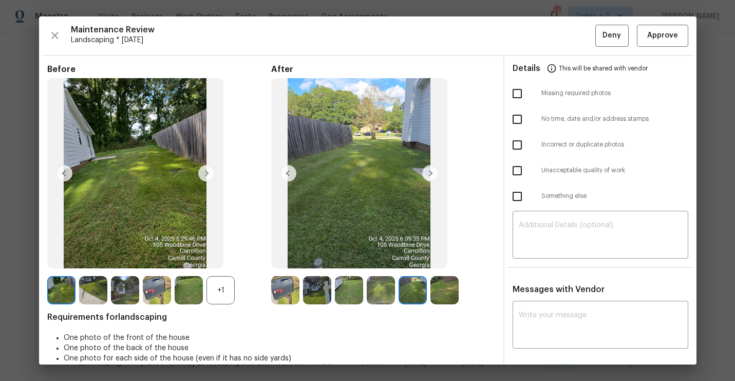
click at [428, 174] on img at bounding box center [430, 173] width 16 height 16
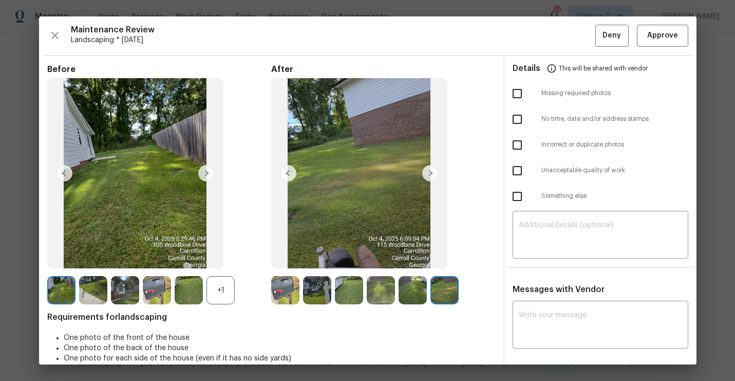
click at [428, 174] on img at bounding box center [430, 173] width 16 height 16
click at [663, 31] on span "Approve" at bounding box center [662, 35] width 31 height 13
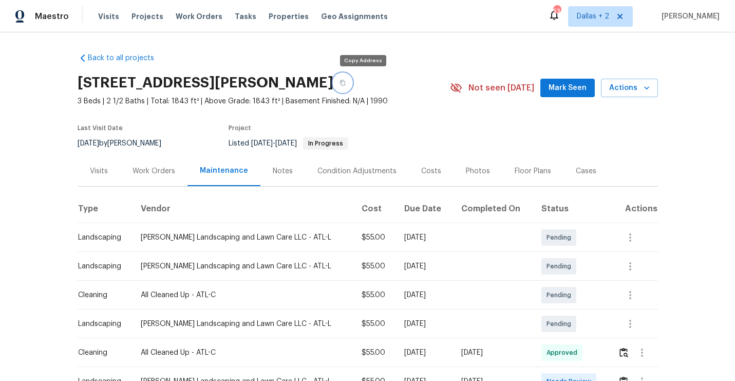
click at [346, 80] on icon "button" at bounding box center [342, 83] width 6 height 6
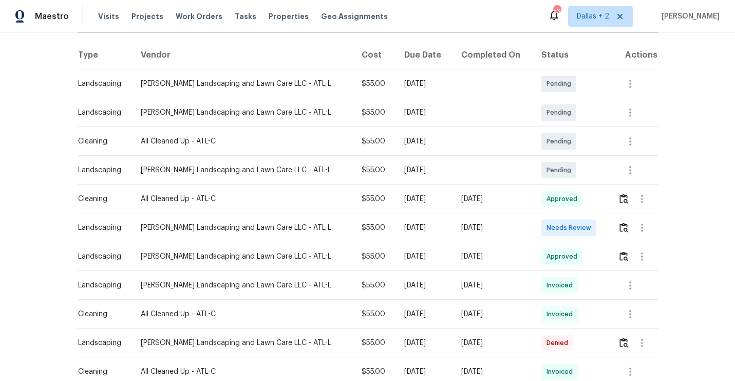
scroll to position [156, 0]
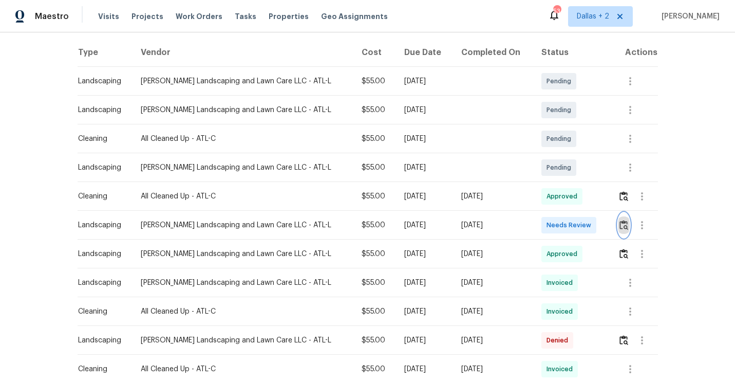
click at [624, 225] on img "button" at bounding box center [623, 225] width 9 height 10
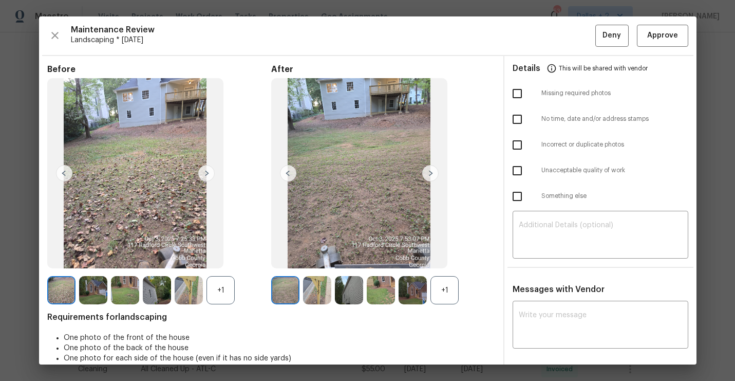
click at [454, 293] on div "+1" at bounding box center [444, 290] width 28 height 28
click at [222, 290] on div "+1" at bounding box center [220, 290] width 28 height 28
click at [426, 174] on img at bounding box center [430, 173] width 16 height 16
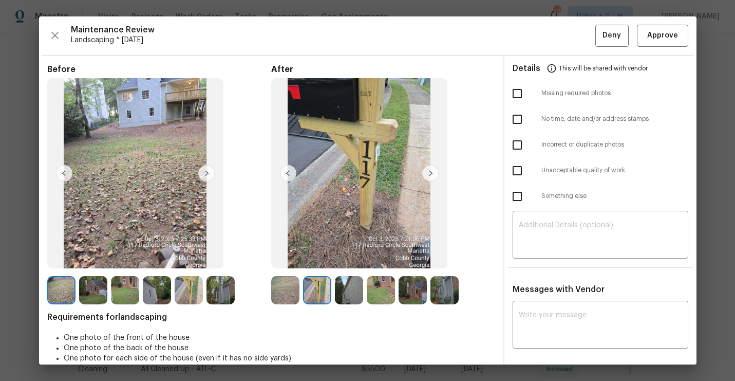
click at [426, 174] on img at bounding box center [430, 173] width 16 height 16
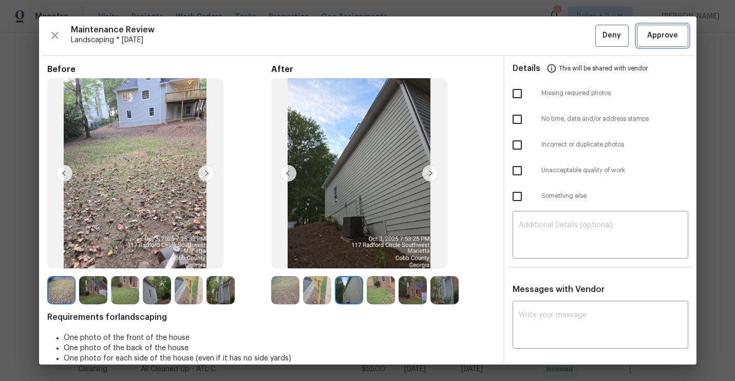
click at [658, 42] on button "Approve" at bounding box center [662, 36] width 51 height 22
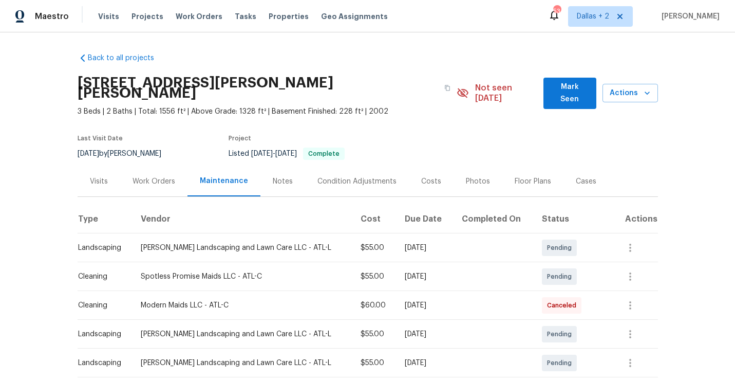
click at [423, 83] on div "[STREET_ADDRESS][PERSON_NAME][PERSON_NAME]" at bounding box center [267, 87] width 379 height 37
click at [444, 85] on icon "button" at bounding box center [447, 88] width 6 height 6
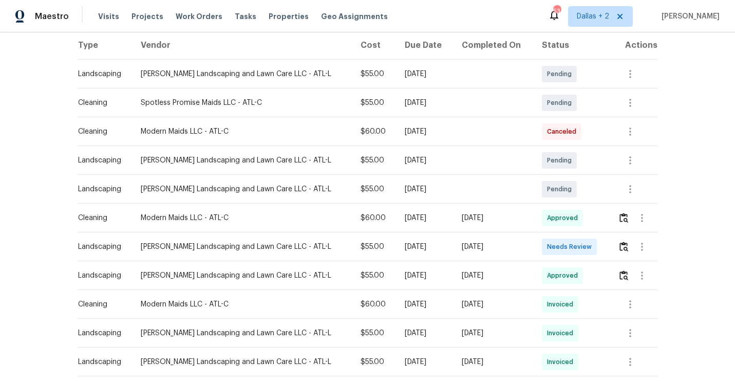
scroll to position [186, 0]
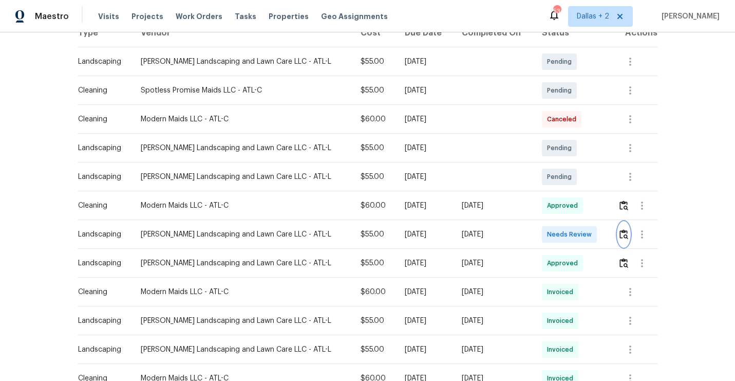
click at [622, 229] on img "button" at bounding box center [623, 234] width 9 height 10
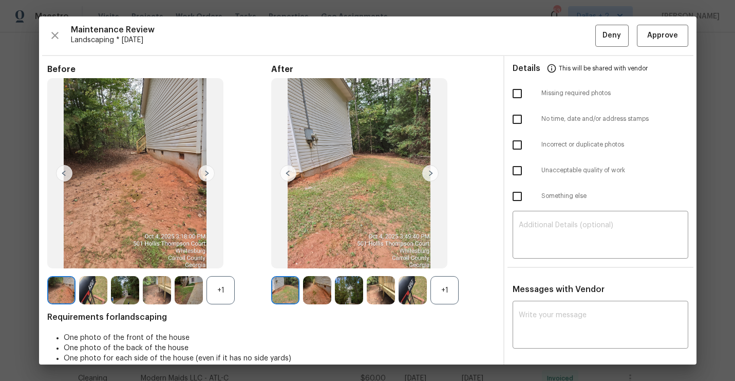
click at [444, 293] on div "+1" at bounding box center [444, 290] width 28 height 28
click at [223, 292] on div "+1" at bounding box center [220, 290] width 28 height 28
click at [428, 177] on img at bounding box center [430, 173] width 16 height 16
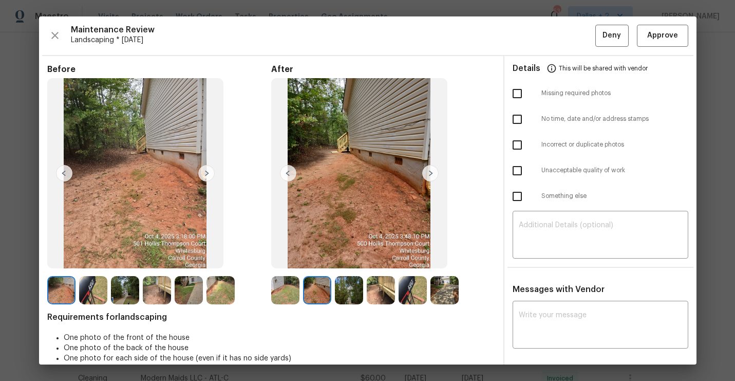
click at [428, 177] on img at bounding box center [430, 173] width 16 height 16
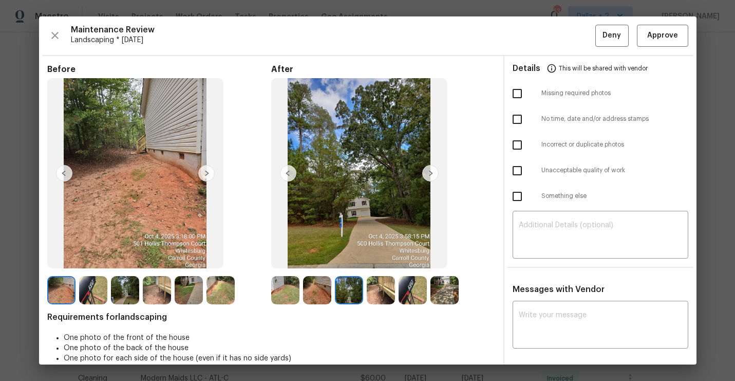
click at [428, 177] on img at bounding box center [430, 173] width 16 height 16
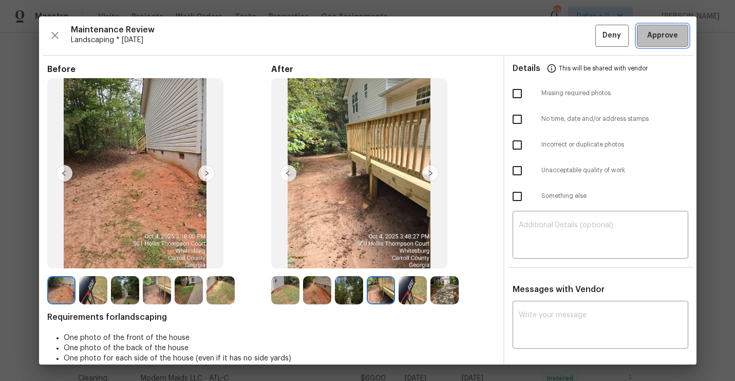
click at [644, 43] on button "Approve" at bounding box center [662, 36] width 51 height 22
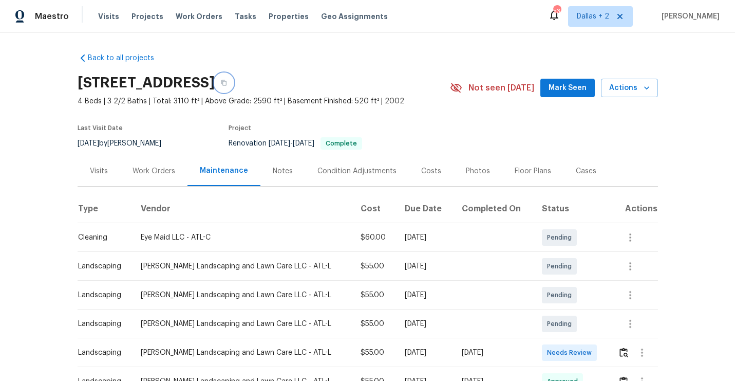
click at [233, 89] on button "button" at bounding box center [224, 82] width 18 height 18
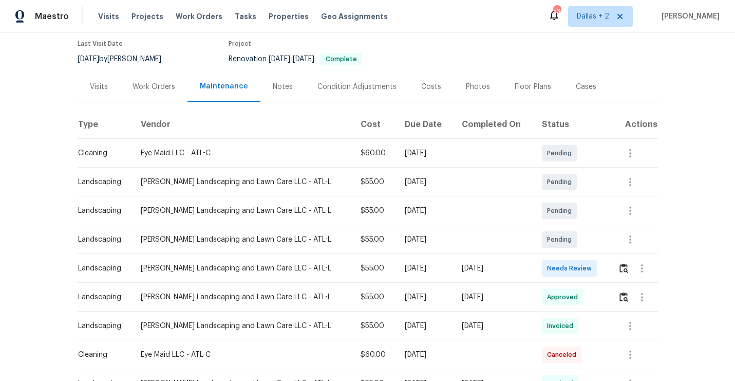
scroll to position [85, 0]
click at [622, 267] on img "button" at bounding box center [623, 267] width 9 height 10
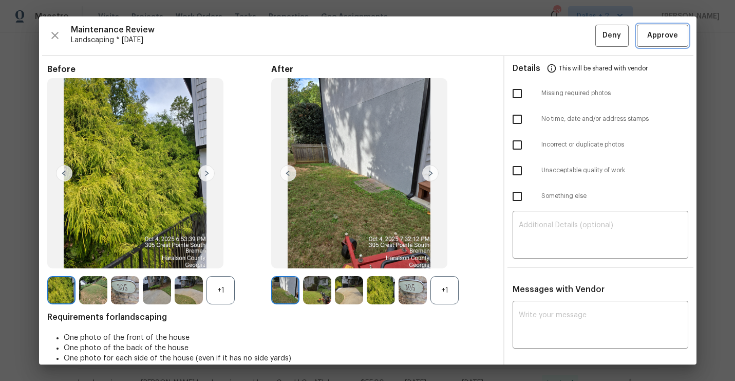
click at [650, 45] on button "Approve" at bounding box center [662, 36] width 51 height 22
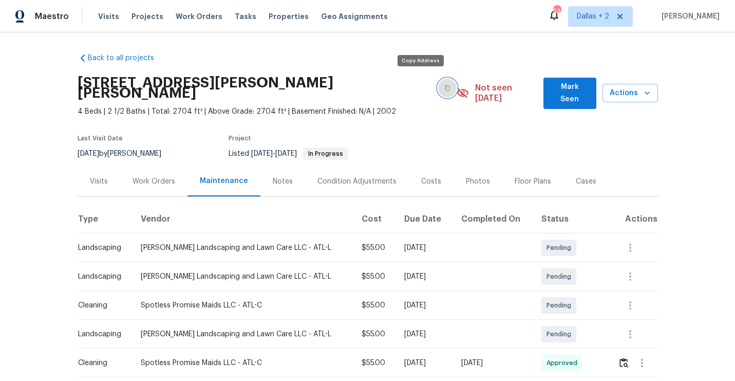
click at [438, 84] on button "button" at bounding box center [447, 88] width 18 height 18
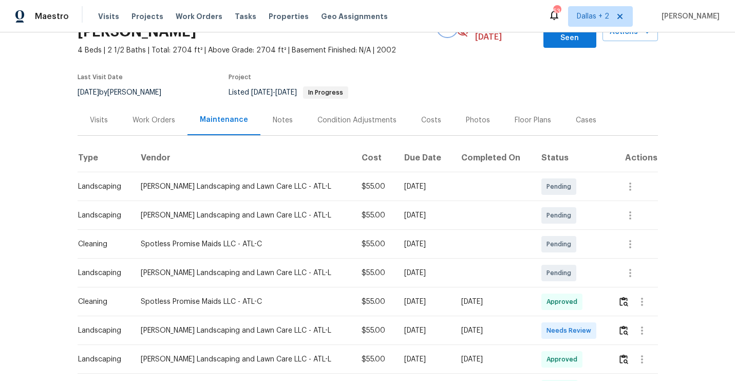
scroll to position [87, 0]
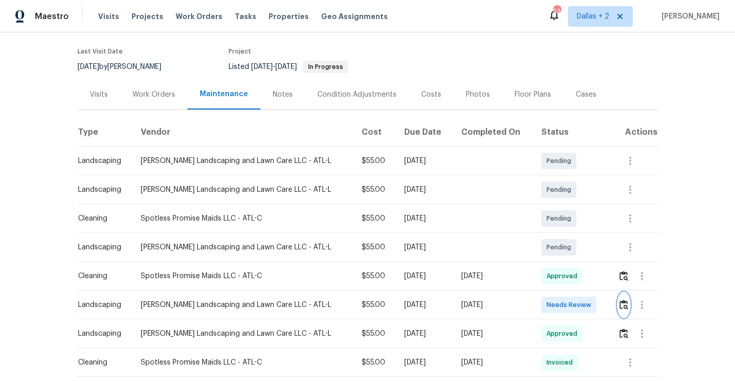
click at [620, 299] on img "button" at bounding box center [623, 304] width 9 height 10
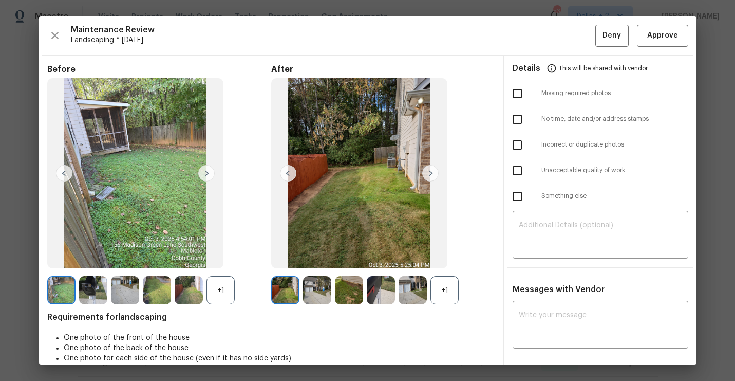
click at [227, 289] on div "+1" at bounding box center [220, 290] width 28 height 28
click at [86, 291] on img at bounding box center [93, 290] width 28 height 28
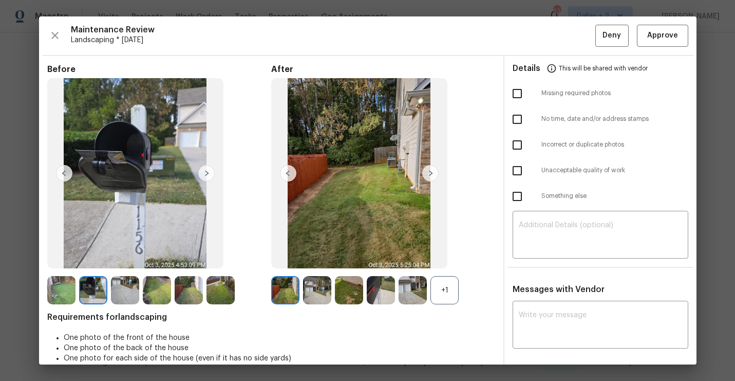
click at [446, 288] on div "+1" at bounding box center [444, 290] width 28 height 28
click at [659, 36] on span "Approve" at bounding box center [662, 35] width 31 height 13
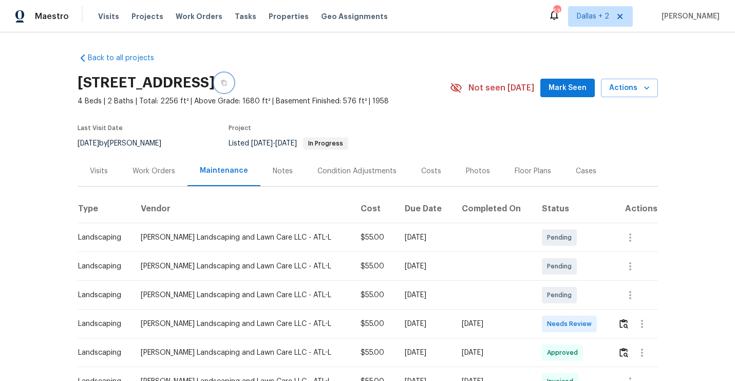
click at [233, 86] on button "button" at bounding box center [224, 82] width 18 height 18
click at [623, 326] on img "button" at bounding box center [623, 323] width 9 height 10
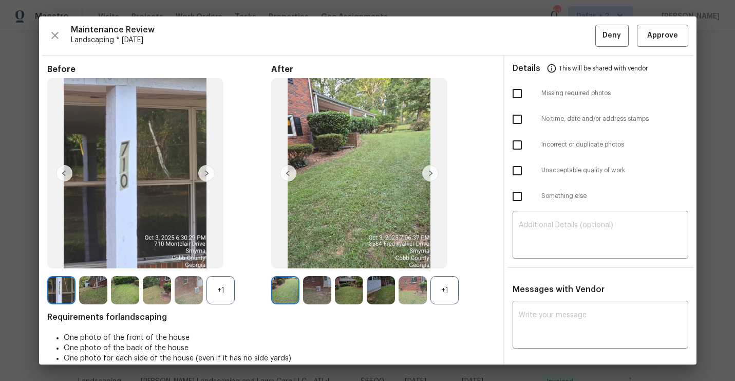
click at [443, 304] on div "Before +1 After +1 Requirements for landscaping One photo of the front of the h…" at bounding box center [271, 249] width 448 height 370
click at [225, 292] on div "+1" at bounding box center [220, 290] width 28 height 28
click at [442, 284] on div "+1" at bounding box center [444, 290] width 28 height 28
click at [314, 288] on img at bounding box center [317, 290] width 28 height 28
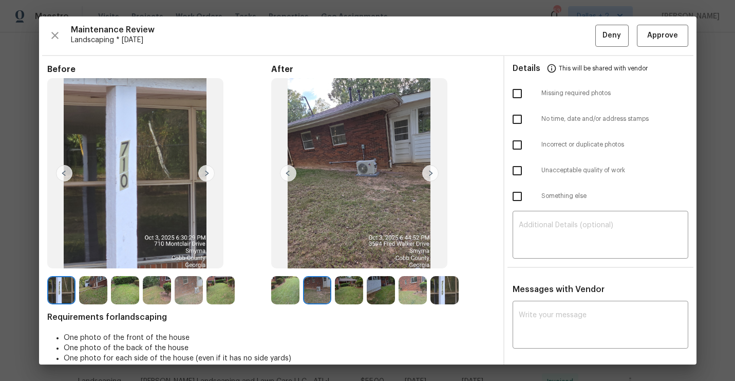
click at [82, 291] on img at bounding box center [93, 290] width 28 height 28
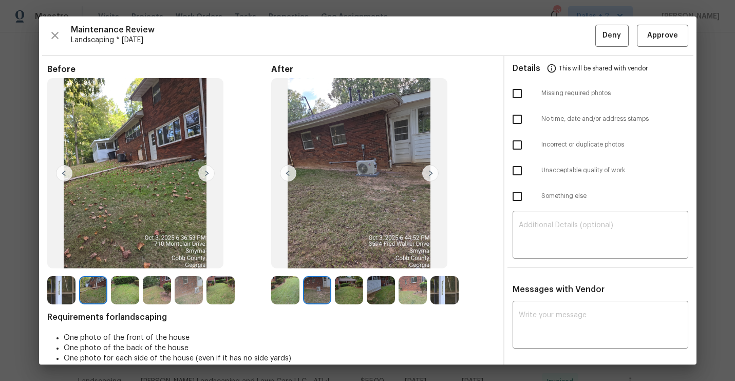
click at [318, 294] on img at bounding box center [317, 290] width 28 height 28
click at [352, 283] on img at bounding box center [349, 290] width 28 height 28
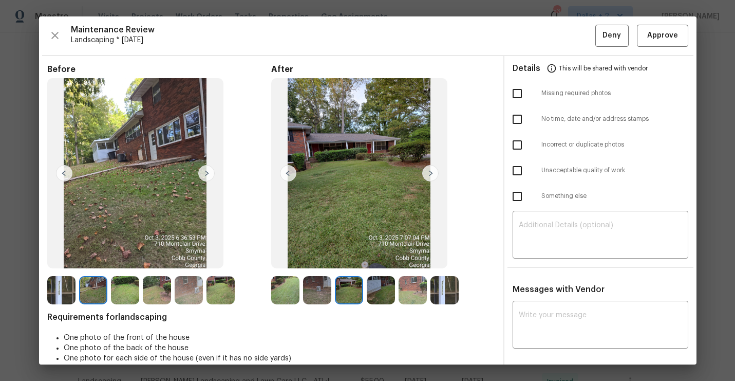
click at [401, 302] on img at bounding box center [412, 290] width 28 height 28
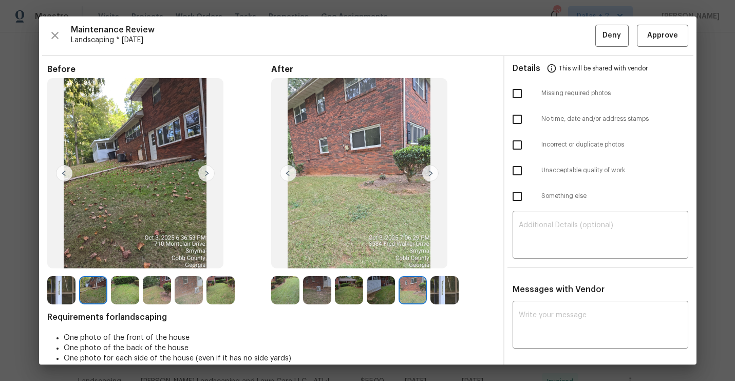
click at [655, 46] on div "Maintenance Review Landscaping * Mon, Sep 29 Deny Approve Before After Requirem…" at bounding box center [367, 190] width 657 height 348
click at [655, 40] on span "Approve" at bounding box center [662, 35] width 31 height 13
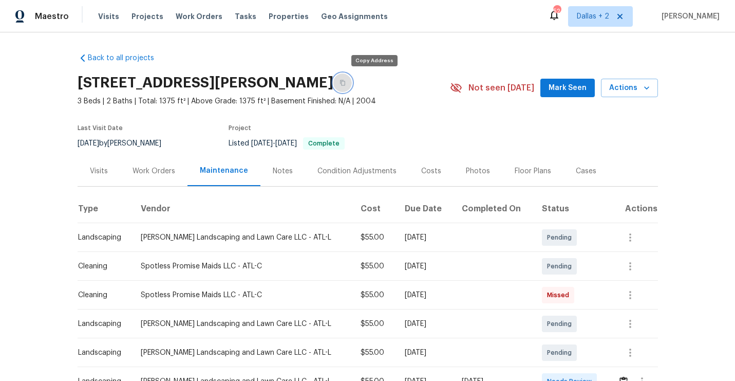
click at [346, 81] on icon "button" at bounding box center [342, 83] width 6 height 6
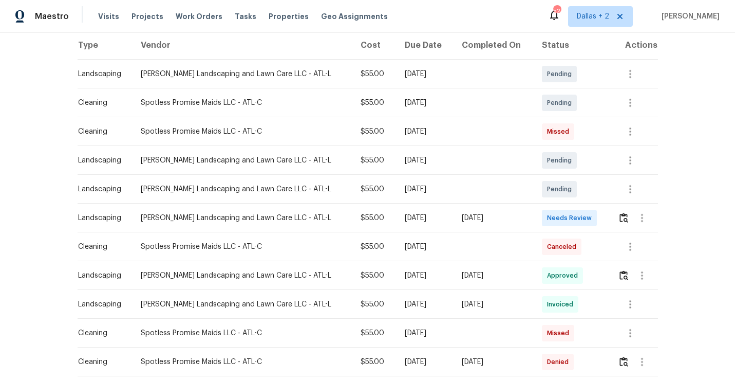
scroll to position [263, 0]
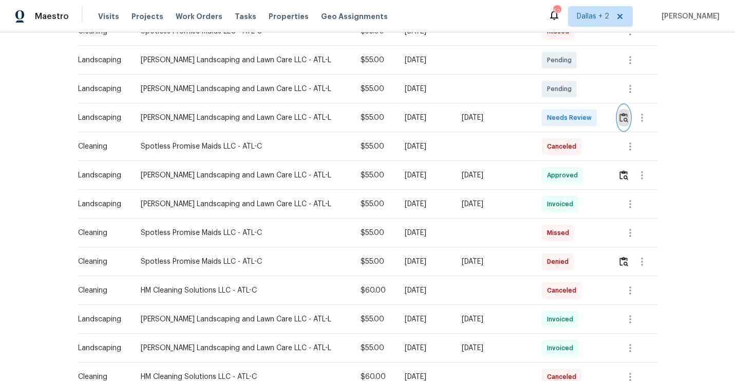
click at [625, 120] on img "button" at bounding box center [623, 117] width 9 height 10
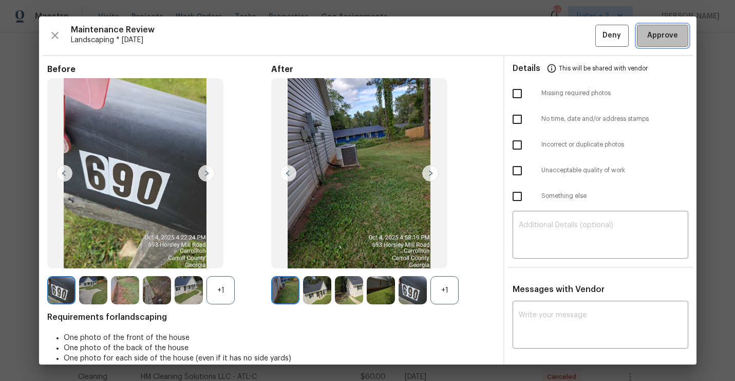
click at [661, 36] on span "Approve" at bounding box center [662, 35] width 31 height 13
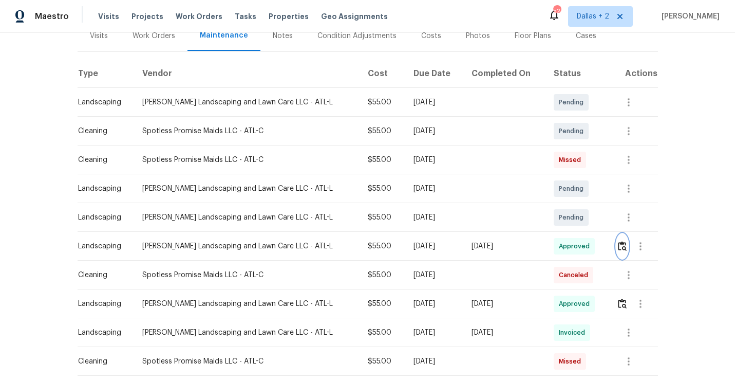
scroll to position [137, 0]
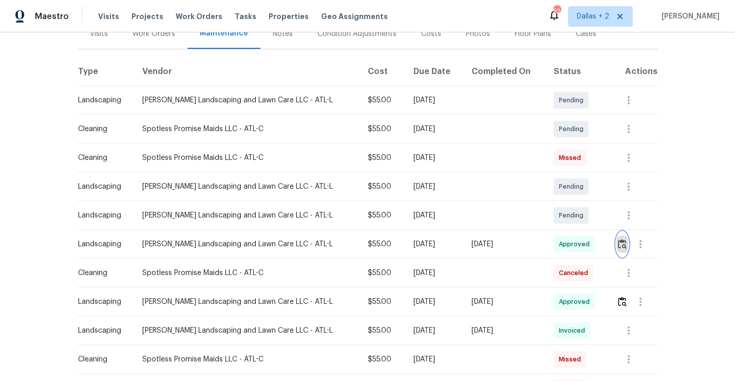
click at [625, 242] on img "button" at bounding box center [622, 244] width 9 height 10
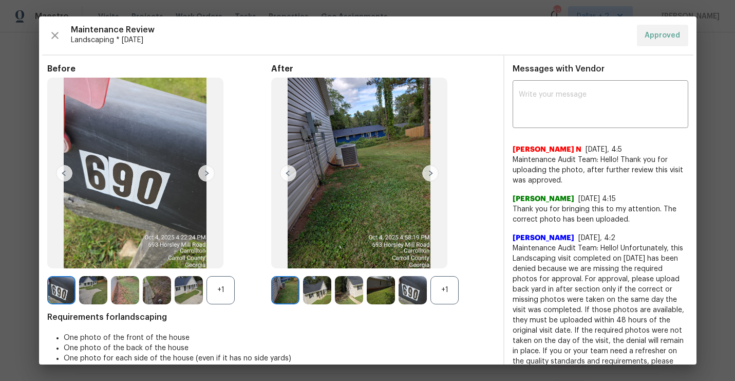
click at [63, 32] on div "Maintenance Review Landscaping * Mon, Sep 29 Approved" at bounding box center [367, 36] width 641 height 22
click at [57, 35] on icon "button" at bounding box center [55, 35] width 12 height 12
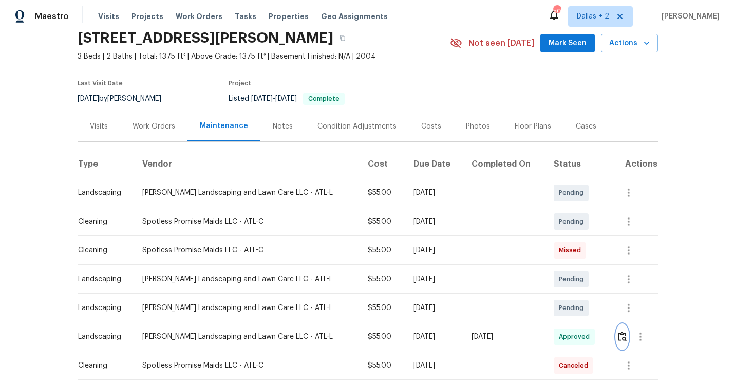
scroll to position [0, 0]
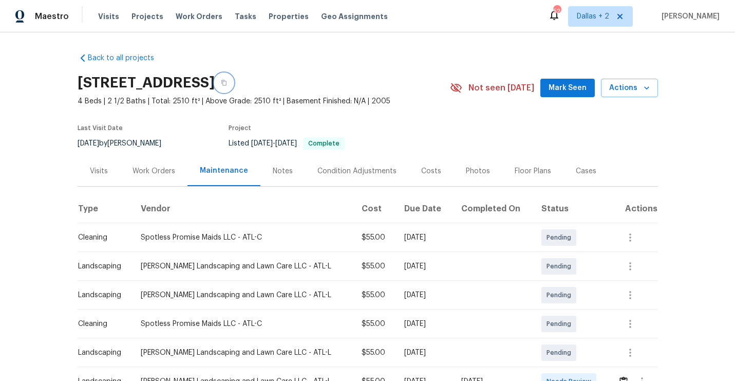
click at [233, 82] on button "button" at bounding box center [224, 82] width 18 height 18
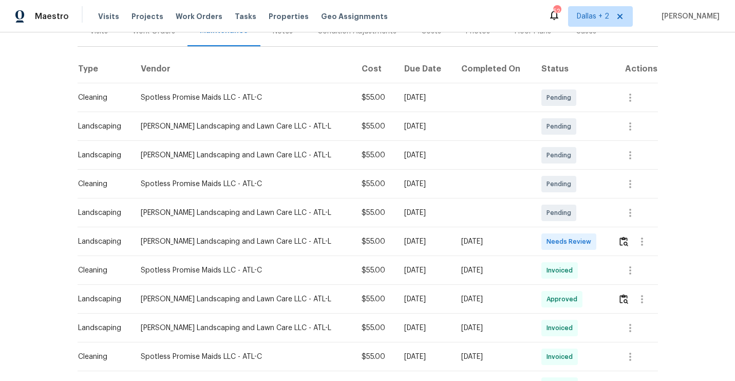
scroll to position [152, 0]
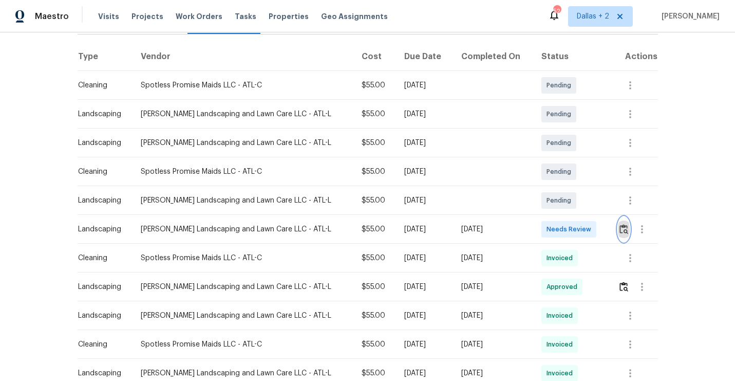
click at [622, 235] on button "button" at bounding box center [624, 229] width 12 height 25
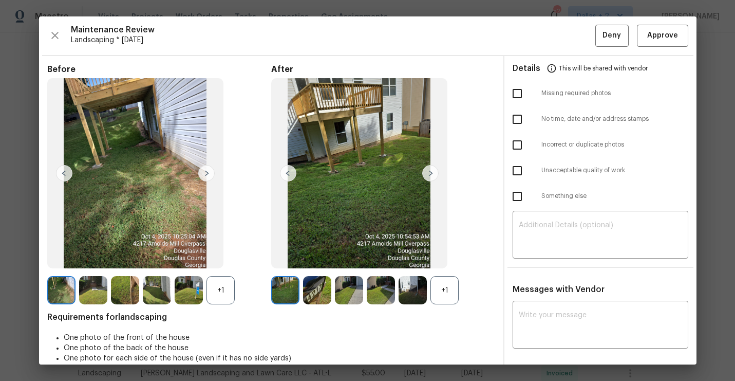
click at [442, 293] on div "+1" at bounding box center [444, 290] width 28 height 28
click at [219, 289] on div "+1" at bounding box center [220, 290] width 28 height 28
click at [321, 290] on img at bounding box center [317, 290] width 28 height 28
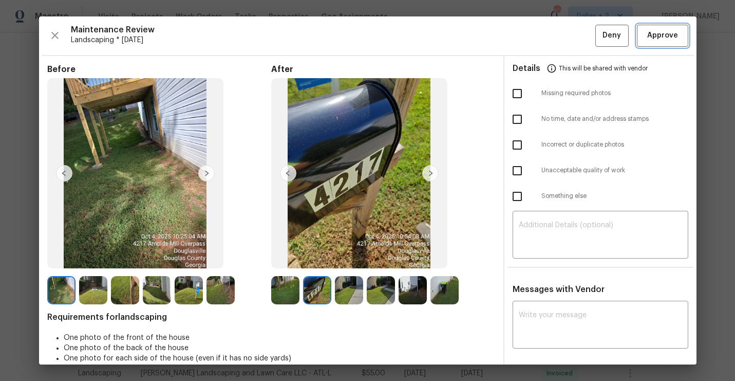
click at [653, 40] on span "Approve" at bounding box center [662, 35] width 31 height 13
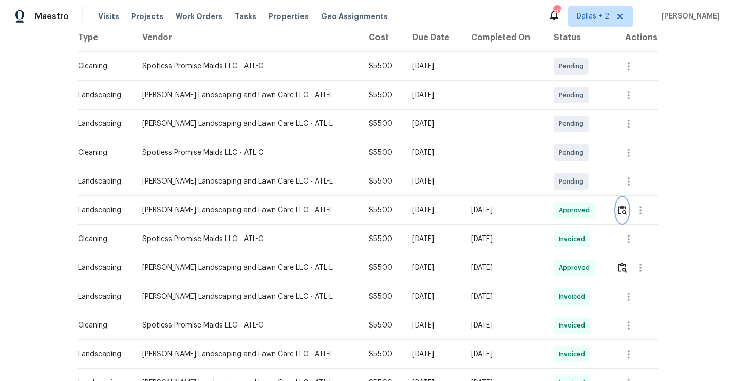
scroll to position [0, 0]
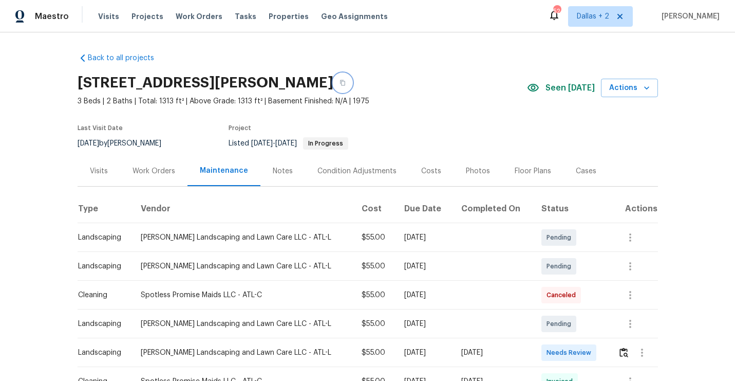
click at [345, 84] on icon "button" at bounding box center [342, 83] width 5 height 6
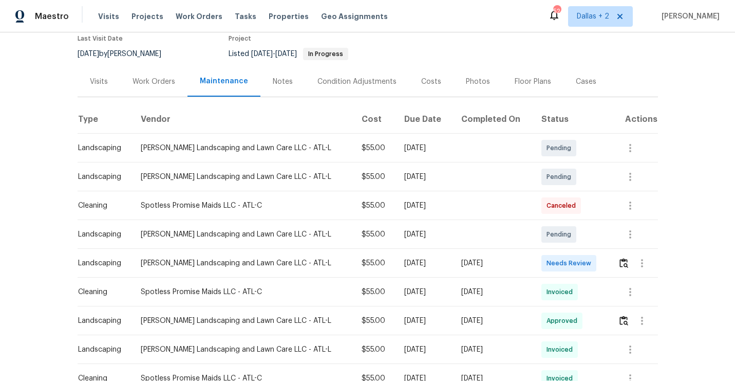
scroll to position [110, 0]
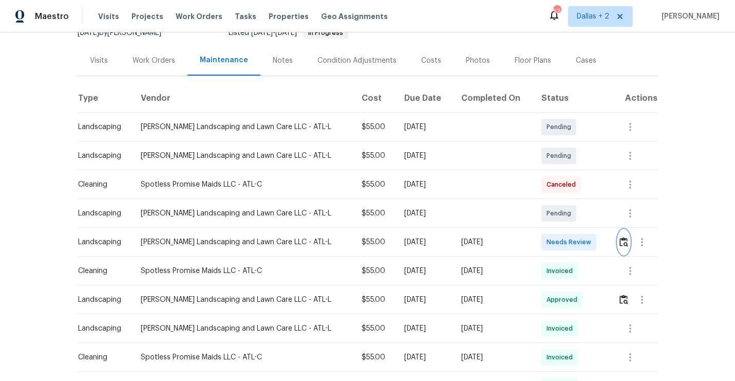
click at [625, 245] on img "button" at bounding box center [623, 242] width 9 height 10
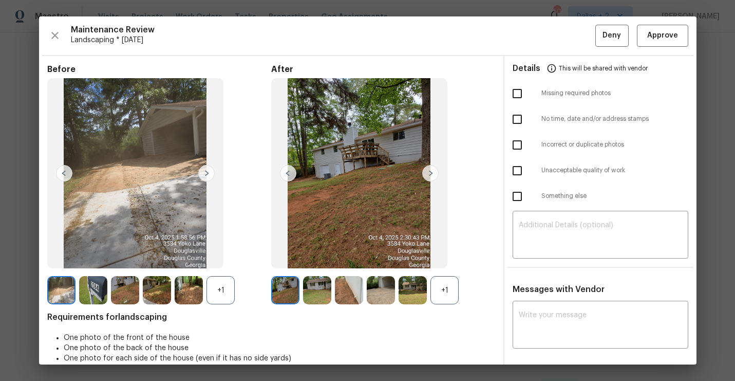
click at [229, 284] on div "+1" at bounding box center [220, 290] width 28 height 28
click at [443, 300] on div "+1" at bounding box center [444, 290] width 28 height 28
click at [446, 294] on img at bounding box center [444, 290] width 28 height 28
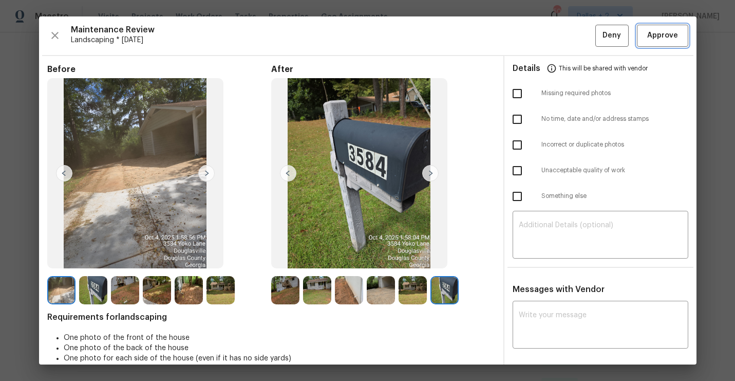
click at [652, 33] on span "Approve" at bounding box center [662, 35] width 31 height 13
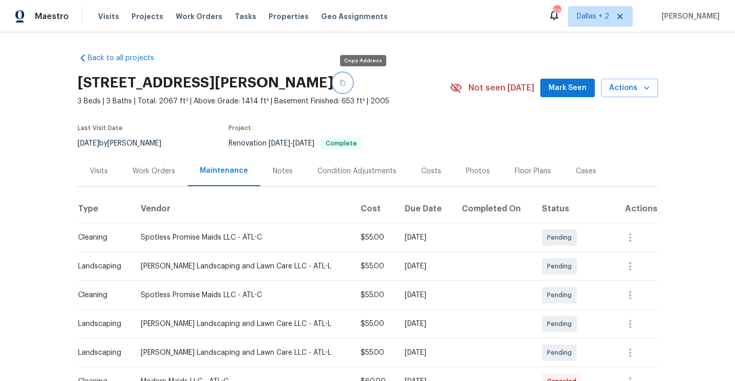
click at [346, 84] on icon "button" at bounding box center [342, 83] width 6 height 6
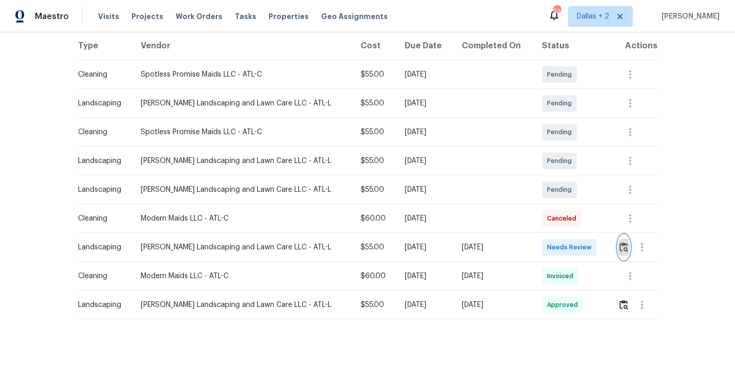
click at [624, 251] on img "button" at bounding box center [623, 247] width 9 height 10
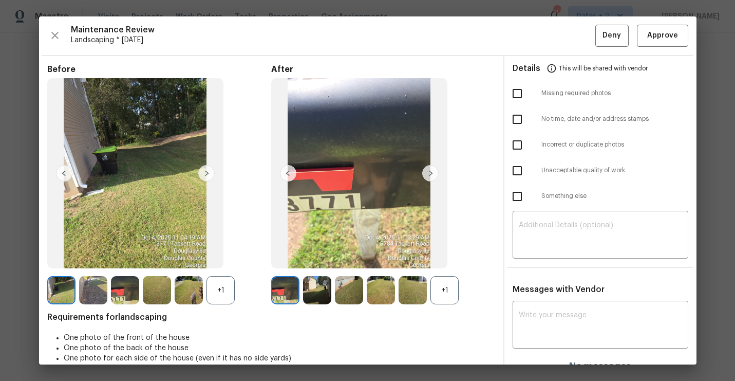
click at [442, 283] on div "+1" at bounding box center [444, 290] width 28 height 28
click at [283, 298] on img at bounding box center [285, 290] width 28 height 28
click at [666, 39] on span "Approve" at bounding box center [662, 35] width 31 height 13
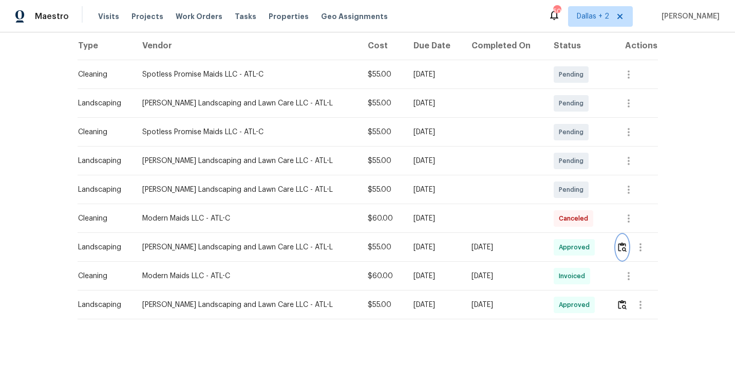
scroll to position [0, 0]
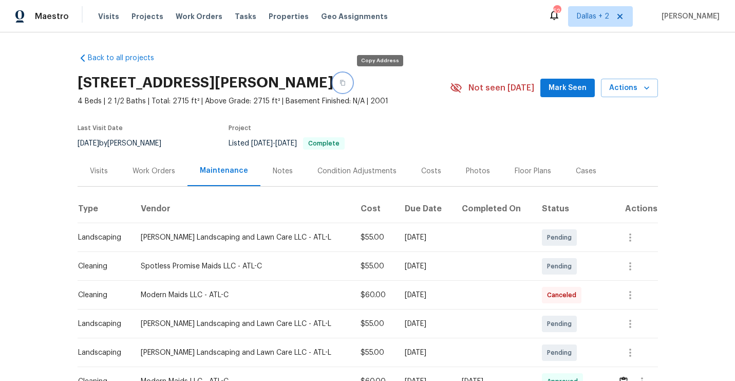
click at [346, 84] on icon "button" at bounding box center [342, 83] width 6 height 6
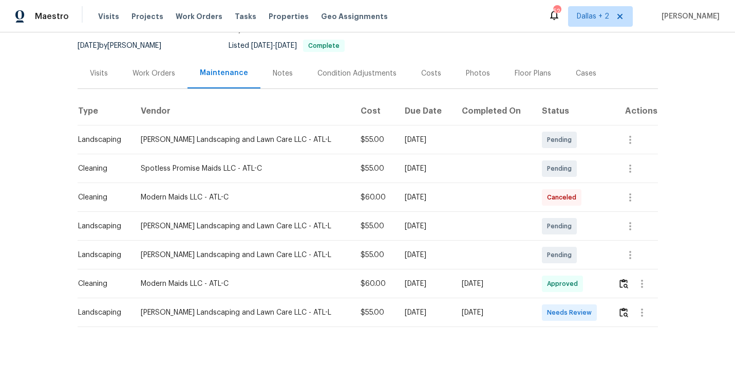
scroll to position [105, 0]
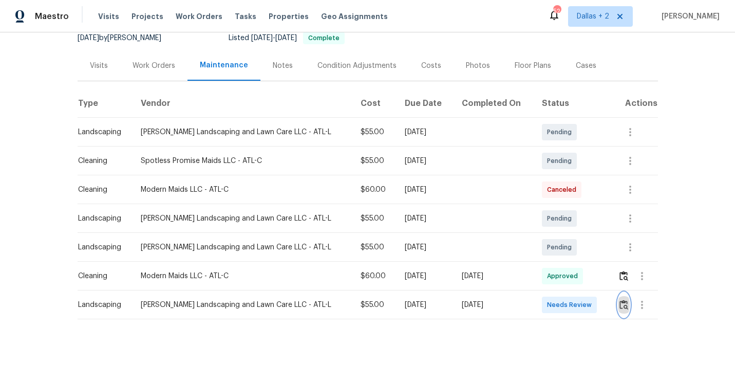
click at [626, 306] on img "button" at bounding box center [623, 304] width 9 height 10
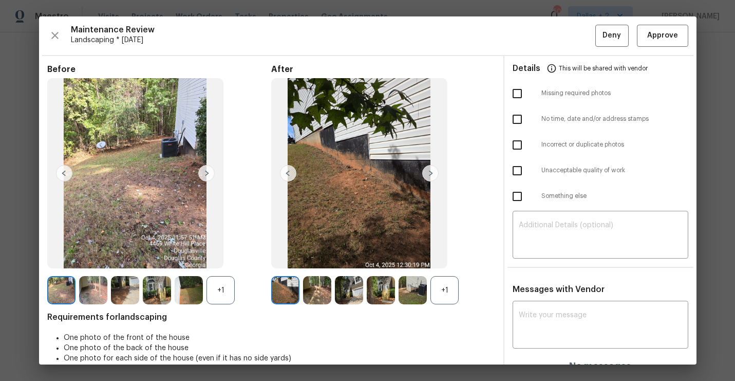
click at [442, 286] on div "+1" at bounding box center [444, 290] width 28 height 28
click at [219, 290] on div "+1" at bounding box center [220, 290] width 28 height 28
click at [444, 291] on img at bounding box center [444, 290] width 28 height 28
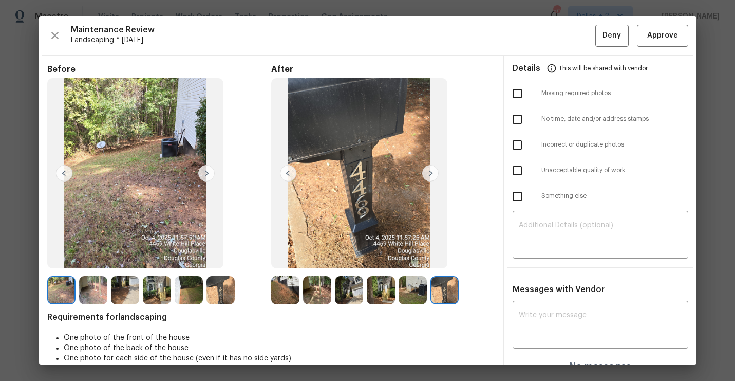
click at [288, 286] on img at bounding box center [285, 290] width 28 height 28
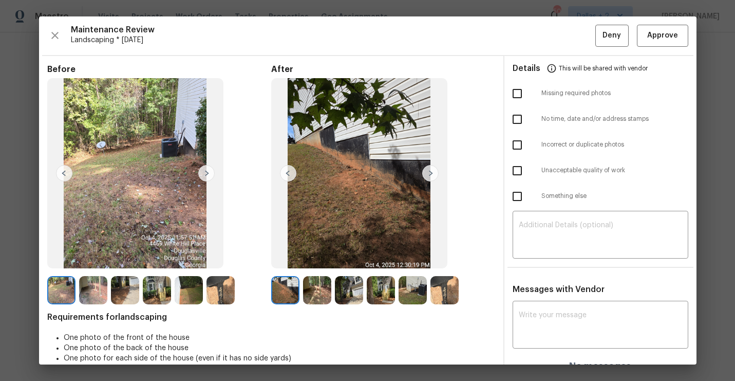
click at [326, 289] on img at bounding box center [317, 290] width 28 height 28
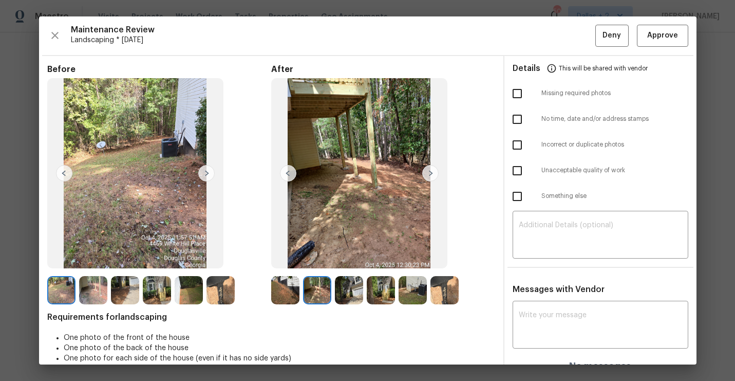
click at [430, 173] on img at bounding box center [430, 173] width 16 height 16
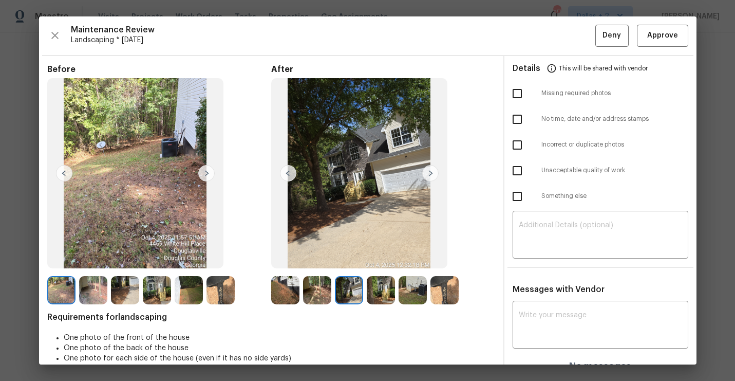
click at [471, 119] on div "After" at bounding box center [383, 184] width 224 height 240
click at [322, 286] on img at bounding box center [317, 290] width 28 height 28
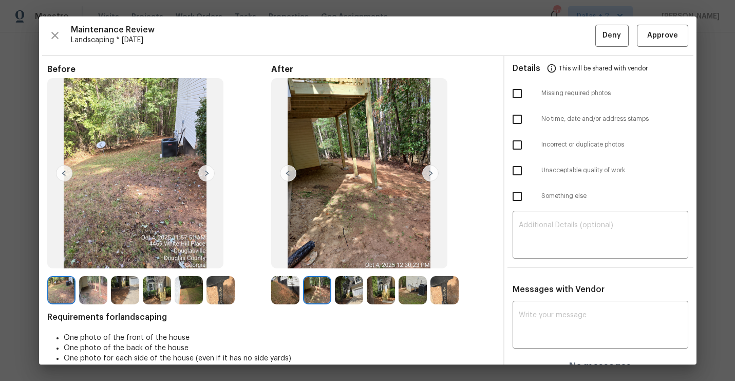
click at [345, 288] on img at bounding box center [349, 290] width 28 height 28
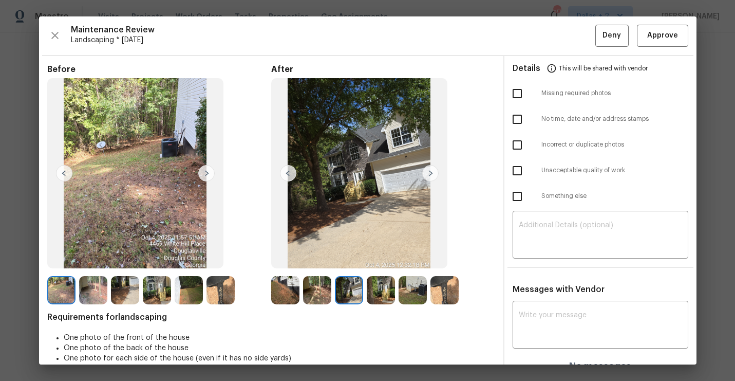
click at [371, 281] on img at bounding box center [381, 290] width 28 height 28
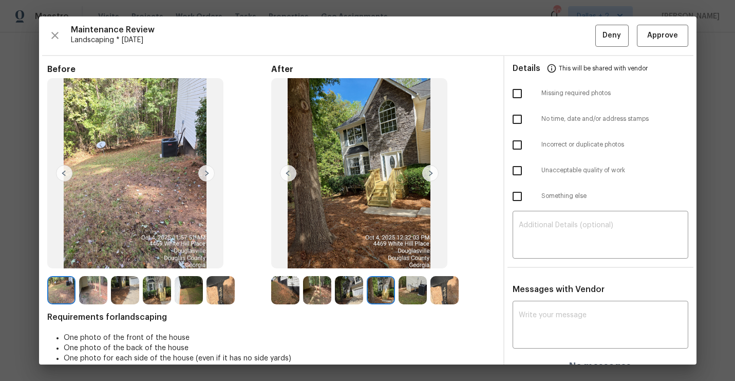
click at [299, 293] on div at bounding box center [287, 290] width 32 height 28
click at [290, 297] on img at bounding box center [285, 290] width 28 height 28
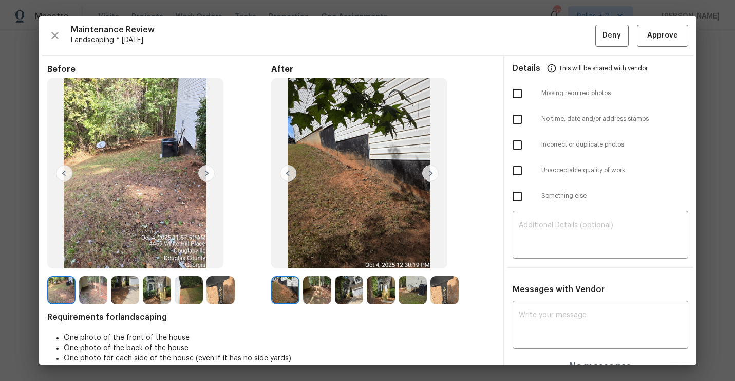
click at [304, 290] on img at bounding box center [317, 290] width 28 height 28
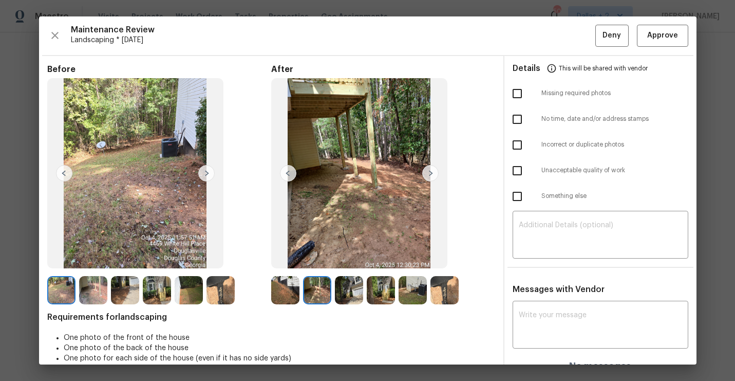
click at [312, 288] on img at bounding box center [317, 290] width 28 height 28
click at [431, 174] on img at bounding box center [430, 173] width 16 height 16
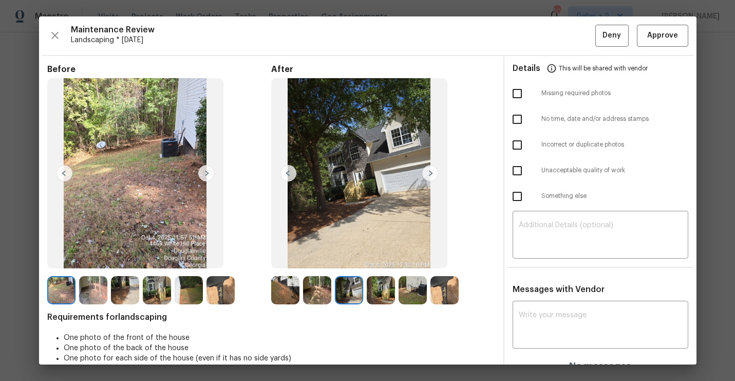
click at [431, 174] on img at bounding box center [430, 173] width 16 height 16
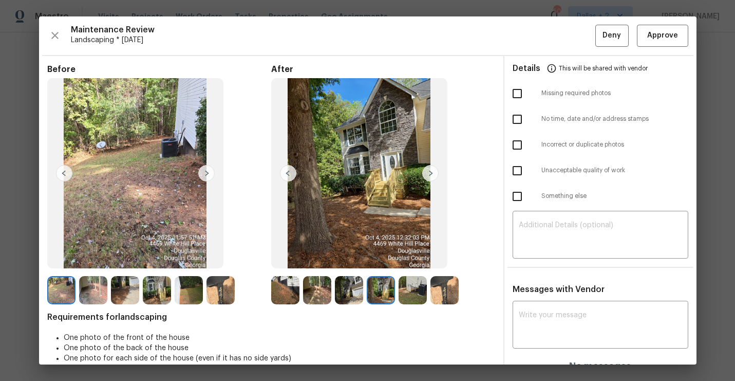
click at [430, 172] on img at bounding box center [430, 173] width 16 height 16
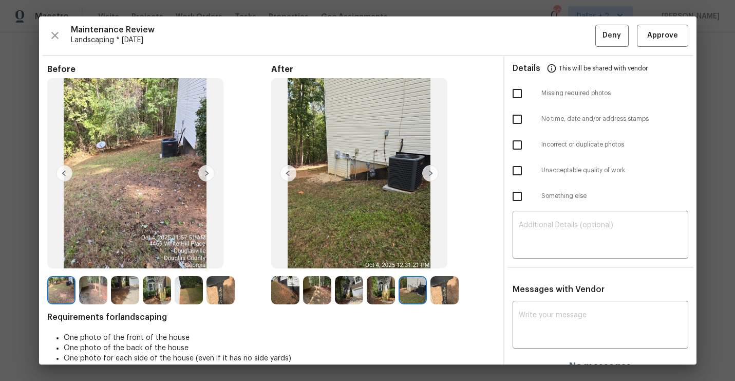
click at [325, 317] on span "Requirements for landscaping" at bounding box center [271, 317] width 448 height 10
click at [426, 172] on img at bounding box center [430, 173] width 16 height 16
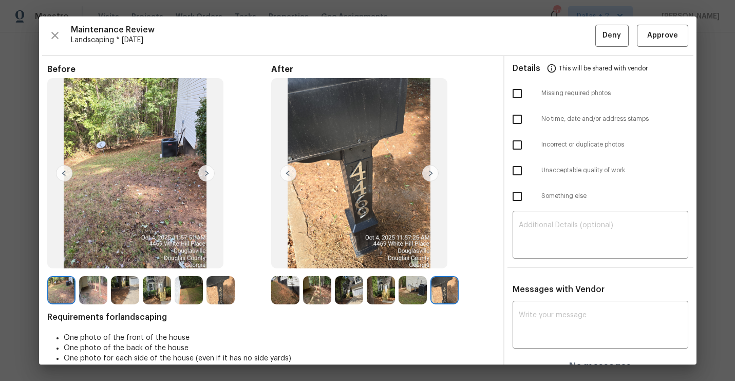
click at [281, 284] on img at bounding box center [285, 290] width 28 height 28
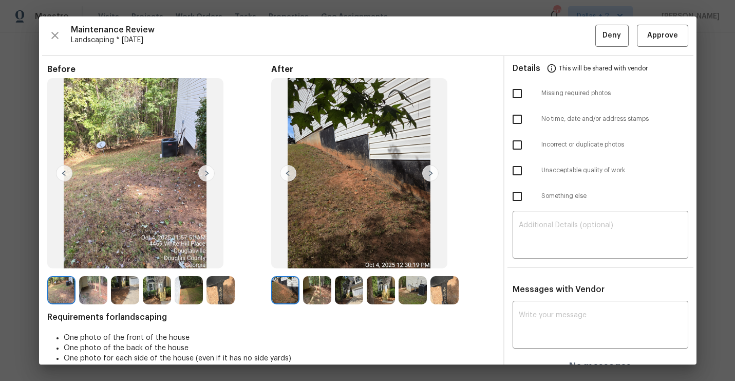
click at [294, 281] on img at bounding box center [285, 290] width 28 height 28
click at [292, 287] on img at bounding box center [285, 290] width 28 height 28
click at [428, 173] on img at bounding box center [430, 173] width 16 height 16
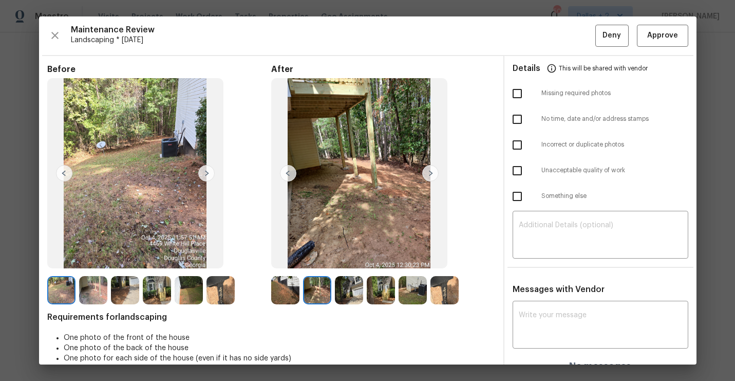
click at [428, 173] on img at bounding box center [430, 173] width 16 height 16
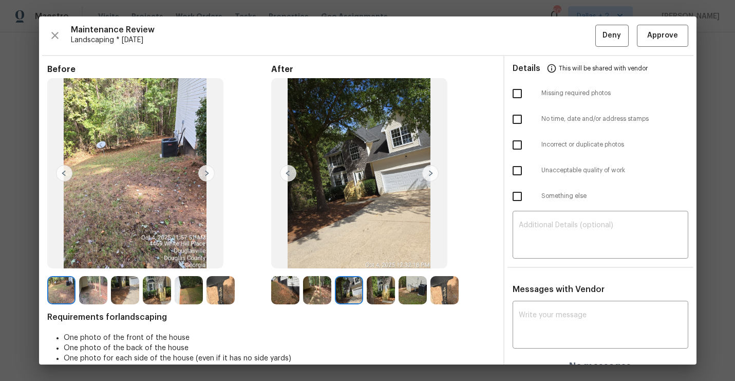
click at [428, 173] on img at bounding box center [430, 173] width 16 height 16
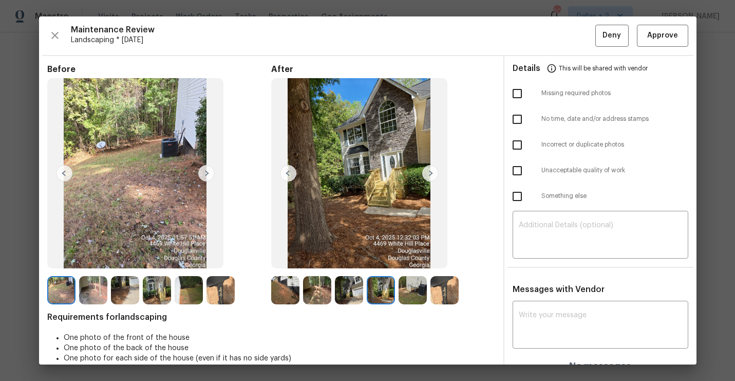
click at [428, 173] on img at bounding box center [430, 173] width 16 height 16
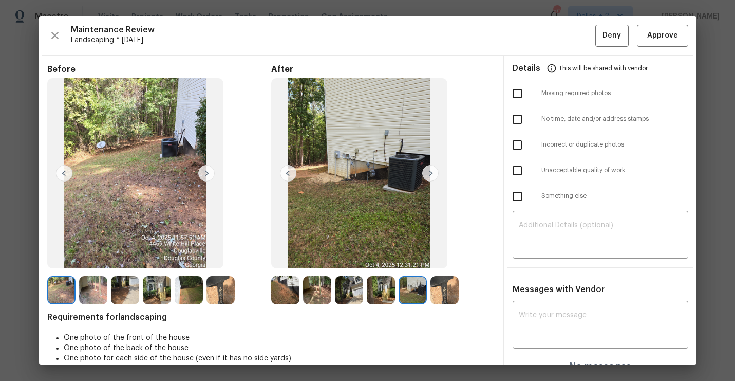
click at [428, 173] on img at bounding box center [430, 173] width 16 height 16
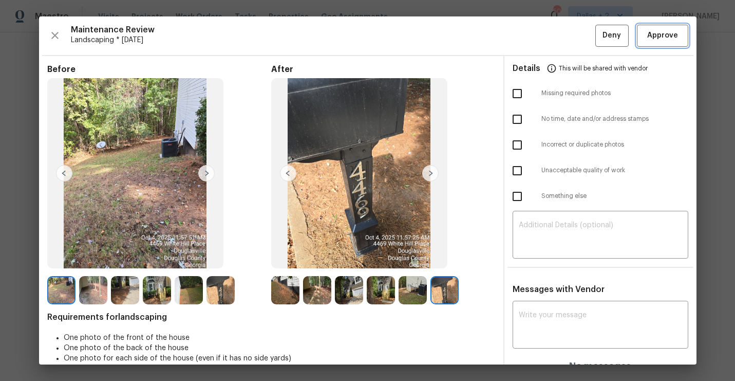
click at [656, 37] on span "Approve" at bounding box center [662, 35] width 31 height 13
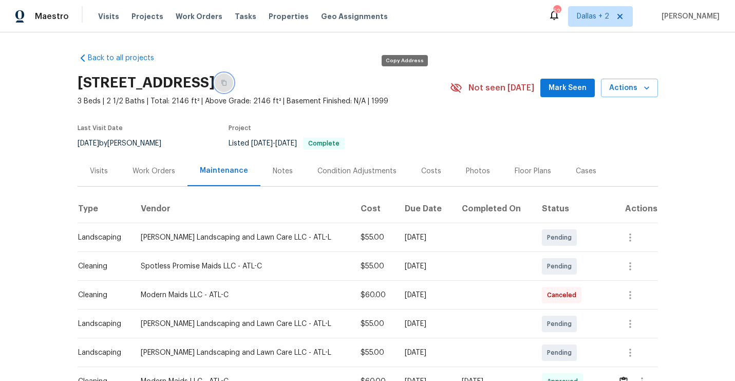
click at [233, 81] on button "button" at bounding box center [224, 82] width 18 height 18
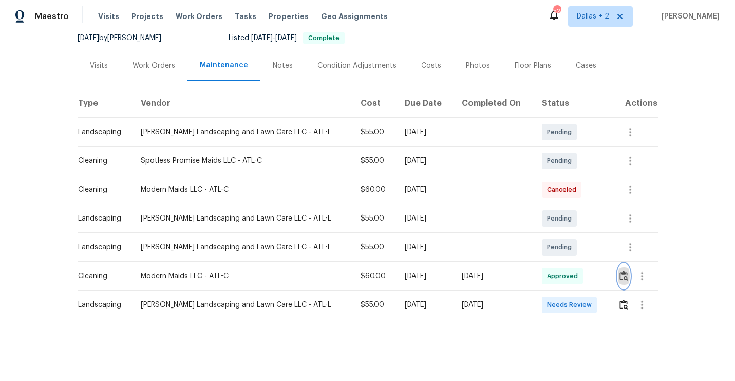
click at [623, 273] on img "button" at bounding box center [623, 276] width 9 height 10
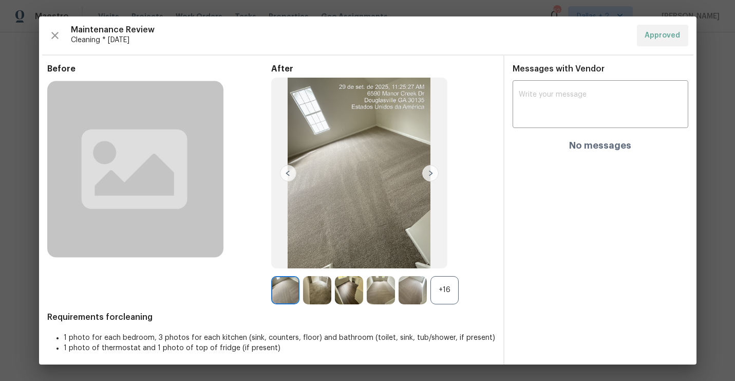
click at [449, 283] on div "+16" at bounding box center [444, 290] width 28 height 28
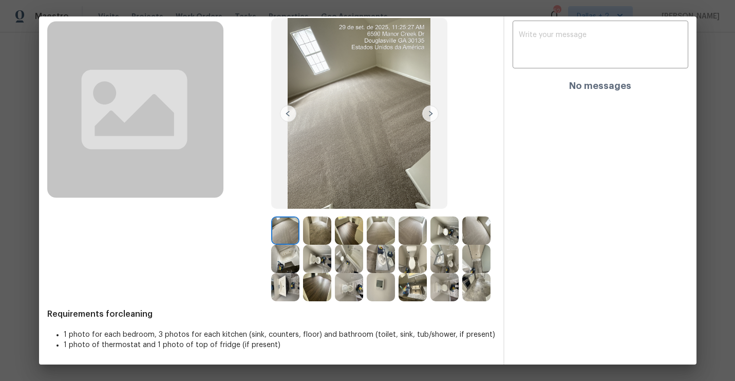
scroll to position [0, 0]
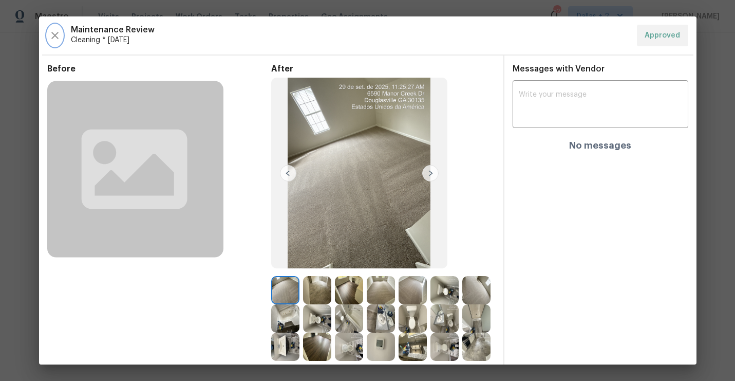
click at [58, 31] on icon "button" at bounding box center [55, 35] width 12 height 12
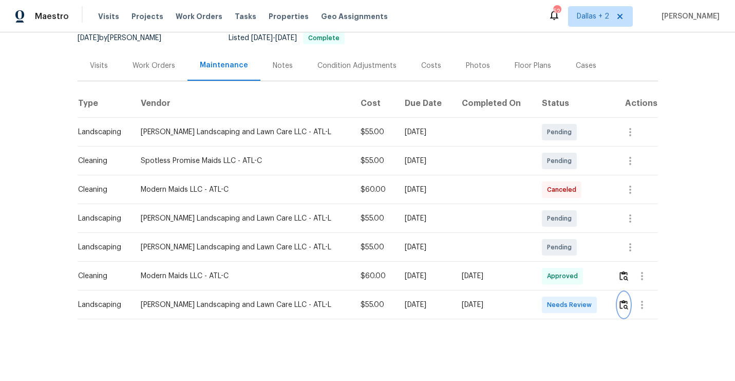
click at [625, 307] on img "button" at bounding box center [623, 304] width 9 height 10
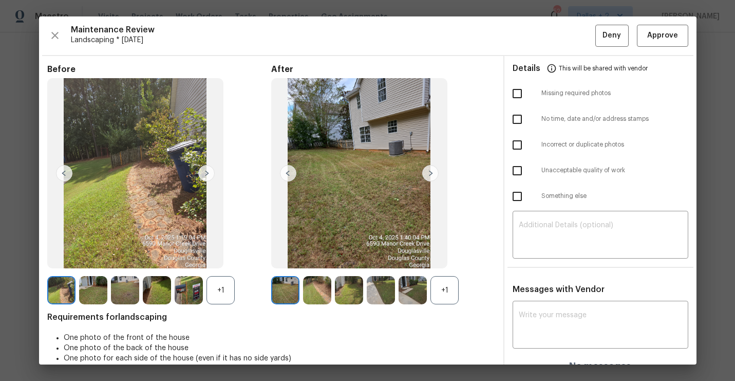
click at [428, 298] on div at bounding box center [414, 290] width 32 height 28
click at [458, 293] on div "+1" at bounding box center [444, 290] width 28 height 28
click at [223, 286] on div "+1" at bounding box center [220, 290] width 28 height 28
click at [192, 301] on img at bounding box center [189, 290] width 28 height 28
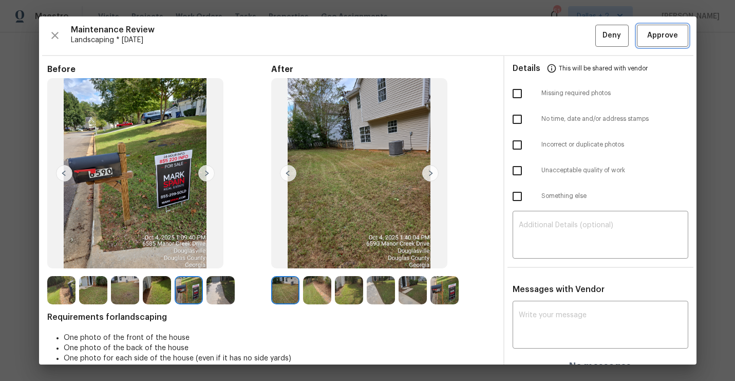
click at [679, 39] on span "Approve" at bounding box center [662, 35] width 35 height 13
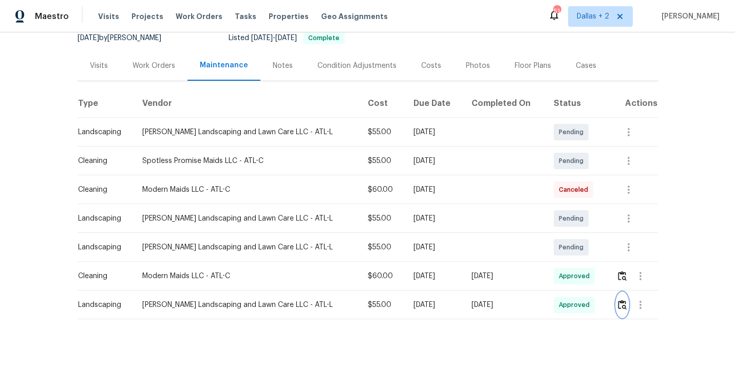
click at [622, 299] on img "button" at bounding box center [622, 304] width 9 height 10
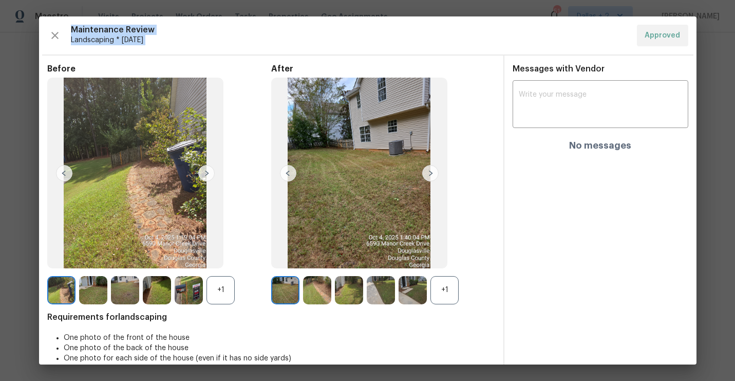
drag, startPoint x: 65, startPoint y: 59, endPoint x: 67, endPoint y: 52, distance: 6.5
click at [67, 52] on div "Maintenance Review Landscaping * Mon, Sep 29 Approved Before +1 After +1 Requir…" at bounding box center [367, 190] width 657 height 348
click at [291, 290] on img at bounding box center [285, 290] width 28 height 28
click at [224, 288] on div "+1" at bounding box center [220, 290] width 28 height 28
click at [78, 346] on li "One photo of the back of the house" at bounding box center [279, 348] width 431 height 10
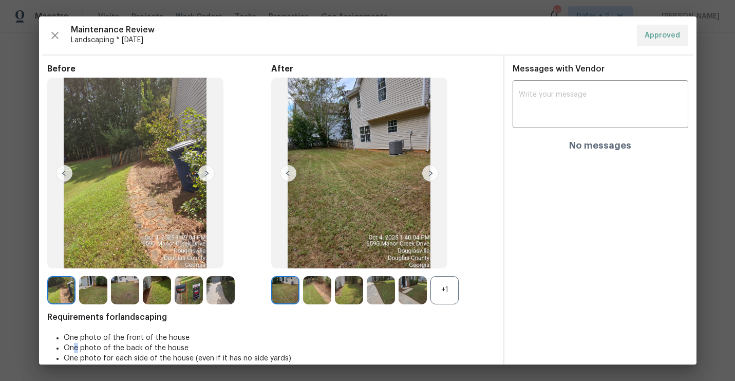
click at [209, 173] on img at bounding box center [206, 173] width 16 height 16
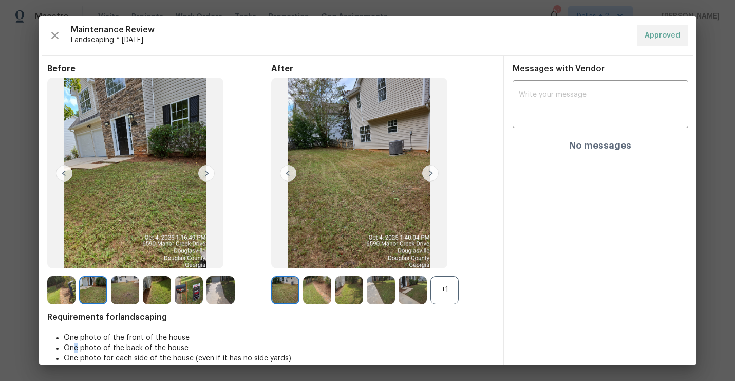
click at [209, 173] on img at bounding box center [206, 173] width 16 height 16
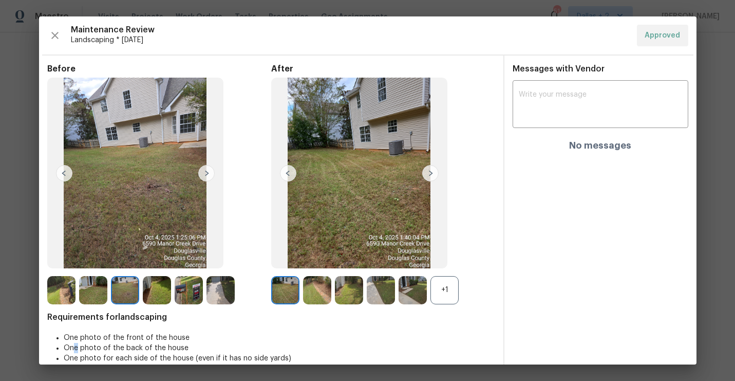
click at [427, 172] on img at bounding box center [430, 173] width 16 height 16
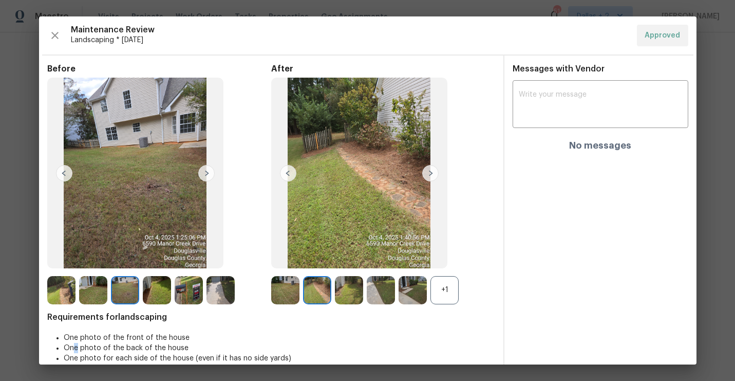
click at [280, 292] on img at bounding box center [285, 290] width 28 height 28
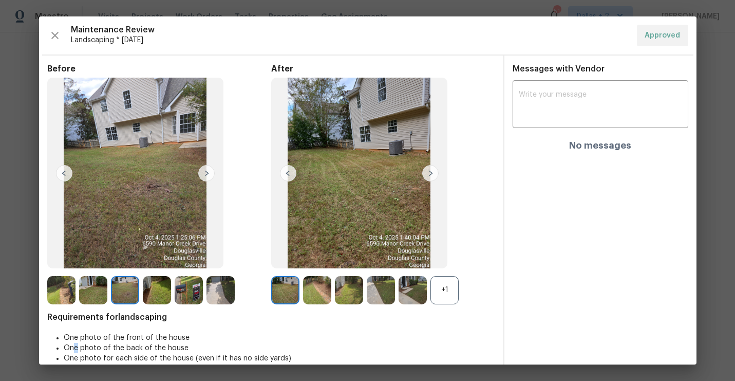
click at [313, 291] on img at bounding box center [317, 290] width 28 height 28
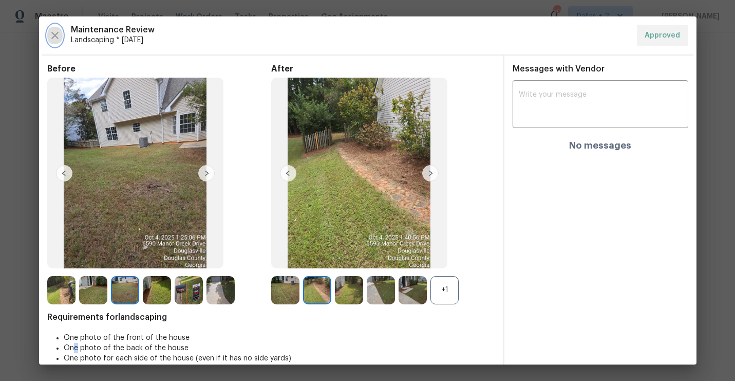
click at [53, 37] on icon "button" at bounding box center [54, 35] width 7 height 7
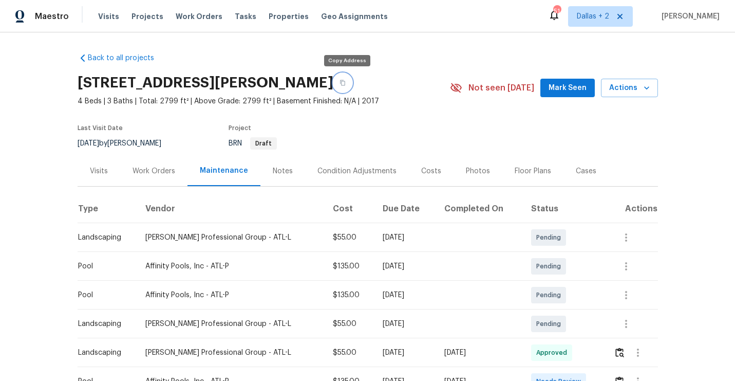
click at [340, 83] on button "button" at bounding box center [342, 82] width 18 height 18
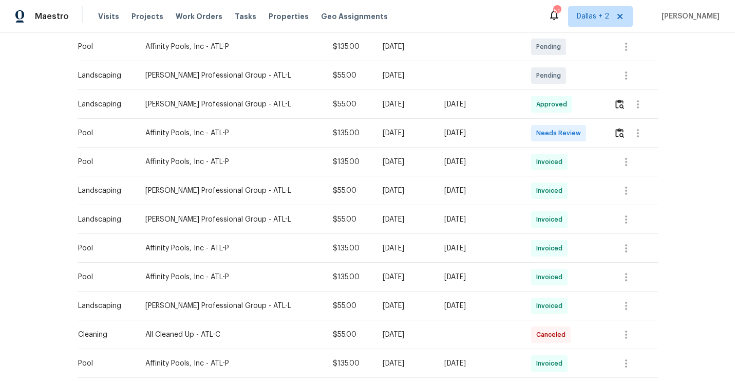
scroll to position [248, 0]
click at [618, 130] on img "button" at bounding box center [619, 133] width 9 height 10
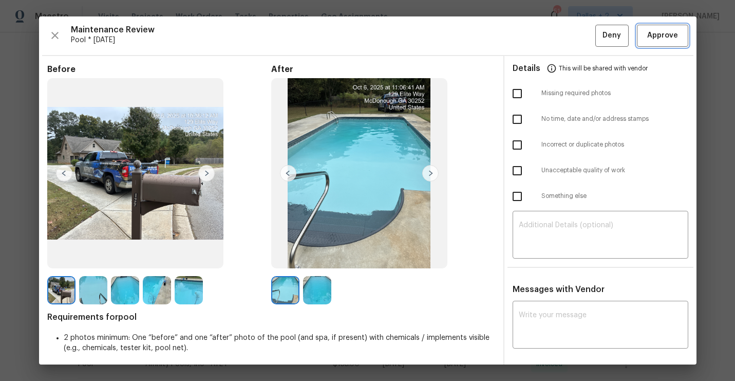
click at [665, 44] on button "Approve" at bounding box center [662, 36] width 51 height 22
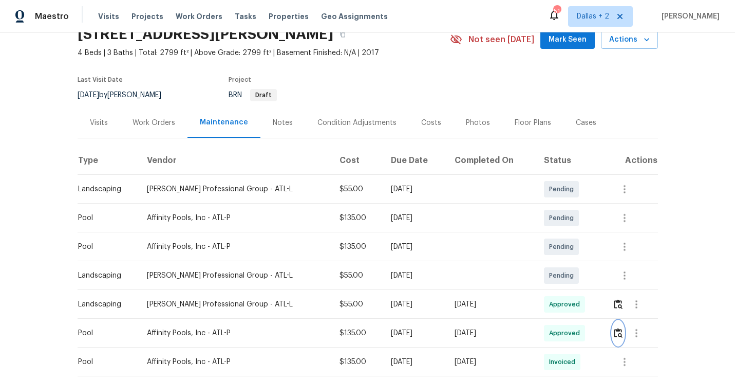
scroll to position [0, 0]
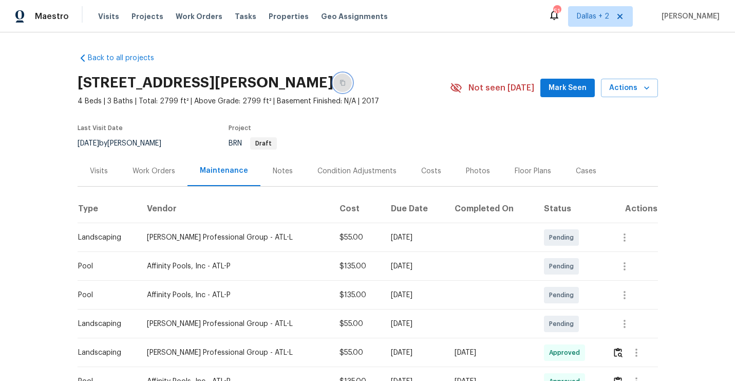
click at [345, 81] on icon "button" at bounding box center [342, 83] width 5 height 6
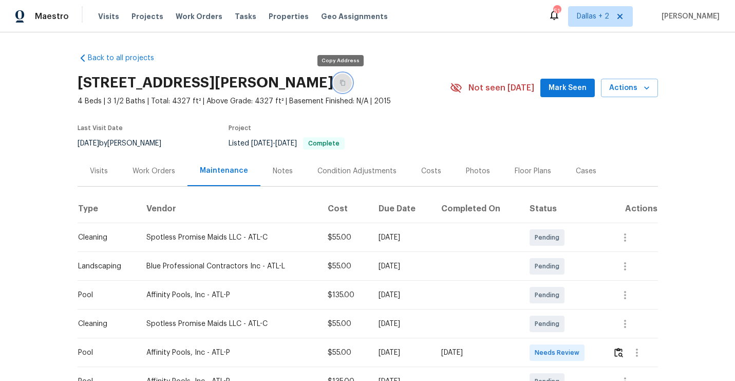
click at [333, 86] on button "button" at bounding box center [342, 82] width 18 height 18
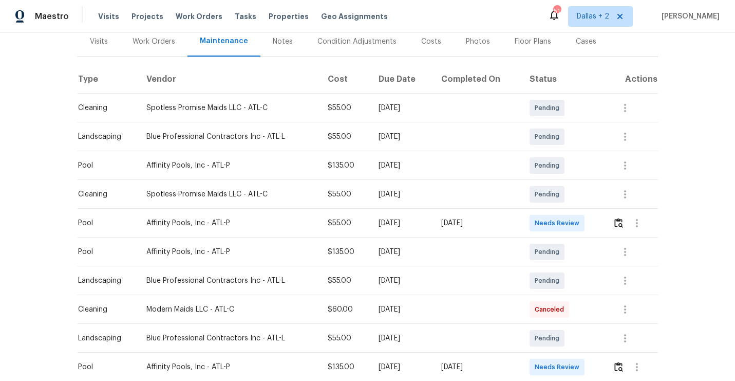
scroll to position [180, 0]
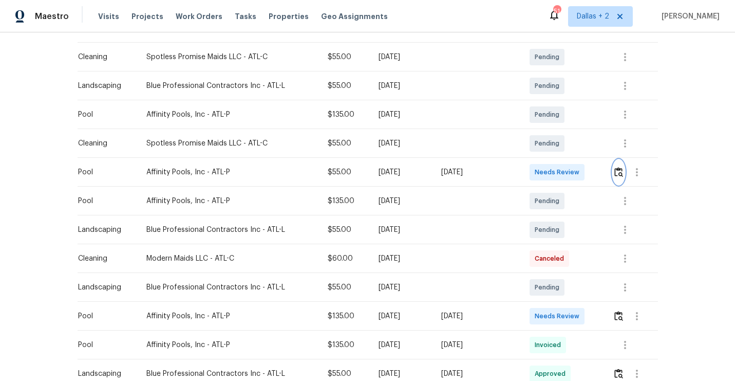
click at [618, 170] on img "button" at bounding box center [618, 172] width 9 height 10
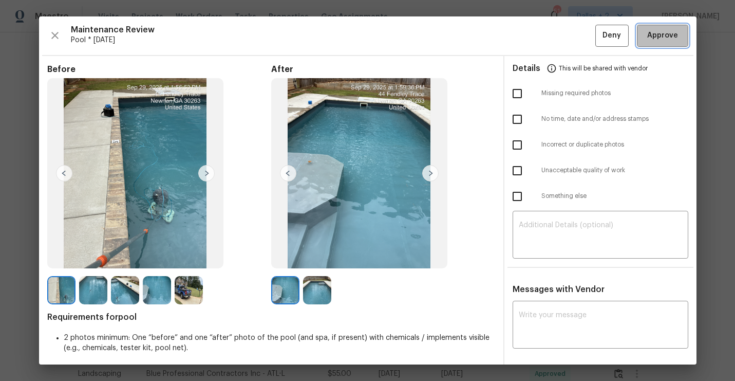
click at [672, 40] on span "Approve" at bounding box center [662, 35] width 31 height 13
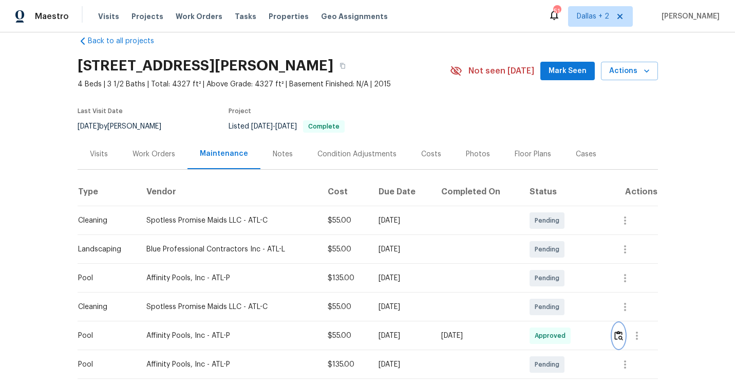
scroll to position [0, 0]
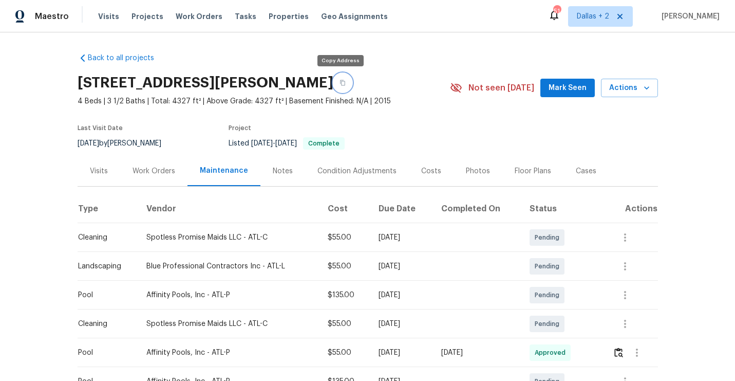
click at [339, 87] on button "button" at bounding box center [342, 82] width 18 height 18
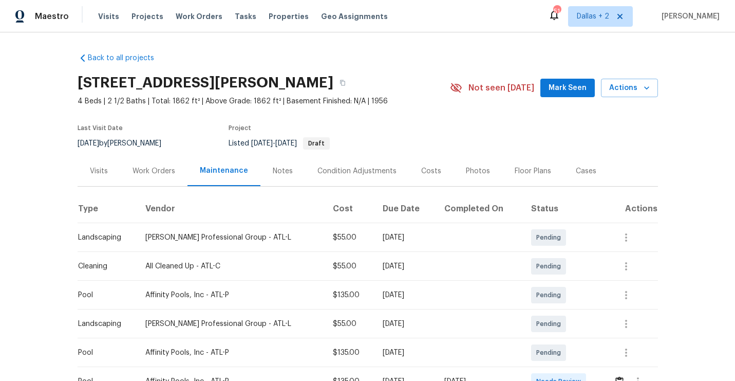
click at [314, 94] on div "[STREET_ADDRESS][PERSON_NAME]" at bounding box center [264, 82] width 372 height 27
click at [339, 85] on icon "button" at bounding box center [342, 83] width 6 height 6
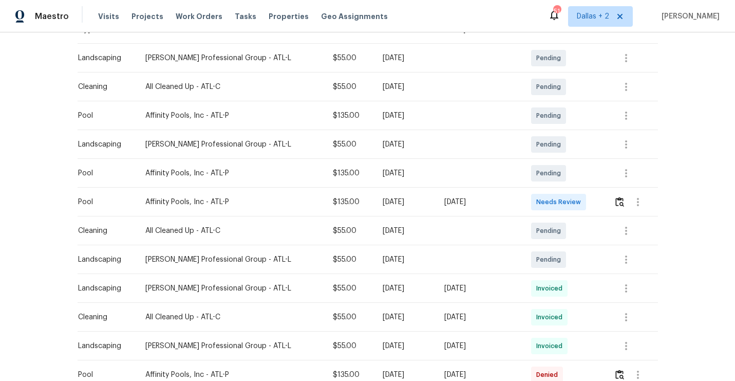
scroll to position [185, 0]
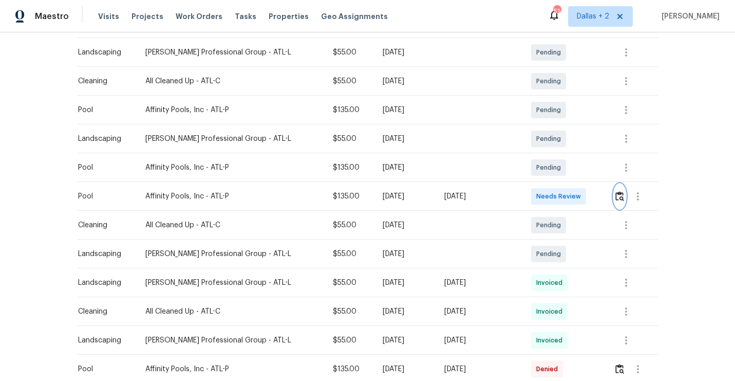
click at [614, 196] on button "button" at bounding box center [620, 196] width 12 height 25
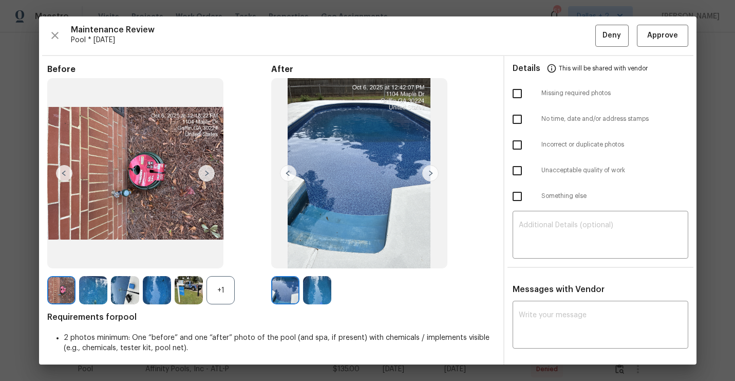
click at [658, 47] on div "Maintenance Review Pool * [DATE] Deny Approve Before +1 After Requirements for …" at bounding box center [367, 190] width 657 height 348
click at [657, 31] on span "Approve" at bounding box center [662, 35] width 31 height 13
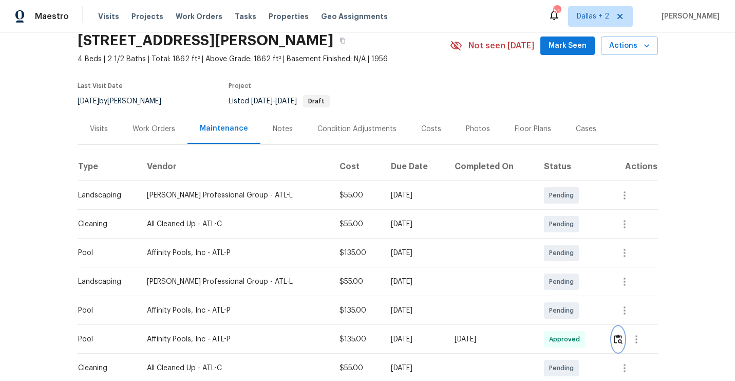
scroll to position [0, 0]
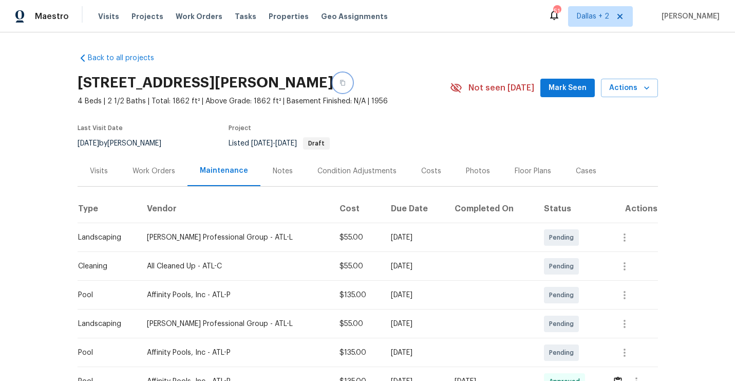
click at [333, 86] on button "button" at bounding box center [342, 82] width 18 height 18
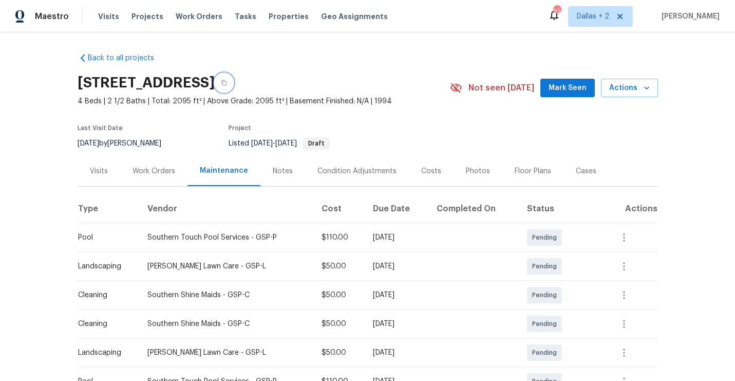
click at [227, 85] on icon "button" at bounding box center [224, 83] width 6 height 6
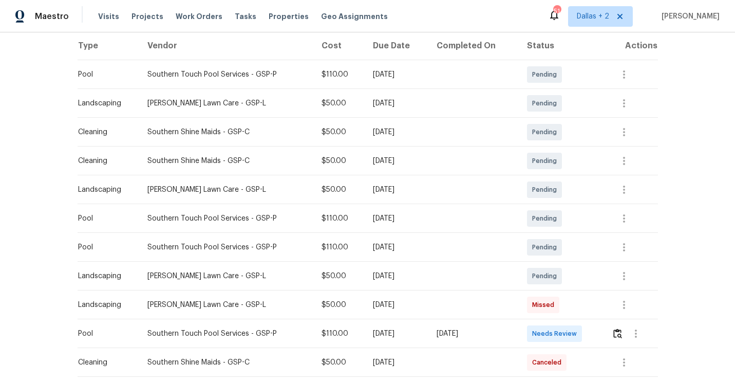
scroll to position [254, 0]
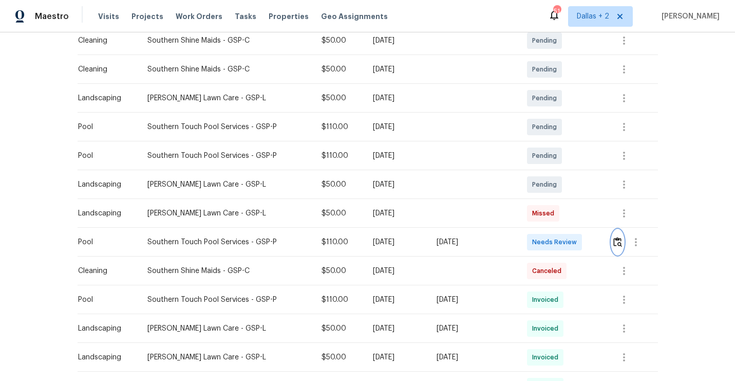
click at [622, 248] on button "button" at bounding box center [618, 242] width 12 height 25
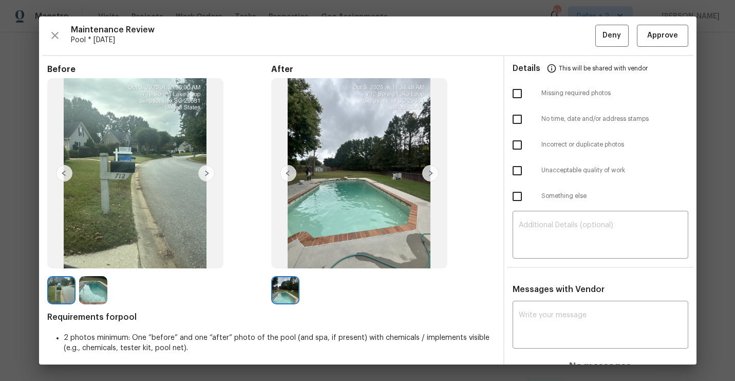
click at [93, 287] on img at bounding box center [93, 290] width 28 height 28
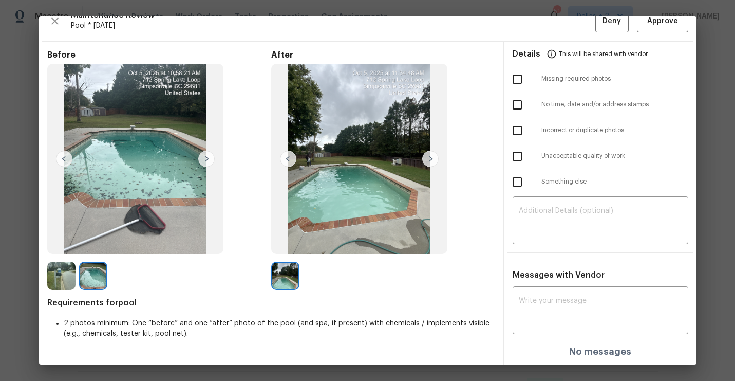
scroll to position [0, 0]
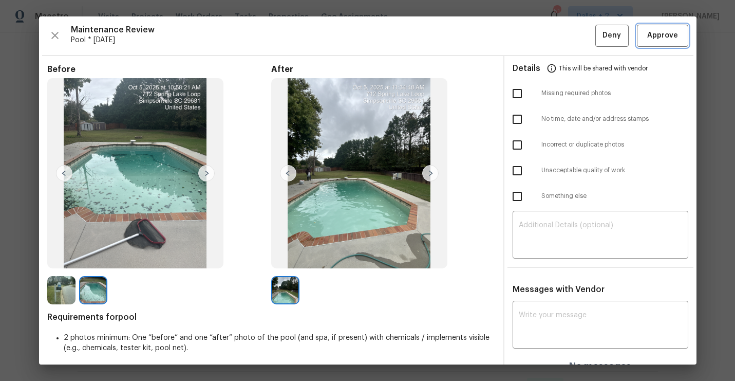
click at [666, 37] on span "Approve" at bounding box center [662, 35] width 31 height 13
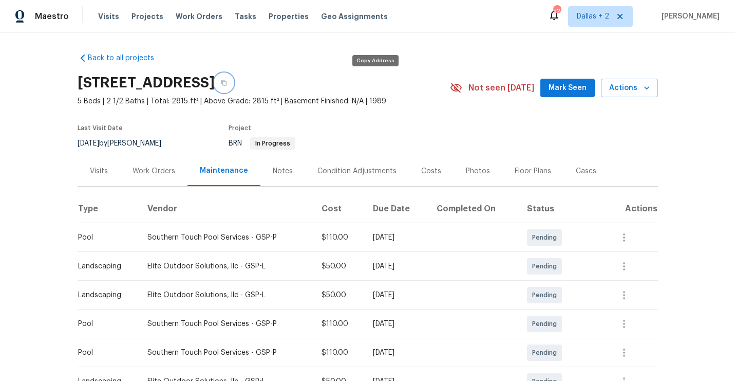
click at [233, 88] on button "button" at bounding box center [224, 82] width 18 height 18
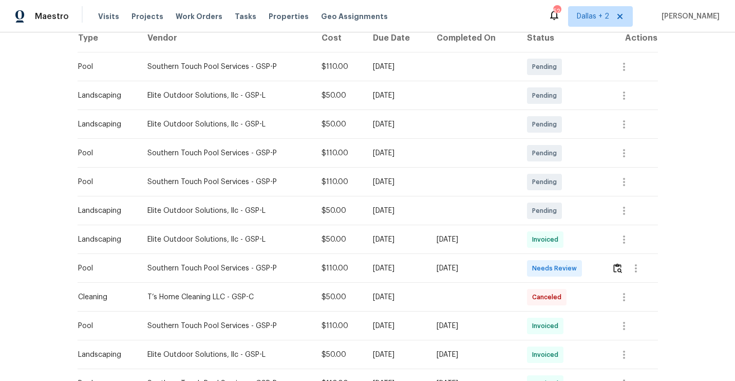
scroll to position [187, 0]
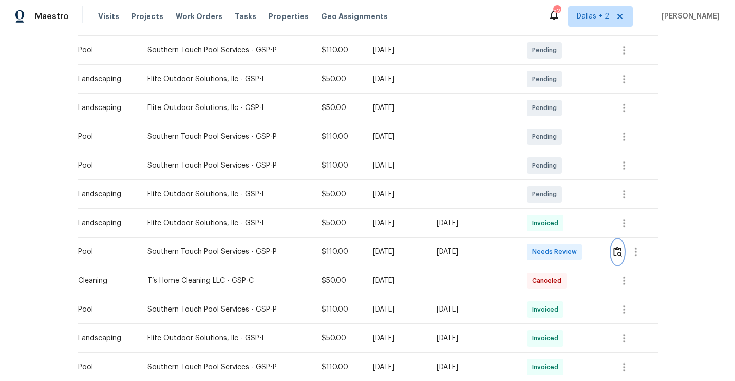
click at [617, 256] on img "button" at bounding box center [617, 251] width 9 height 10
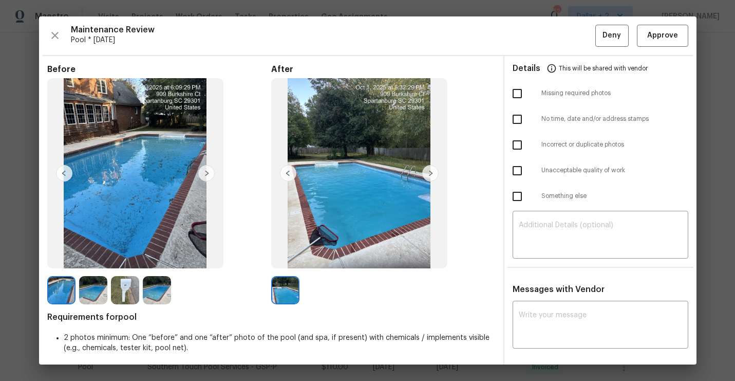
click at [126, 280] on img at bounding box center [125, 290] width 28 height 28
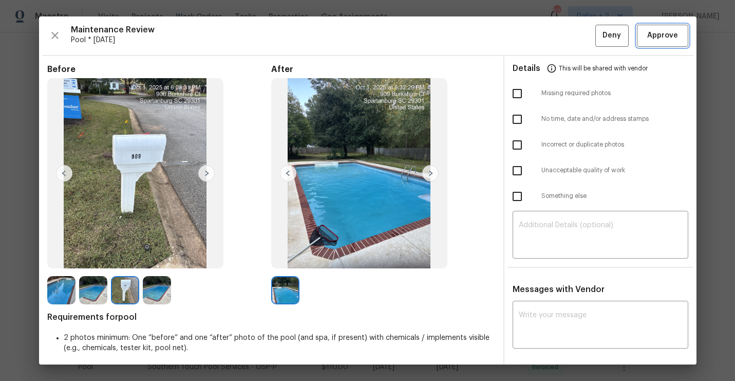
click at [659, 40] on span "Approve" at bounding box center [662, 35] width 31 height 13
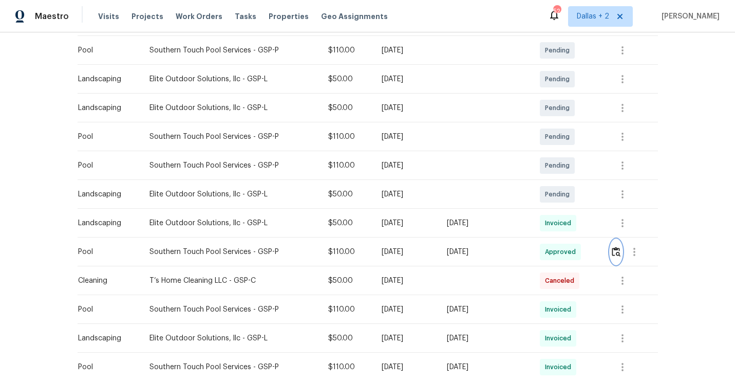
scroll to position [0, 0]
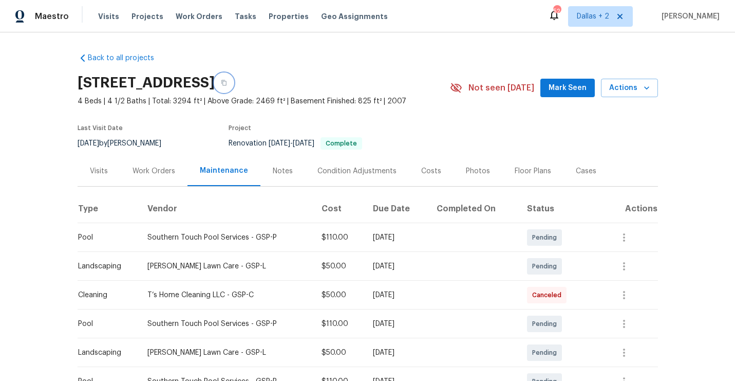
click at [227, 82] on icon "button" at bounding box center [224, 83] width 6 height 6
click at [233, 89] on button "button" at bounding box center [224, 82] width 18 height 18
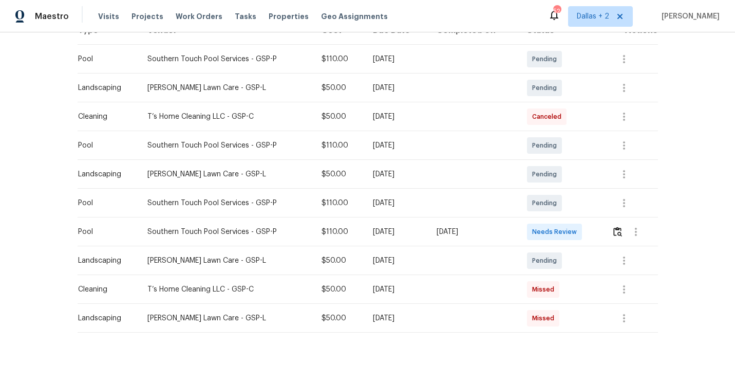
scroll to position [192, 0]
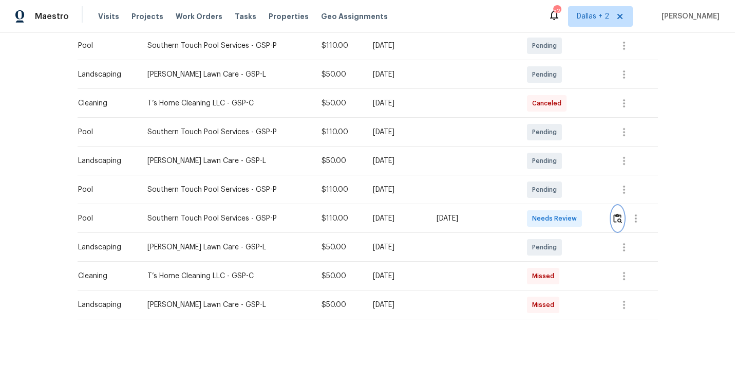
click at [617, 216] on img "button" at bounding box center [617, 218] width 9 height 10
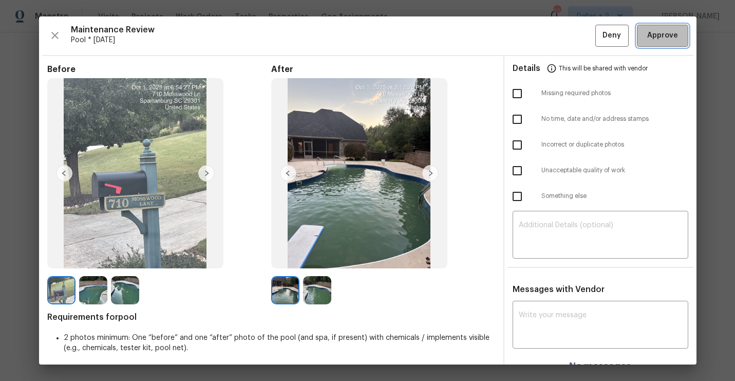
click at [676, 32] on span "Approve" at bounding box center [662, 35] width 35 height 13
